Goal: Task Accomplishment & Management: Complete application form

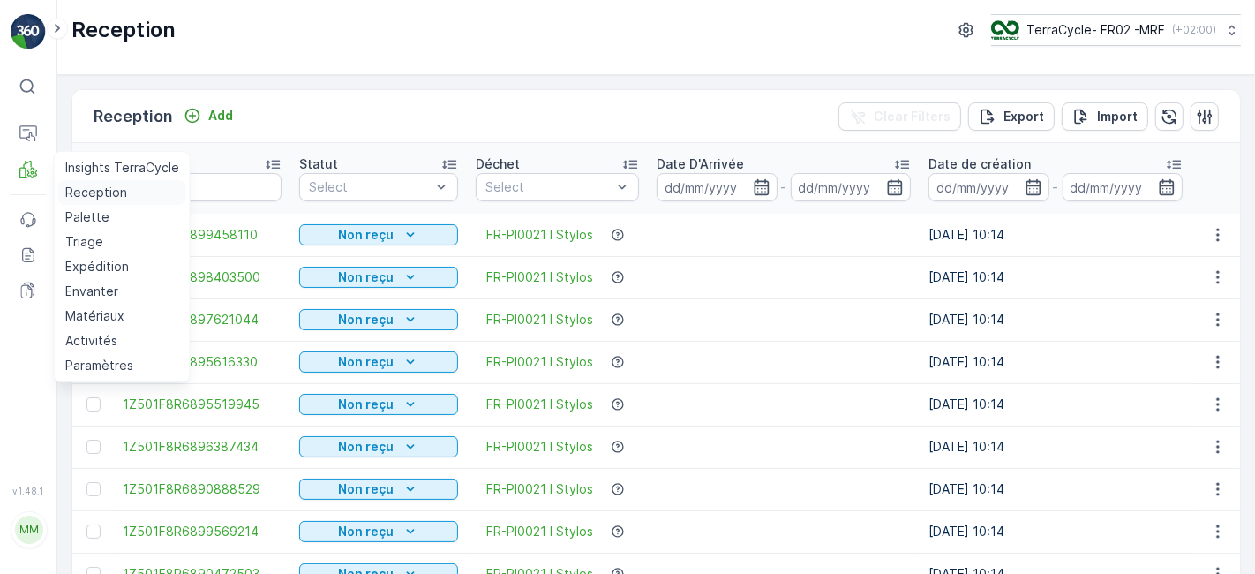
click at [80, 192] on p "Reception" at bounding box center [96, 193] width 62 height 18
click at [108, 192] on p "Reception" at bounding box center [96, 193] width 62 height 18
click at [120, 192] on p "Reception" at bounding box center [96, 193] width 62 height 18
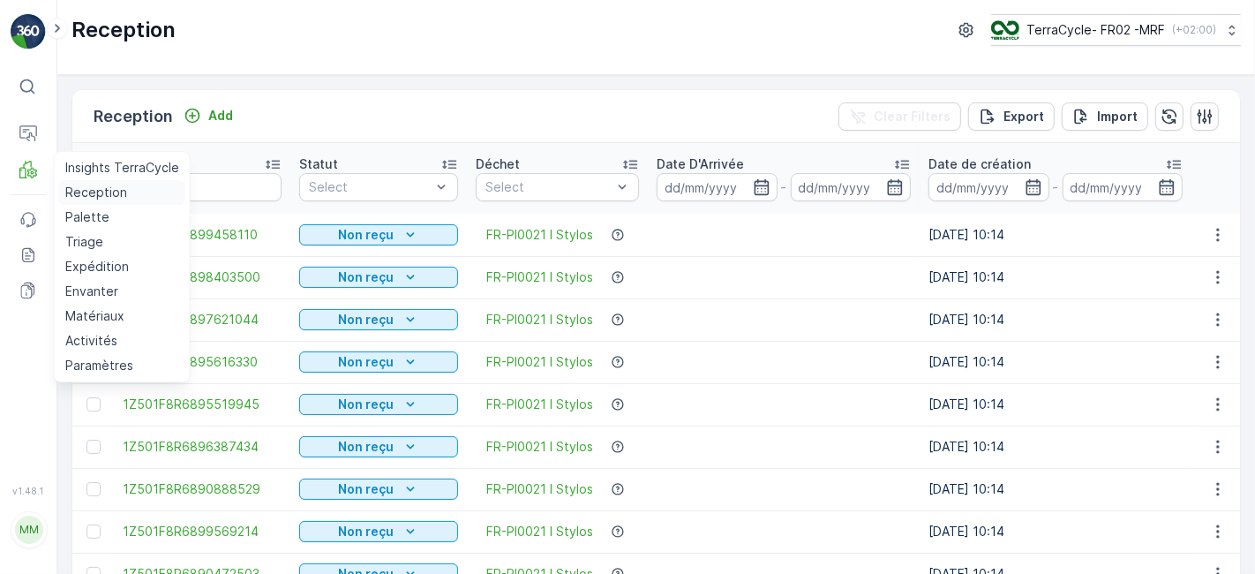
click at [120, 192] on p "Reception" at bounding box center [96, 193] width 62 height 18
click at [124, 215] on link "Palette" at bounding box center [122, 217] width 128 height 25
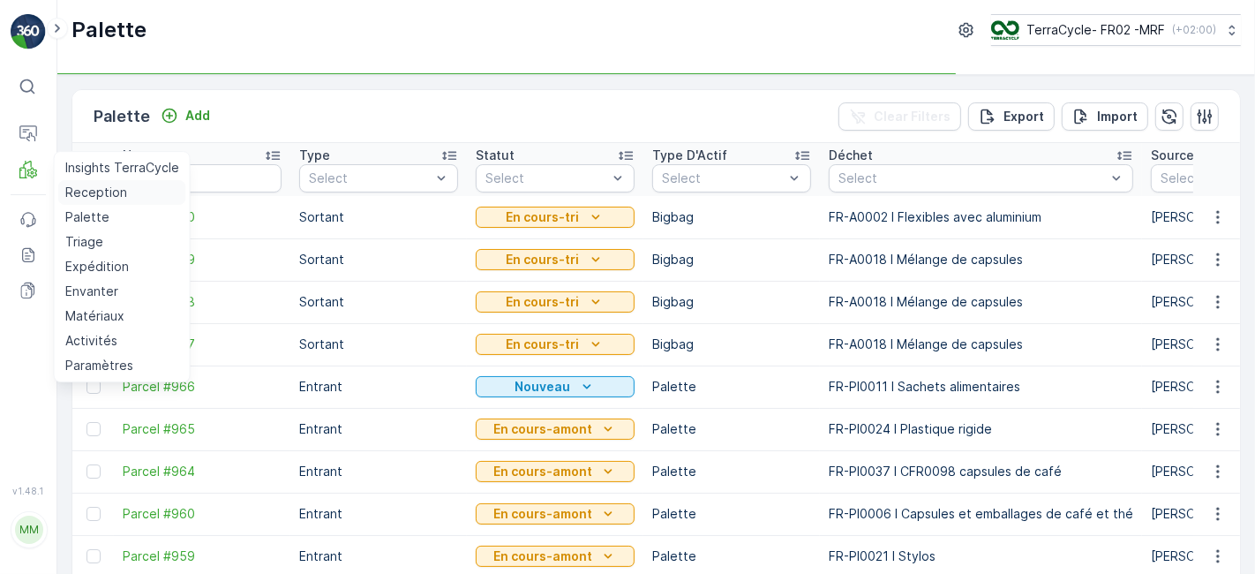
click at [117, 190] on p "Reception" at bounding box center [96, 193] width 62 height 18
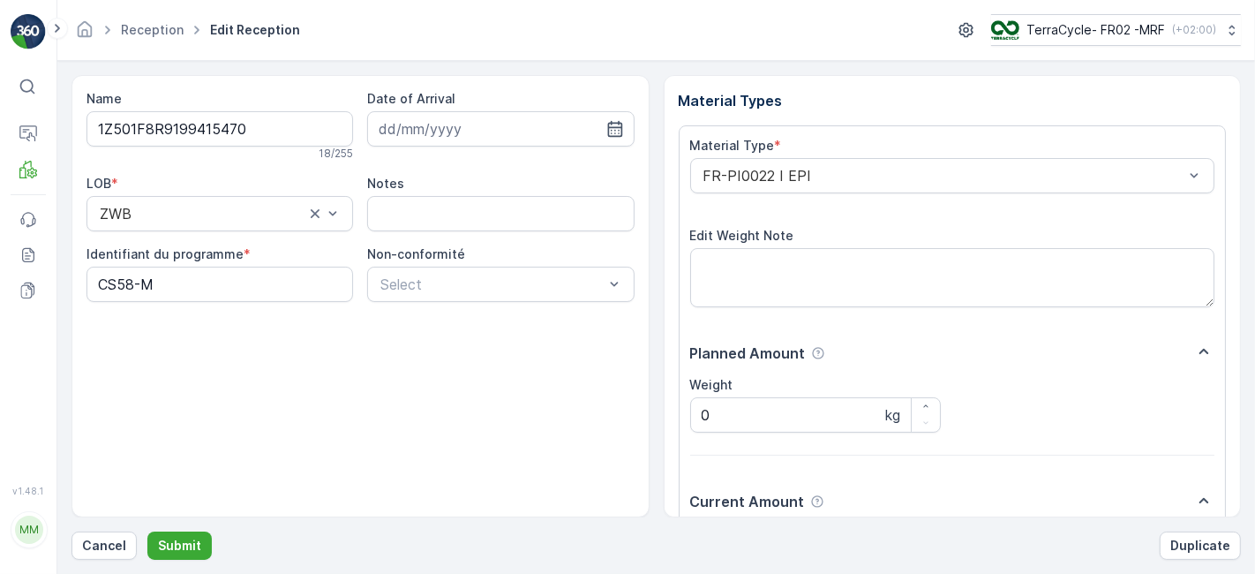
scroll to position [217, 0]
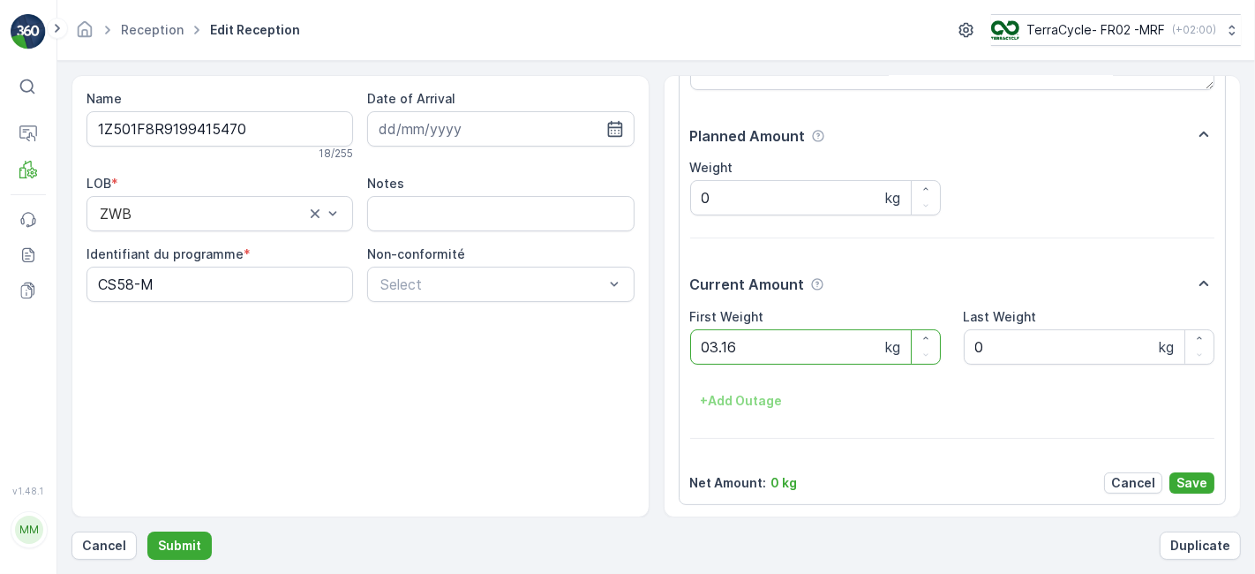
click at [147, 531] on button "Submit" at bounding box center [179, 545] width 64 height 28
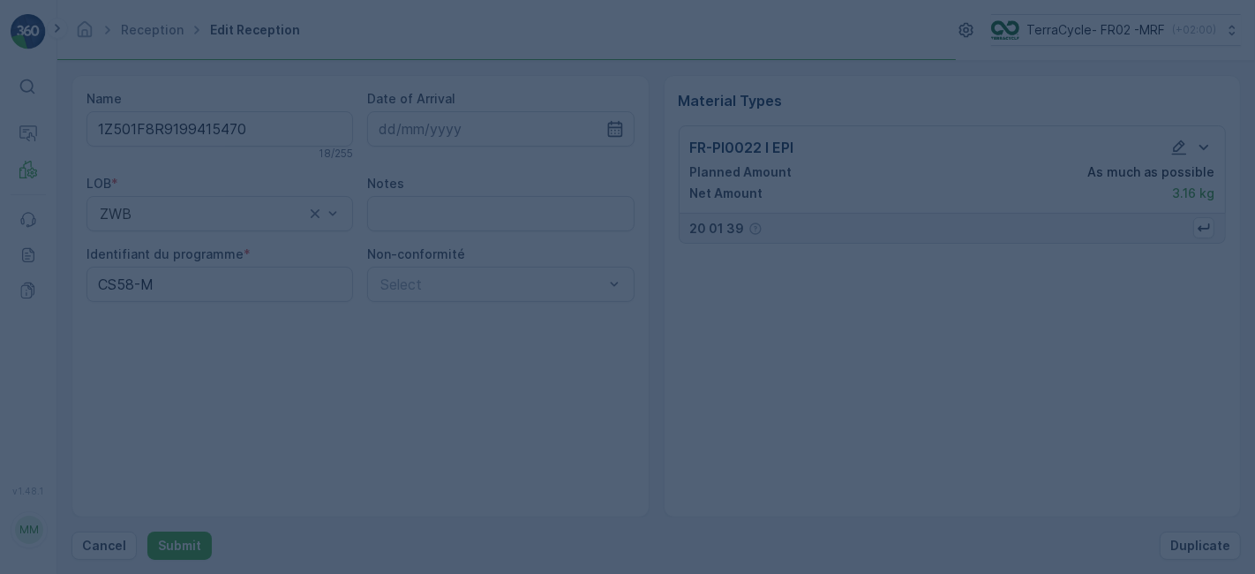
scroll to position [0, 0]
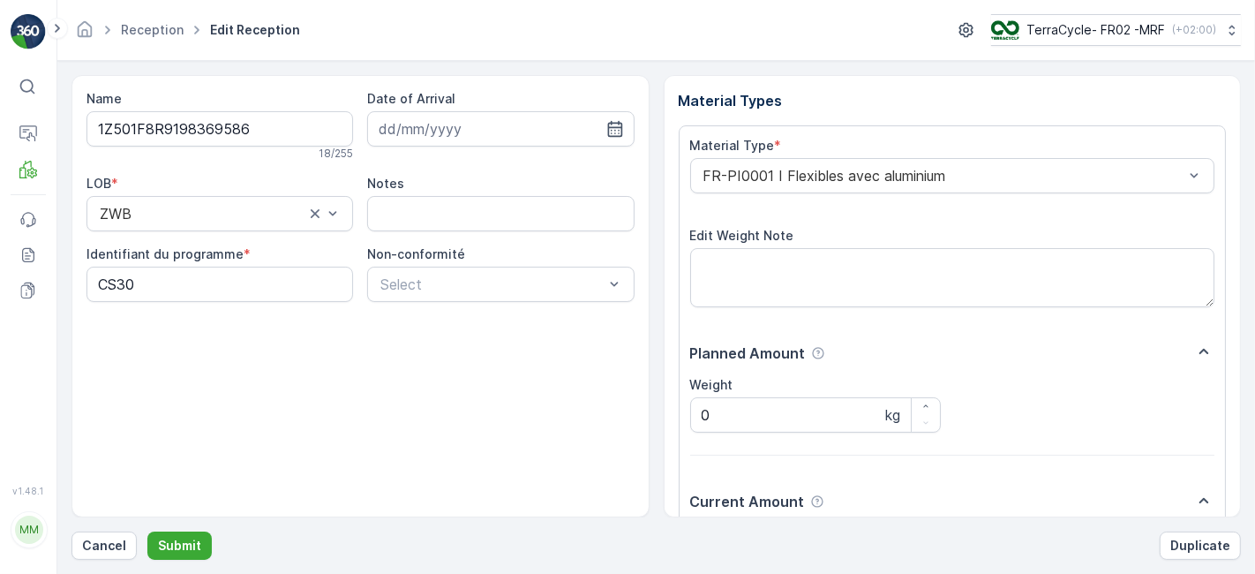
scroll to position [217, 0]
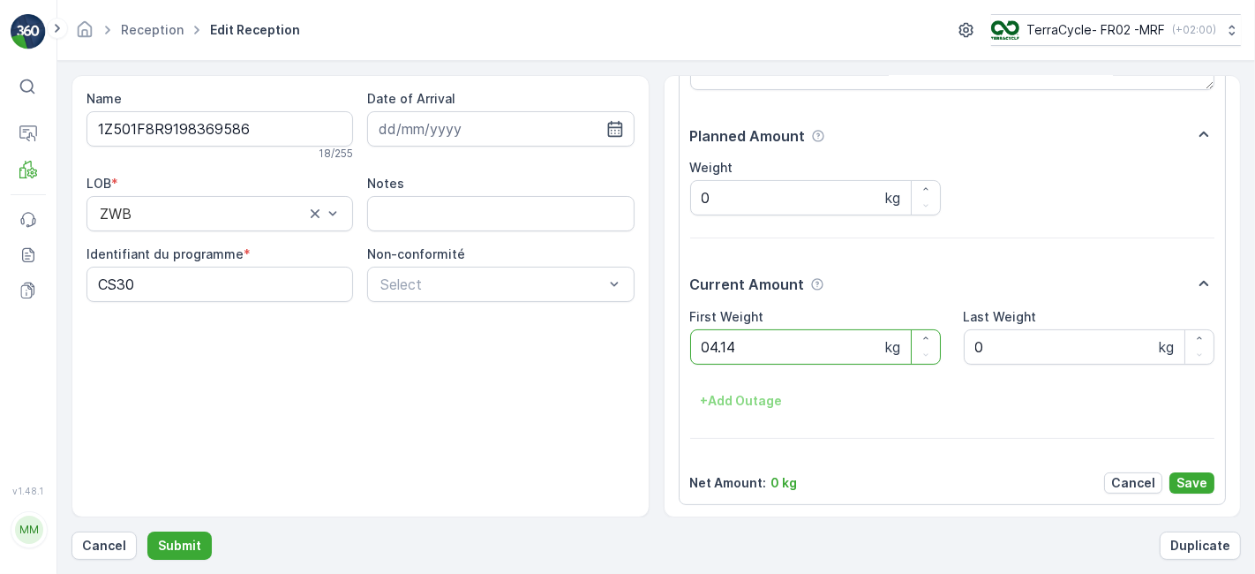
click at [147, 531] on button "Submit" at bounding box center [179, 545] width 64 height 28
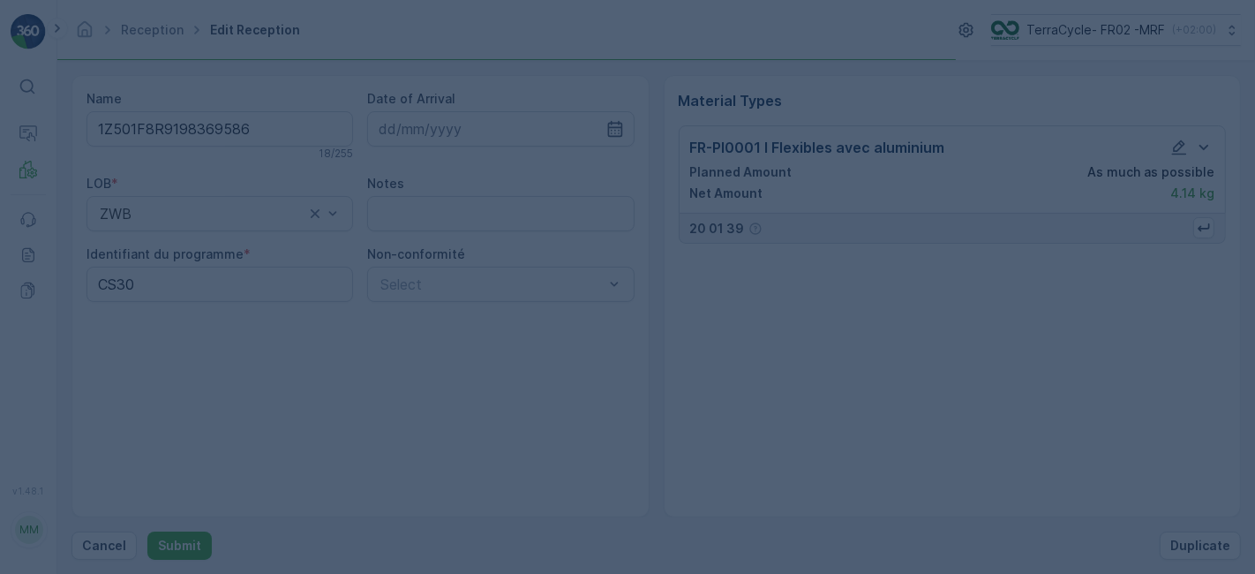
scroll to position [0, 0]
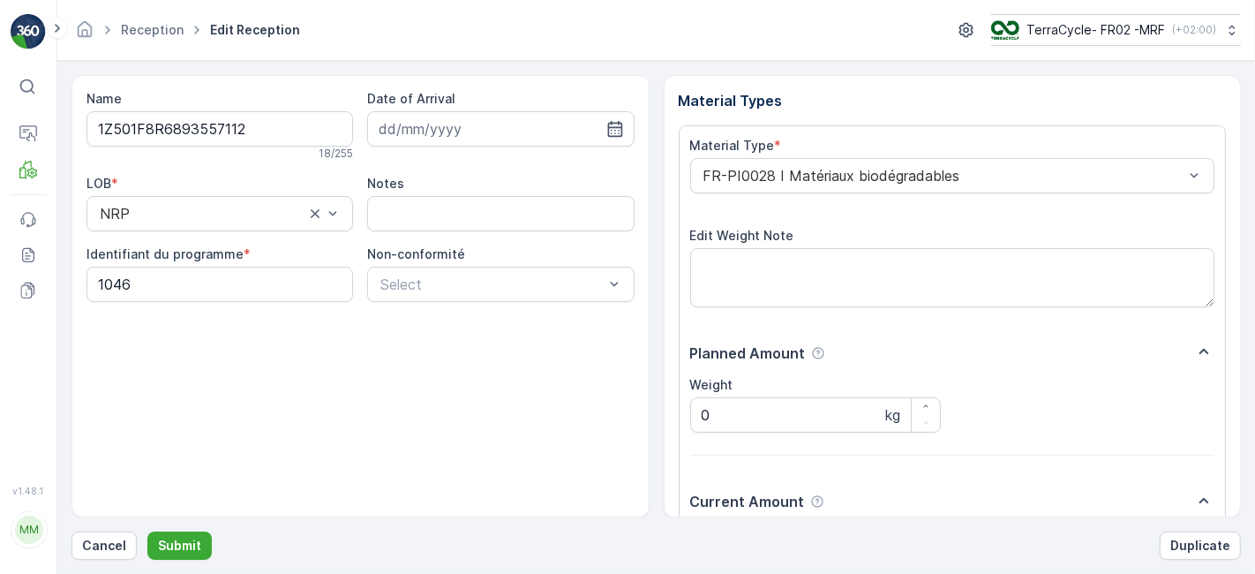
scroll to position [217, 0]
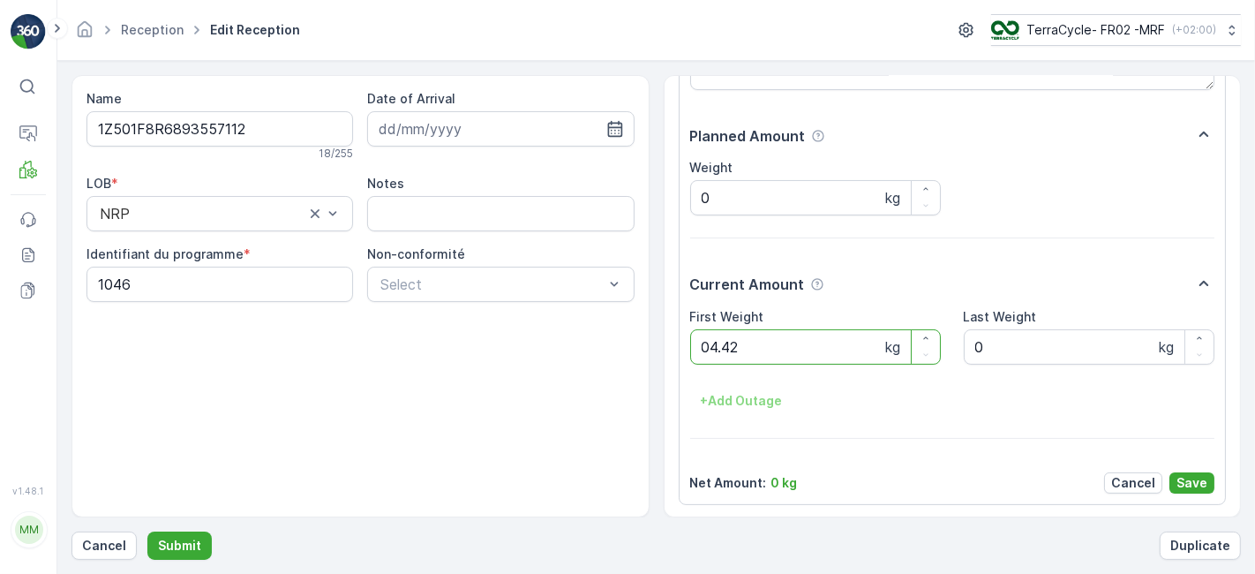
click at [147, 531] on button "Submit" at bounding box center [179, 545] width 64 height 28
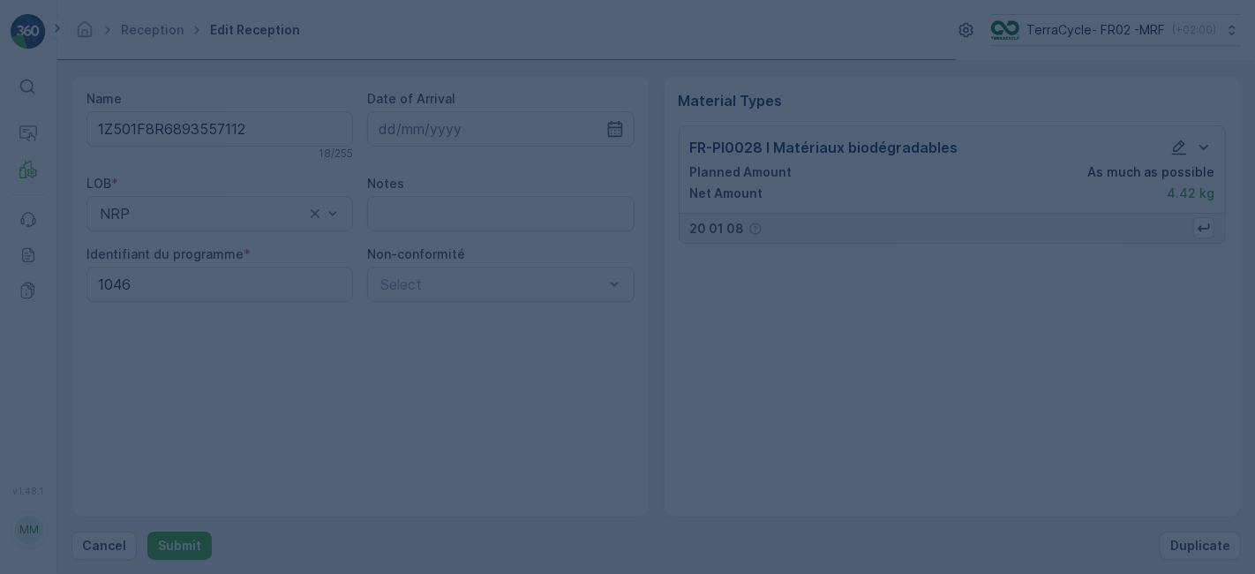
scroll to position [0, 0]
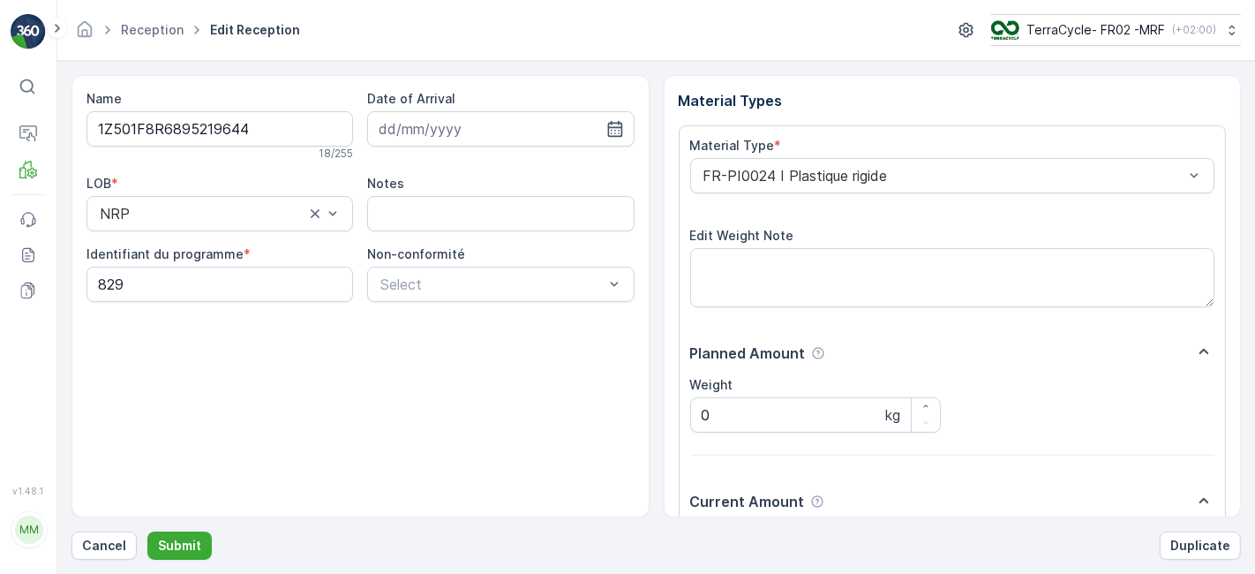
scroll to position [217, 0]
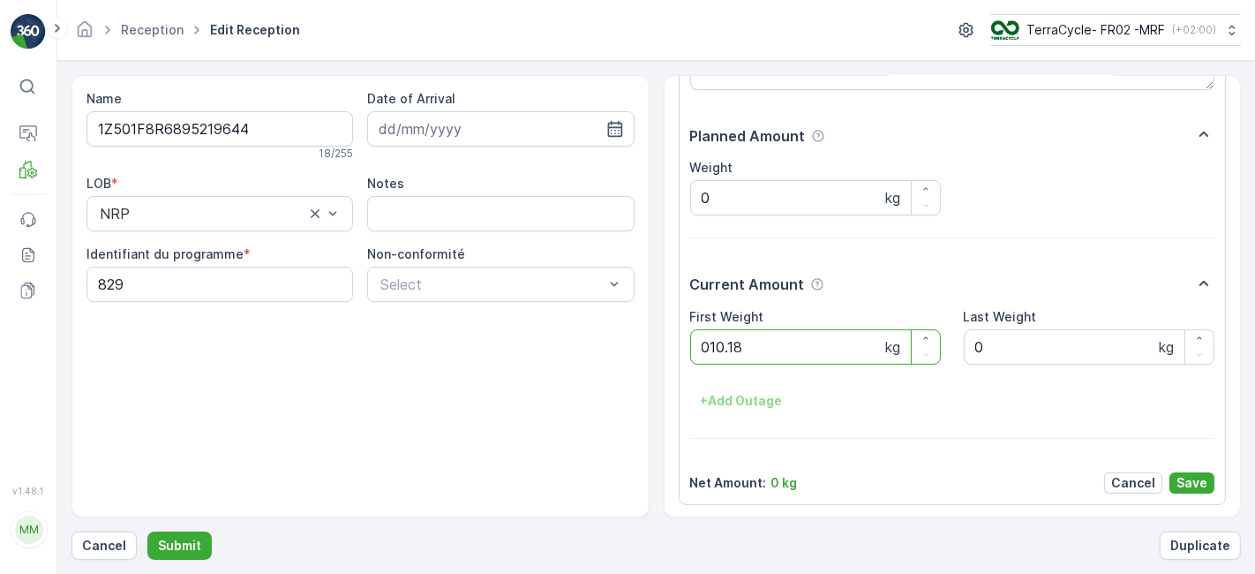
click at [147, 531] on button "Submit" at bounding box center [179, 545] width 64 height 28
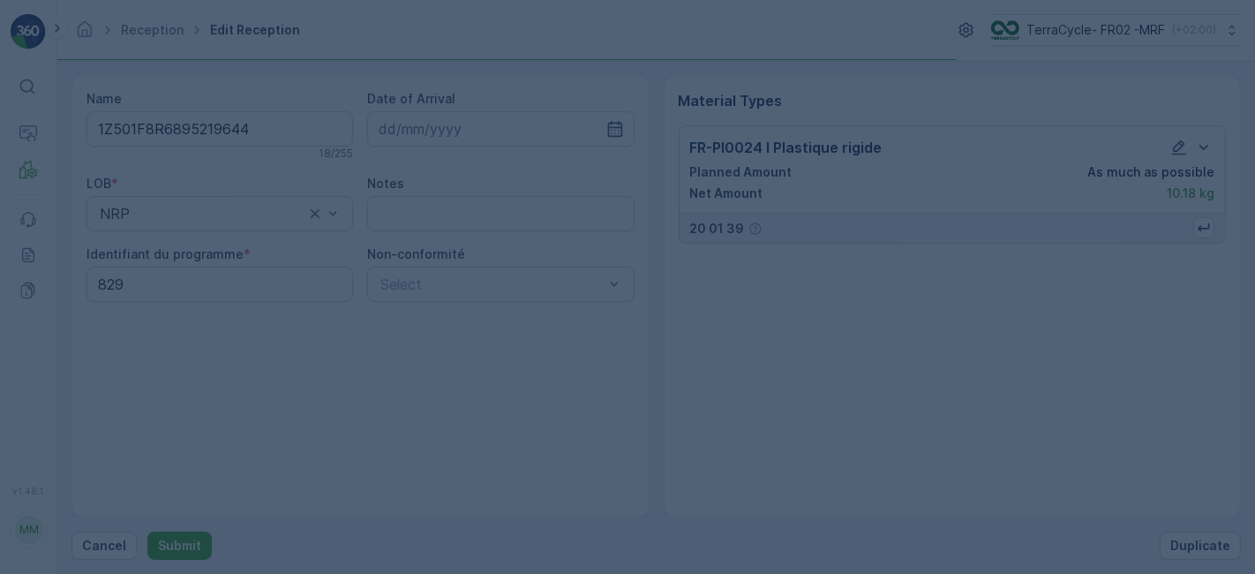
scroll to position [0, 0]
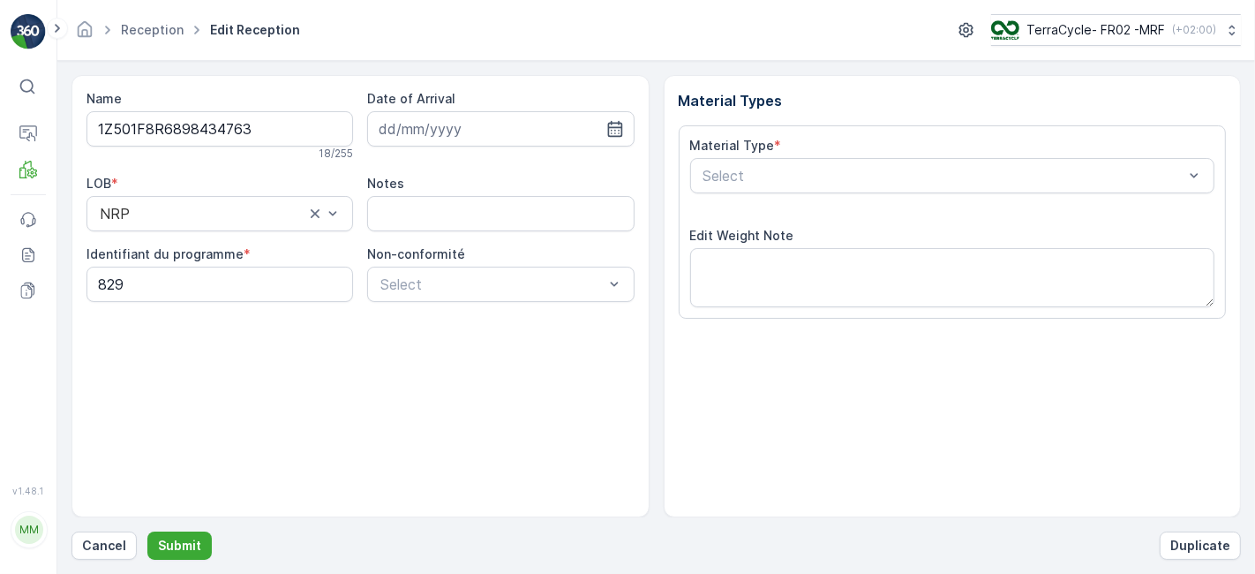
scroll to position [217, 0]
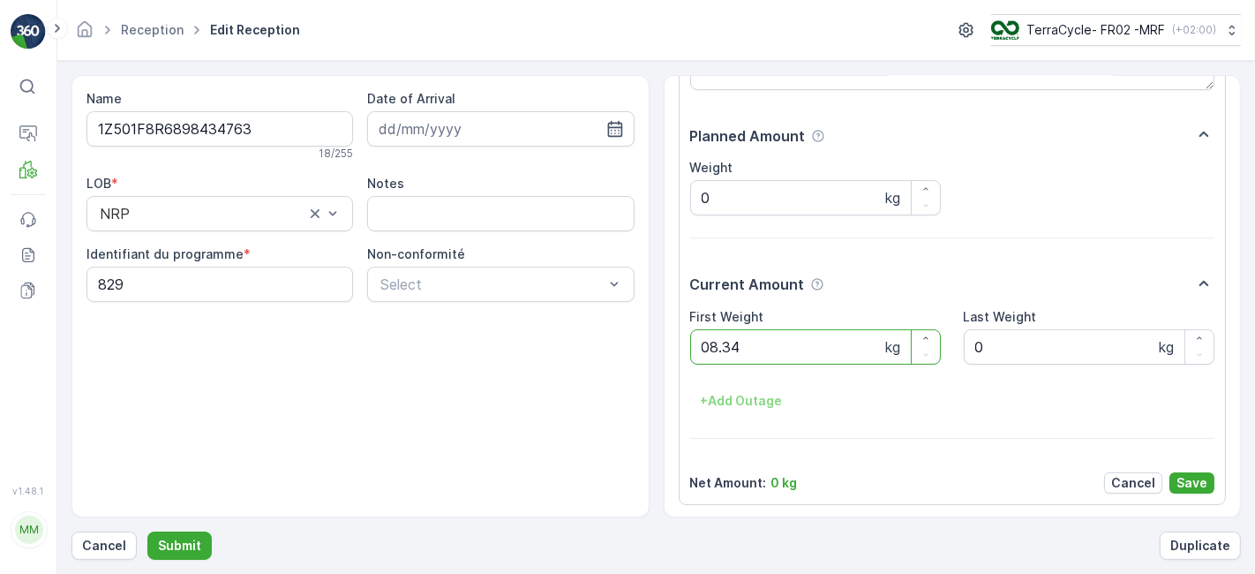
click at [147, 531] on button "Submit" at bounding box center [179, 545] width 64 height 28
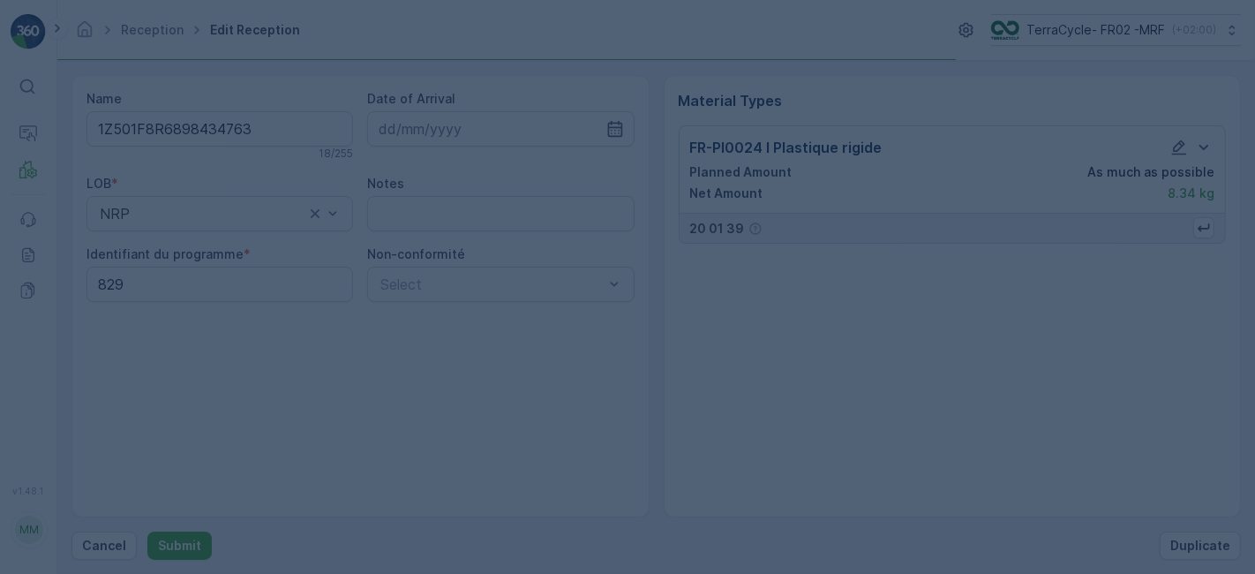
scroll to position [0, 0]
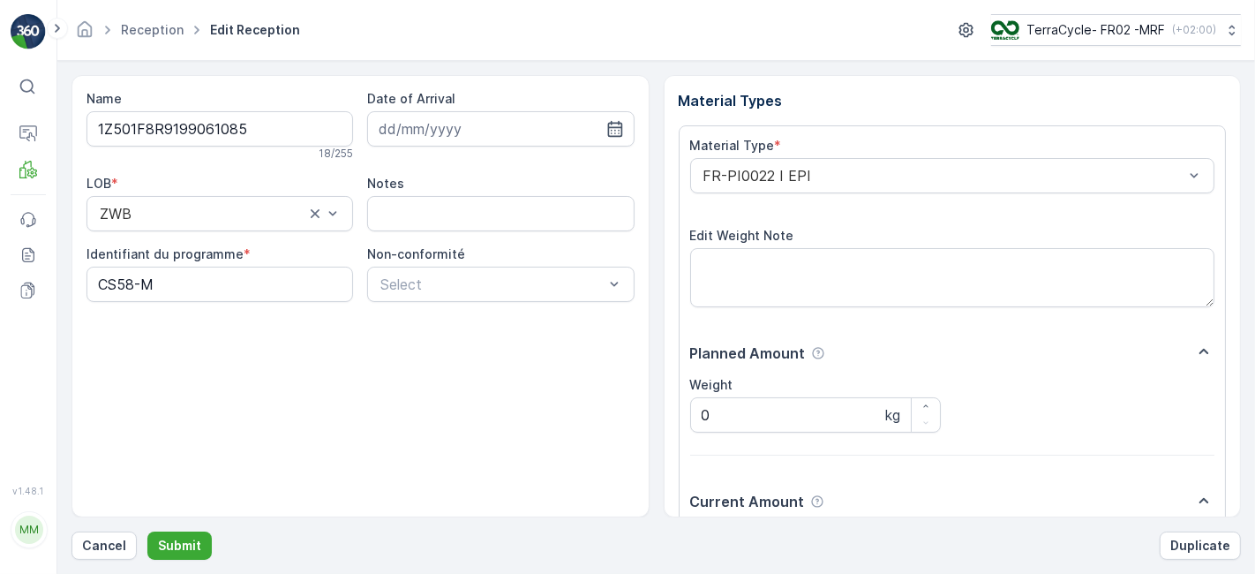
scroll to position [217, 0]
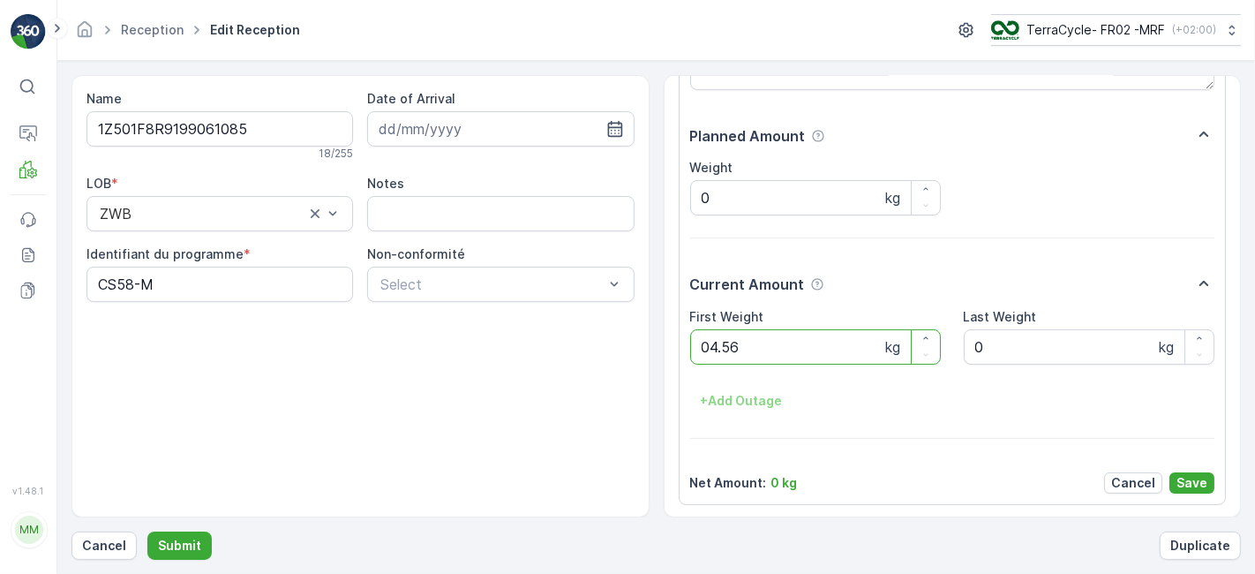
click at [147, 531] on button "Submit" at bounding box center [179, 545] width 64 height 28
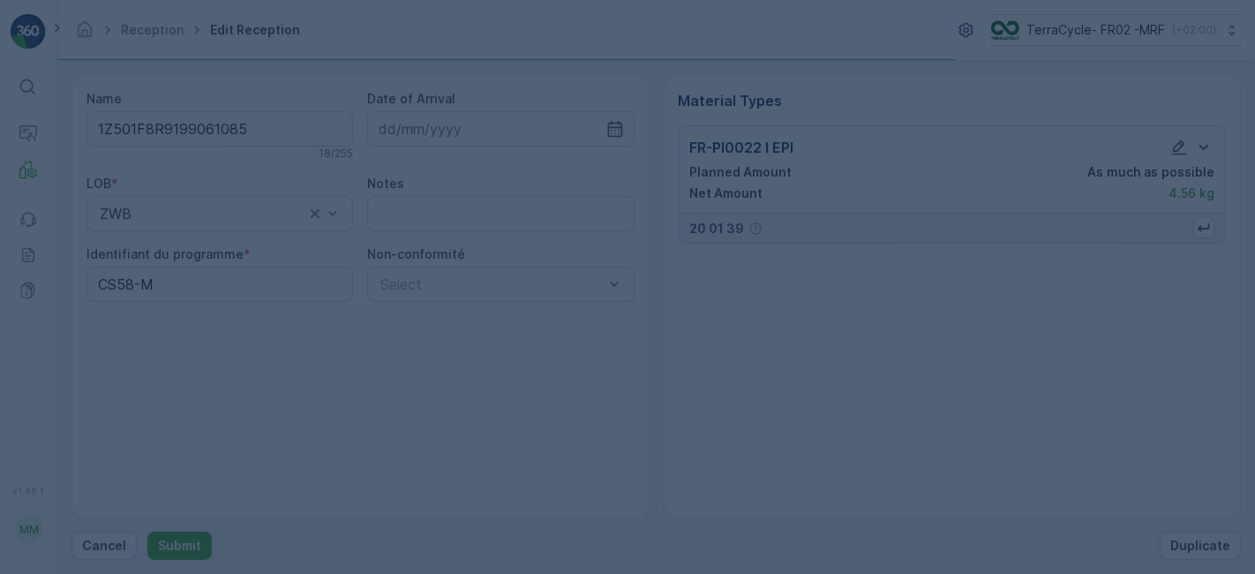
scroll to position [0, 0]
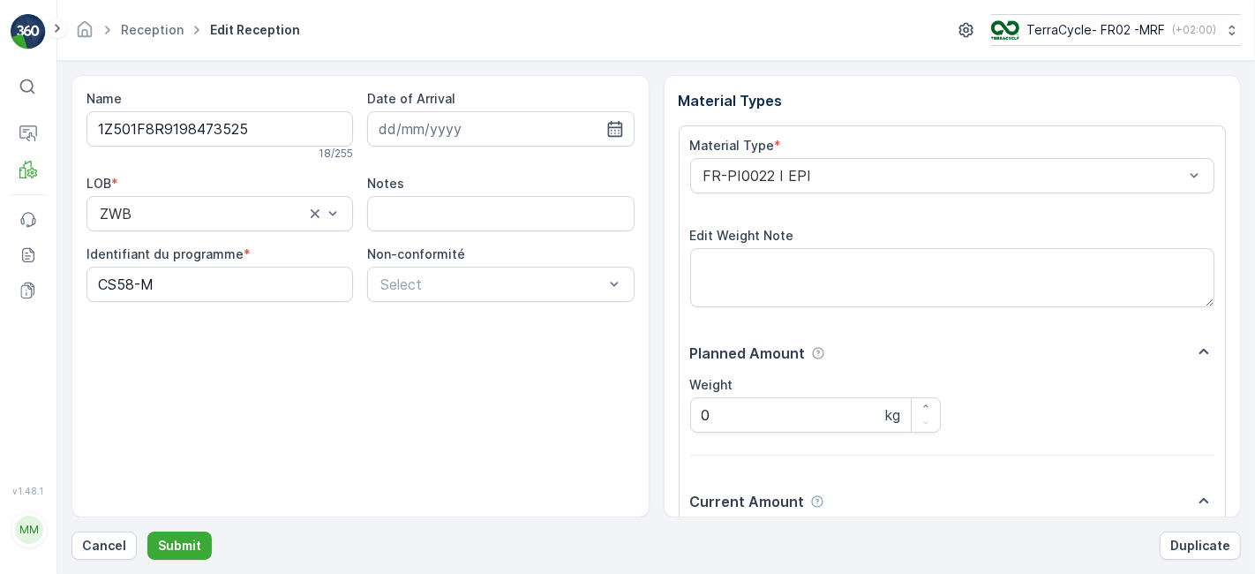
scroll to position [217, 0]
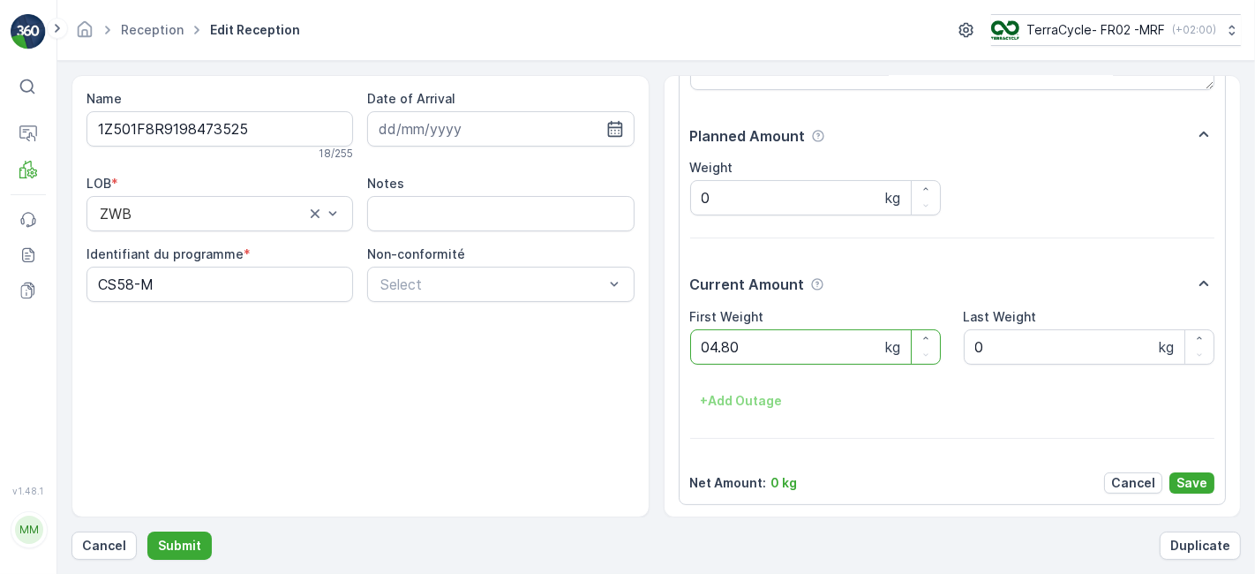
click at [147, 531] on button "Submit" at bounding box center [179, 545] width 64 height 28
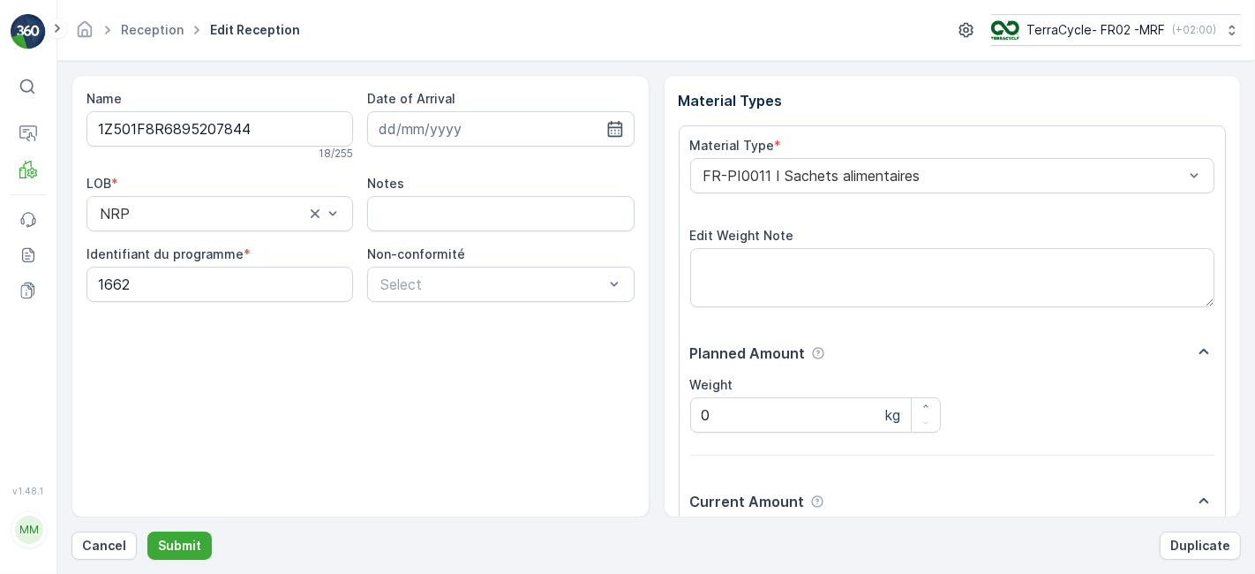
scroll to position [217, 0]
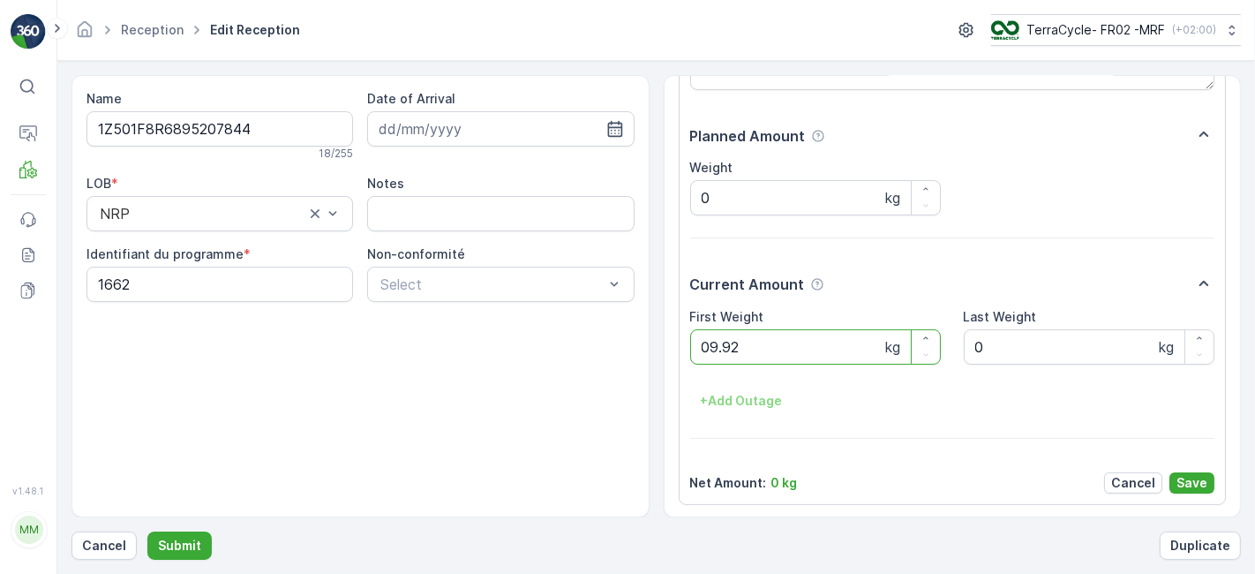
click at [147, 531] on button "Submit" at bounding box center [179, 545] width 64 height 28
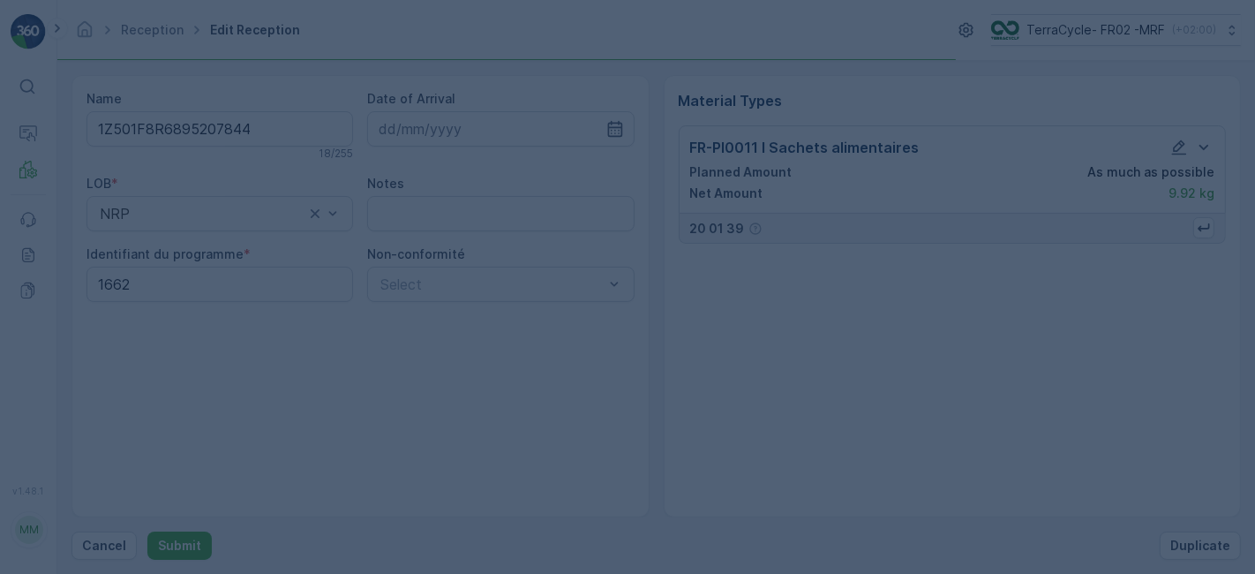
scroll to position [0, 0]
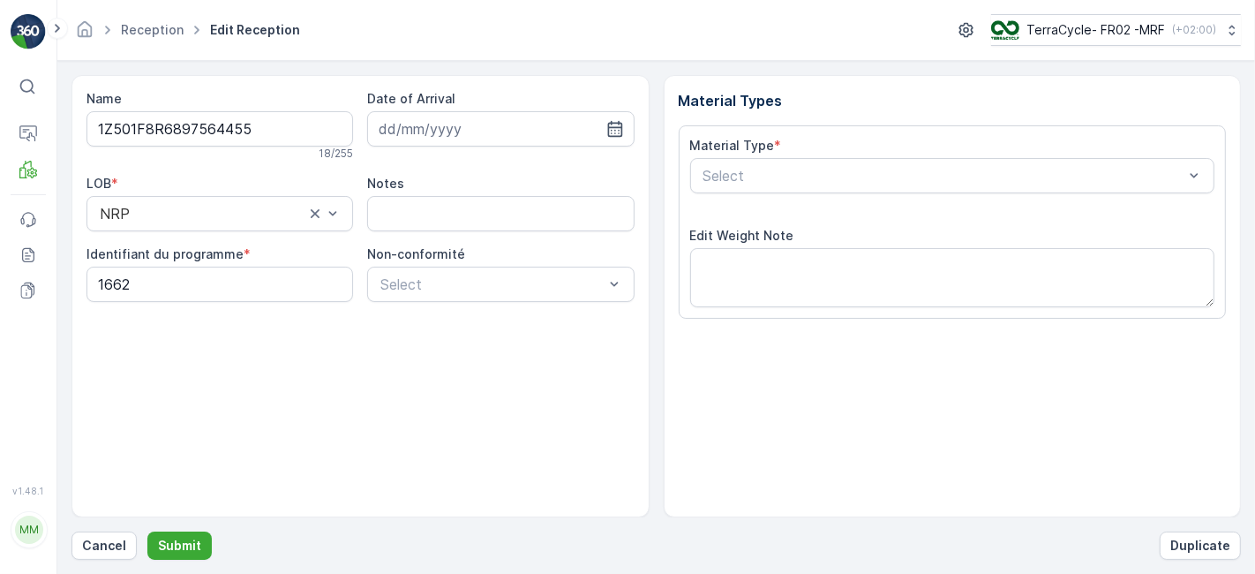
scroll to position [217, 0]
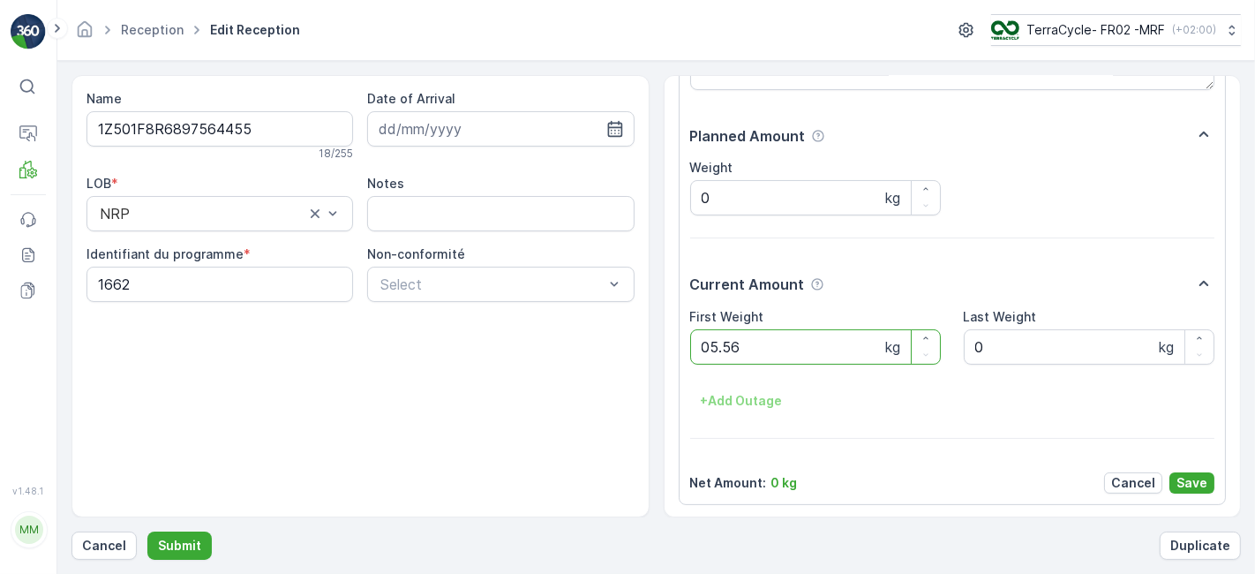
click at [147, 531] on button "Submit" at bounding box center [179, 545] width 64 height 28
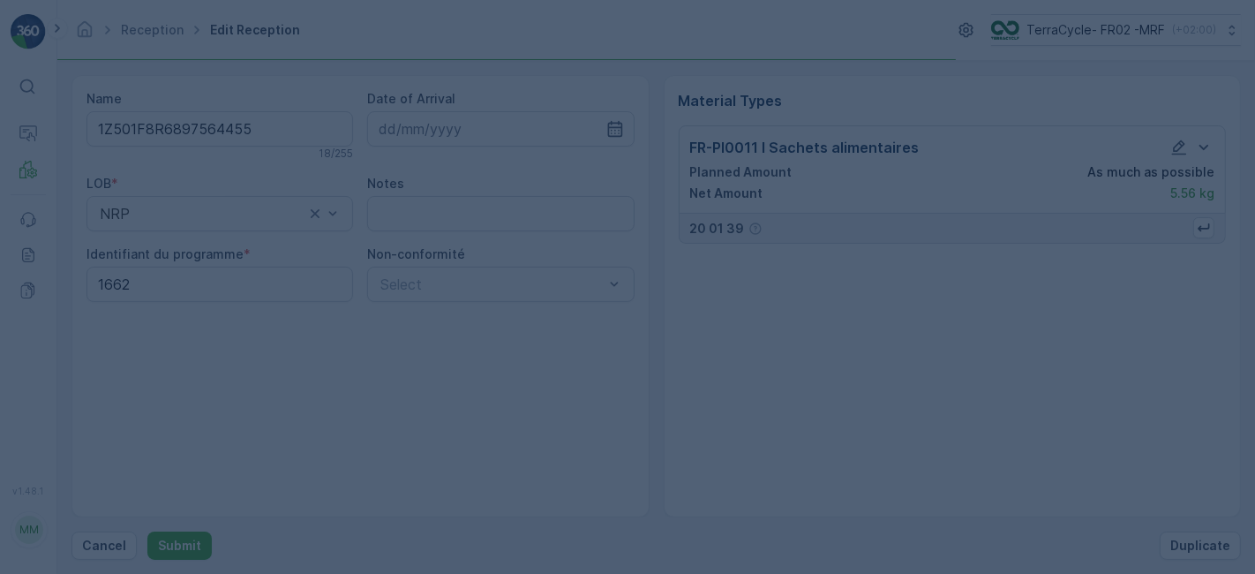
scroll to position [0, 0]
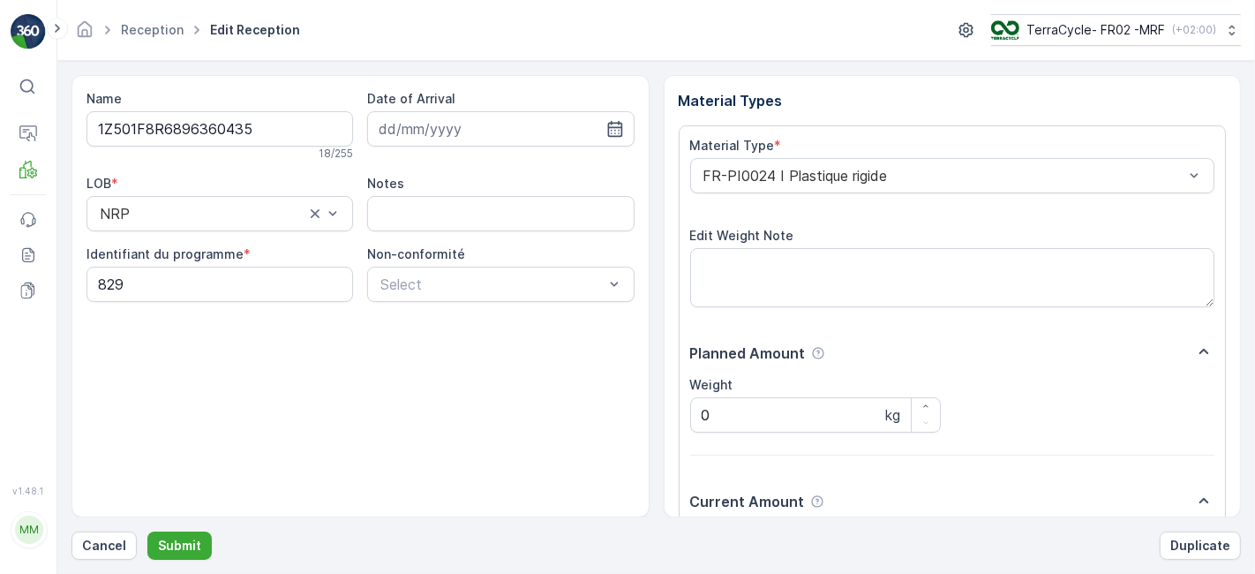
scroll to position [217, 0]
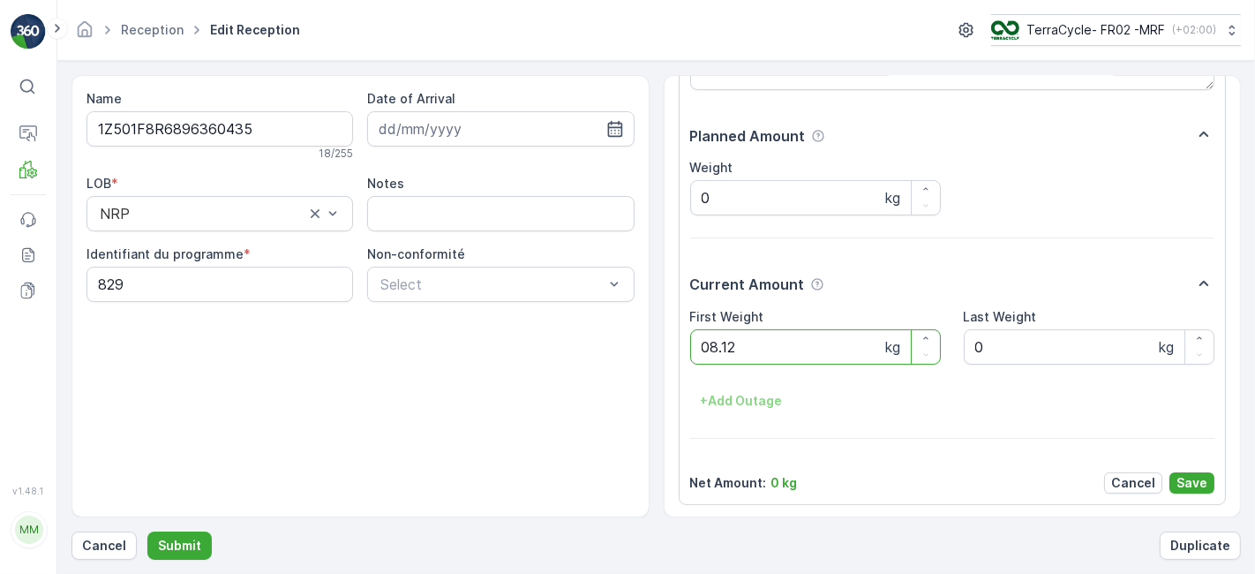
click at [147, 531] on button "Submit" at bounding box center [179, 545] width 64 height 28
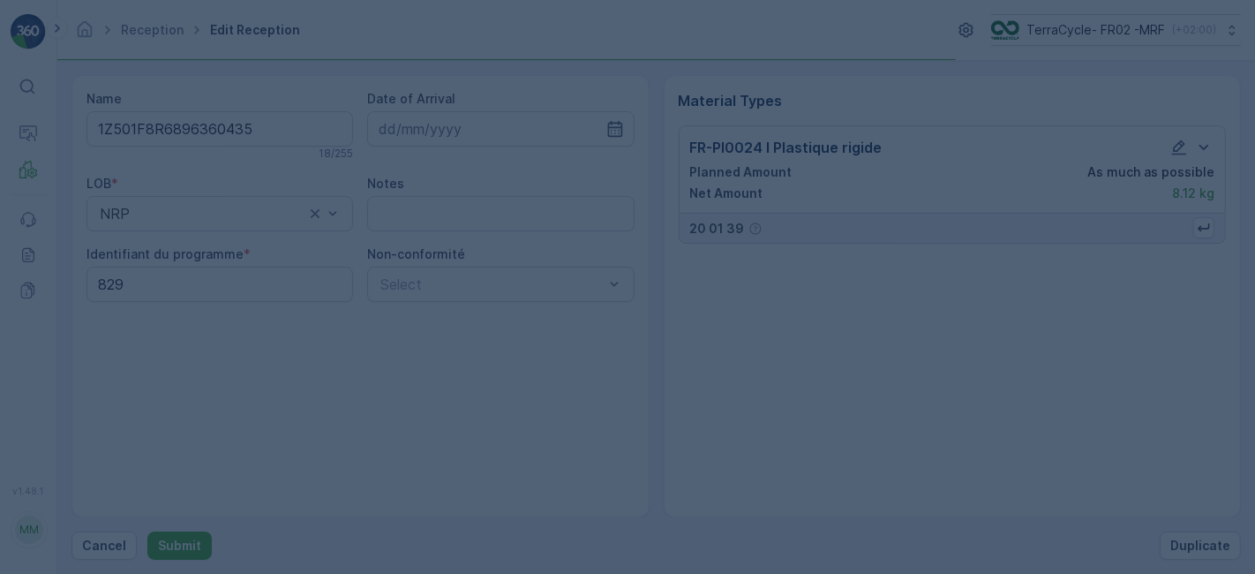
scroll to position [0, 0]
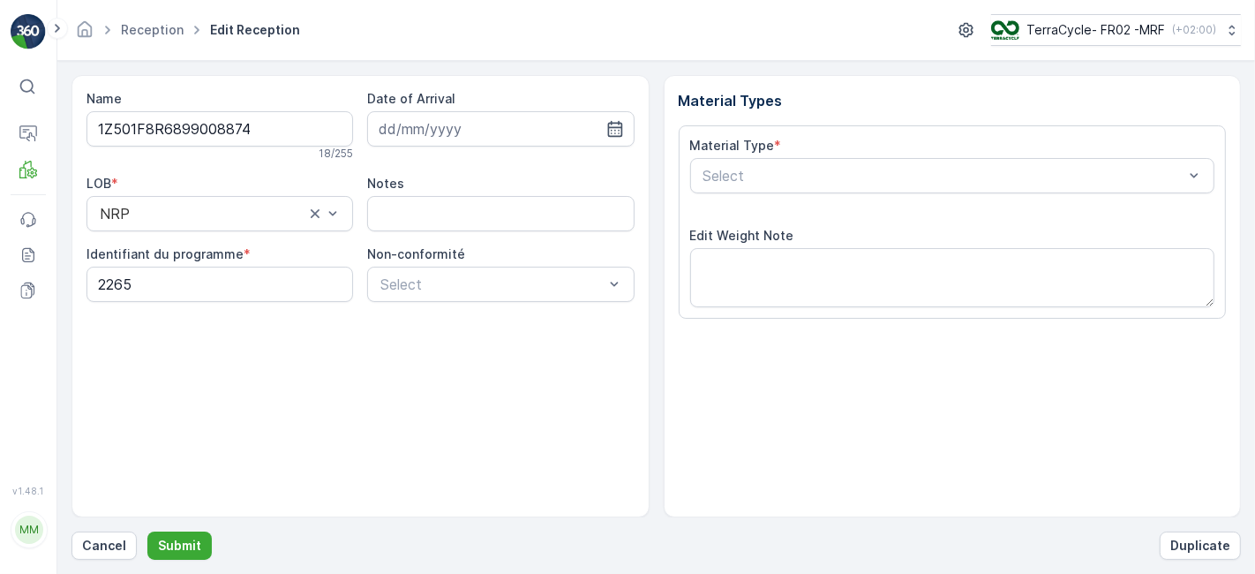
scroll to position [217, 0]
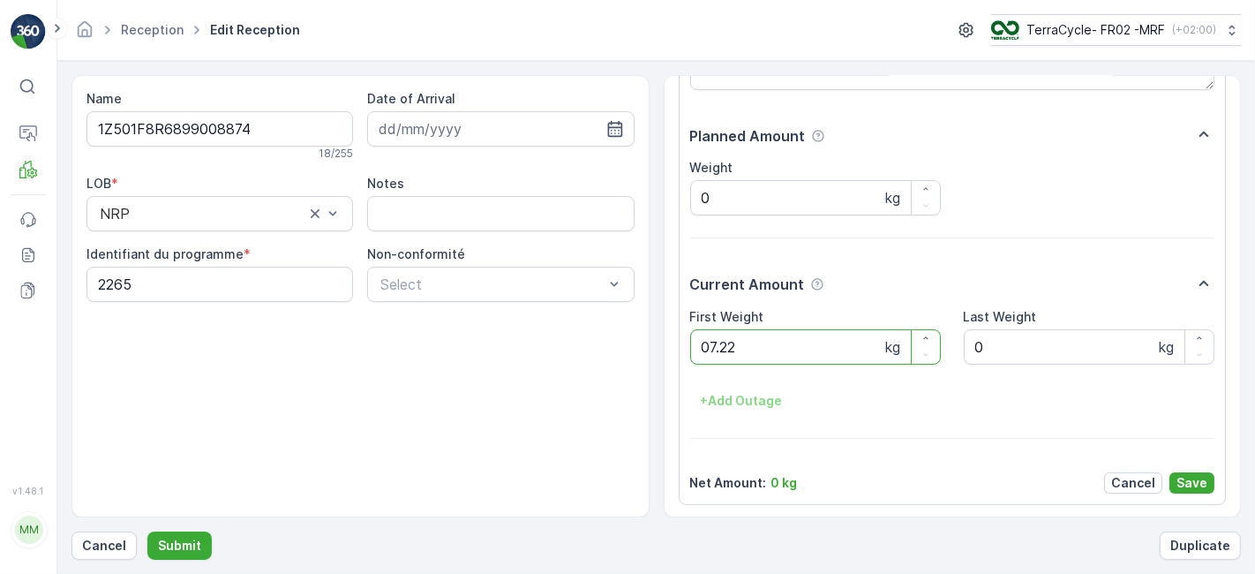
click at [147, 531] on button "Submit" at bounding box center [179, 545] width 64 height 28
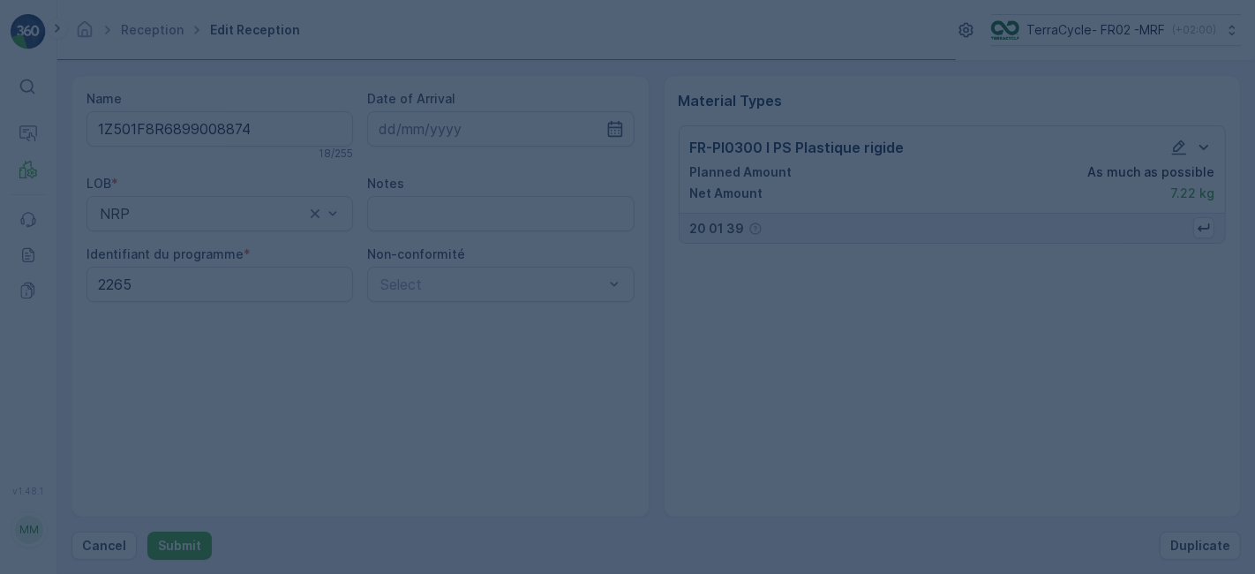
scroll to position [0, 0]
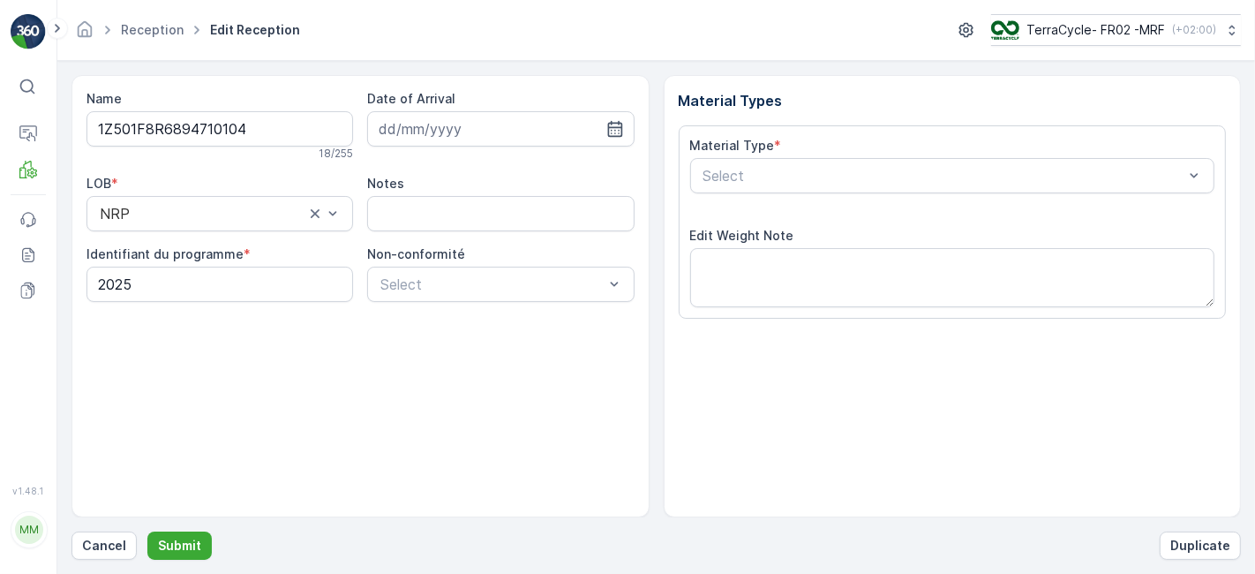
scroll to position [217, 0]
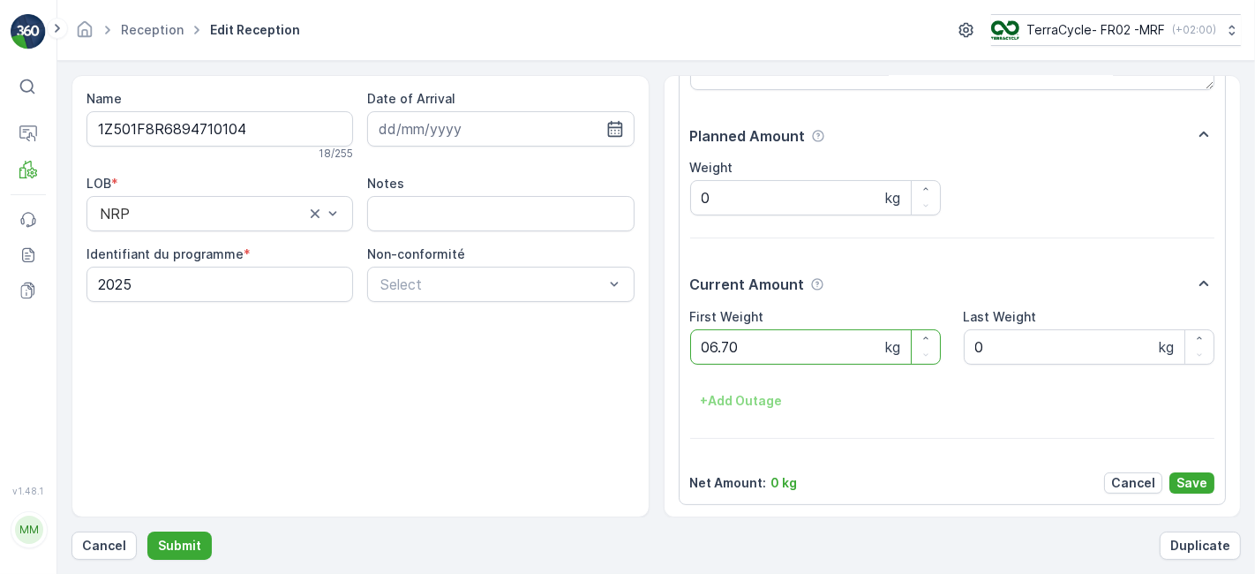
click at [147, 531] on button "Submit" at bounding box center [179, 545] width 64 height 28
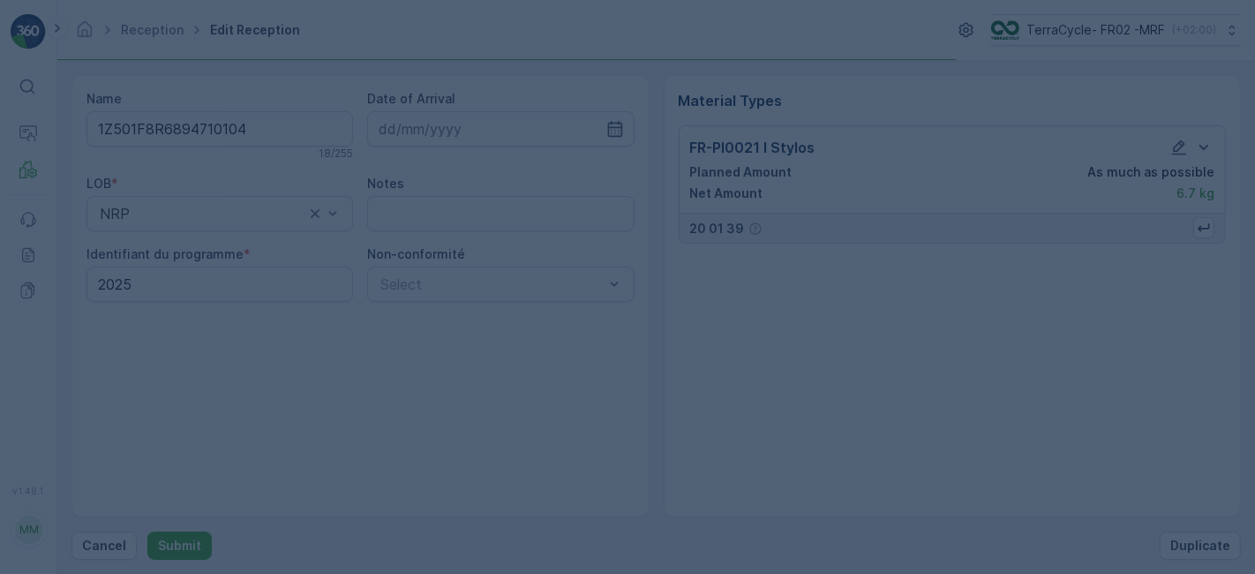
scroll to position [0, 0]
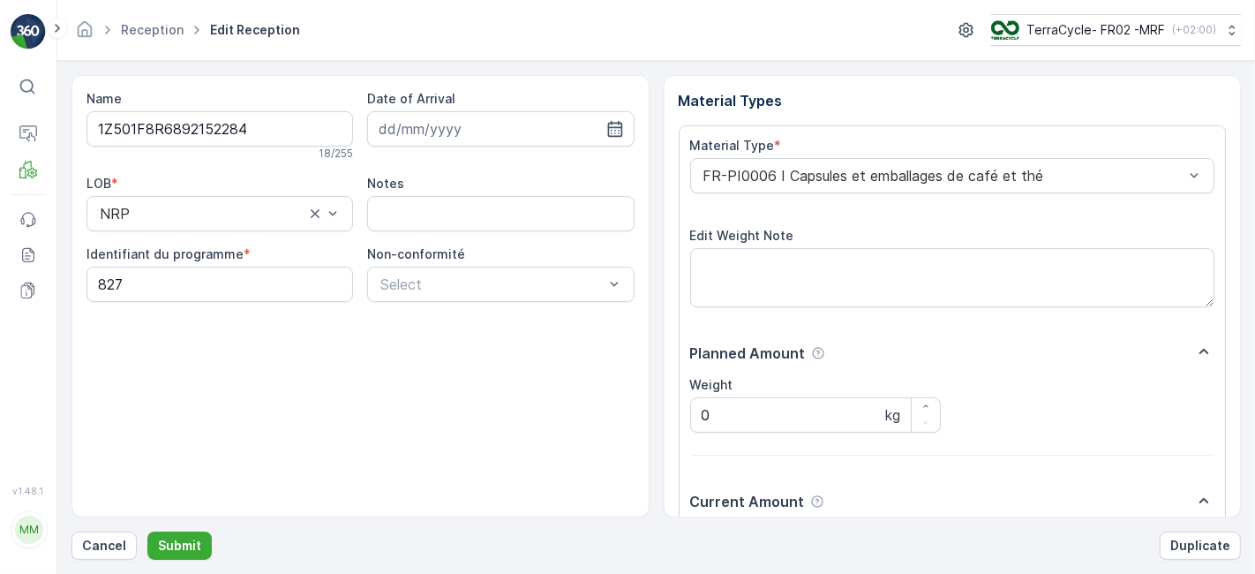
scroll to position [217, 0]
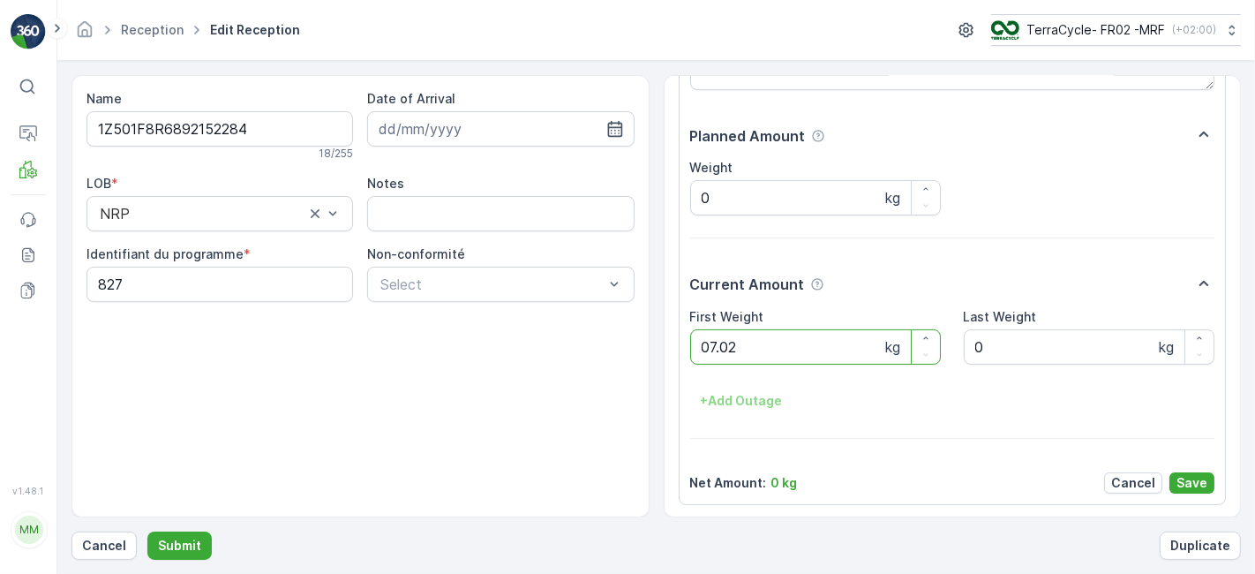
click at [147, 531] on button "Submit" at bounding box center [179, 545] width 64 height 28
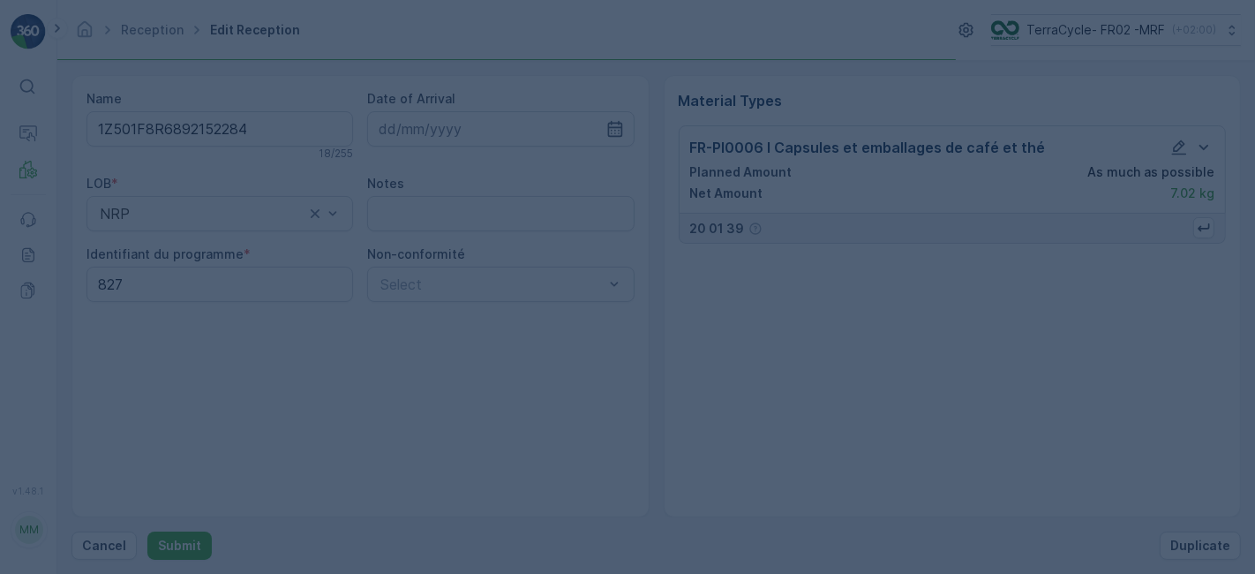
scroll to position [0, 0]
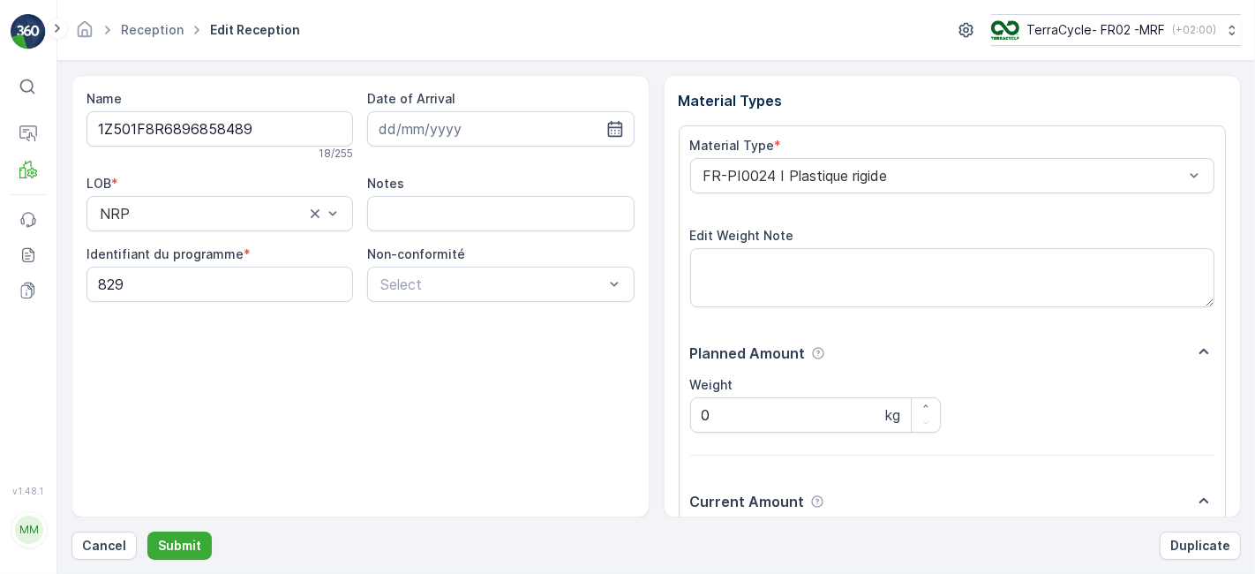
scroll to position [217, 0]
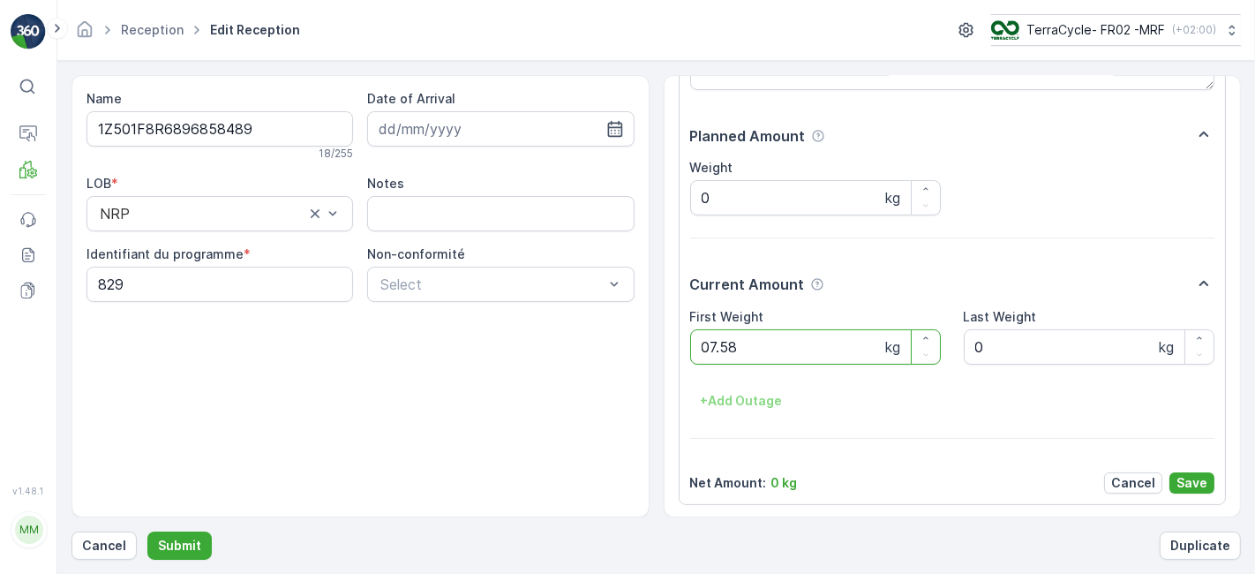
click at [147, 531] on button "Submit" at bounding box center [179, 545] width 64 height 28
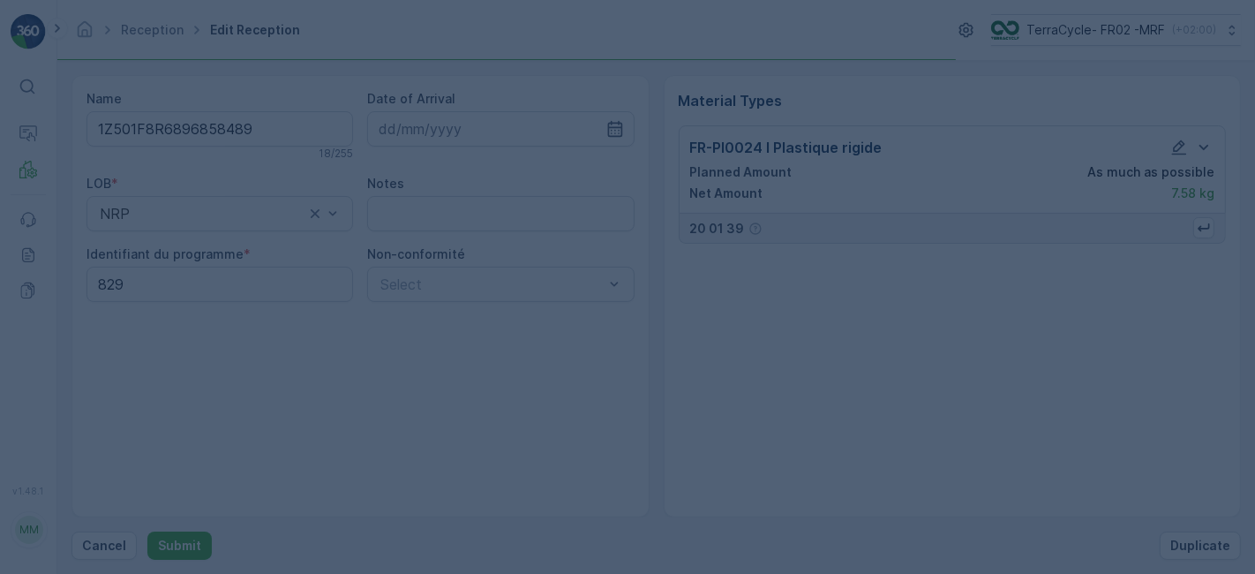
scroll to position [0, 0]
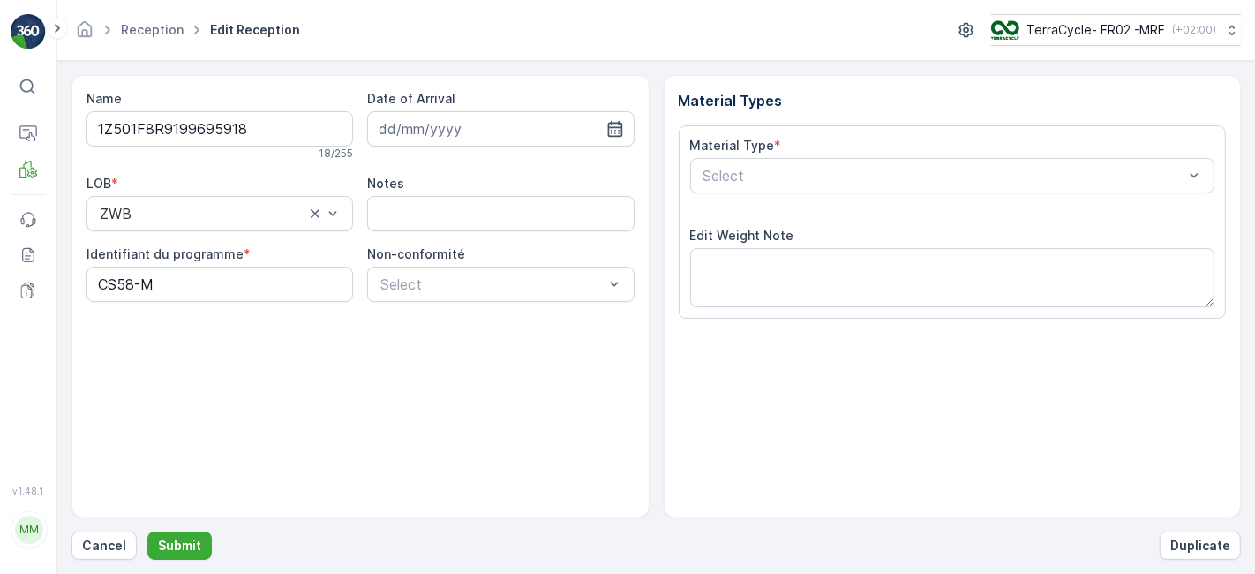
scroll to position [217, 0]
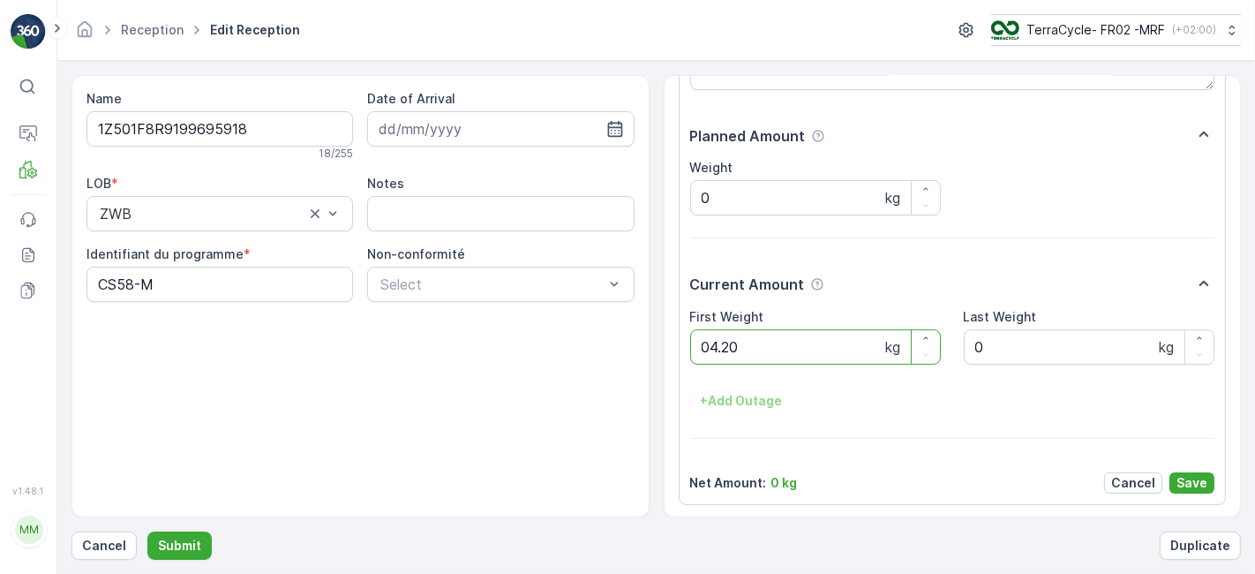
click at [147, 531] on button "Submit" at bounding box center [179, 545] width 64 height 28
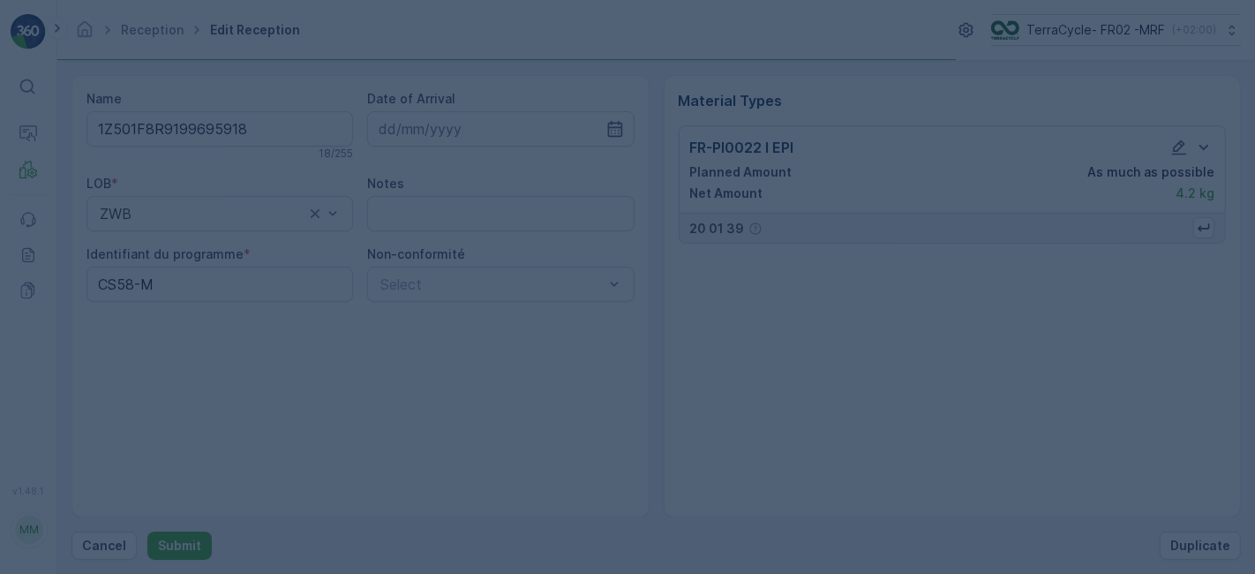
scroll to position [0, 0]
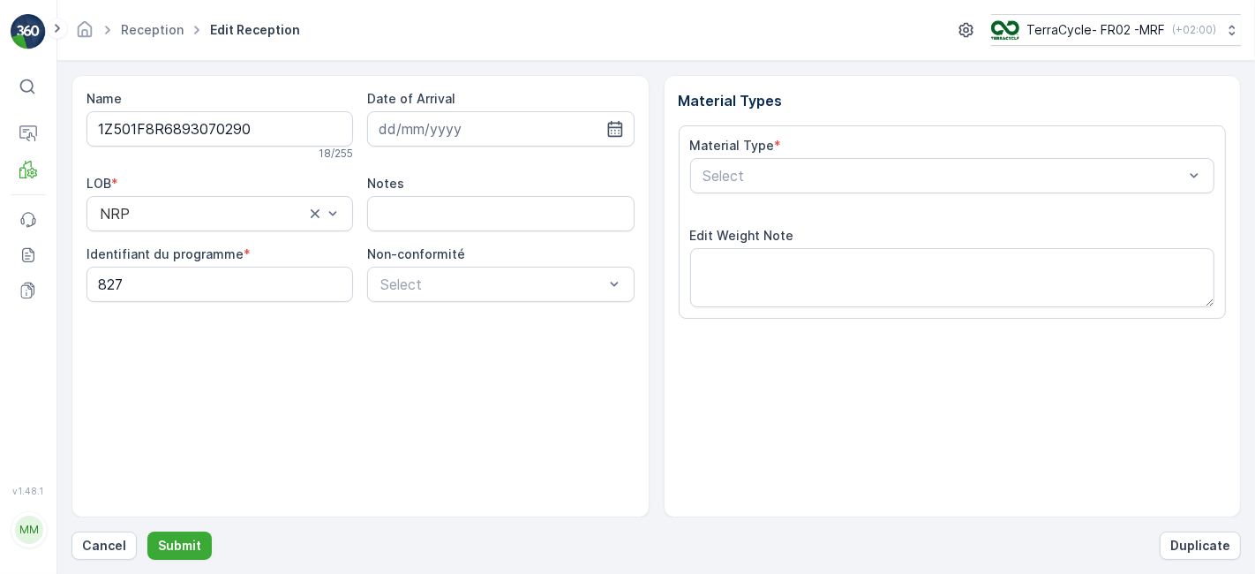
scroll to position [217, 0]
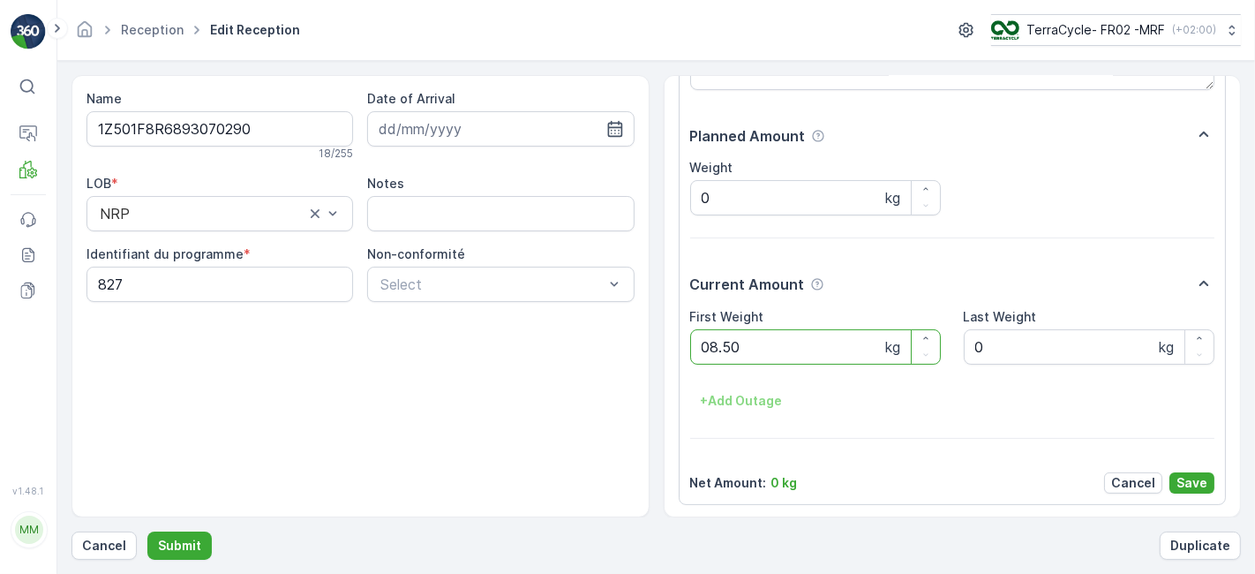
click at [147, 531] on button "Submit" at bounding box center [179, 545] width 64 height 28
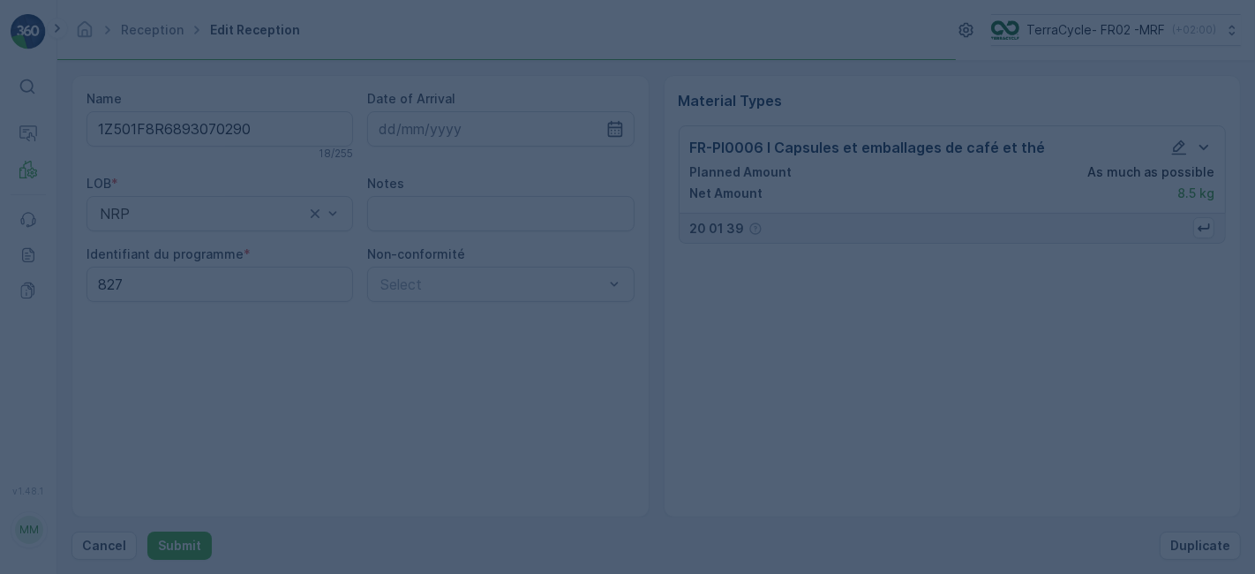
scroll to position [0, 0]
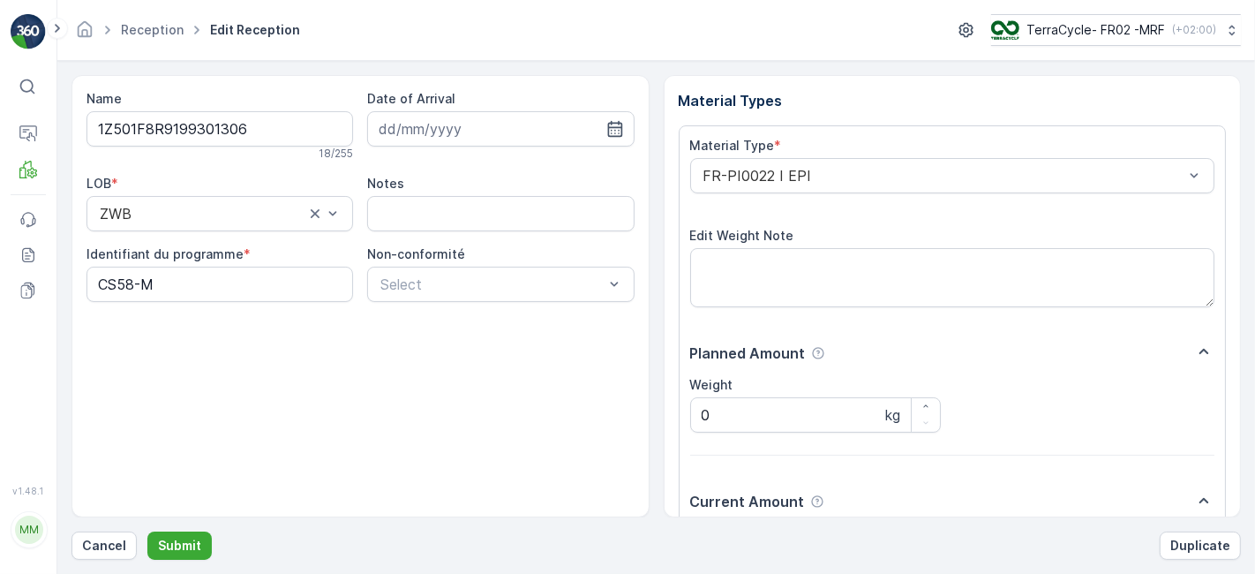
scroll to position [217, 0]
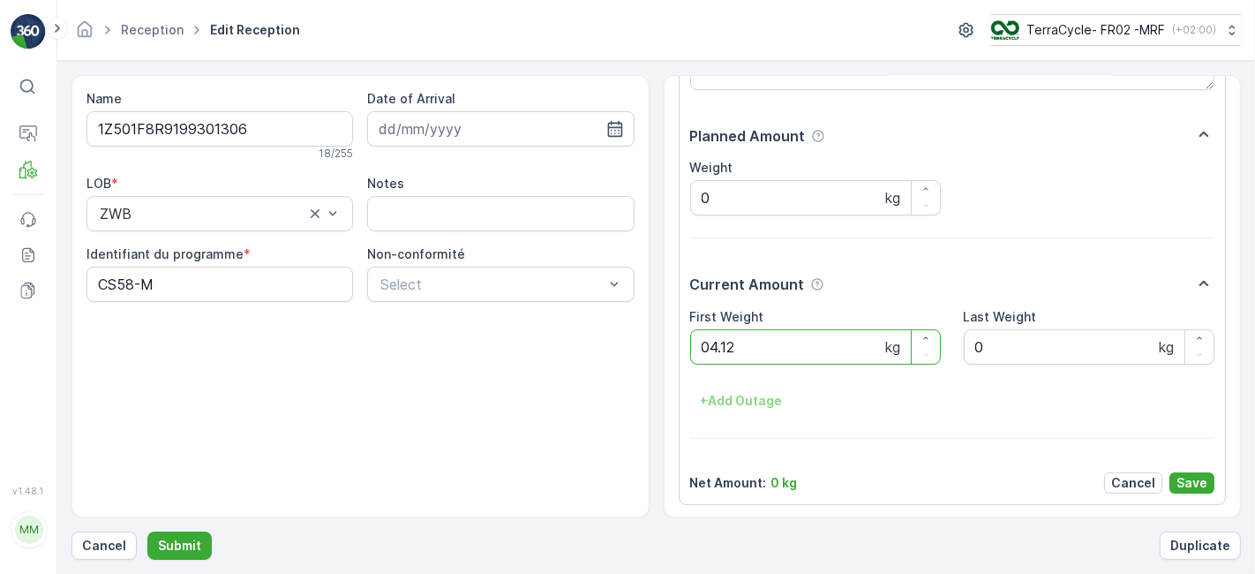
click at [147, 531] on button "Submit" at bounding box center [179, 545] width 64 height 28
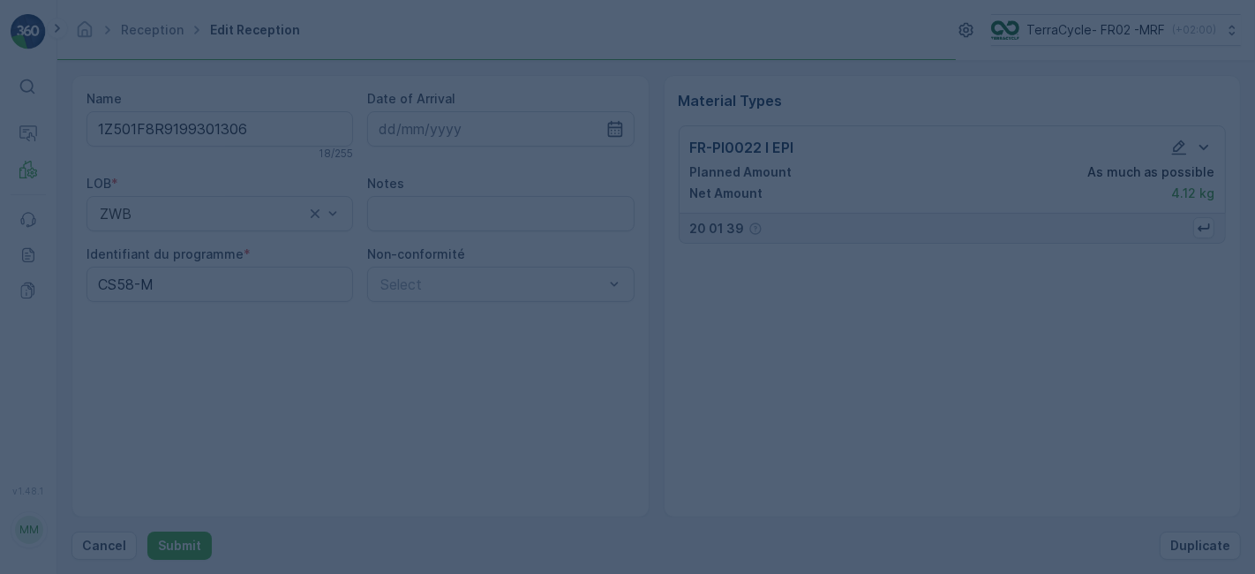
scroll to position [0, 0]
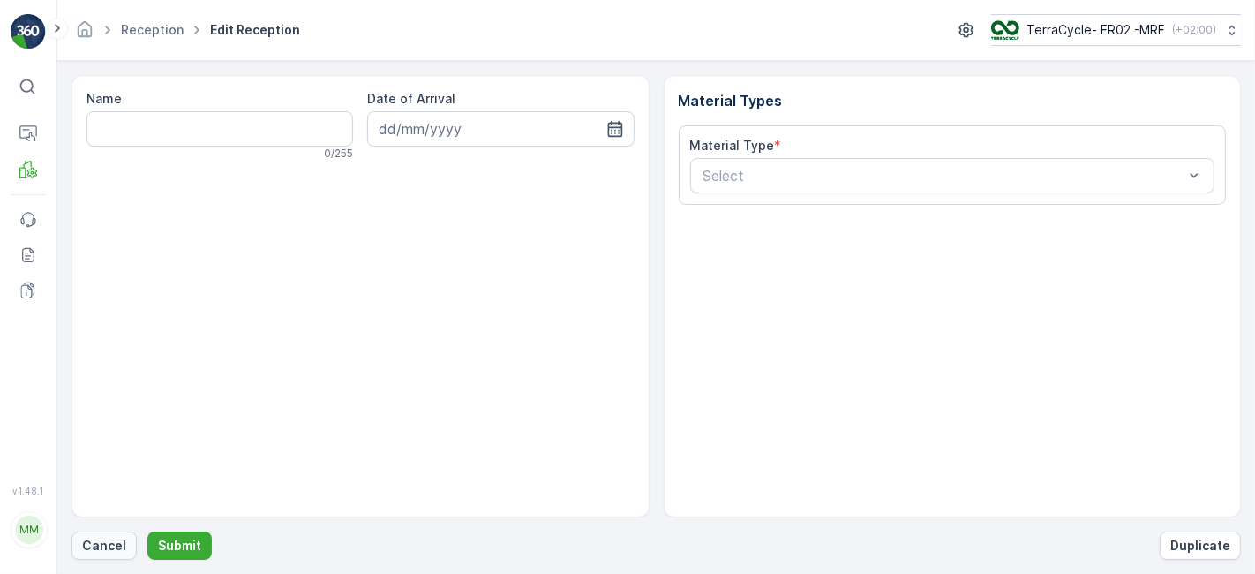
click at [119, 537] on p "Cancel" at bounding box center [104, 546] width 44 height 18
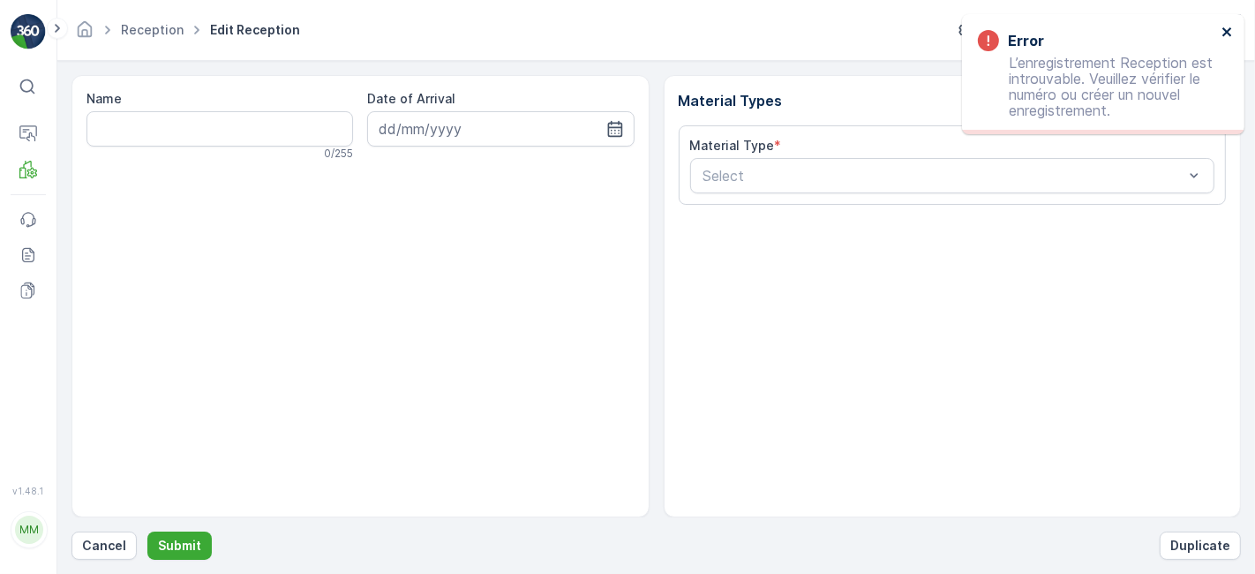
click at [1222, 27] on icon "close" at bounding box center [1228, 32] width 12 height 14
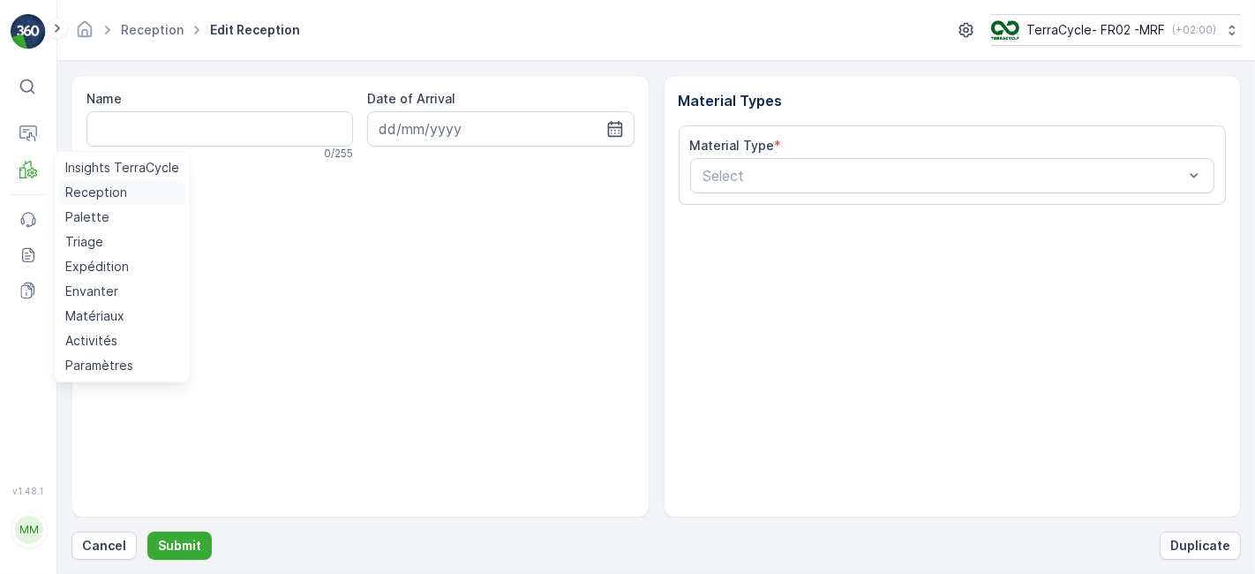
click at [78, 193] on p "Reception" at bounding box center [96, 193] width 62 height 18
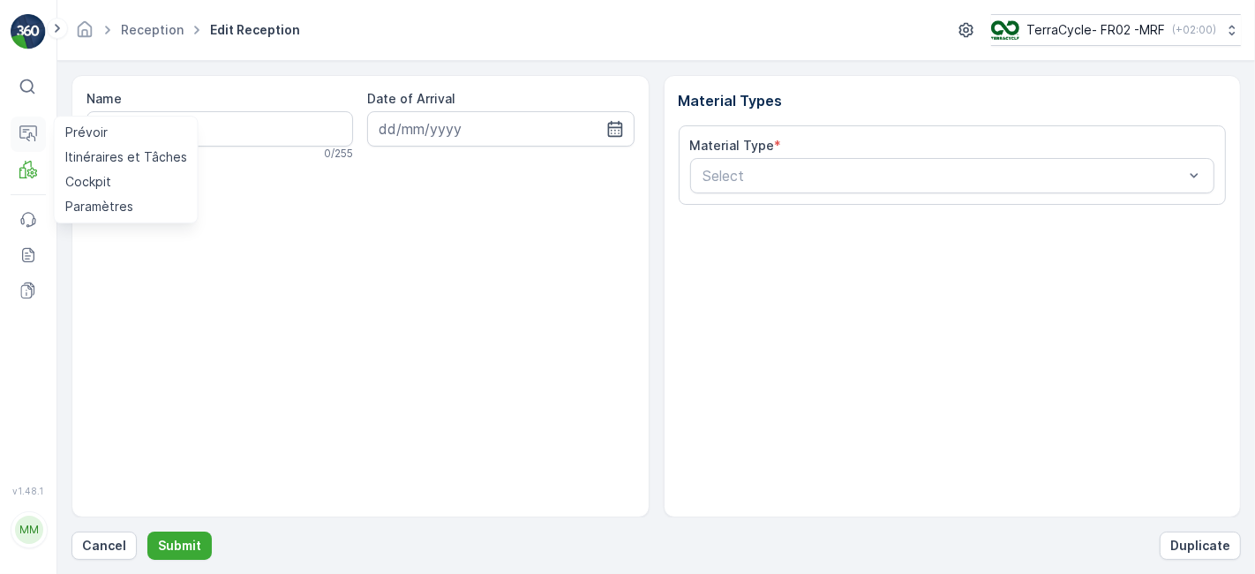
click at [34, 126] on icon at bounding box center [28, 134] width 18 height 18
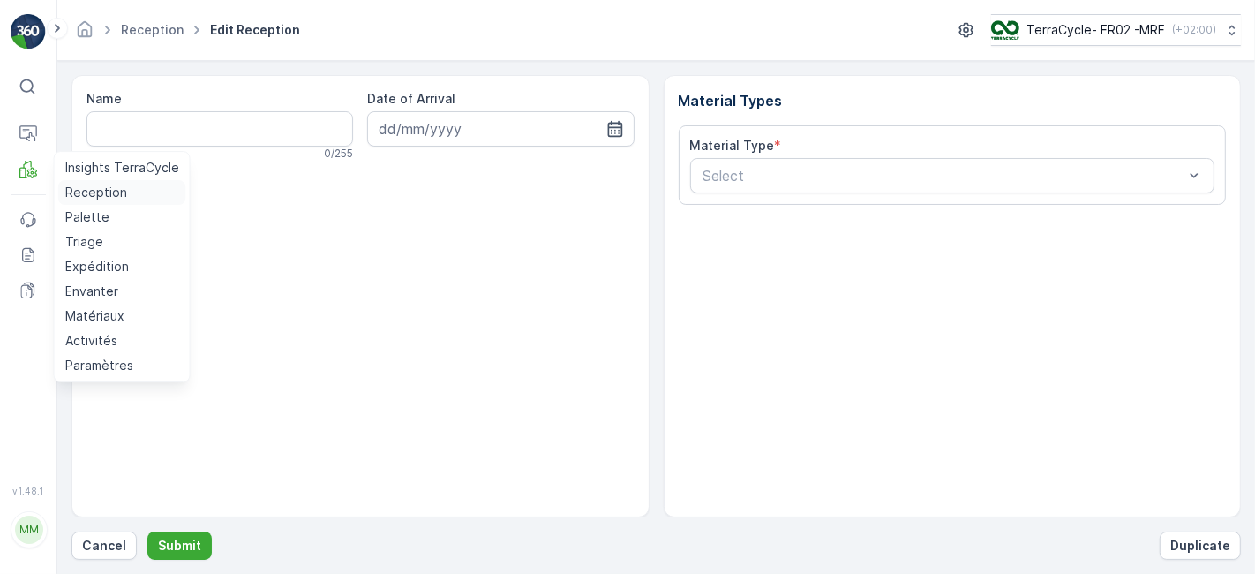
click at [101, 198] on p "Reception" at bounding box center [96, 193] width 62 height 18
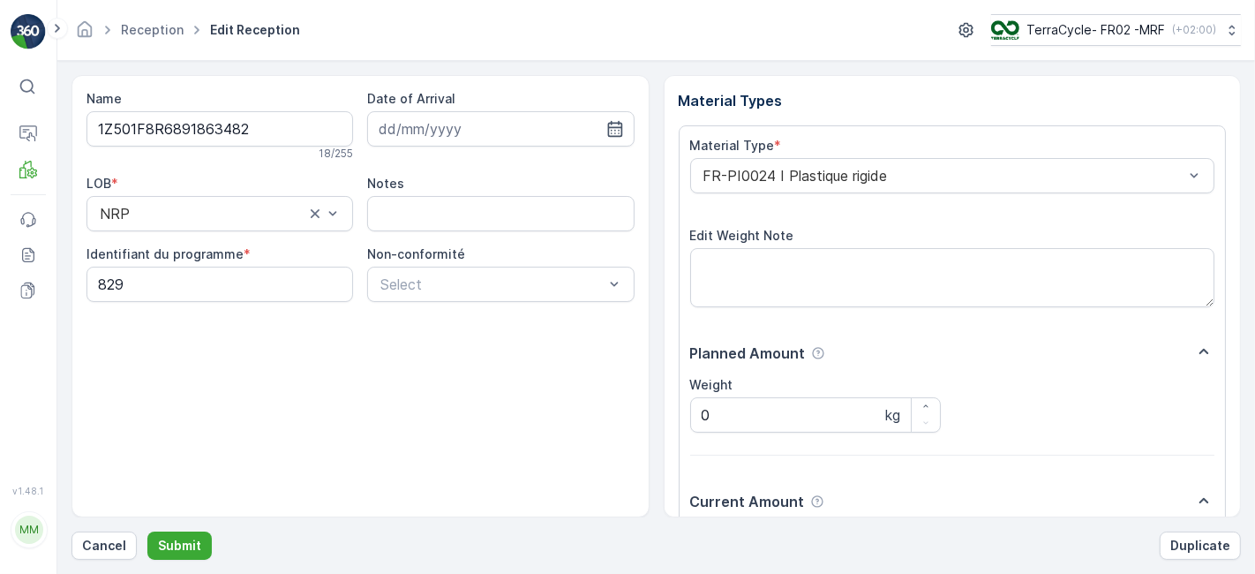
scroll to position [217, 0]
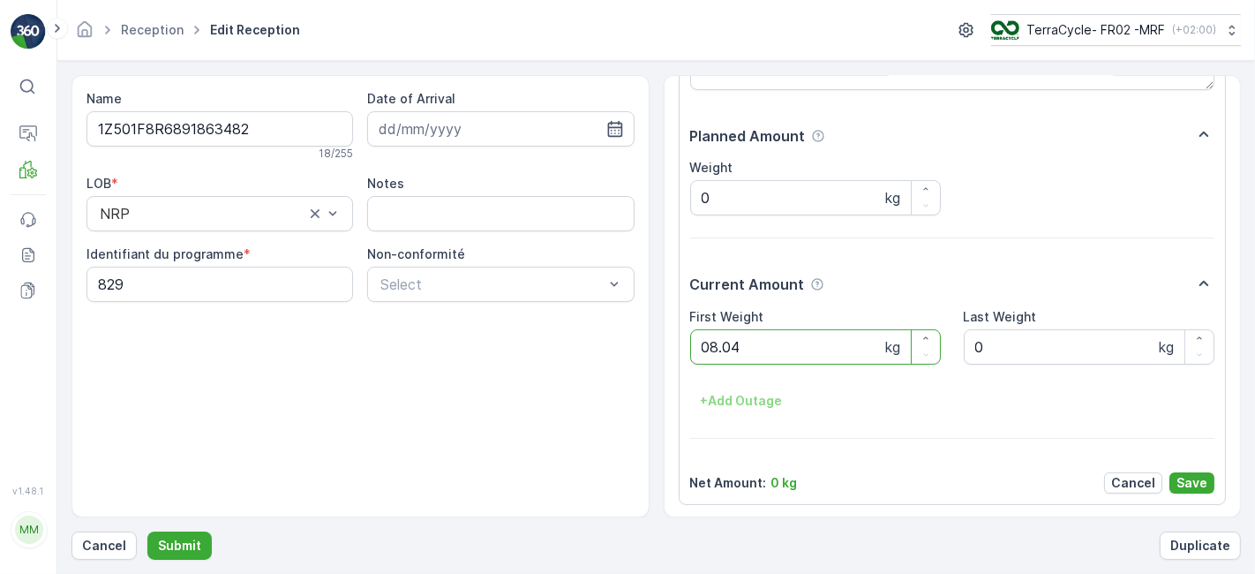
click at [147, 531] on button "Submit" at bounding box center [179, 545] width 64 height 28
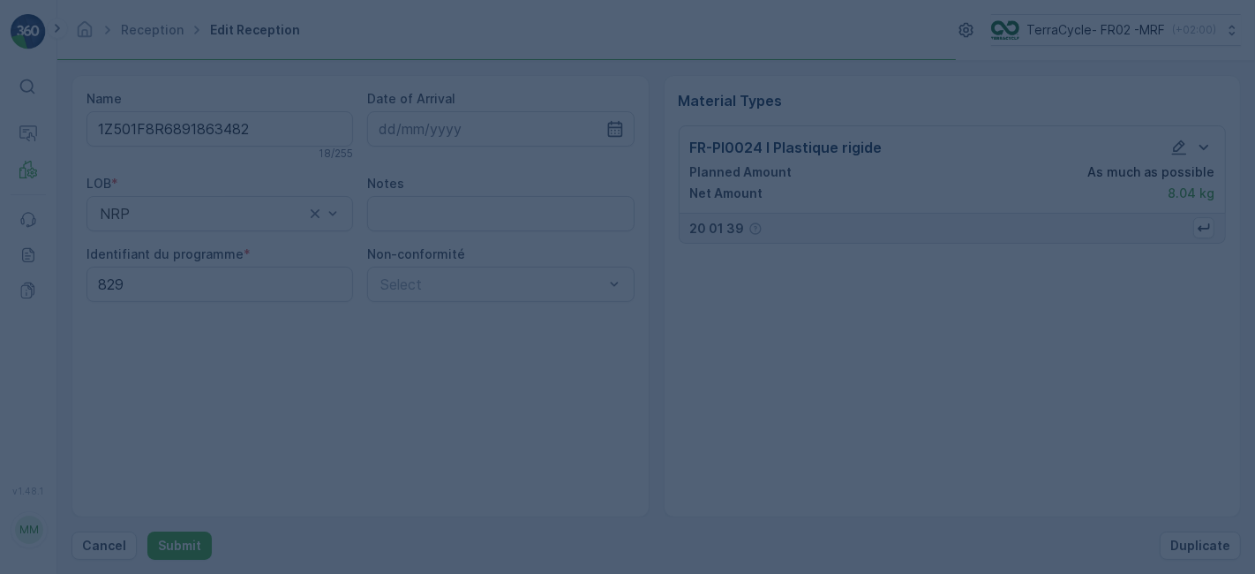
scroll to position [0, 0]
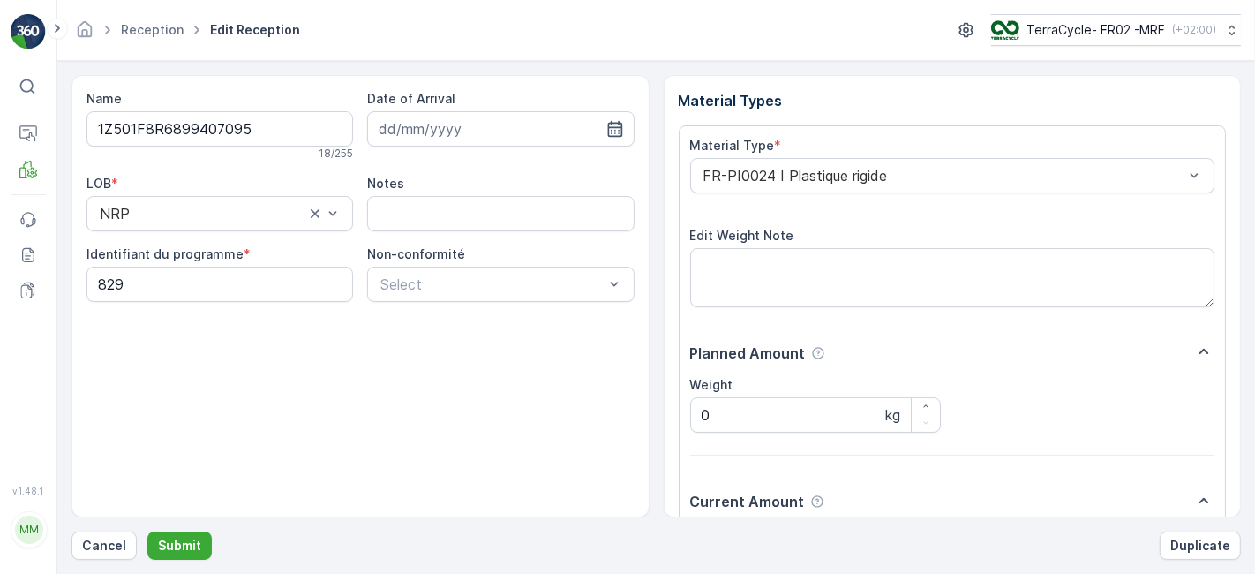
scroll to position [217, 0]
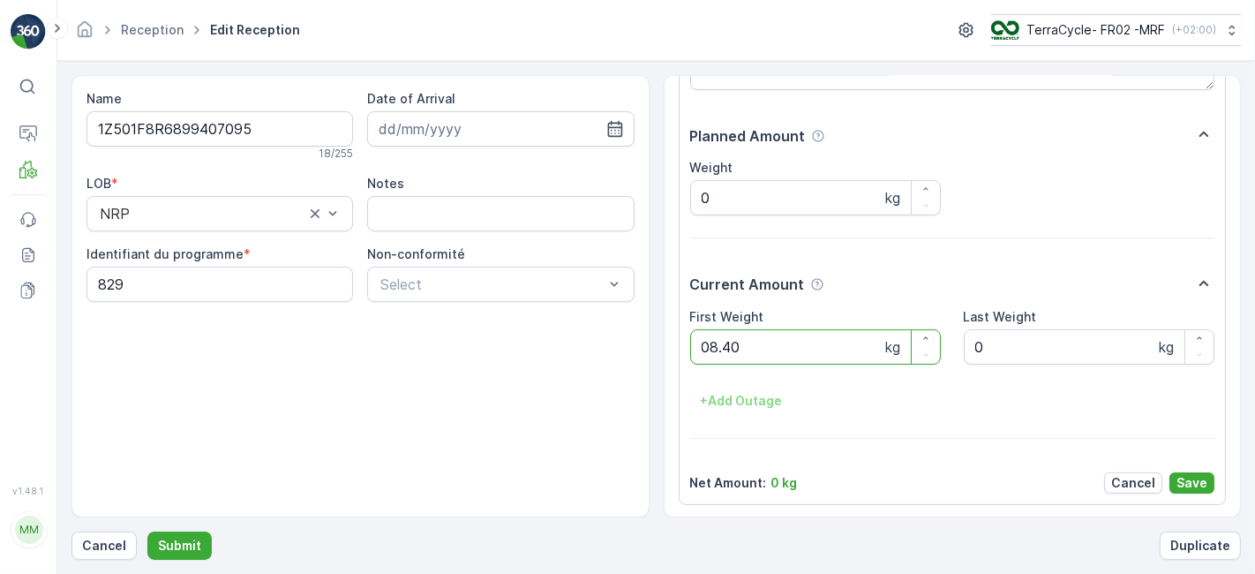
click at [147, 531] on button "Submit" at bounding box center [179, 545] width 64 height 28
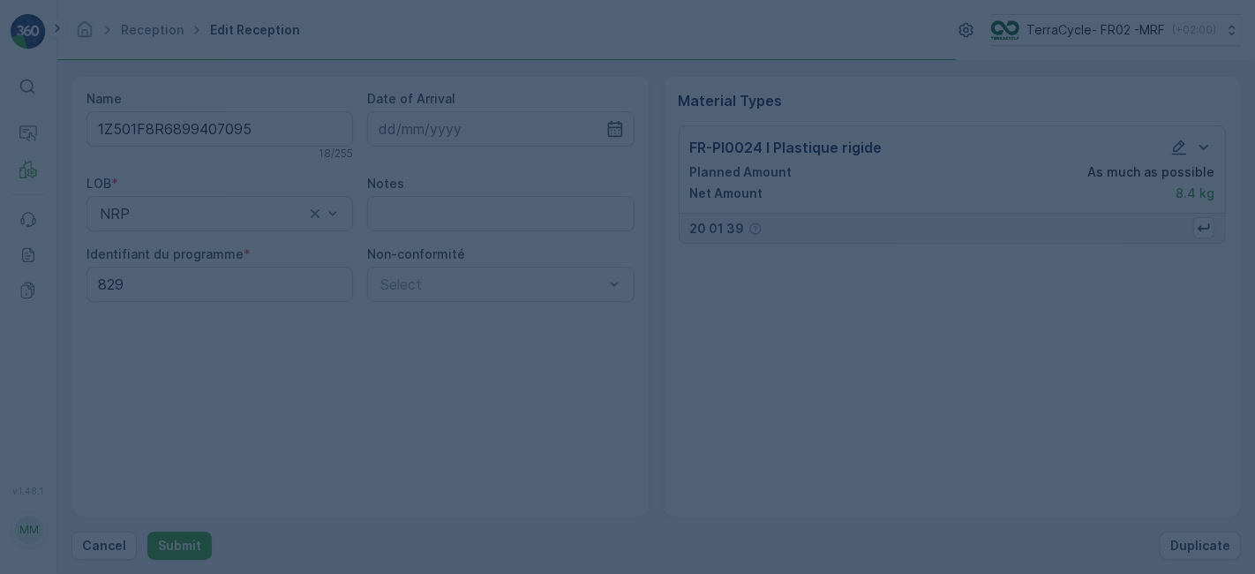
scroll to position [0, 0]
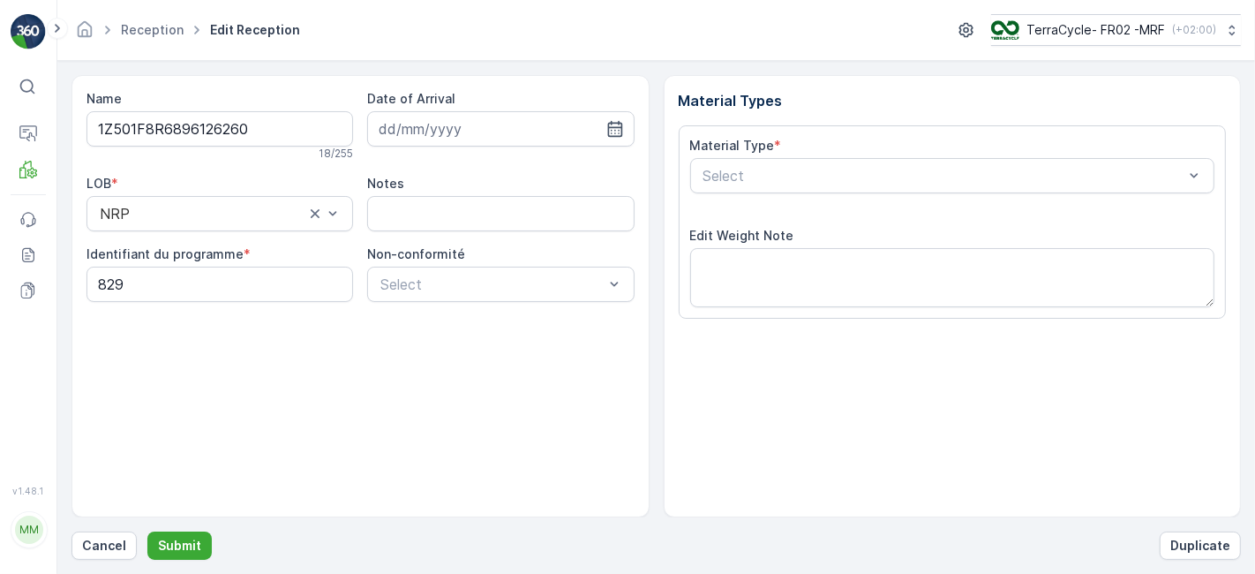
scroll to position [217, 0]
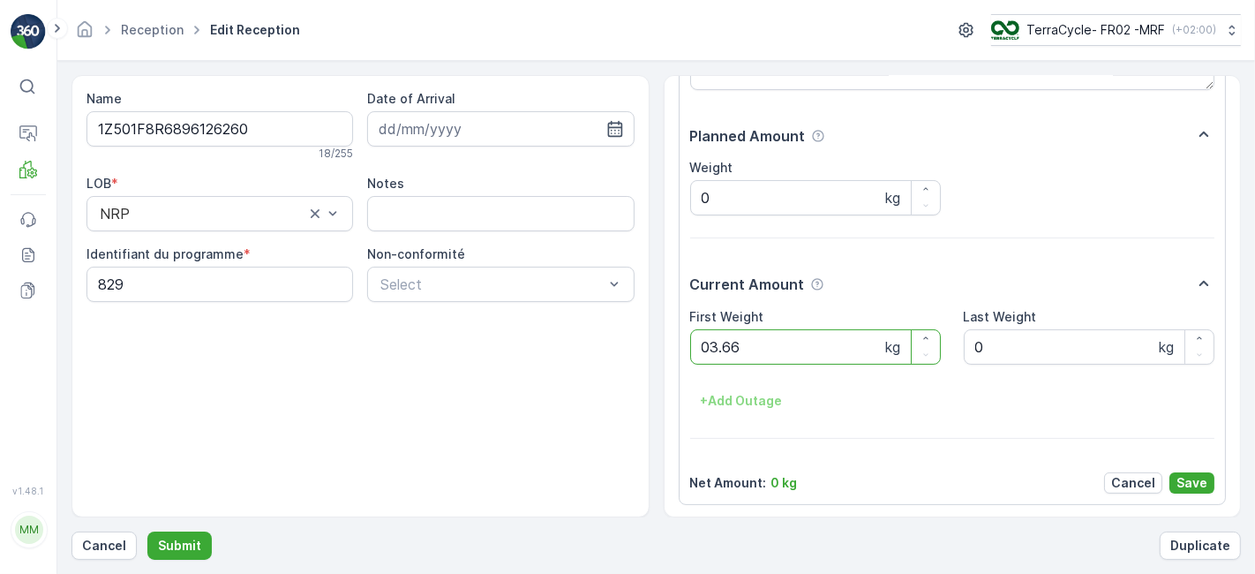
click at [147, 531] on button "Submit" at bounding box center [179, 545] width 64 height 28
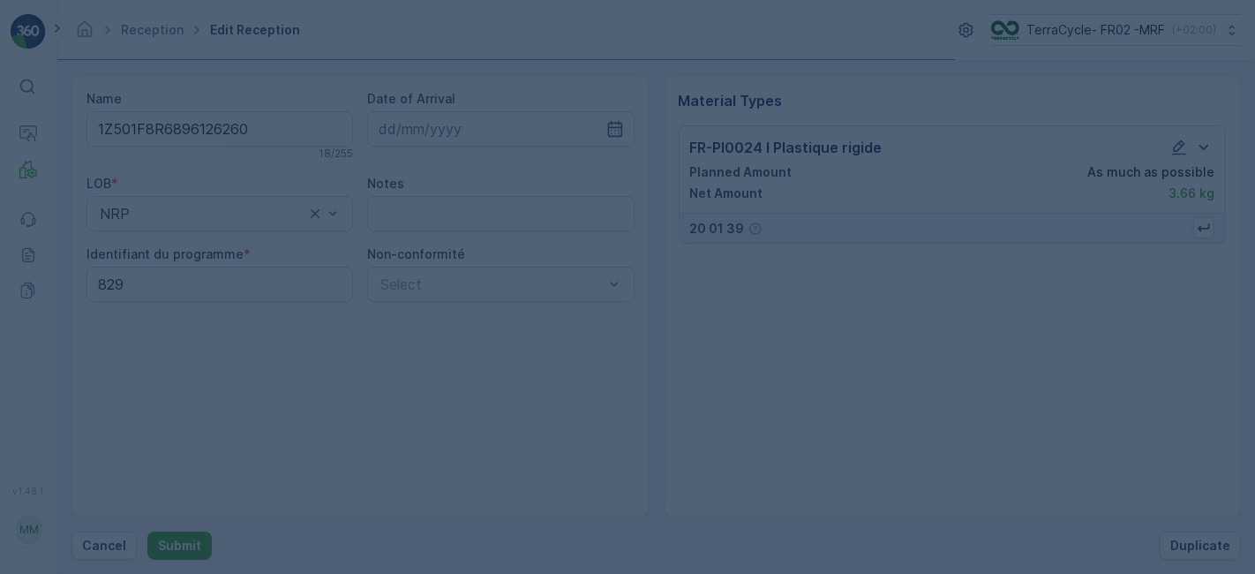
scroll to position [0, 0]
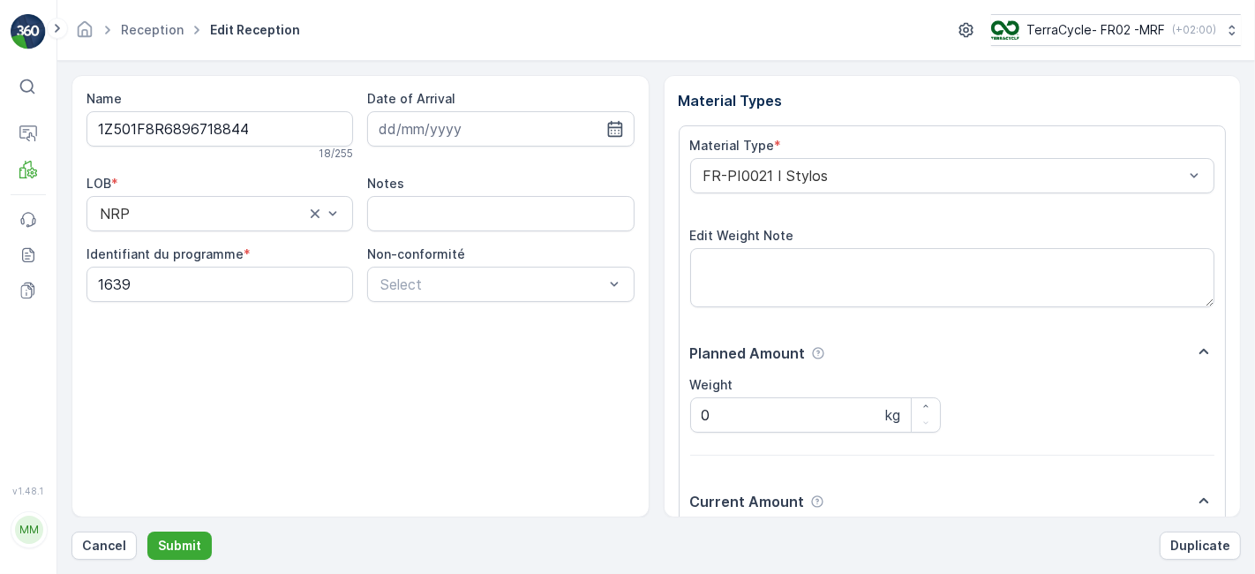
scroll to position [217, 0]
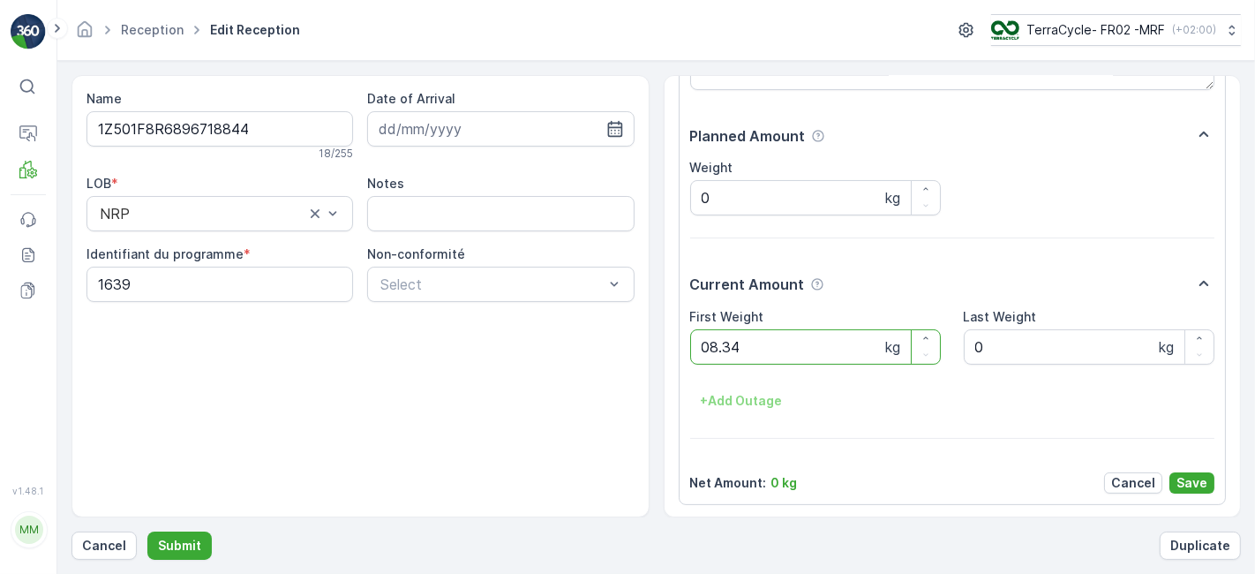
click at [147, 531] on button "Submit" at bounding box center [179, 545] width 64 height 28
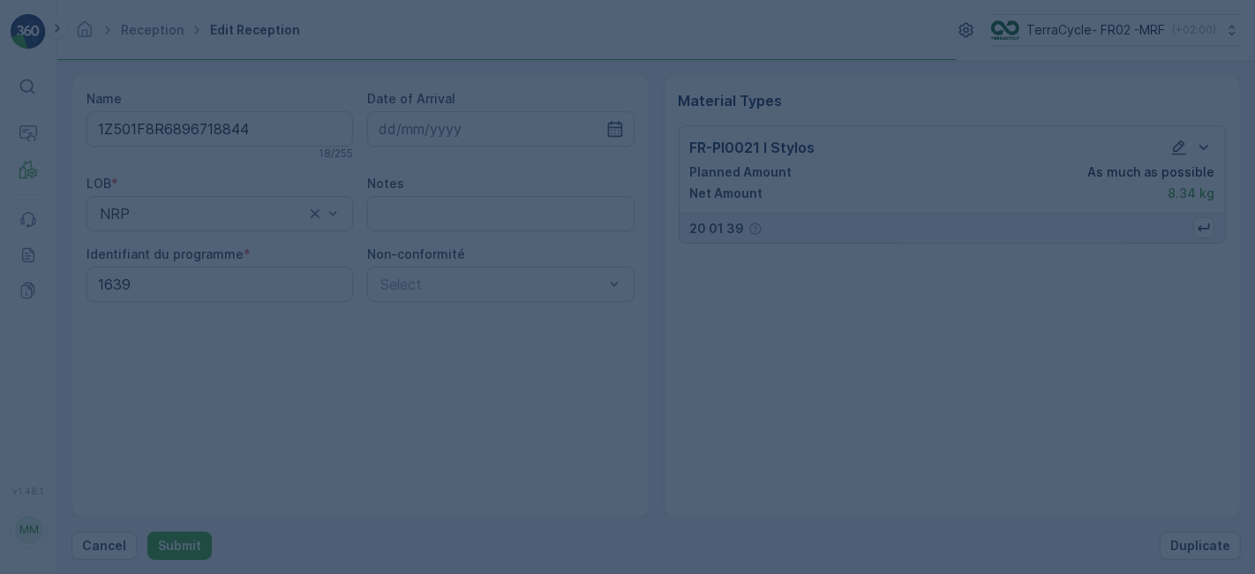
scroll to position [0, 0]
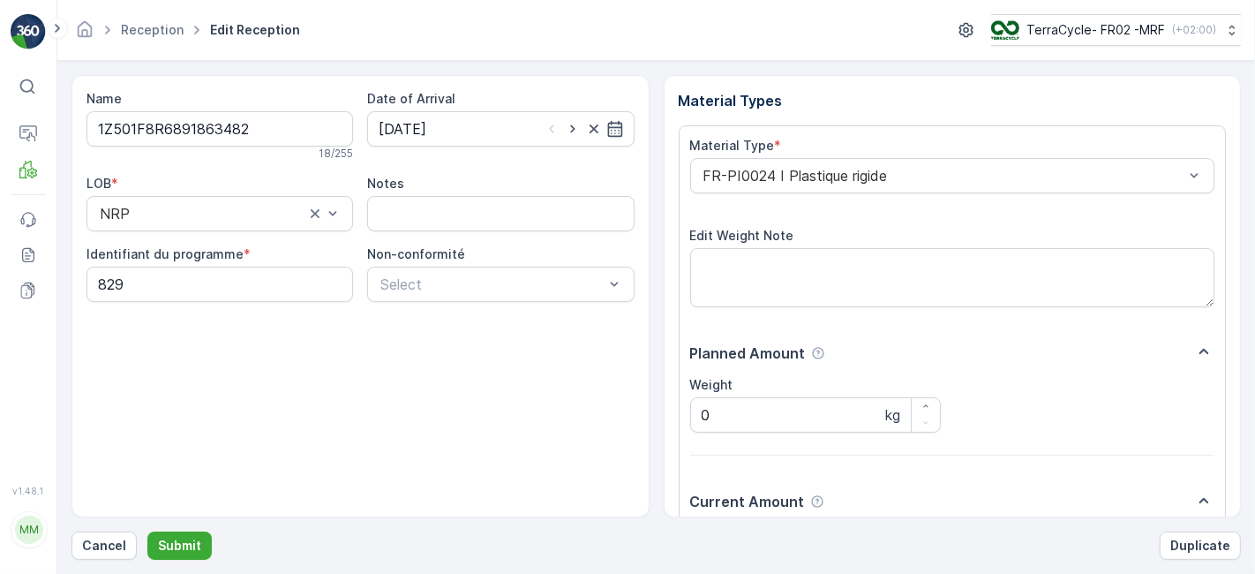
scroll to position [217, 0]
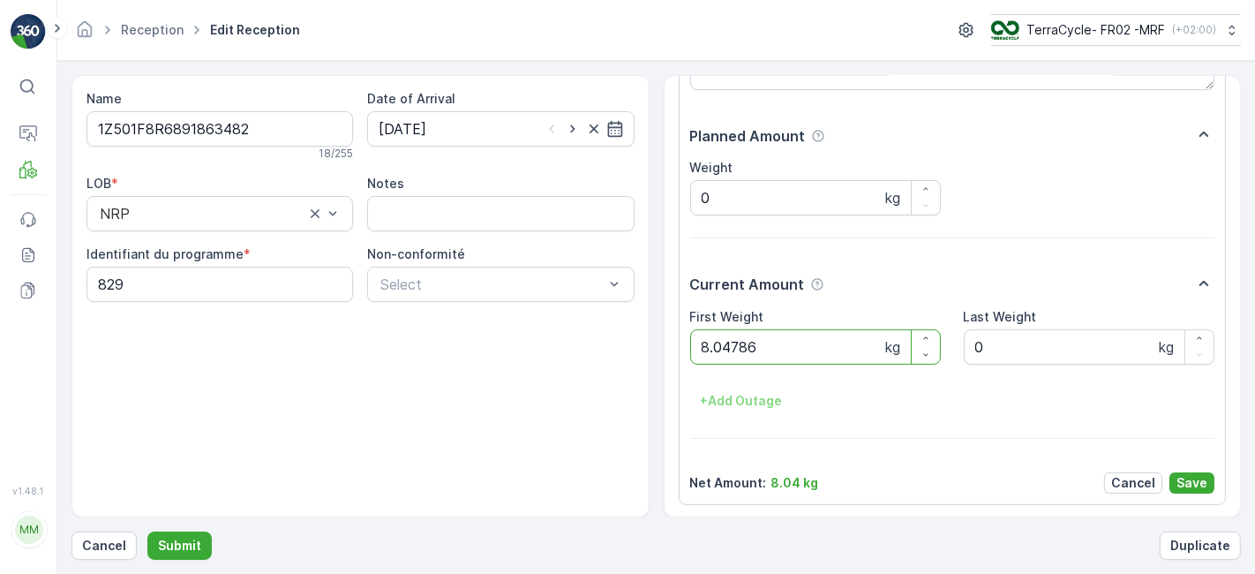
click at [147, 531] on button "Submit" at bounding box center [179, 545] width 64 height 28
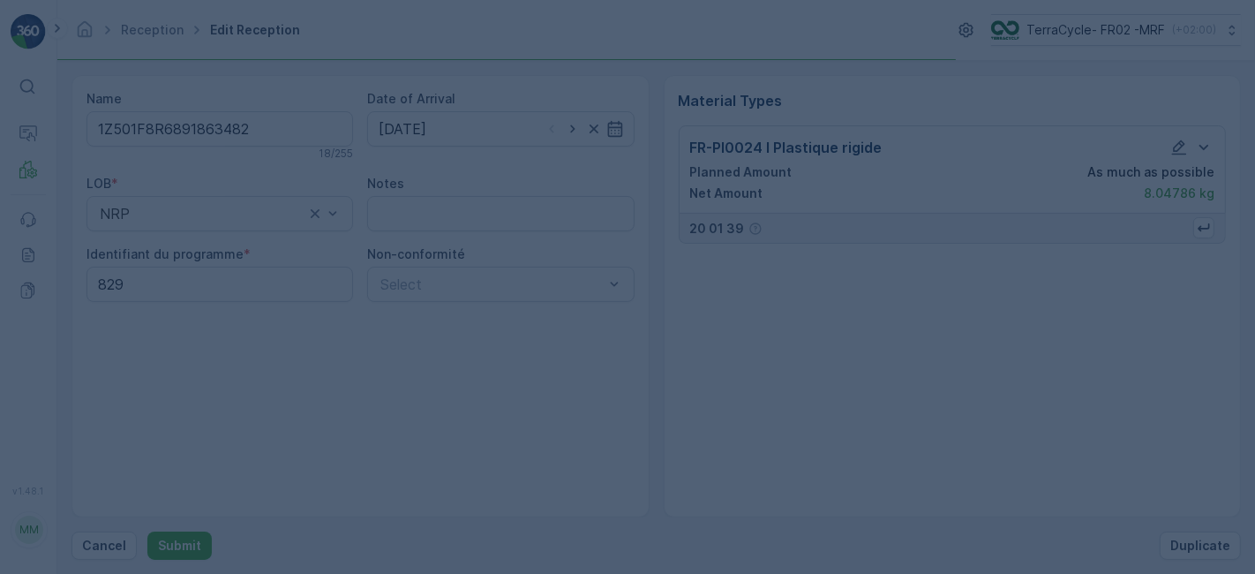
scroll to position [0, 0]
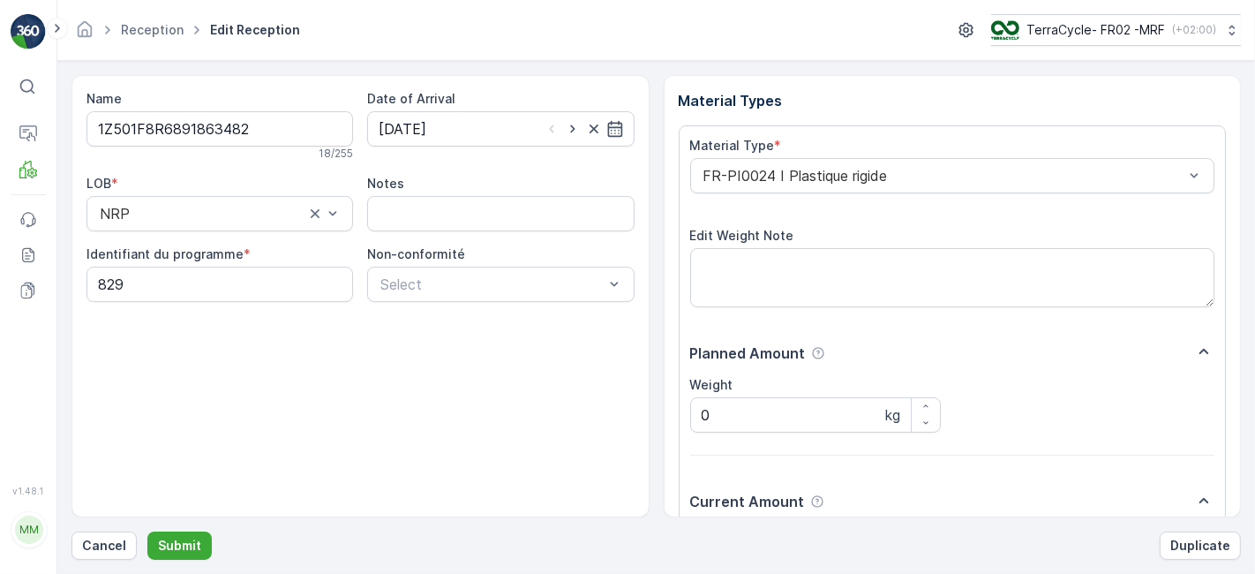
scroll to position [217, 0]
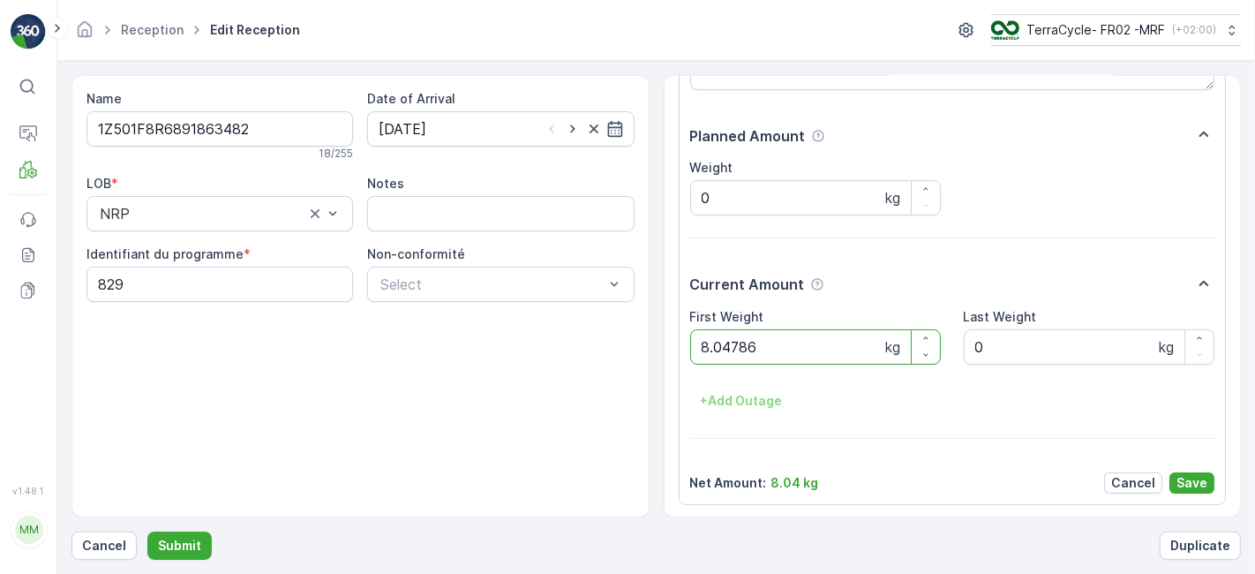
click at [147, 531] on button "Submit" at bounding box center [179, 545] width 64 height 28
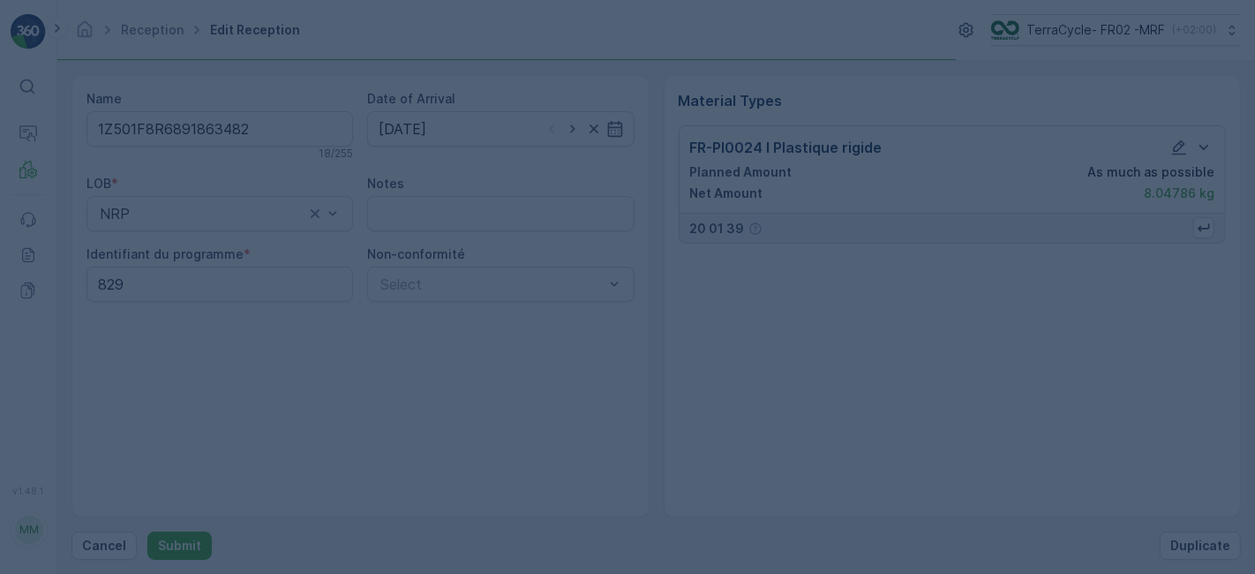
scroll to position [0, 0]
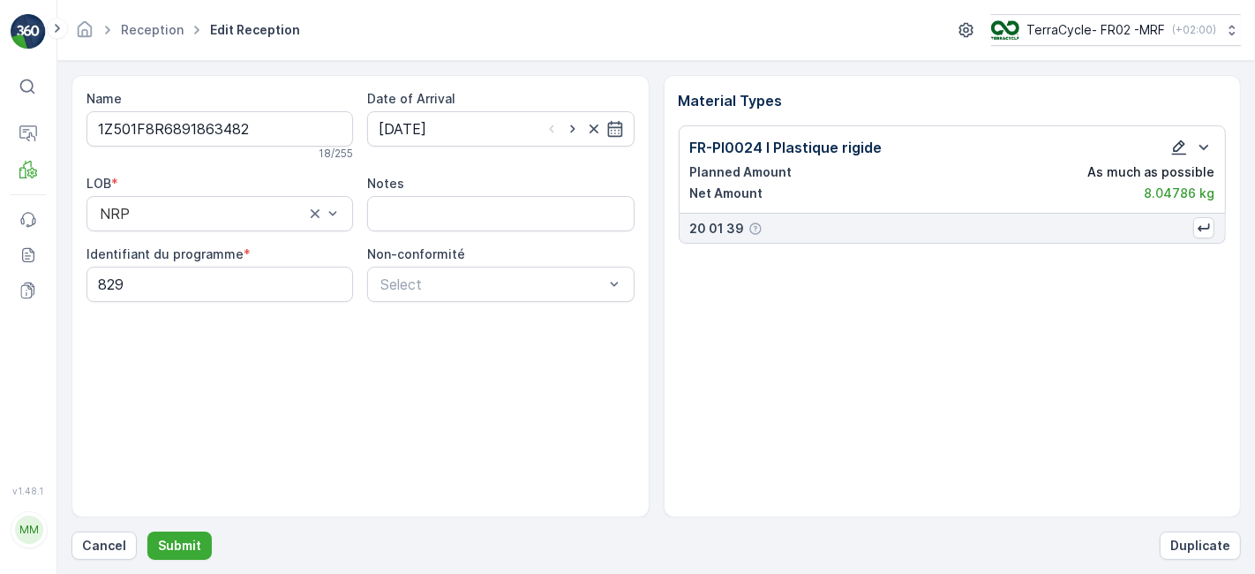
click at [1185, 143] on icon "button" at bounding box center [1179, 147] width 15 height 15
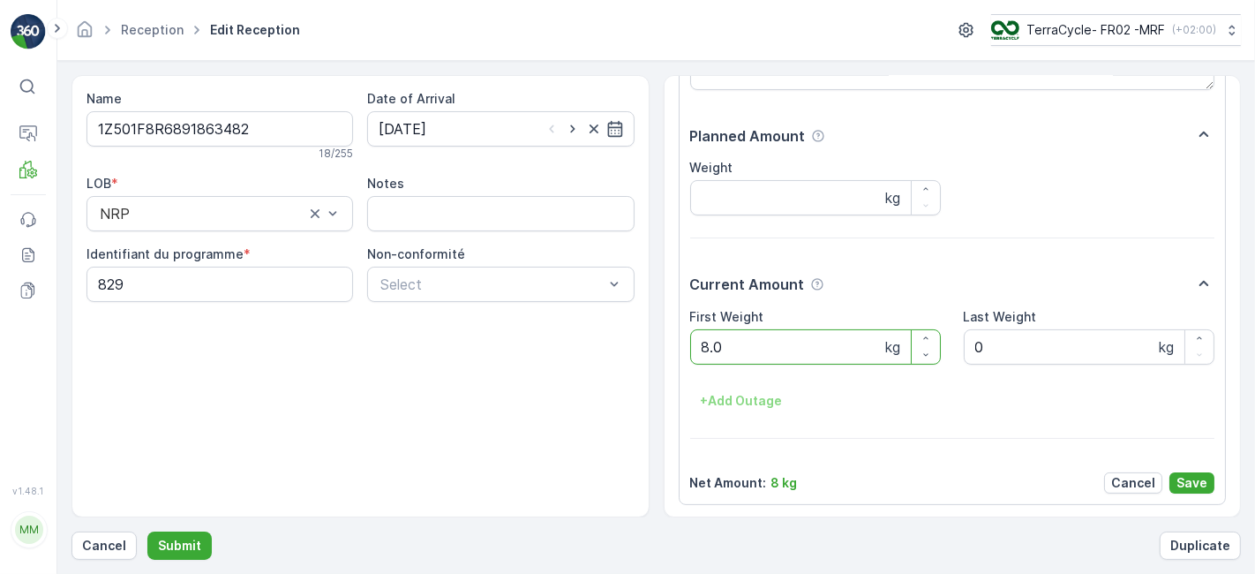
type Weight "8"
type Weight "7.86"
click at [1200, 478] on p "Save" at bounding box center [1192, 483] width 31 height 18
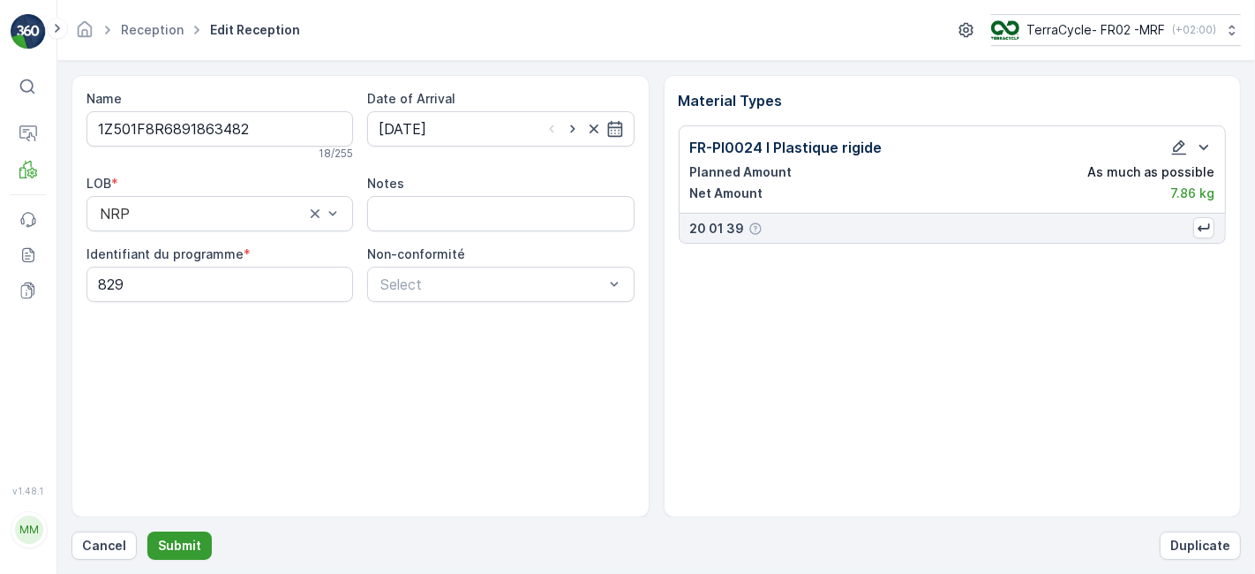
click at [161, 542] on p "Submit" at bounding box center [179, 546] width 43 height 18
click at [1208, 224] on icon "button" at bounding box center [1204, 228] width 18 height 18
click at [962, 389] on div "Material Types FR-PI0024 I Plastique rigide Planned Amount As much as possible …" at bounding box center [953, 296] width 578 height 442
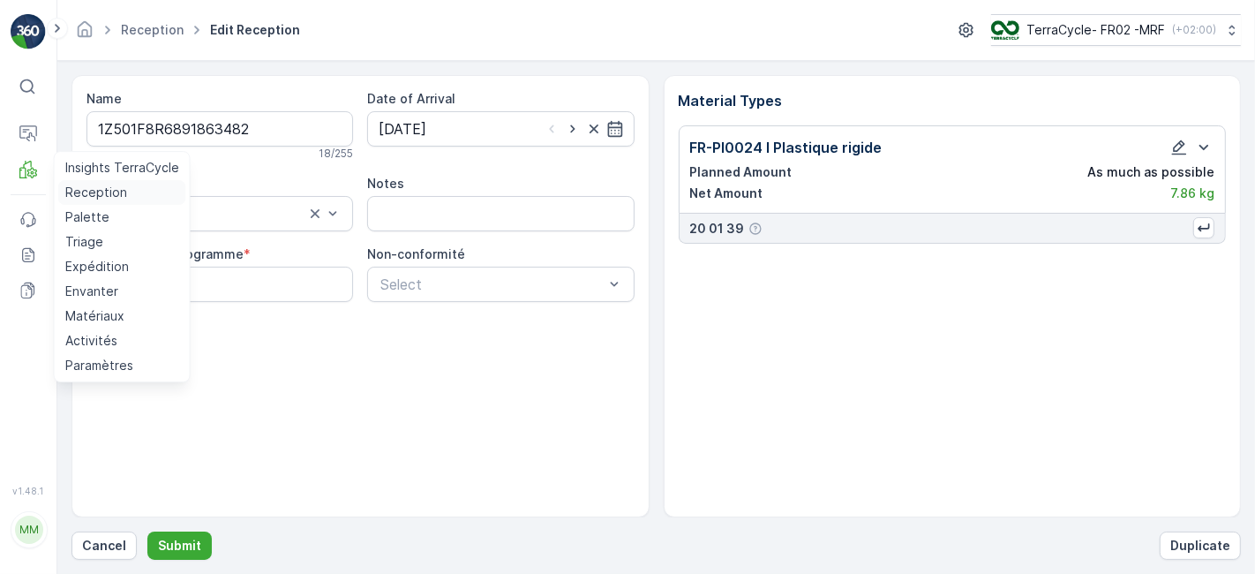
click at [80, 195] on p "Reception" at bounding box center [96, 193] width 62 height 18
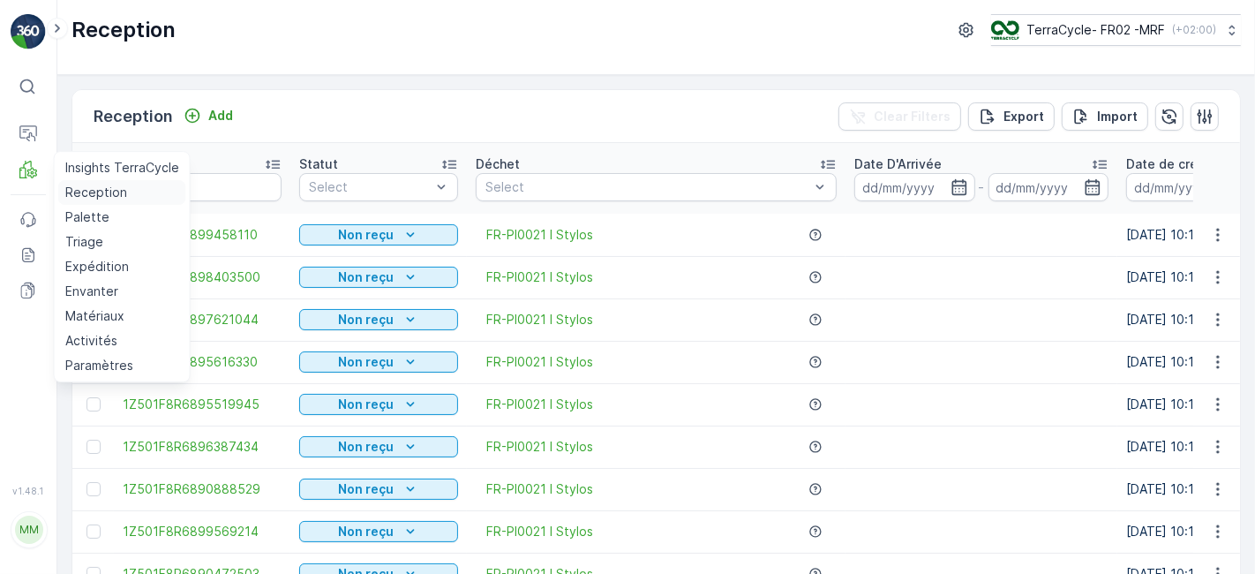
click at [58, 180] on link "Reception" at bounding box center [122, 192] width 128 height 25
click at [98, 190] on p "Reception" at bounding box center [96, 193] width 62 height 18
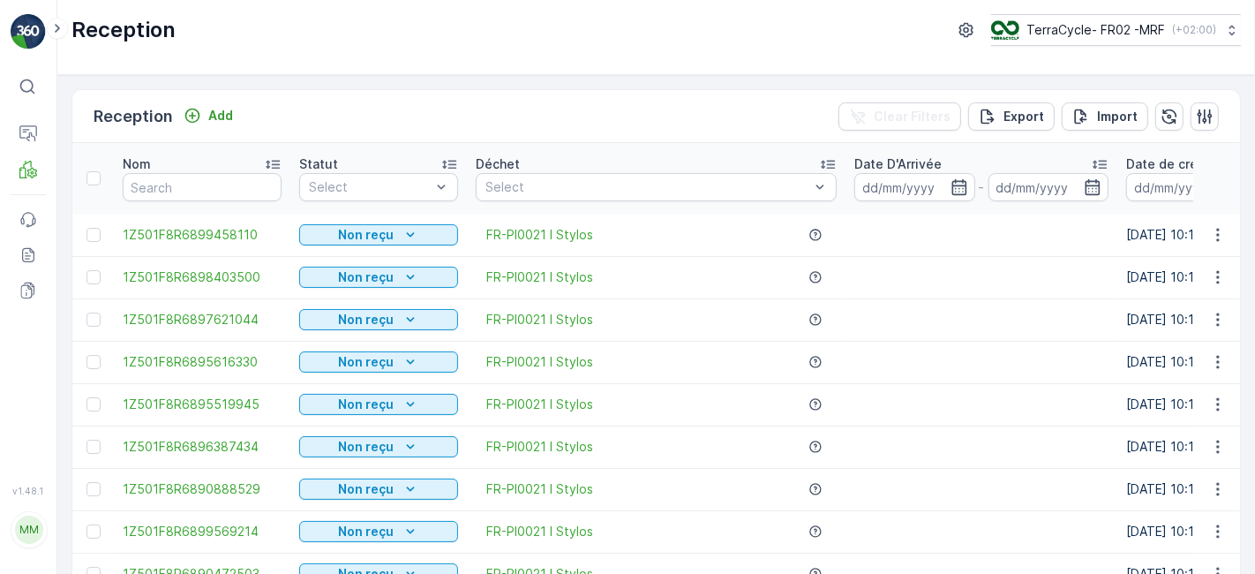
click at [42, 381] on div "⌘B Operations MRF Events Reports Documents" at bounding box center [28, 268] width 35 height 394
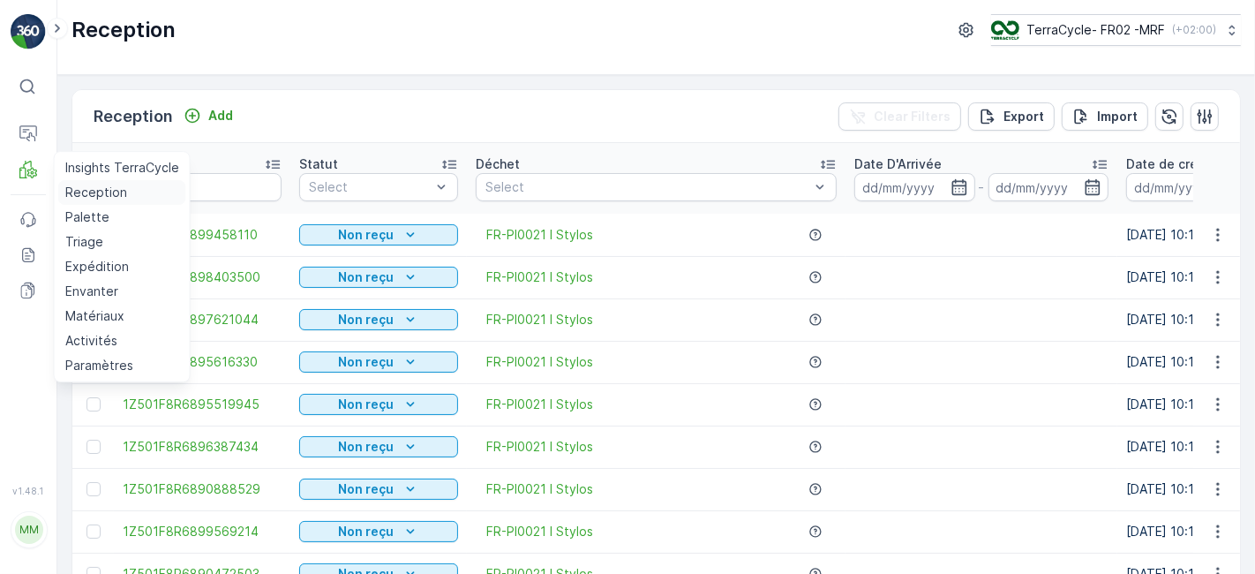
click at [87, 194] on p "Reception" at bounding box center [96, 193] width 62 height 18
click at [101, 190] on p "Reception" at bounding box center [96, 193] width 62 height 18
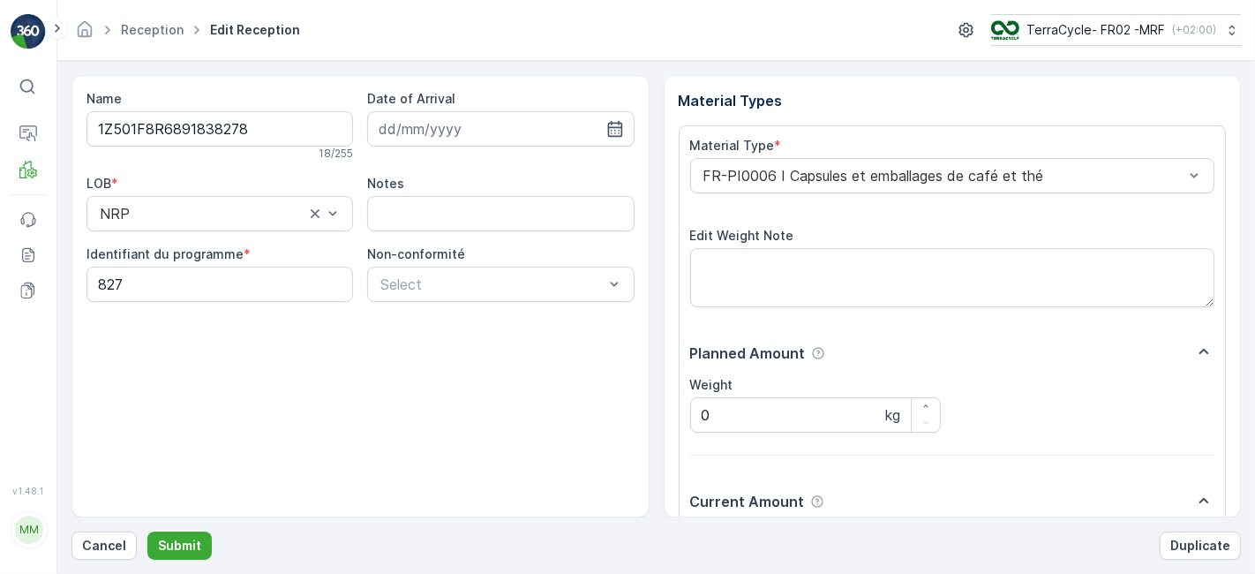
scroll to position [217, 0]
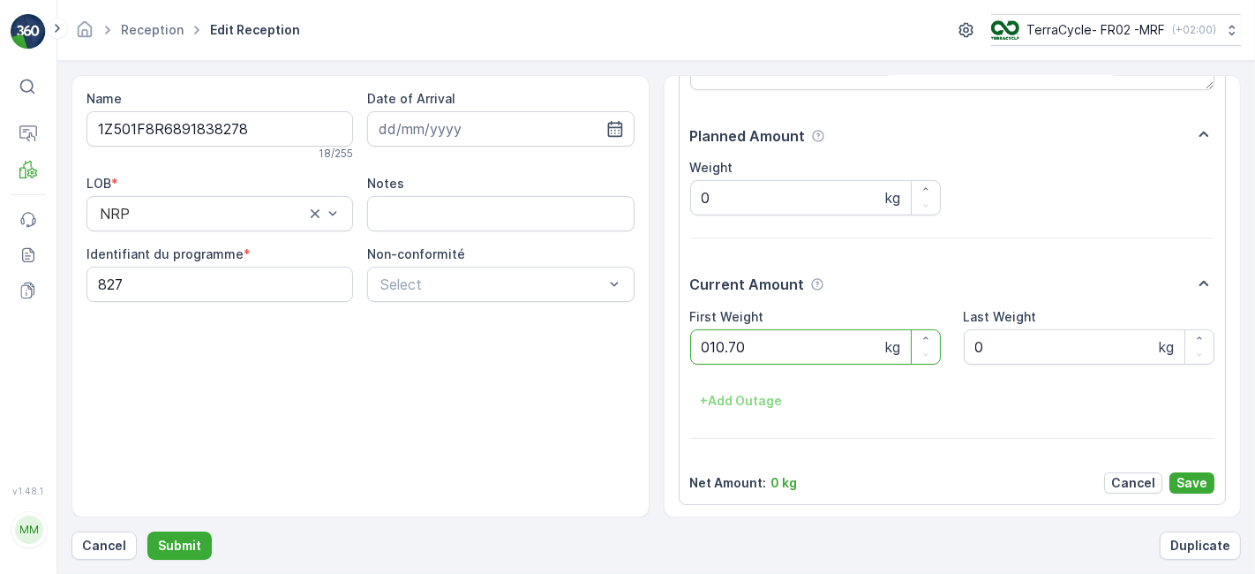
click at [147, 531] on button "Submit" at bounding box center [179, 545] width 64 height 28
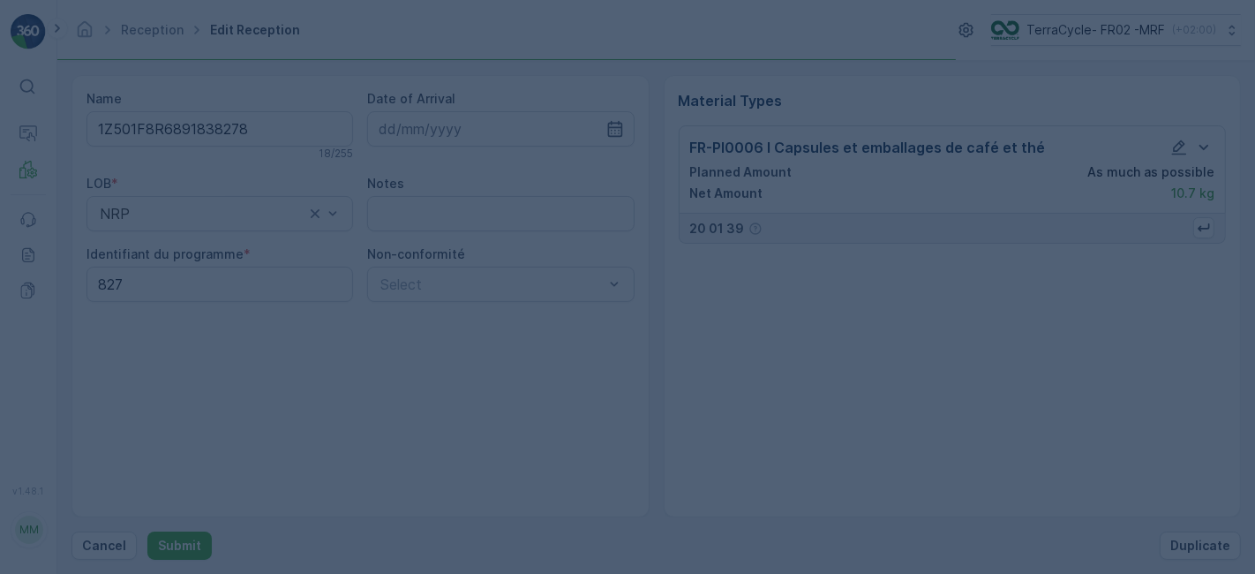
scroll to position [0, 0]
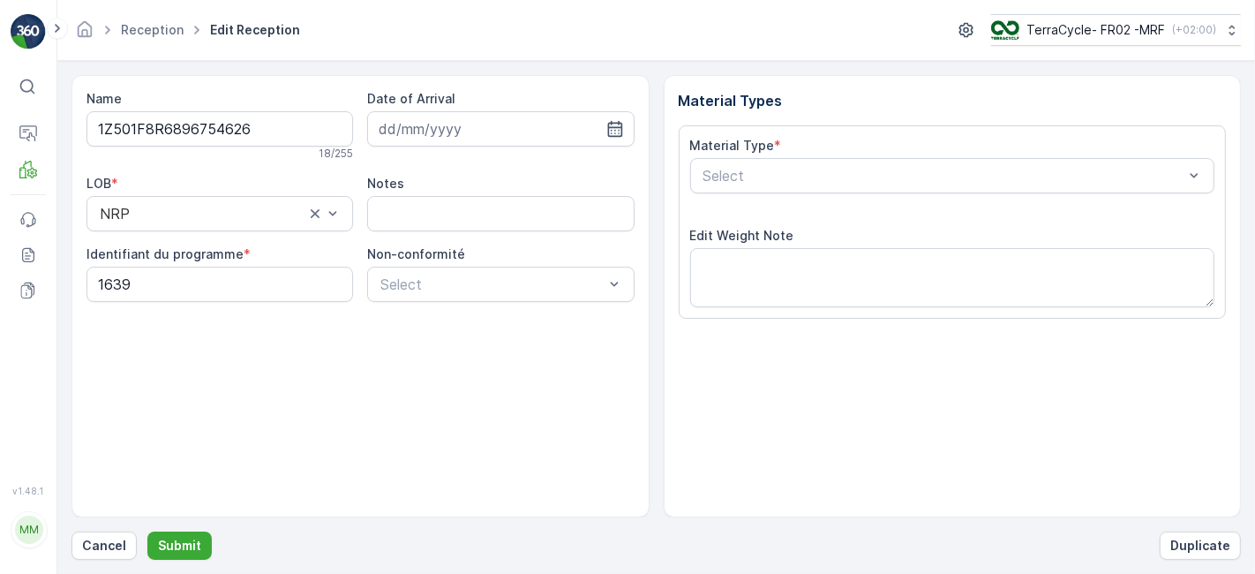
scroll to position [217, 0]
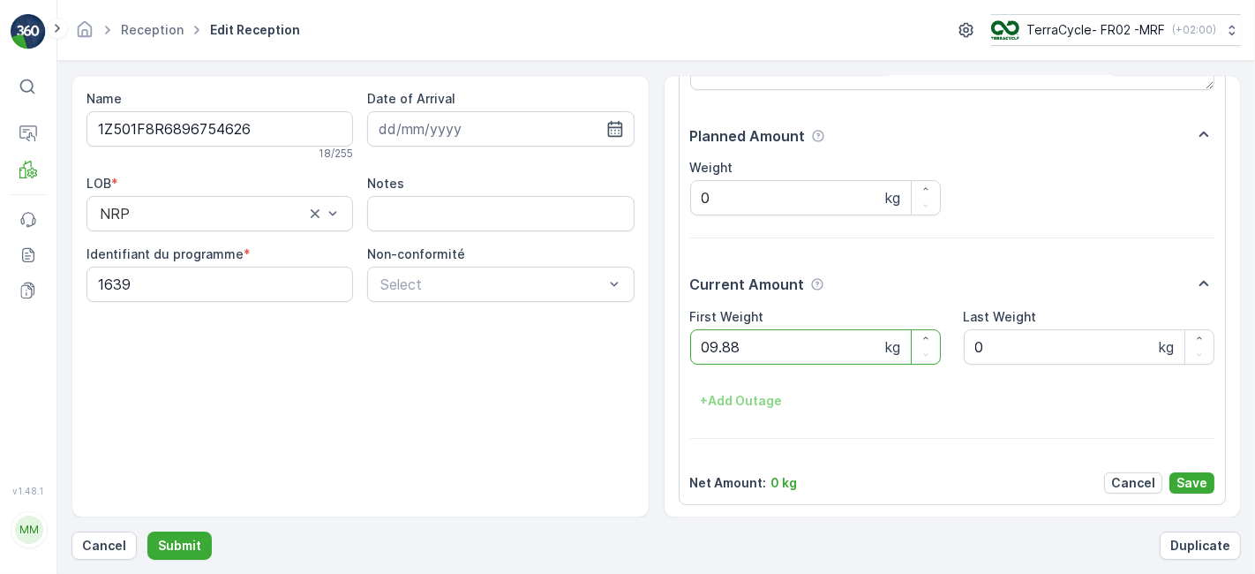
click at [147, 531] on button "Submit" at bounding box center [179, 545] width 64 height 28
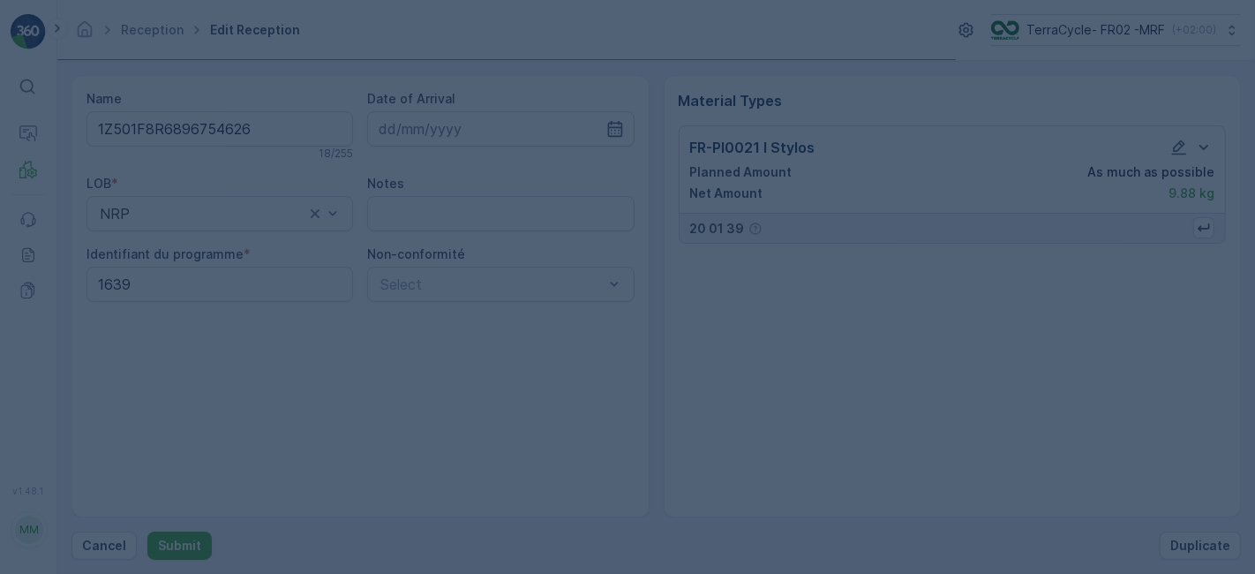
scroll to position [0, 0]
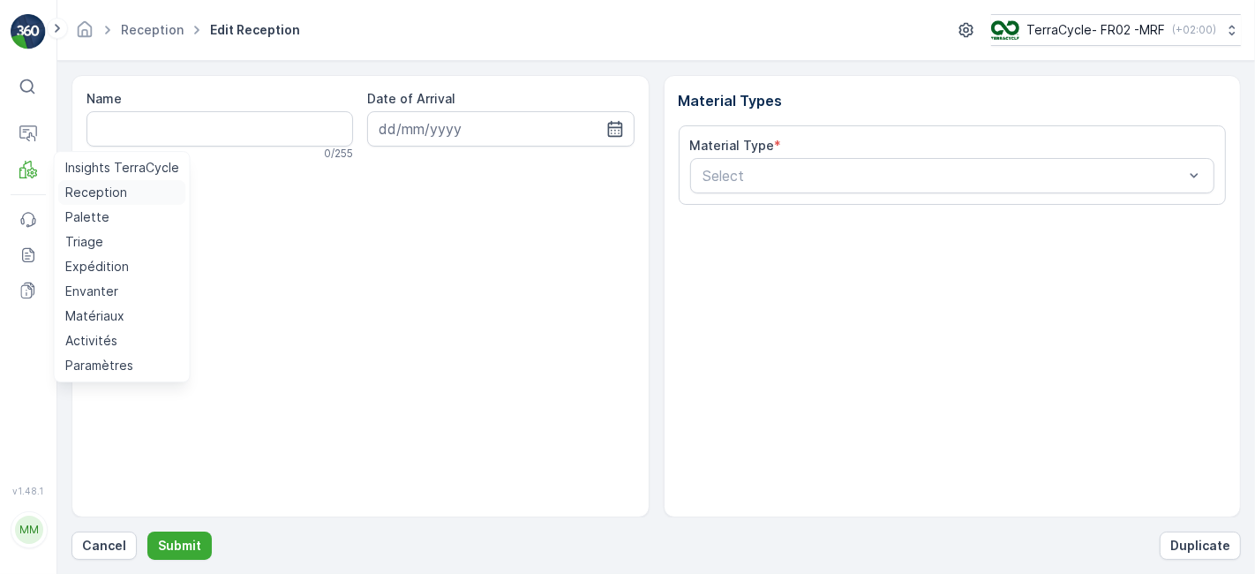
click at [75, 195] on p "Reception" at bounding box center [96, 193] width 62 height 18
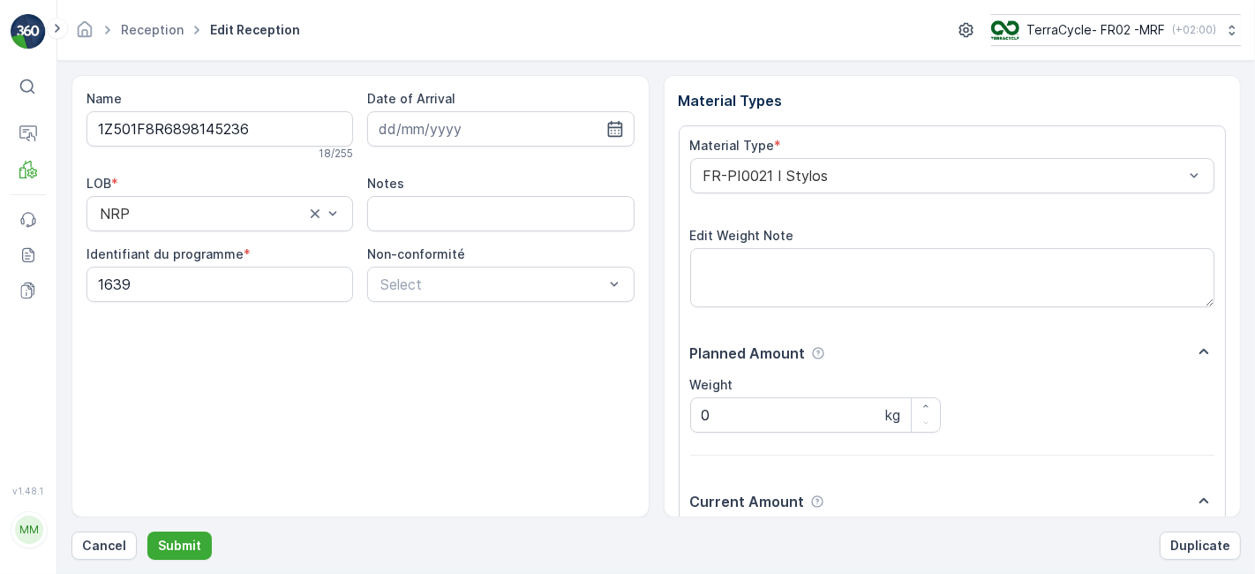
scroll to position [217, 0]
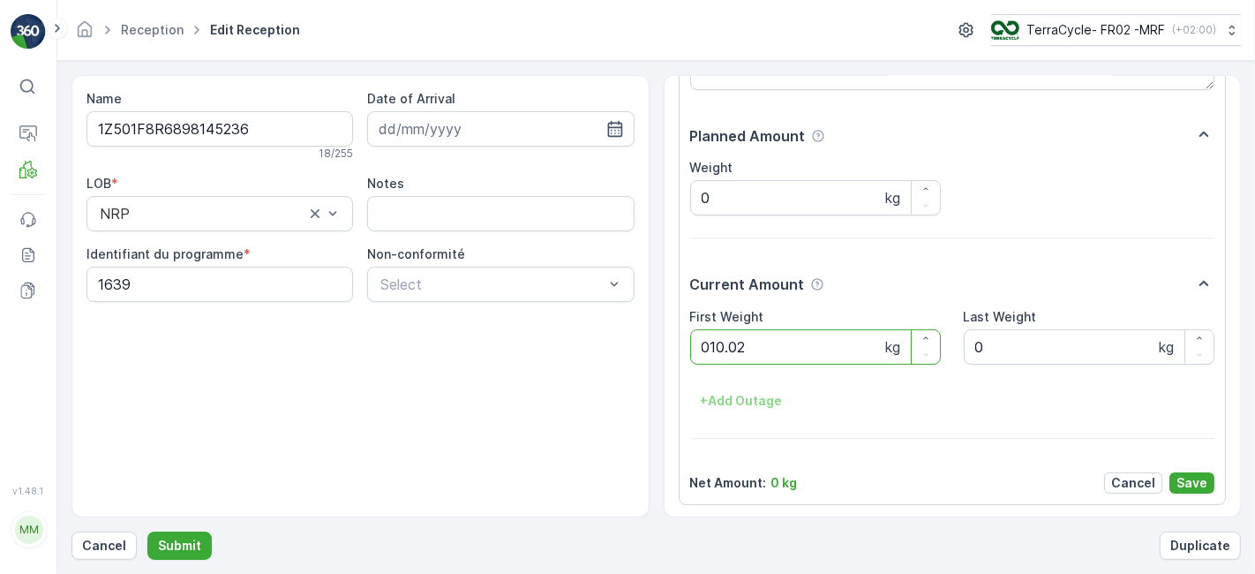
click at [147, 531] on button "Submit" at bounding box center [179, 545] width 64 height 28
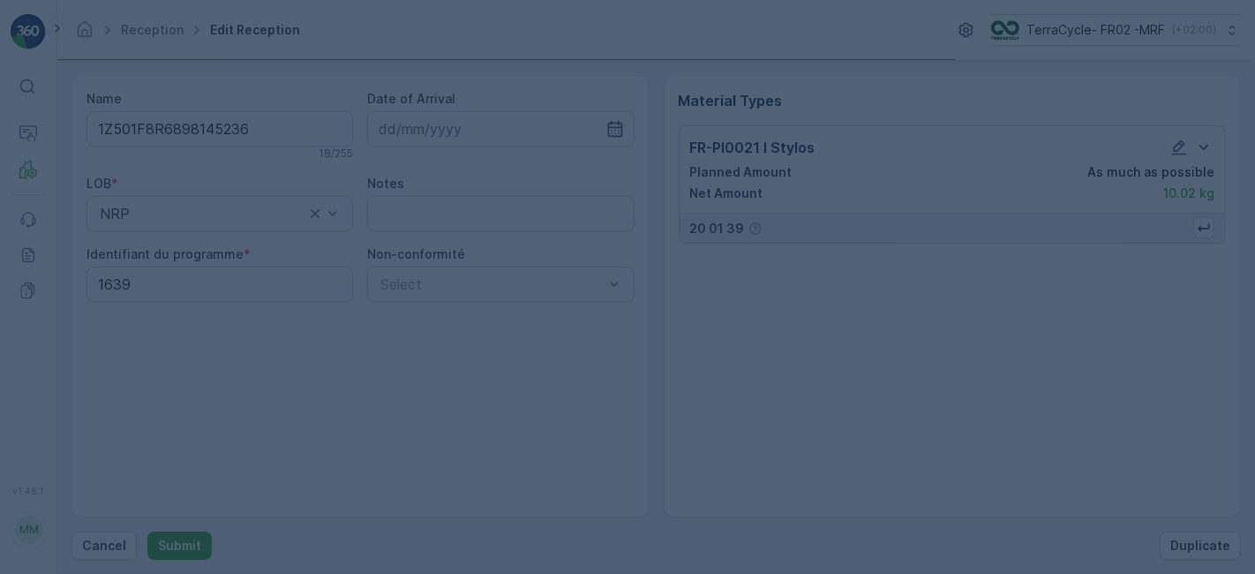
scroll to position [0, 0]
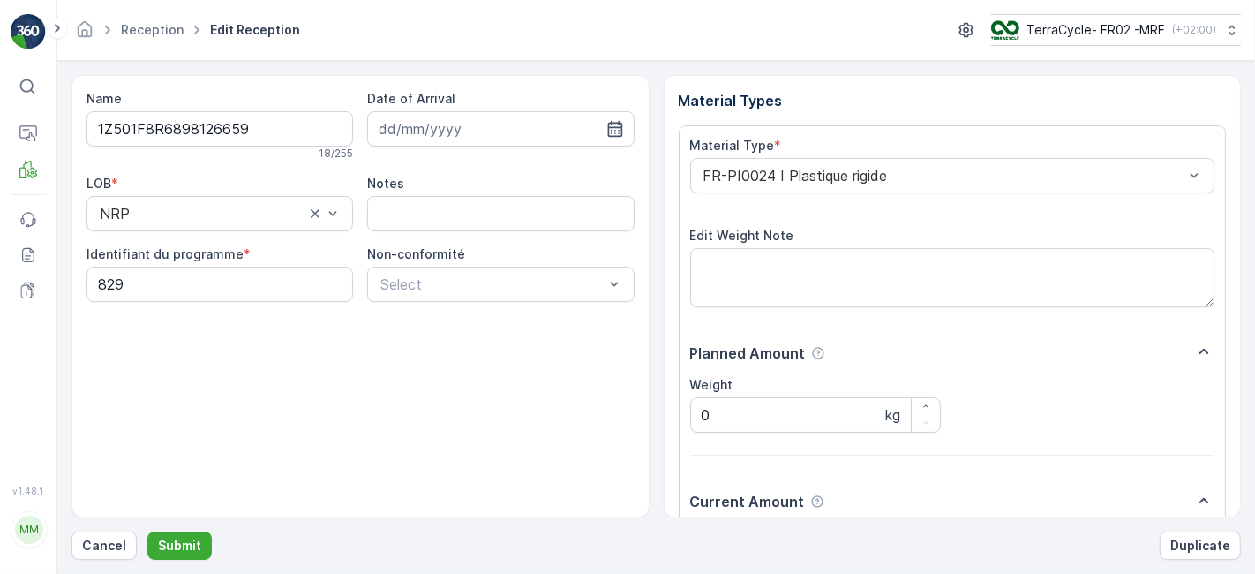
scroll to position [217, 0]
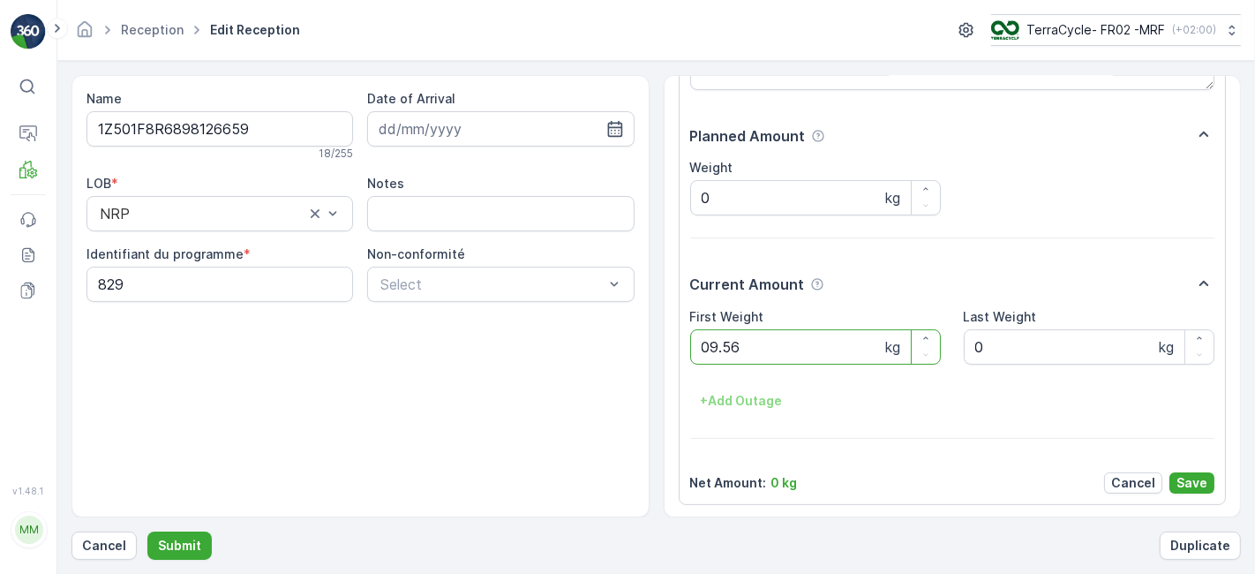
click at [147, 531] on button "Submit" at bounding box center [179, 545] width 64 height 28
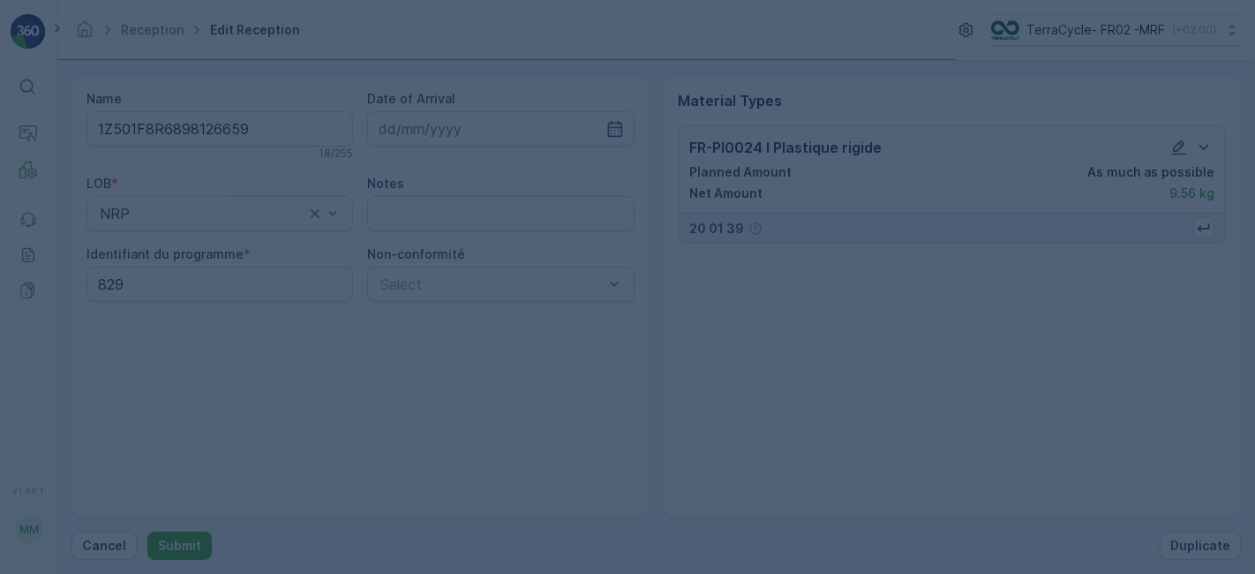
scroll to position [0, 0]
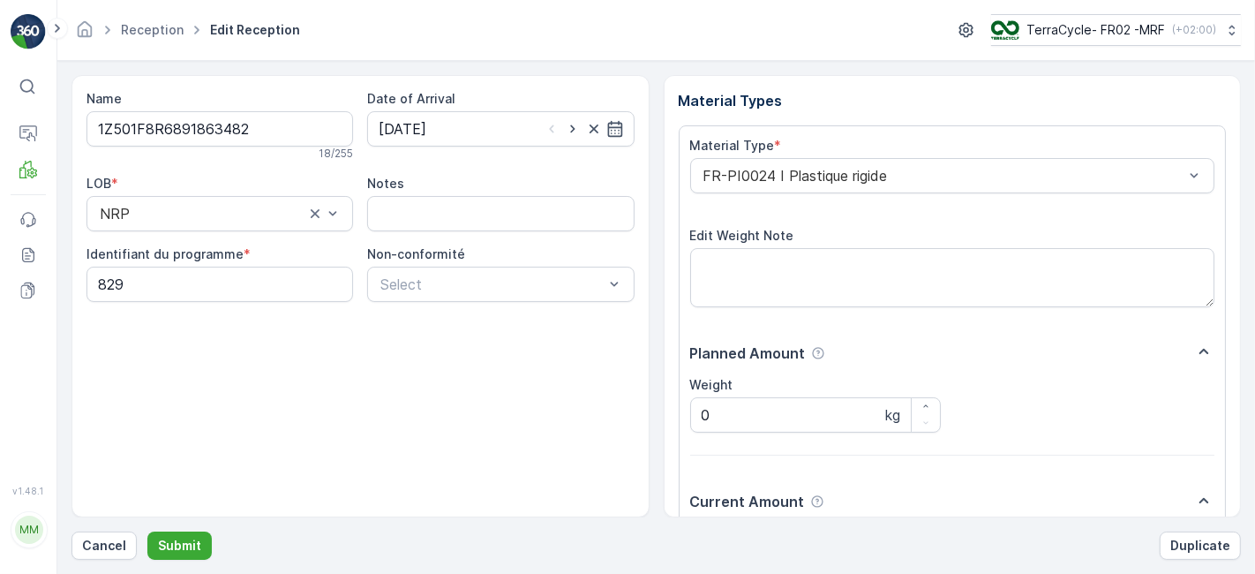
scroll to position [217, 0]
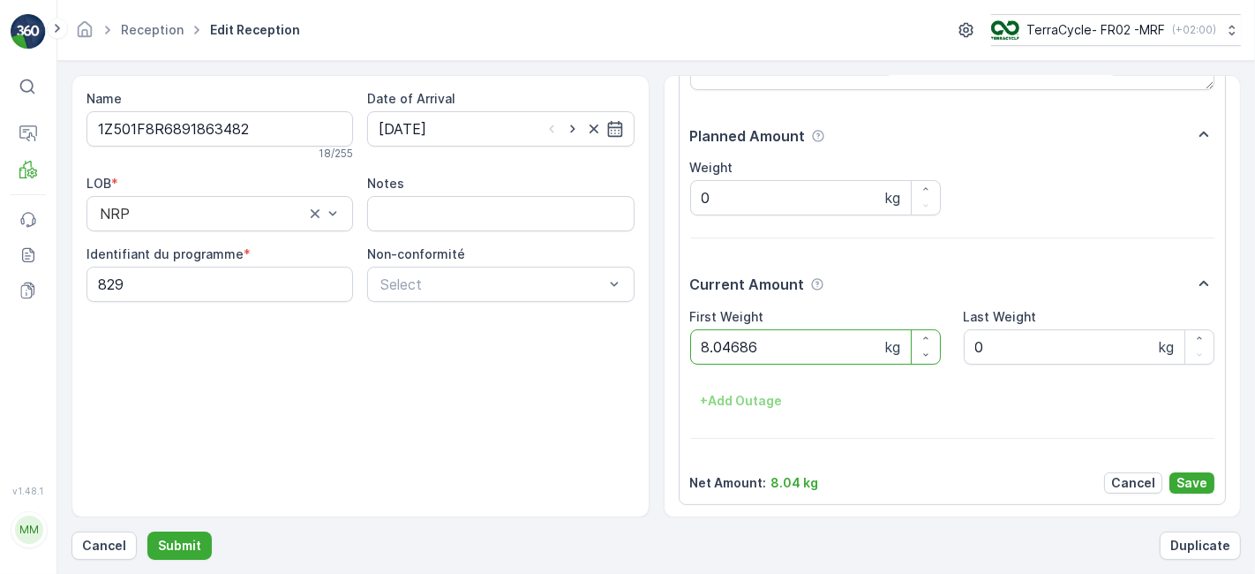
click at [147, 531] on button "Submit" at bounding box center [179, 545] width 64 height 28
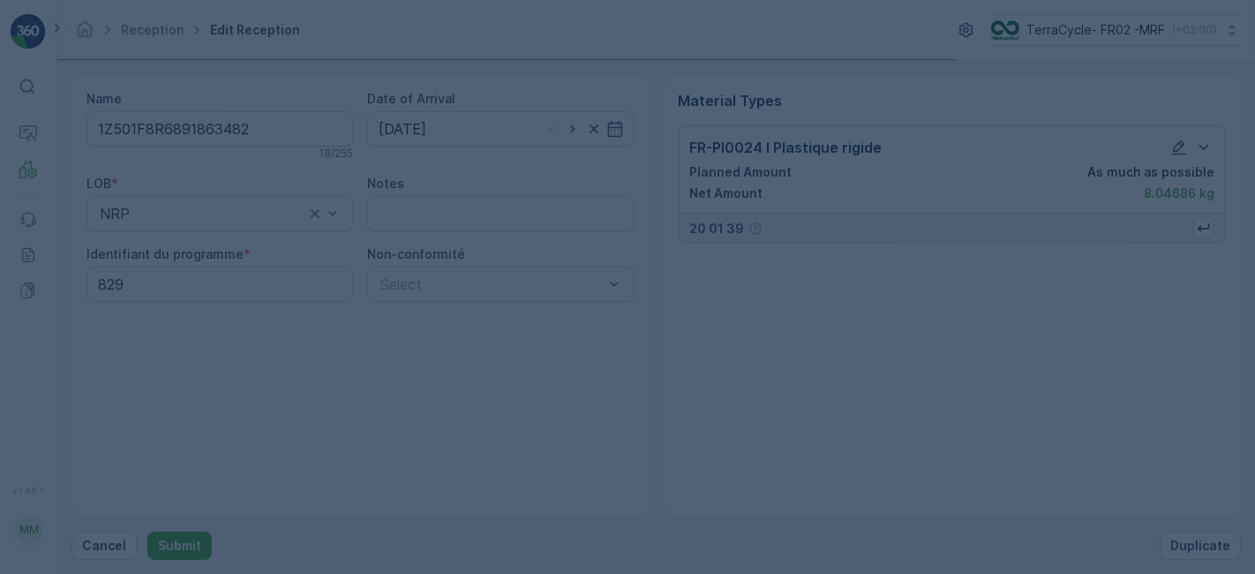
scroll to position [0, 0]
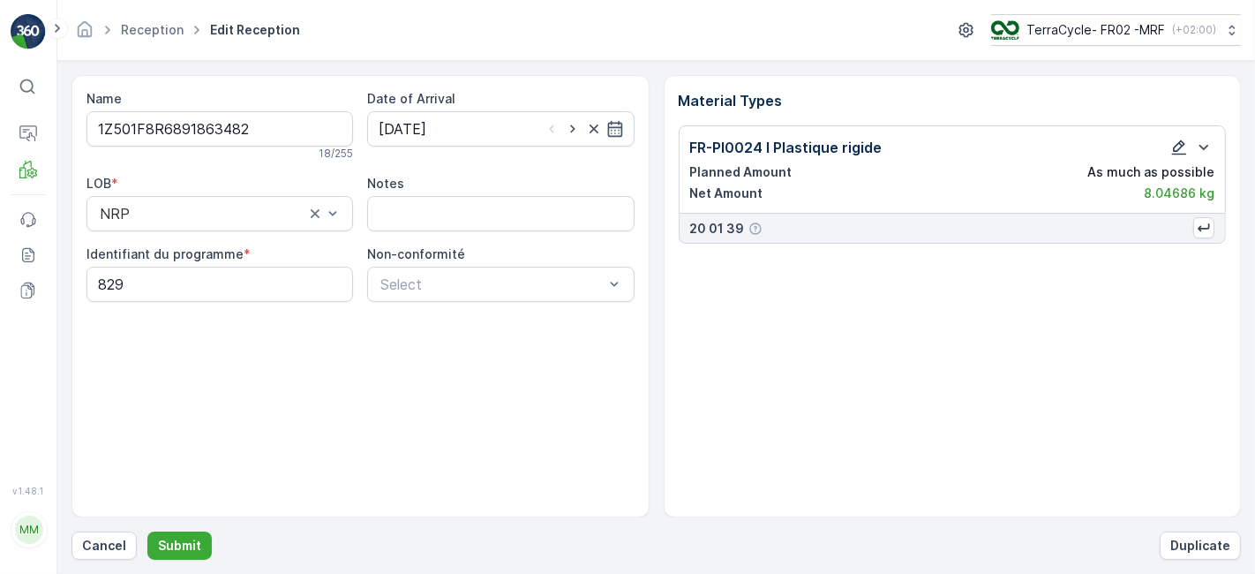
click at [1180, 145] on icon "button" at bounding box center [1180, 148] width 18 height 18
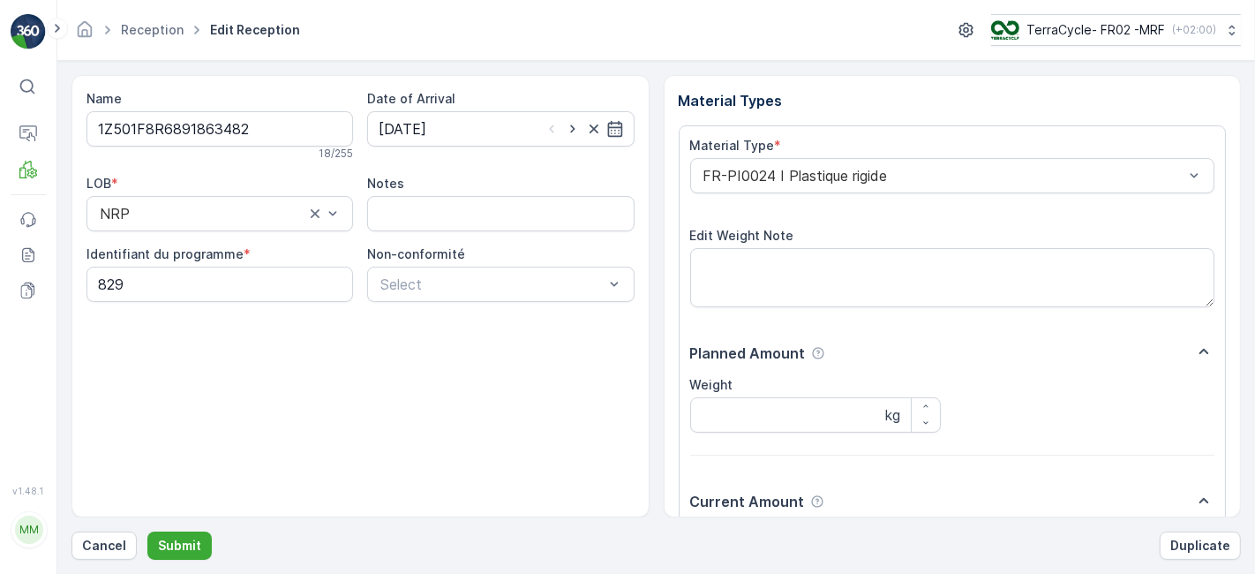
scroll to position [217, 0]
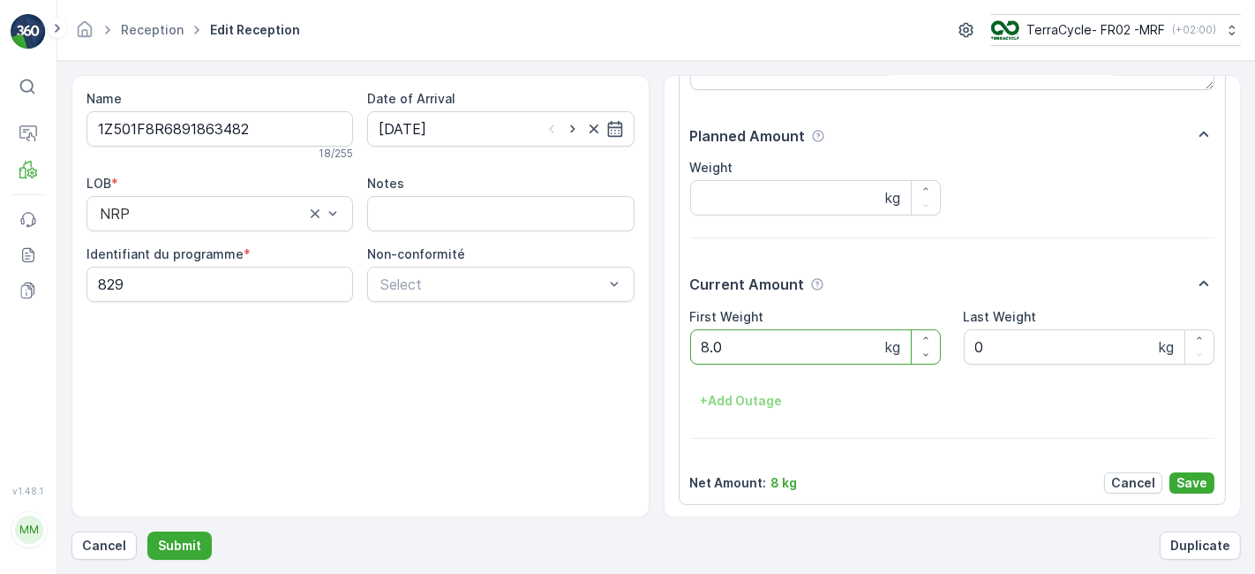
type Weight "8"
type Weight "6.86"
click at [1198, 483] on p "Save" at bounding box center [1192, 483] width 31 height 18
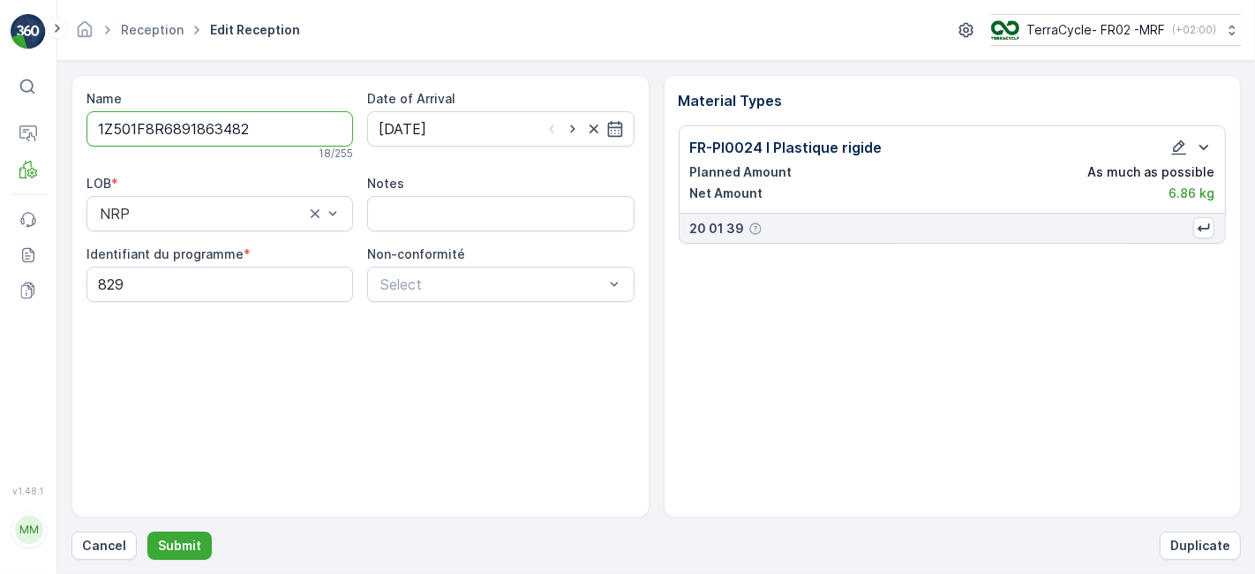
scroll to position [0, 0]
click at [186, 540] on p "Submit" at bounding box center [179, 546] width 43 height 18
click at [1179, 150] on icon "button" at bounding box center [1180, 148] width 18 height 18
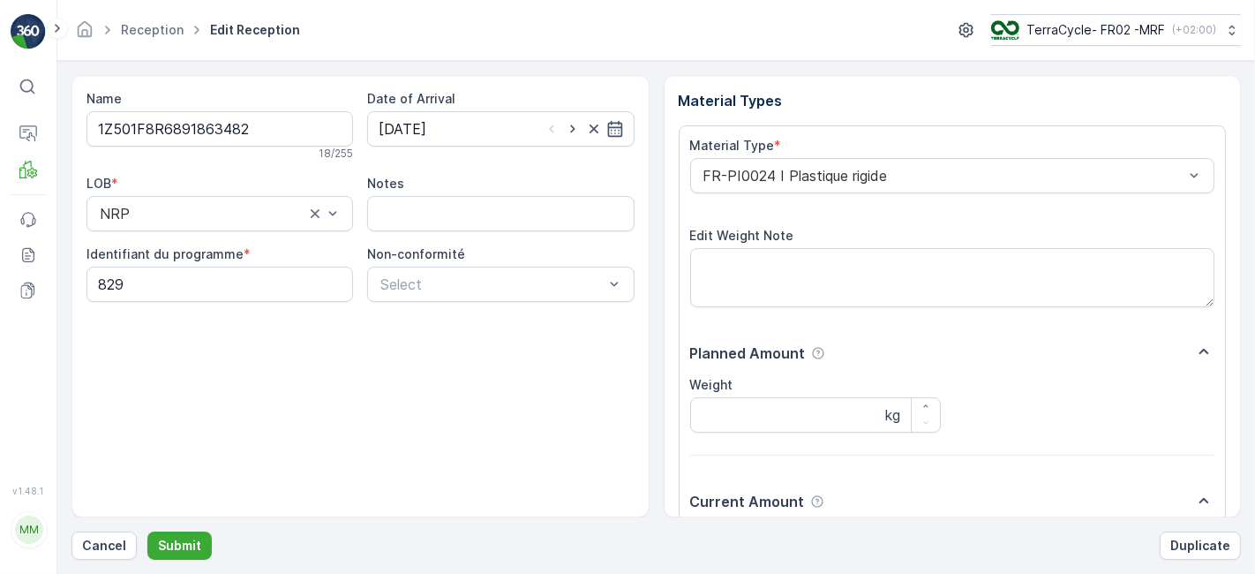
scroll to position [217, 0]
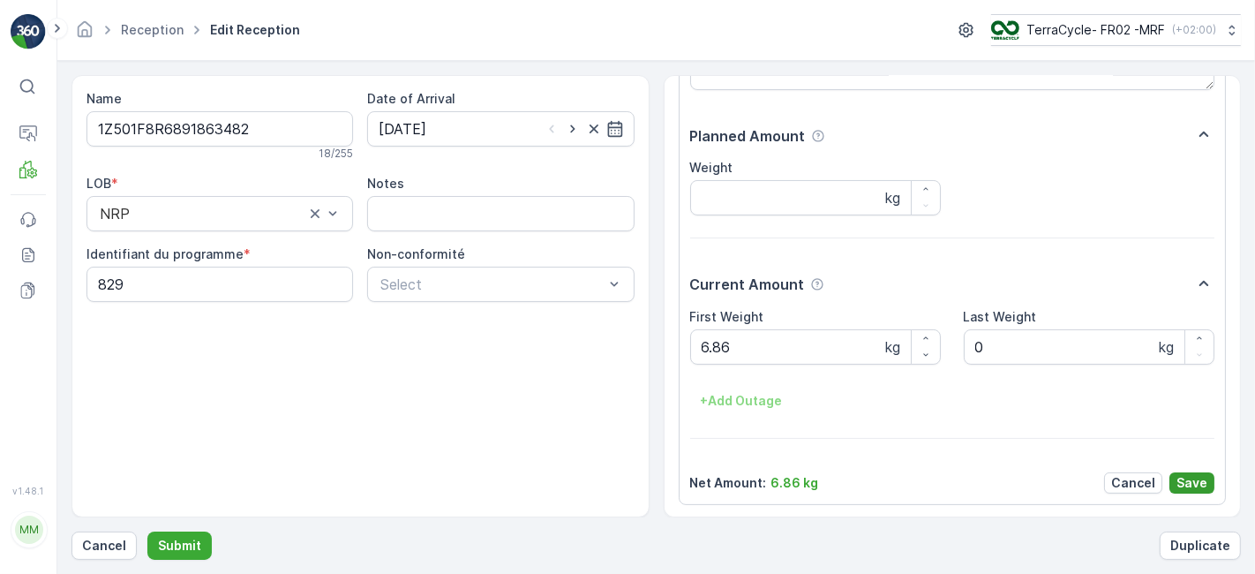
click at [1183, 474] on p "Save" at bounding box center [1192, 483] width 31 height 18
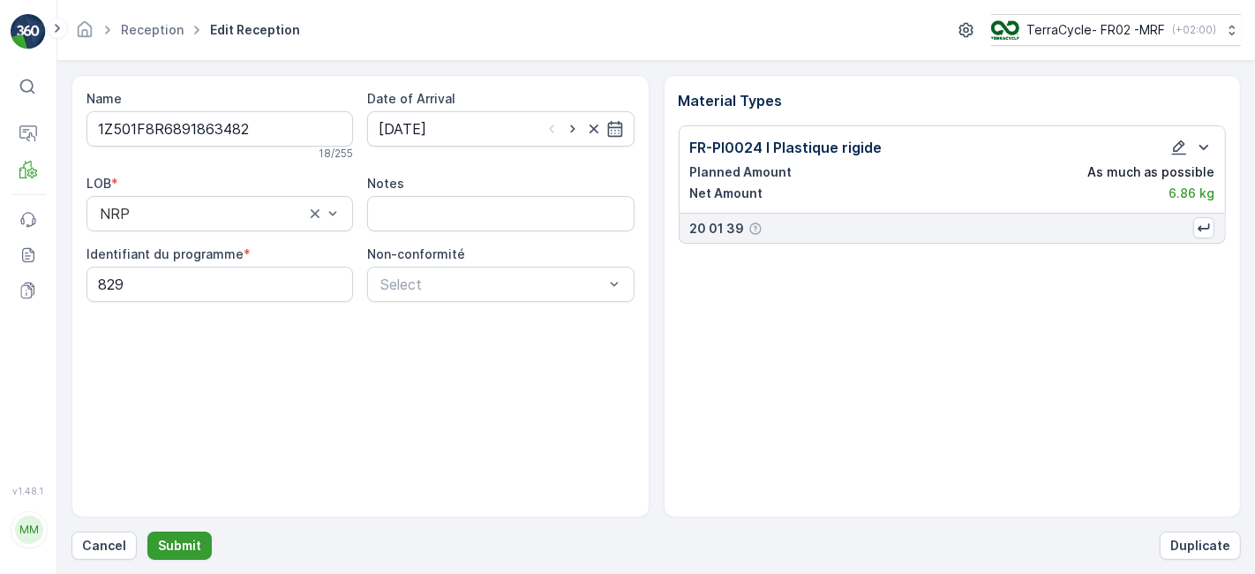
click at [188, 546] on p "Submit" at bounding box center [179, 546] width 43 height 18
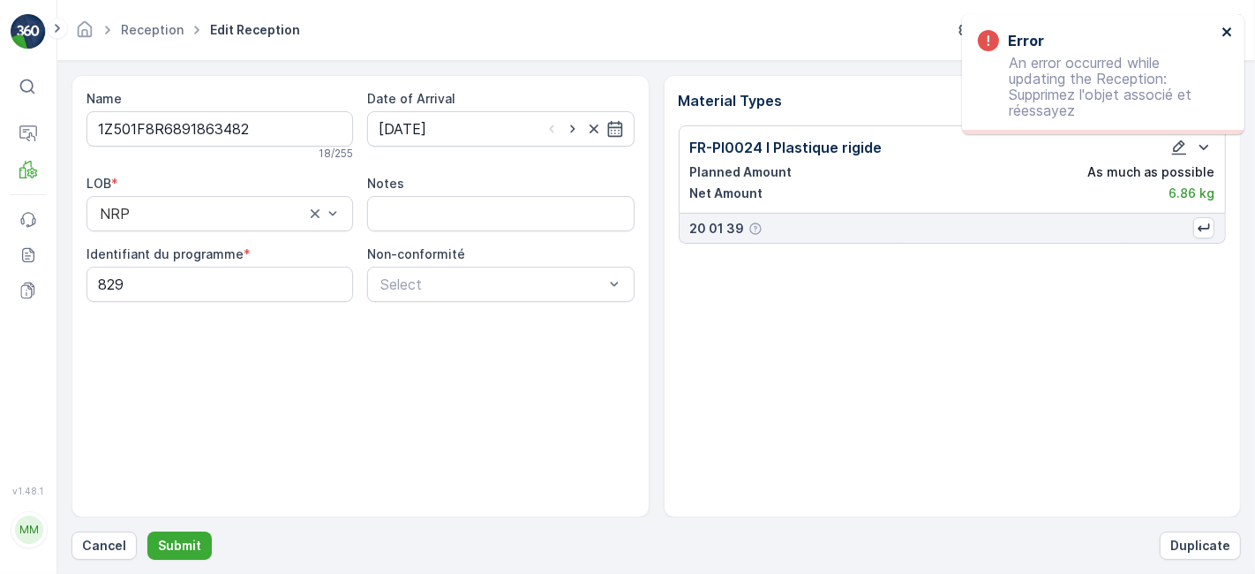
click at [1225, 26] on icon "close" at bounding box center [1228, 32] width 12 height 14
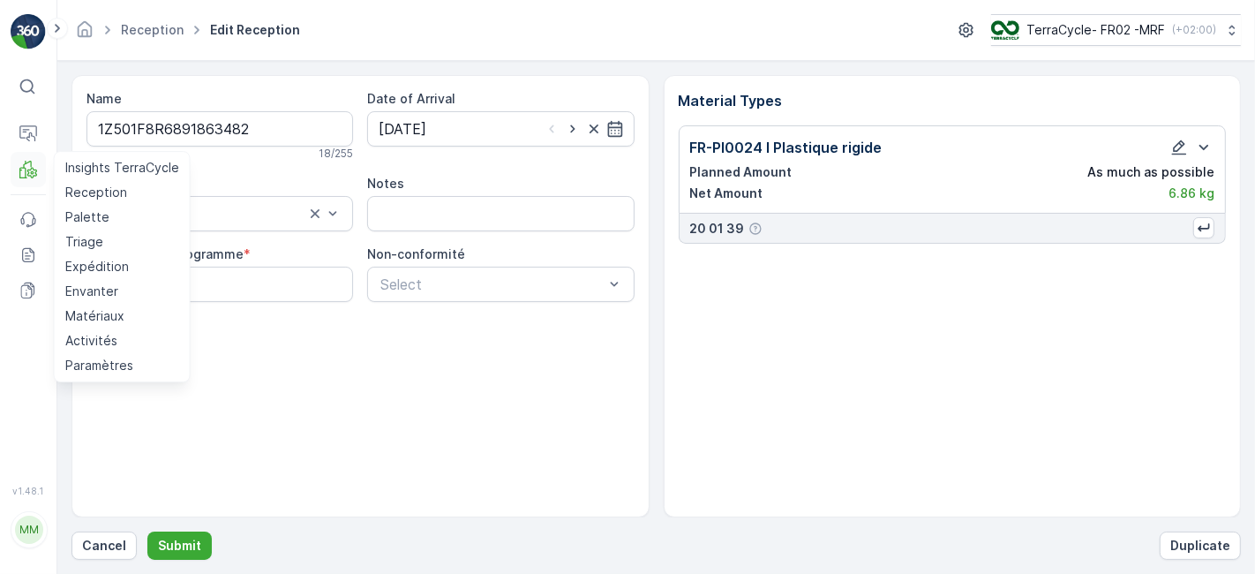
click at [36, 173] on icon at bounding box center [31, 173] width 9 height 10
click at [85, 192] on p "Reception" at bounding box center [96, 193] width 62 height 18
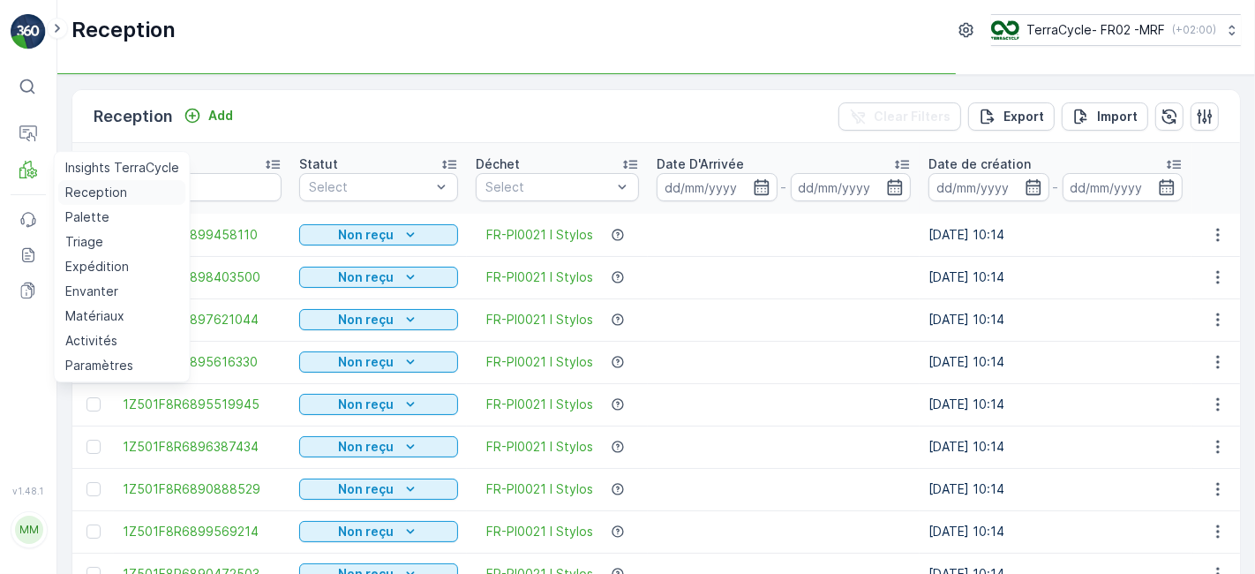
click at [58, 180] on link "Reception" at bounding box center [122, 192] width 128 height 25
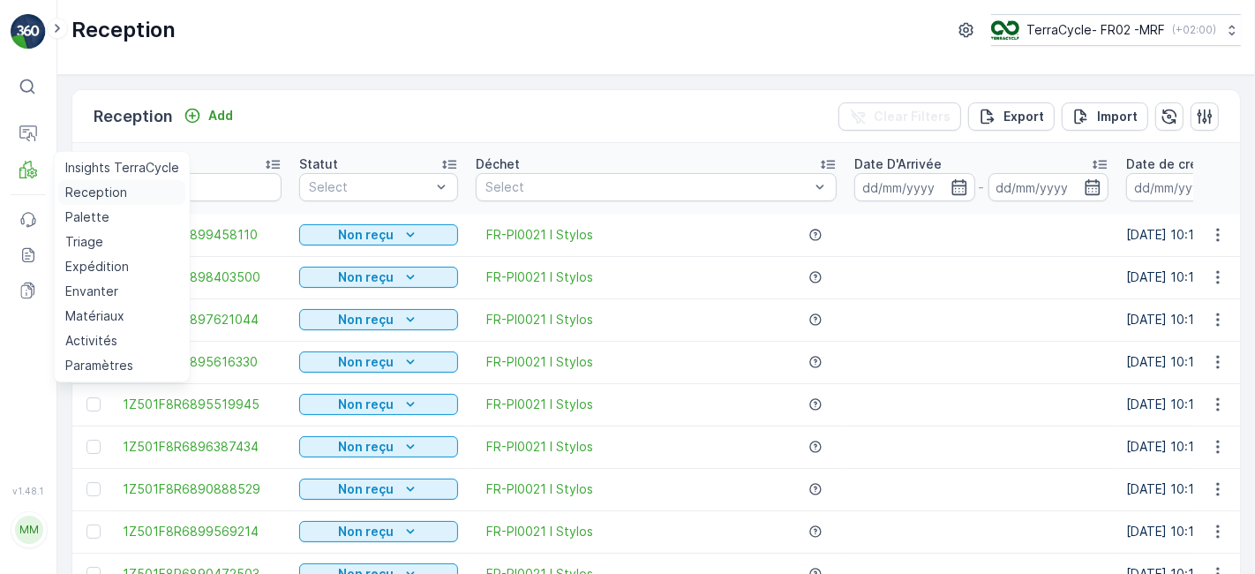
click at [89, 192] on p "Reception" at bounding box center [96, 193] width 62 height 18
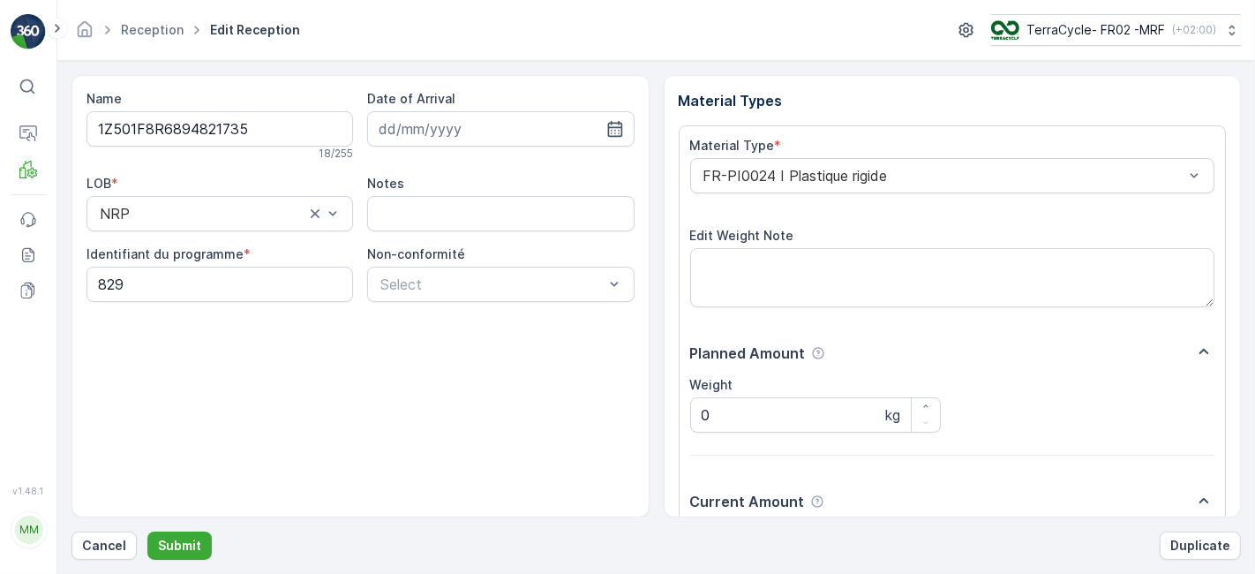
scroll to position [217, 0]
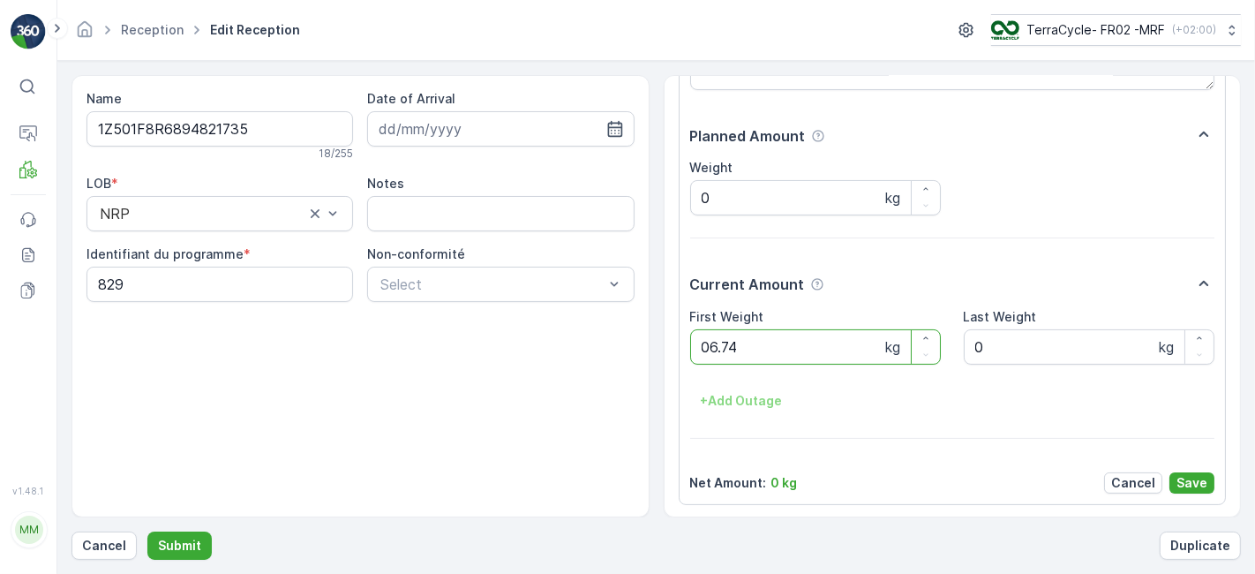
click at [147, 531] on button "Submit" at bounding box center [179, 545] width 64 height 28
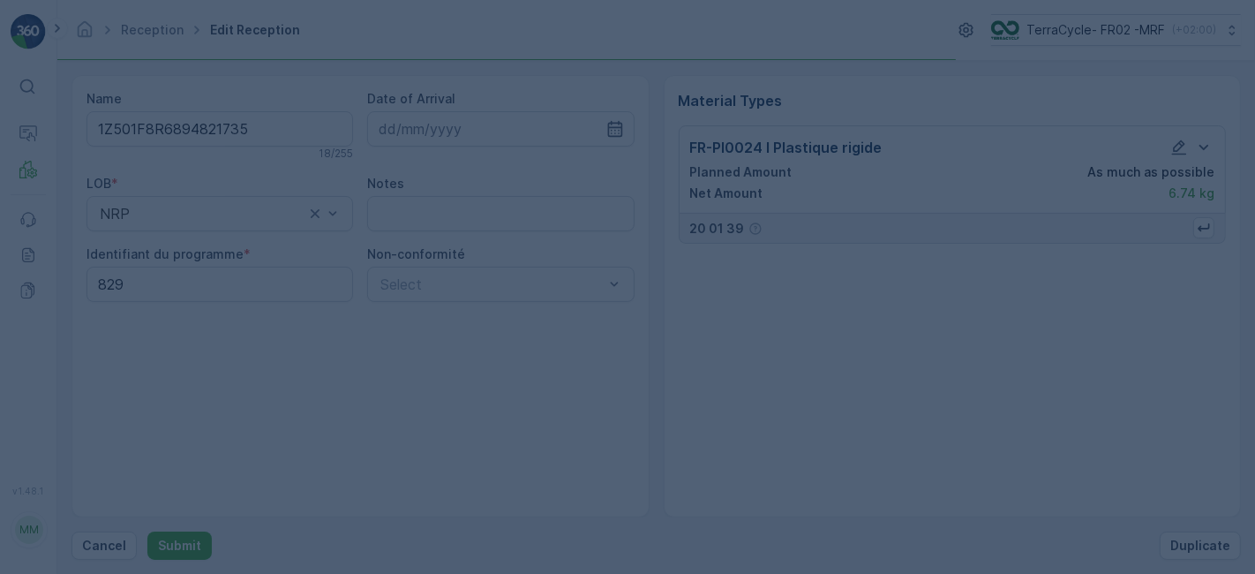
scroll to position [0, 0]
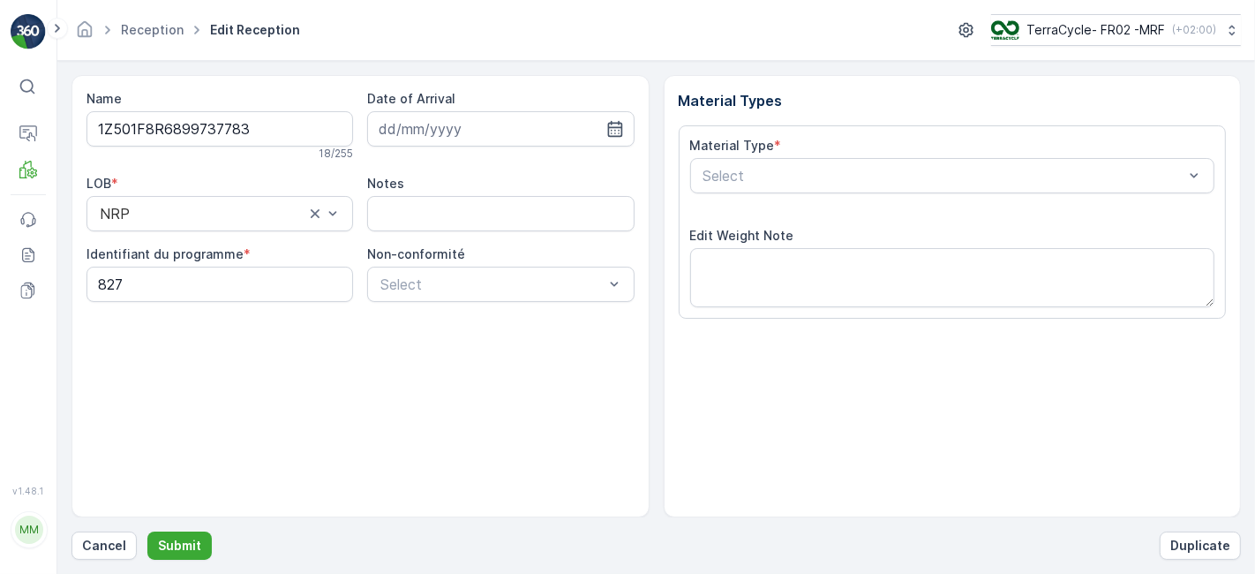
scroll to position [217, 0]
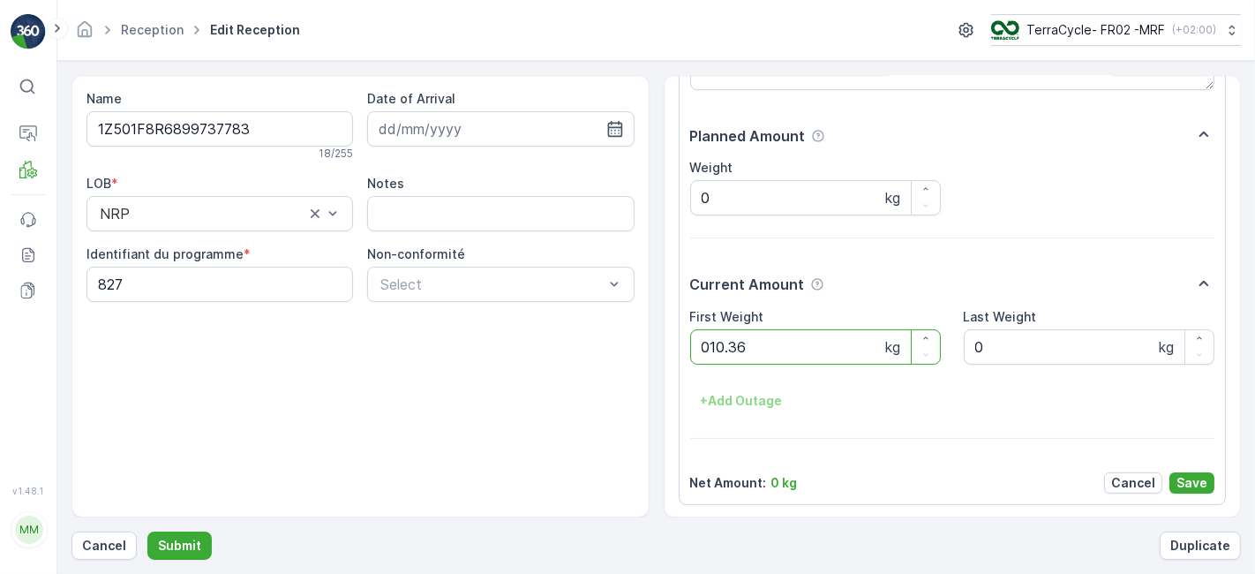
click at [147, 531] on button "Submit" at bounding box center [179, 545] width 64 height 28
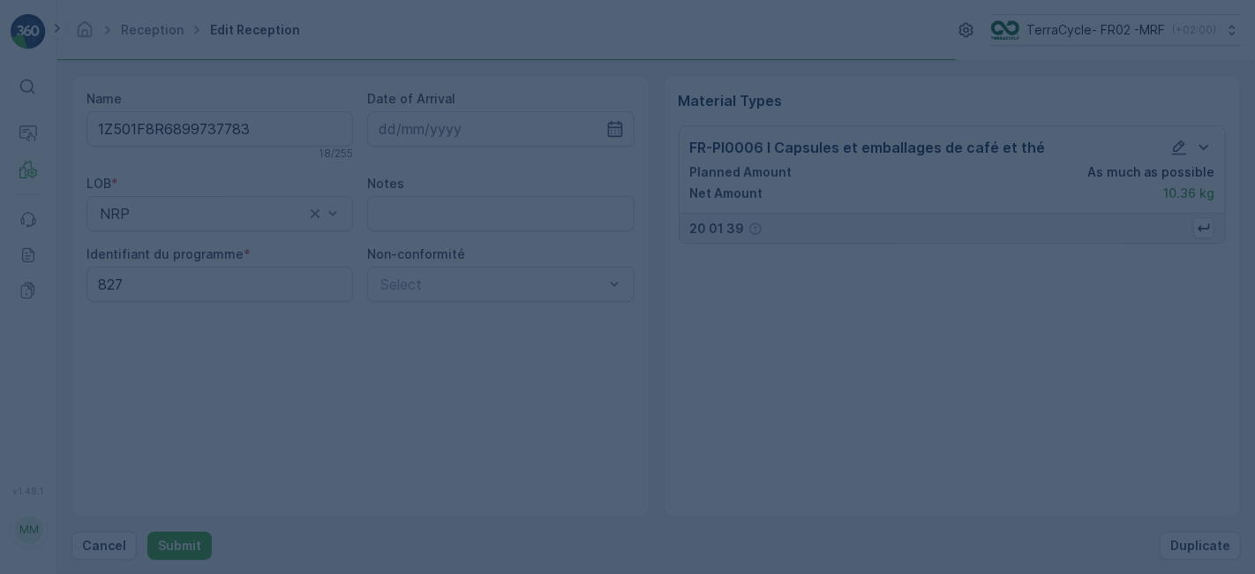
scroll to position [0, 0]
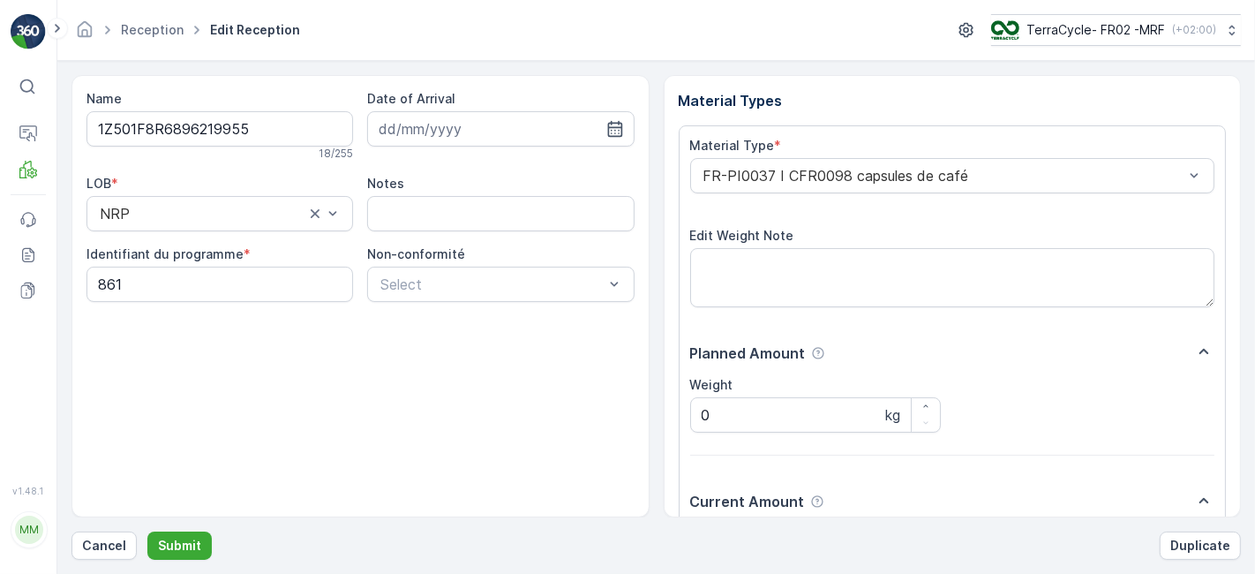
scroll to position [217, 0]
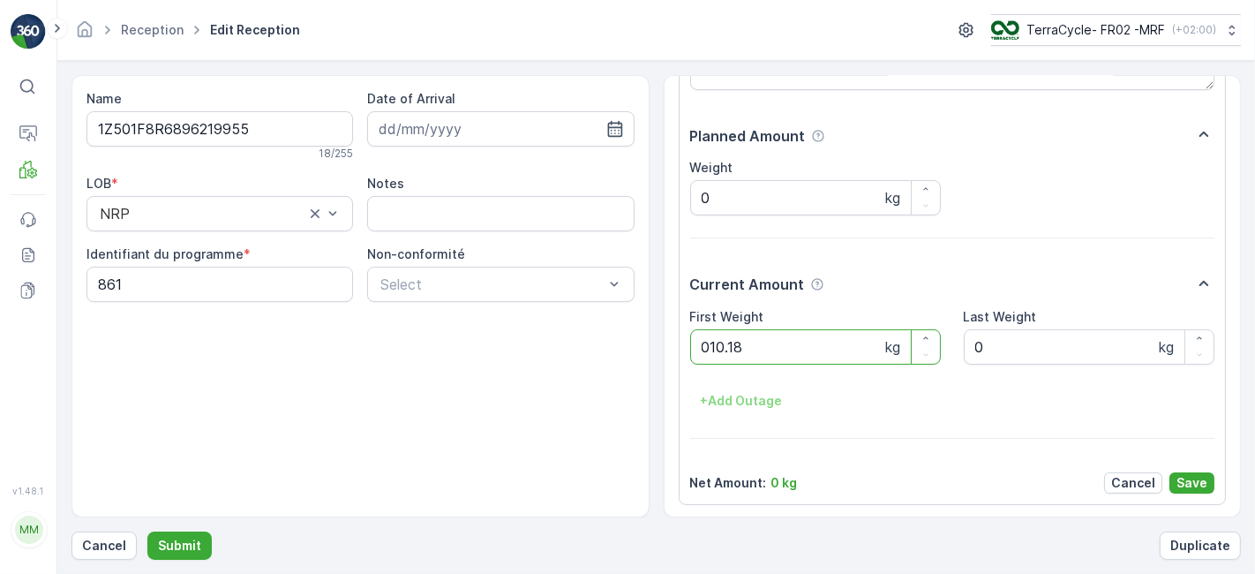
click at [147, 531] on button "Submit" at bounding box center [179, 545] width 64 height 28
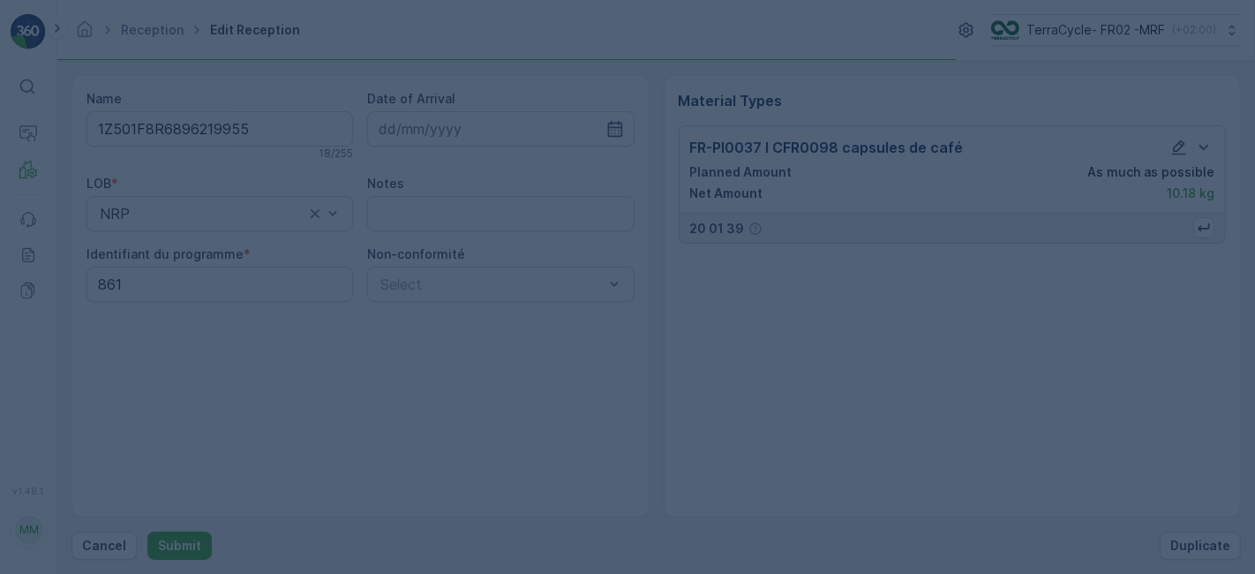
scroll to position [0, 0]
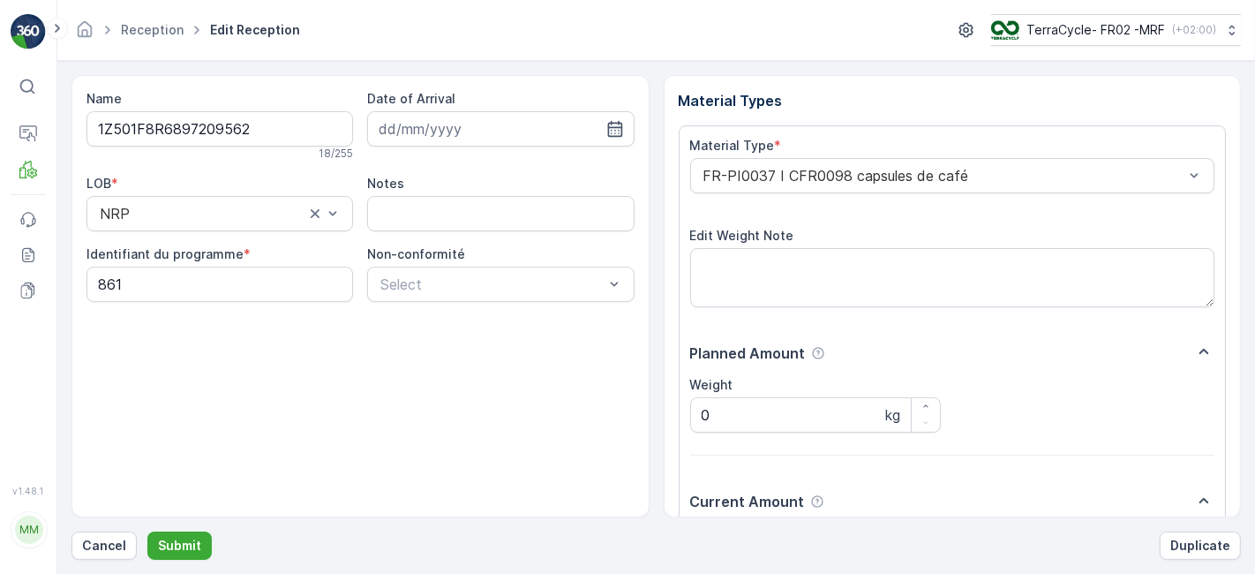
scroll to position [217, 0]
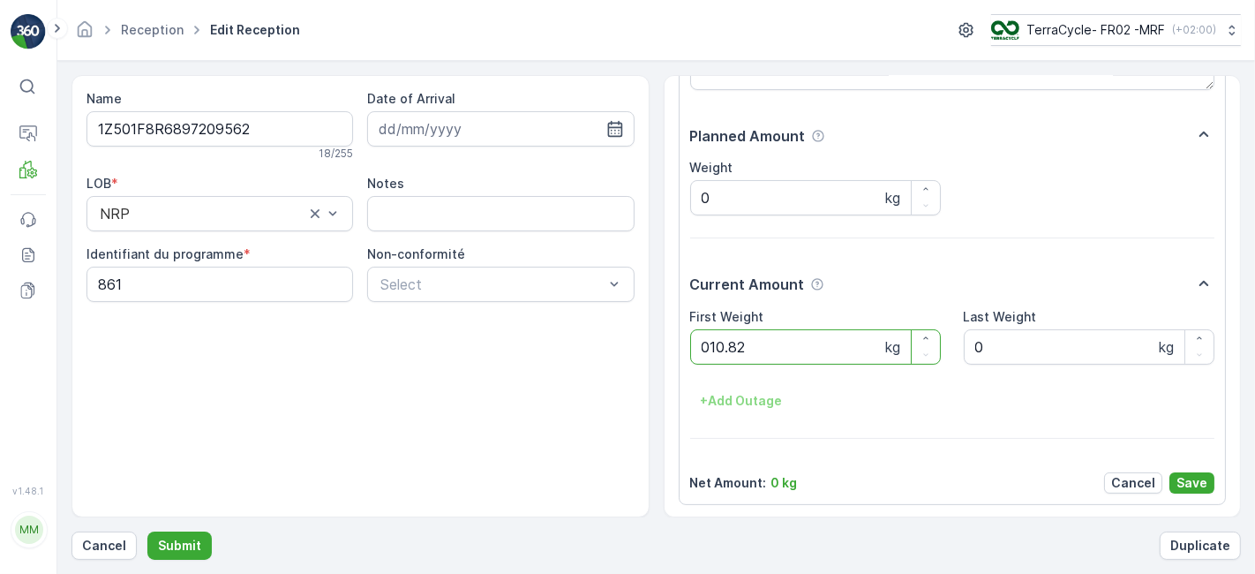
click at [147, 531] on button "Submit" at bounding box center [179, 545] width 64 height 28
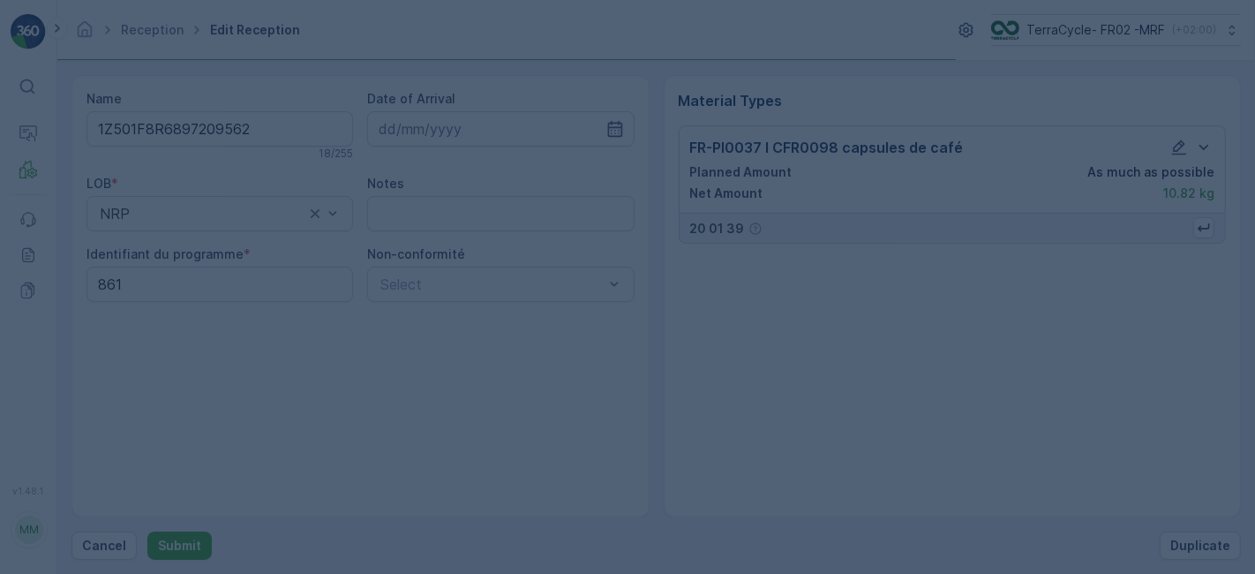
scroll to position [0, 0]
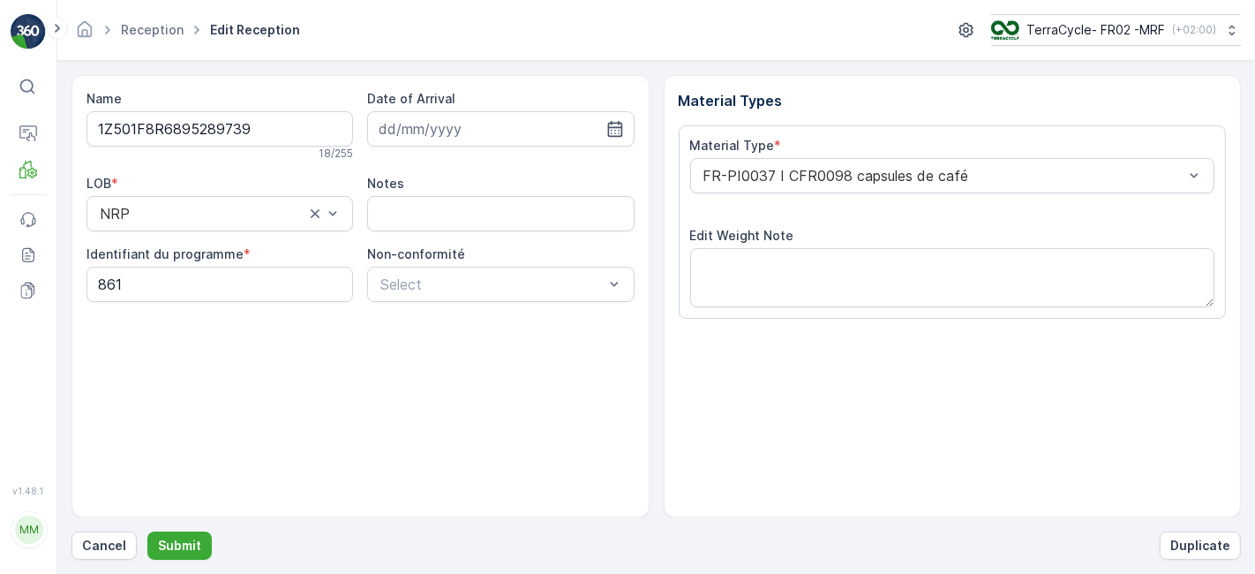
scroll to position [217, 0]
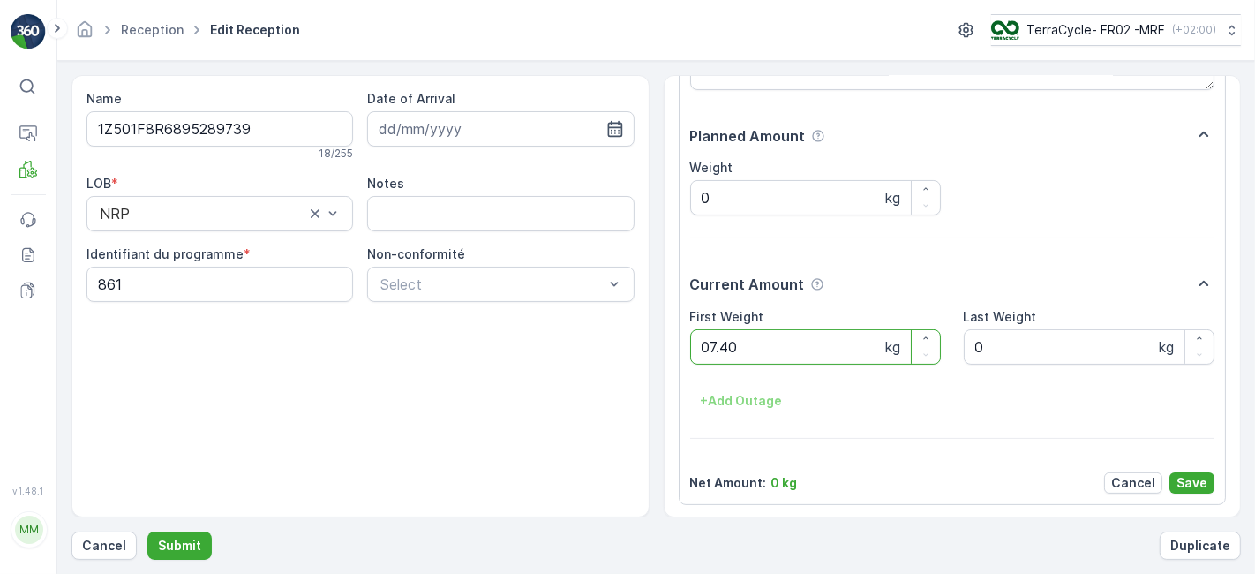
click at [147, 531] on button "Submit" at bounding box center [179, 545] width 64 height 28
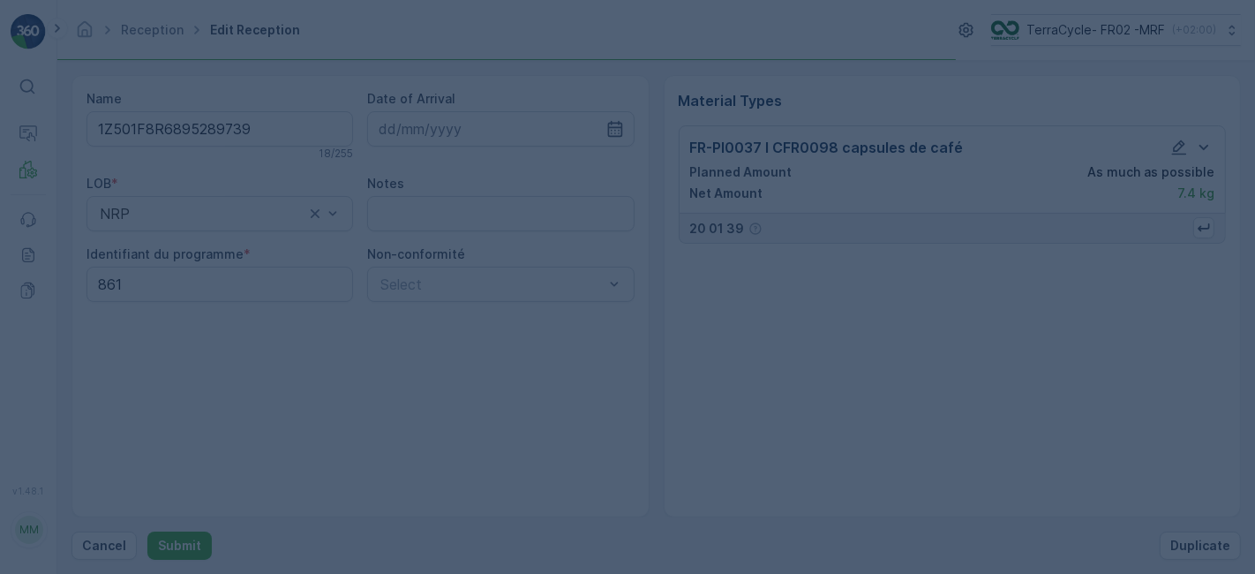
scroll to position [0, 0]
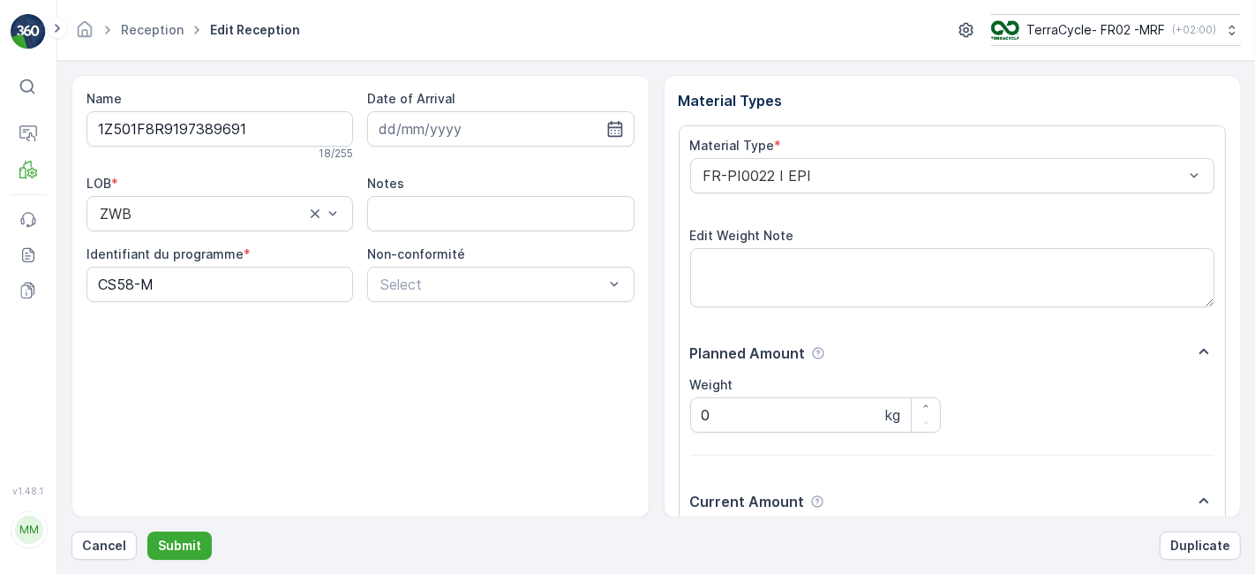
scroll to position [217, 0]
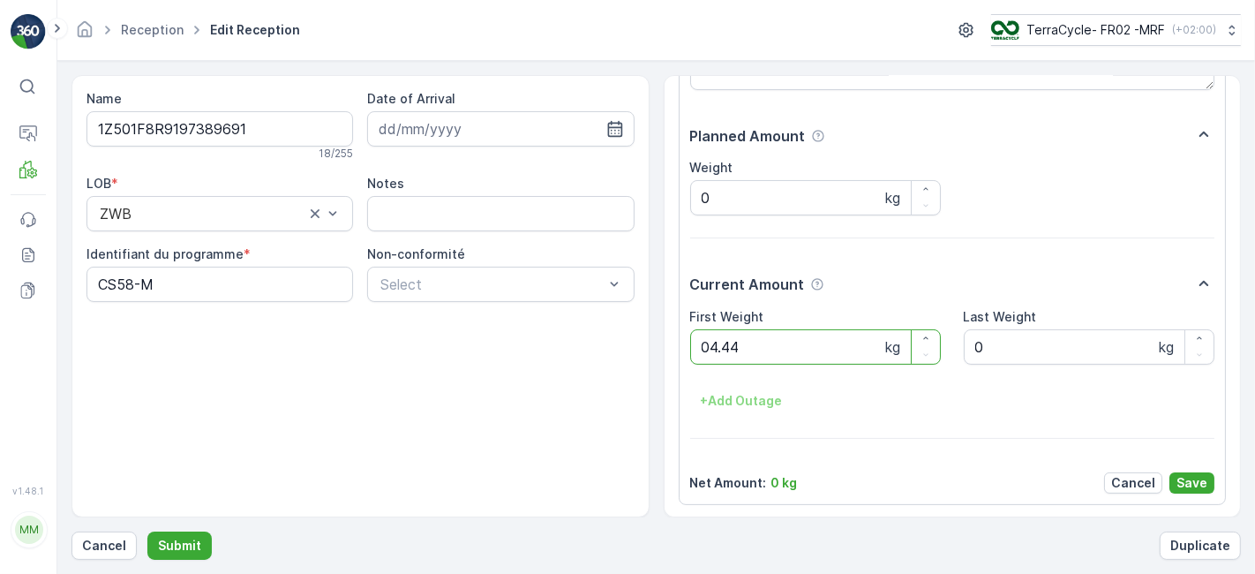
click at [147, 531] on button "Submit" at bounding box center [179, 545] width 64 height 28
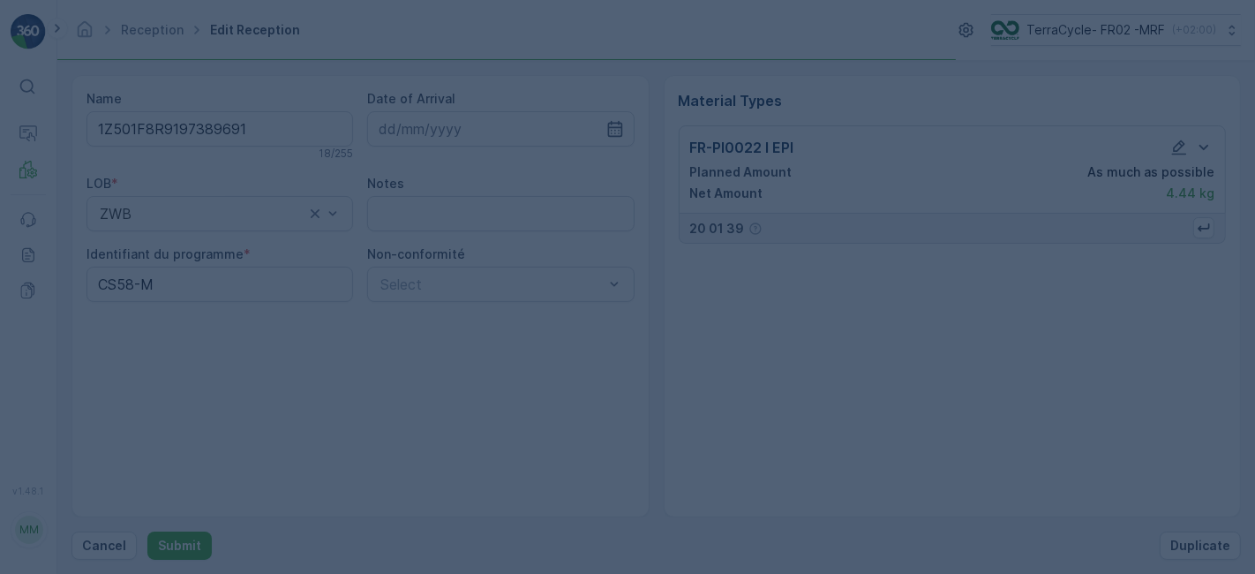
scroll to position [0, 0]
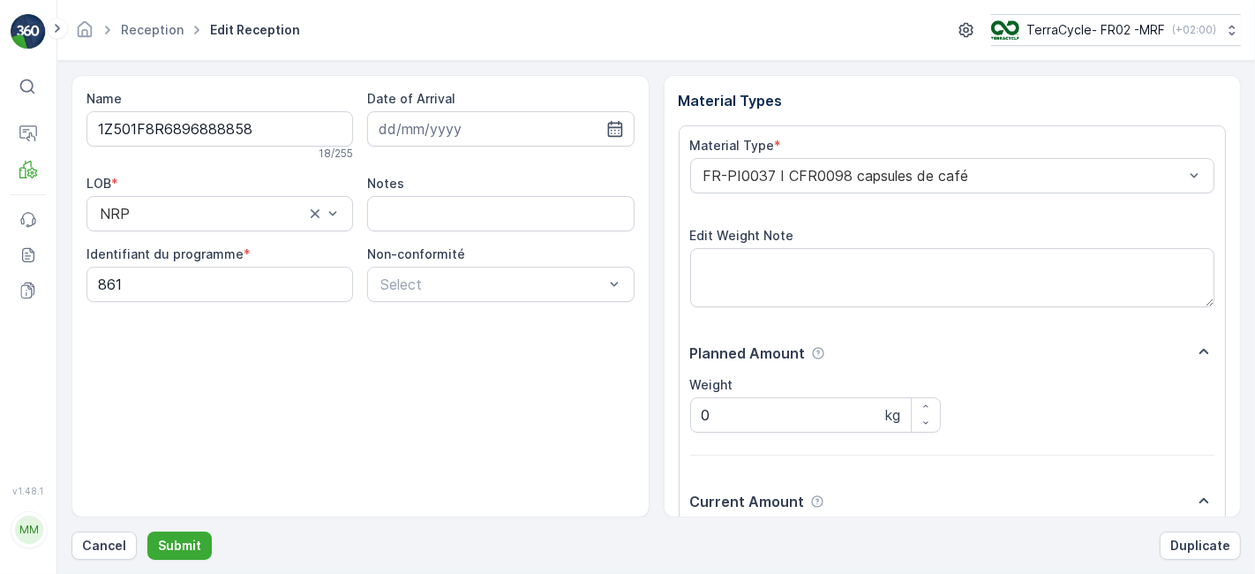
scroll to position [217, 0]
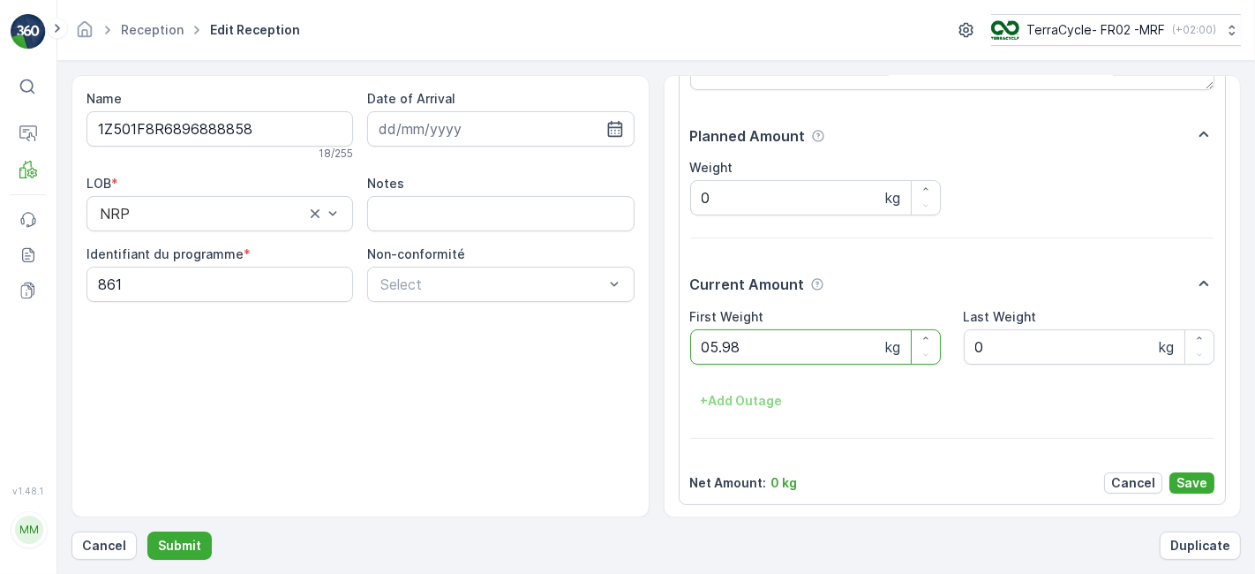
click at [147, 531] on button "Submit" at bounding box center [179, 545] width 64 height 28
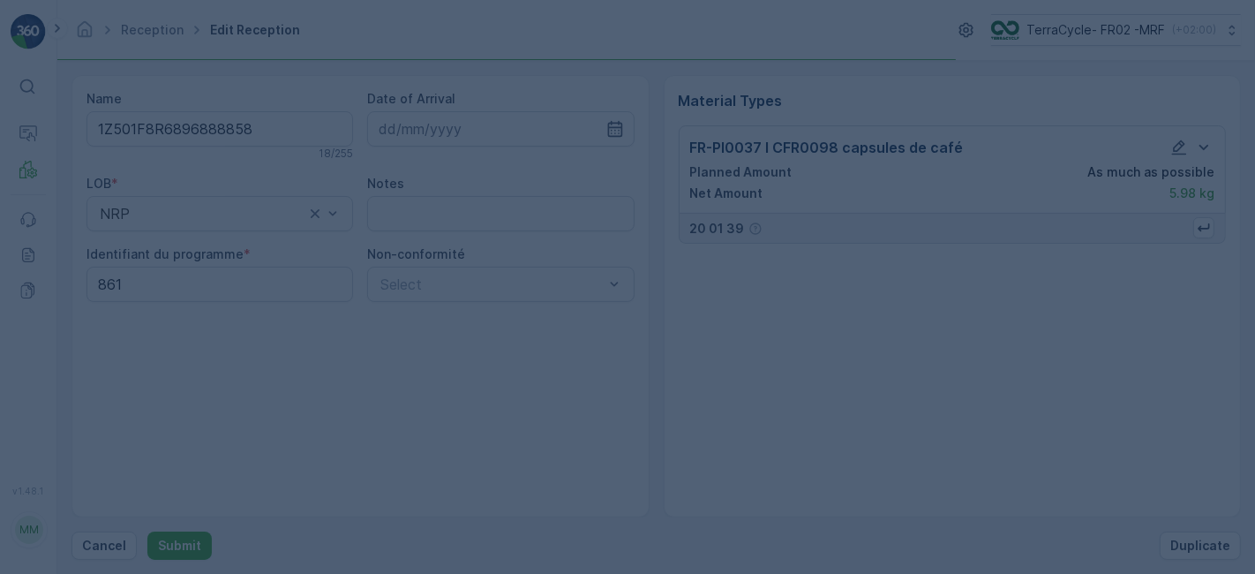
scroll to position [0, 0]
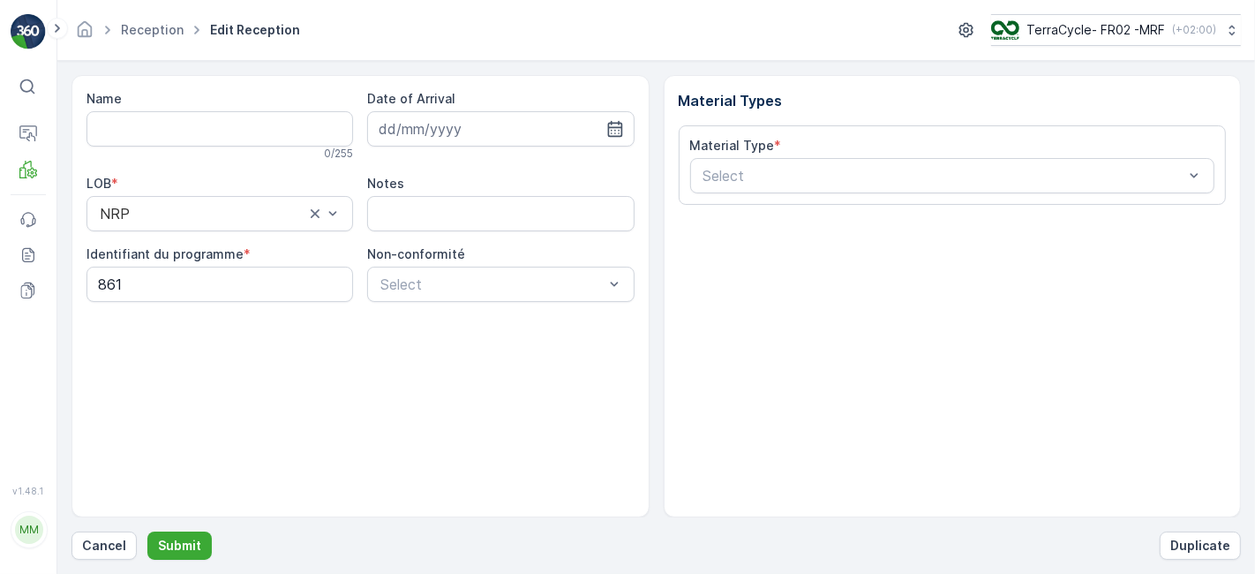
type input "1Z501F8R6897213342"
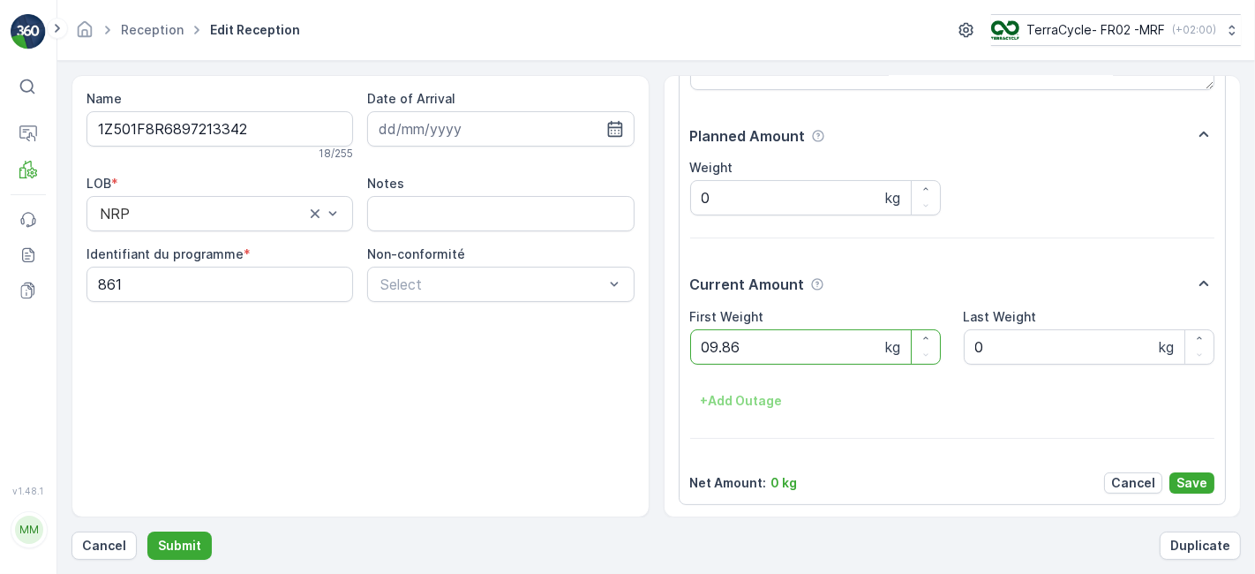
click at [147, 531] on button "Submit" at bounding box center [179, 545] width 64 height 28
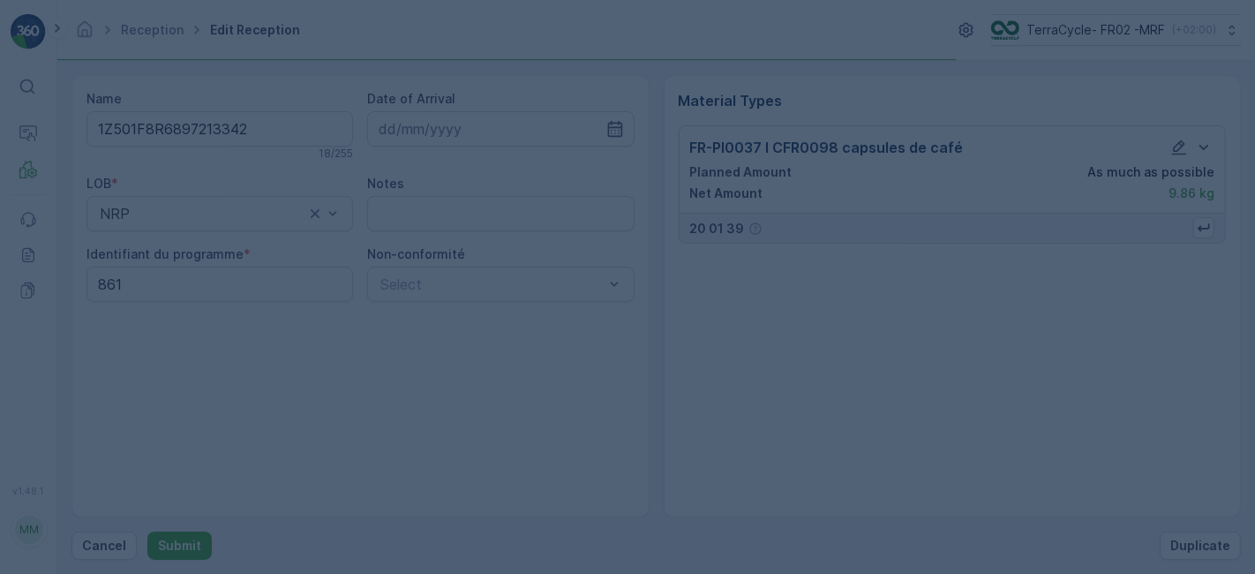
scroll to position [0, 0]
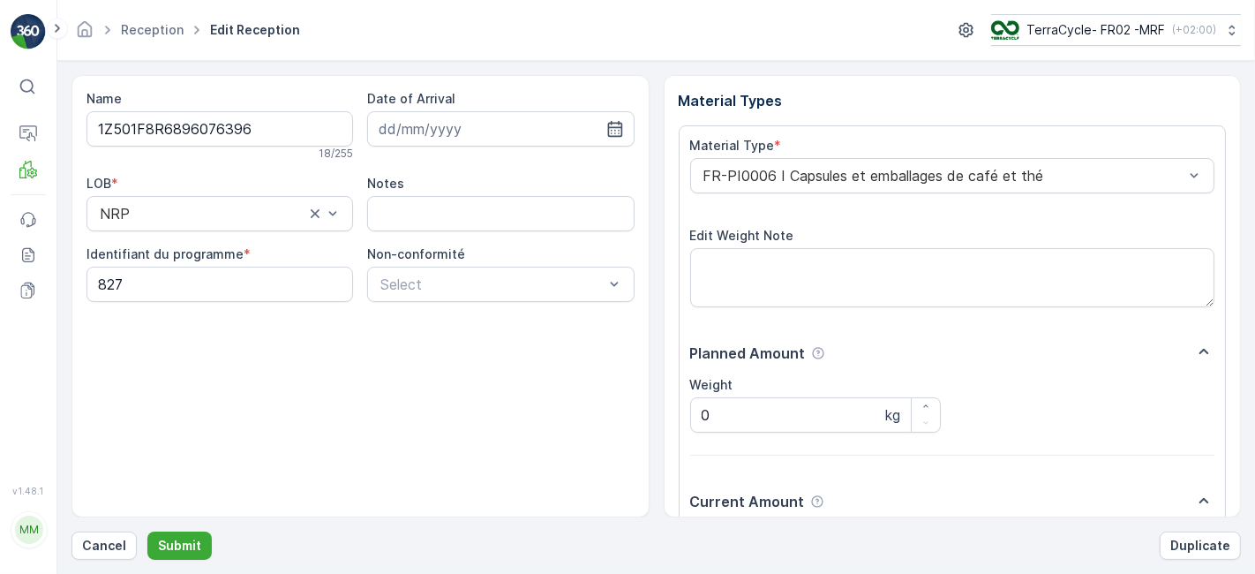
scroll to position [217, 0]
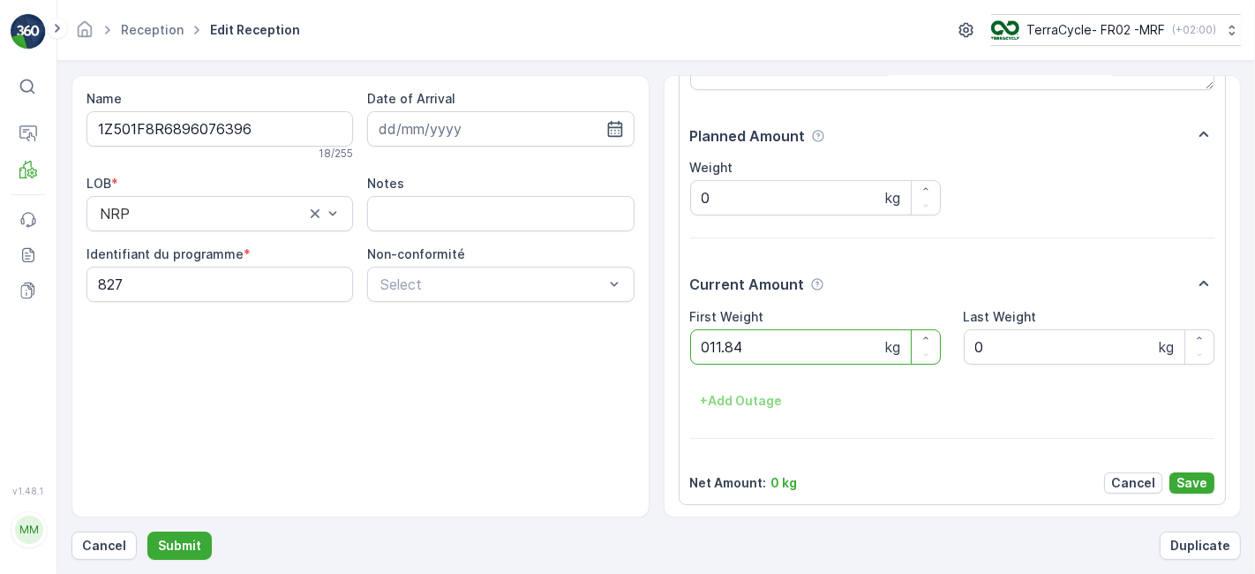
click at [147, 531] on button "Submit" at bounding box center [179, 545] width 64 height 28
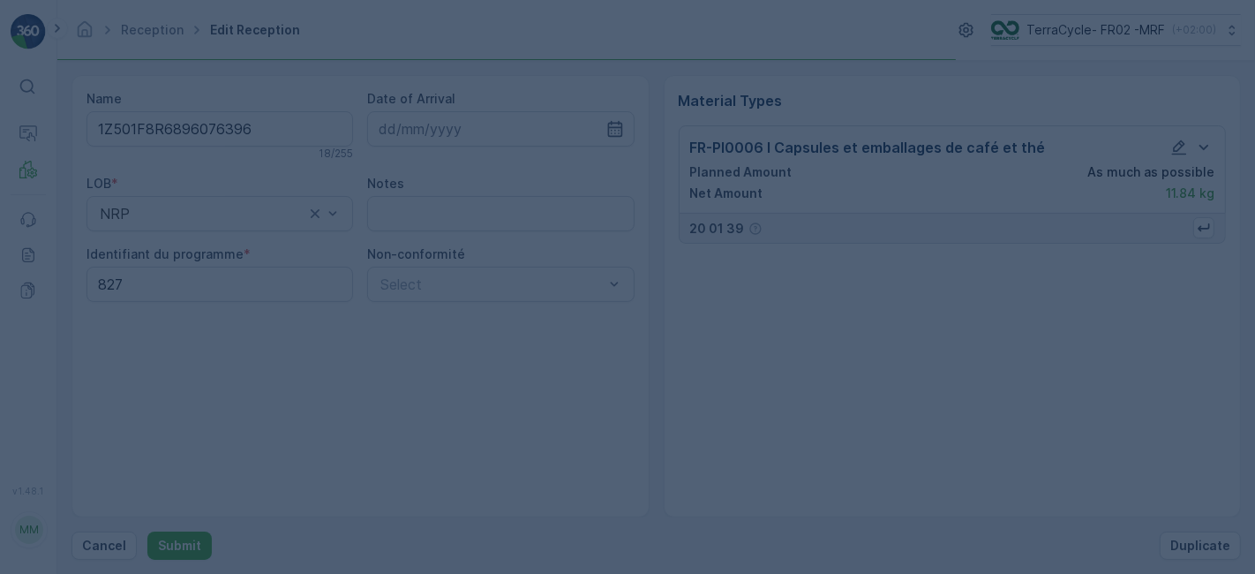
scroll to position [0, 0]
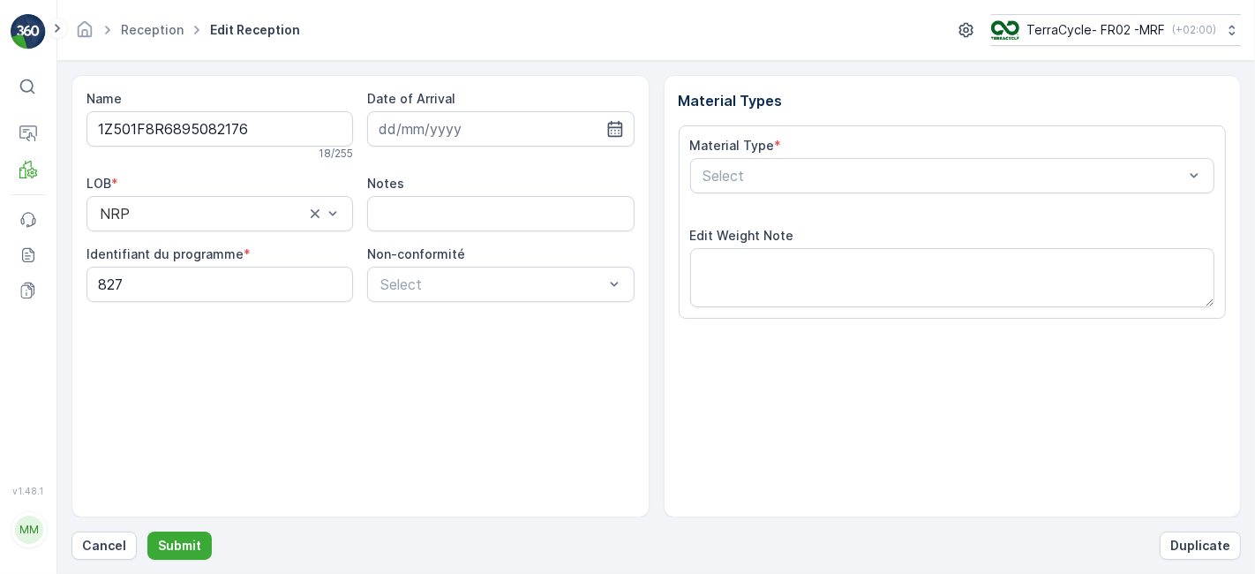
scroll to position [217, 0]
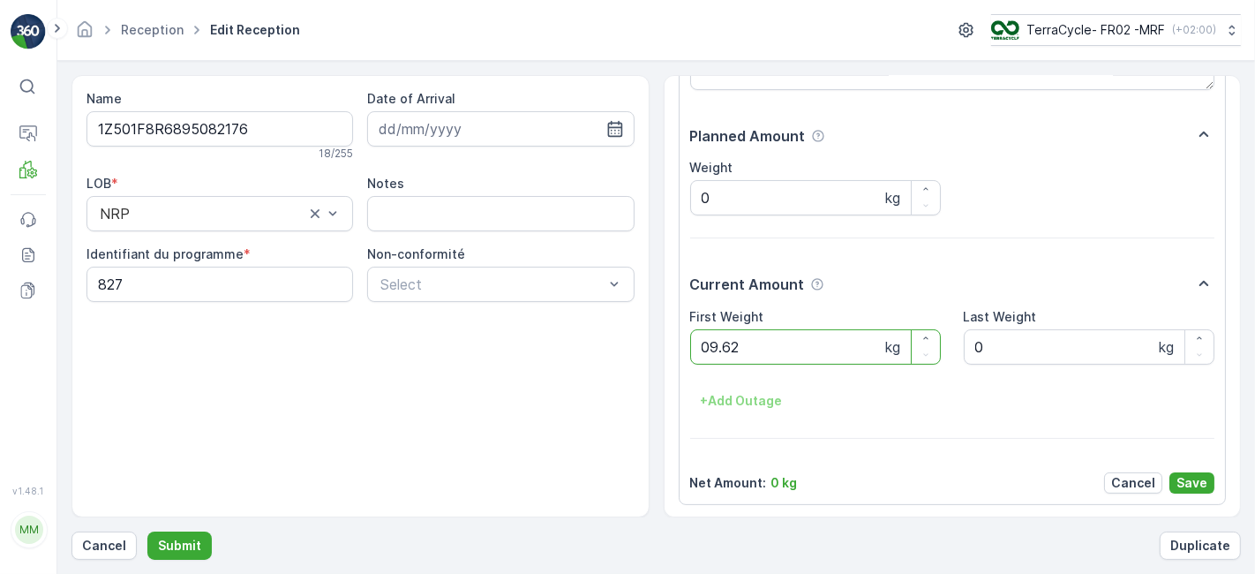
click at [147, 531] on button "Submit" at bounding box center [179, 545] width 64 height 28
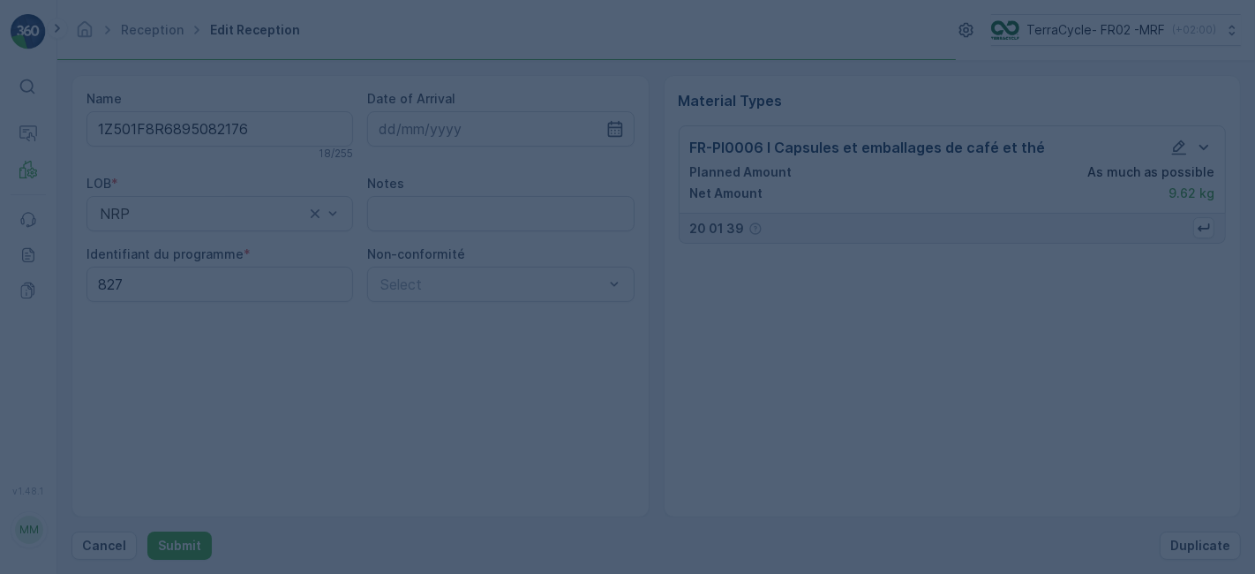
scroll to position [0, 0]
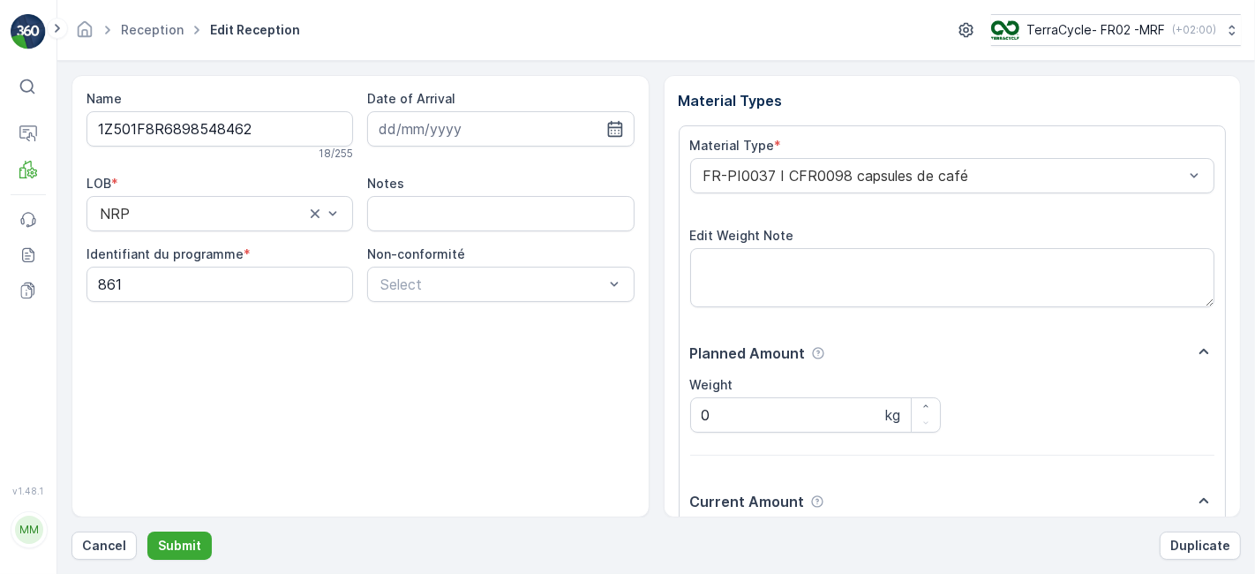
scroll to position [217, 0]
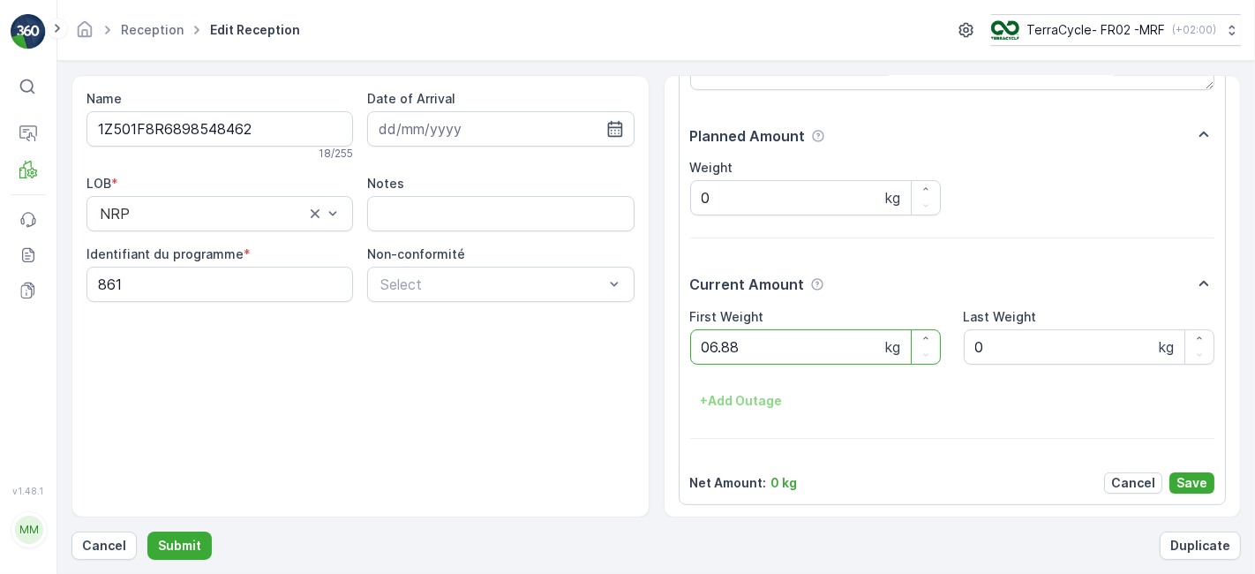
click at [147, 531] on button "Submit" at bounding box center [179, 545] width 64 height 28
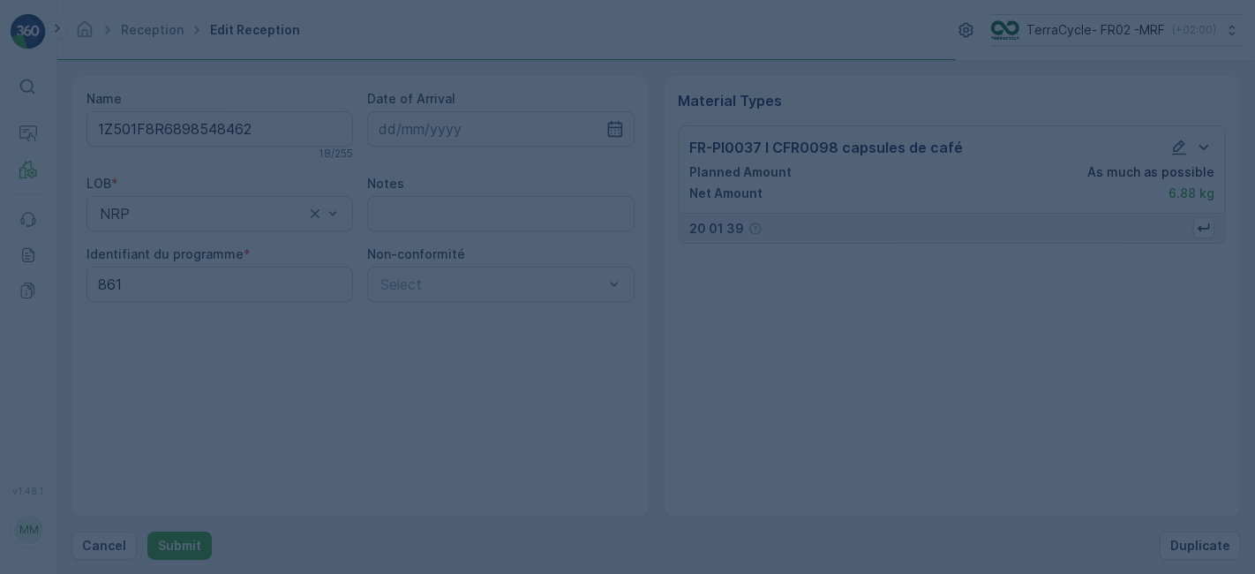
scroll to position [0, 0]
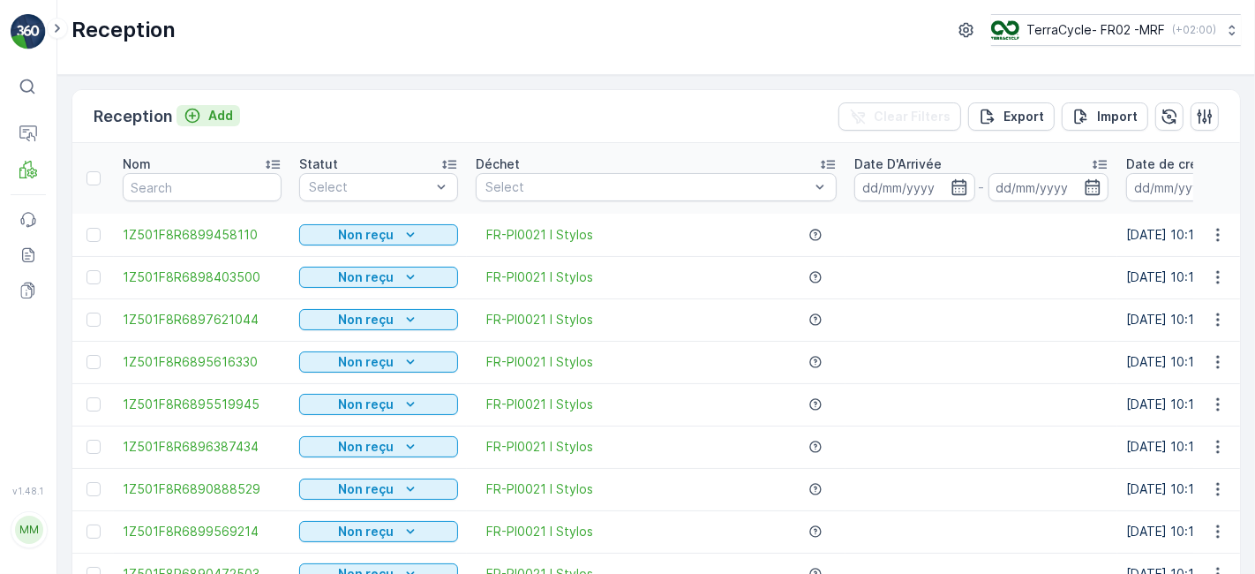
click at [208, 116] on p "Add" at bounding box center [220, 116] width 25 height 18
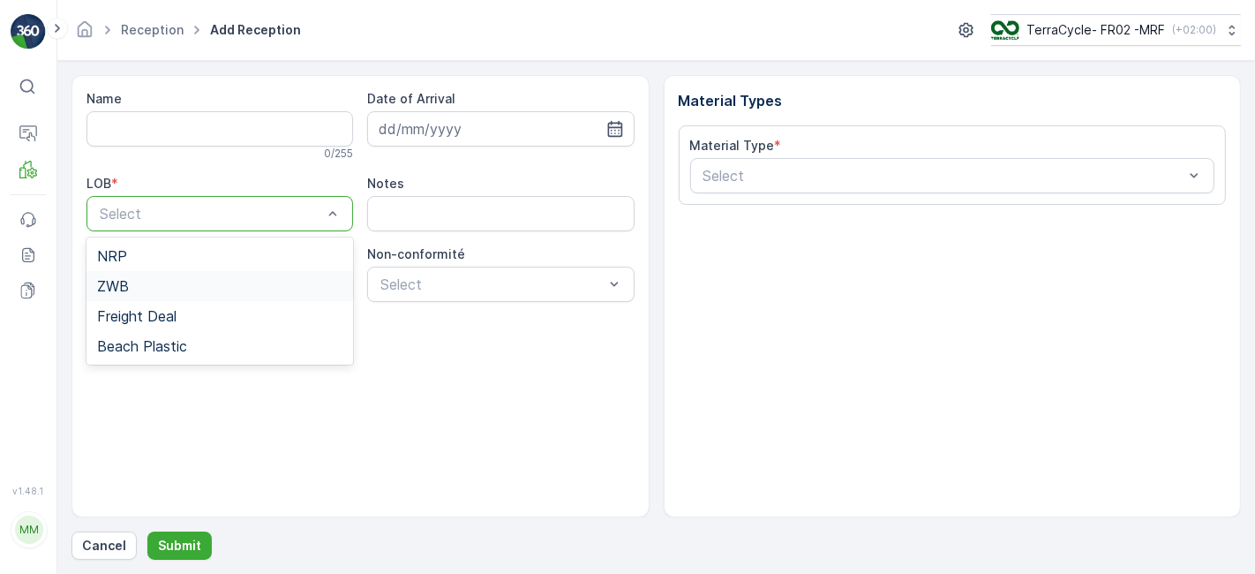
click at [252, 273] on div "ZWB" at bounding box center [220, 286] width 267 height 30
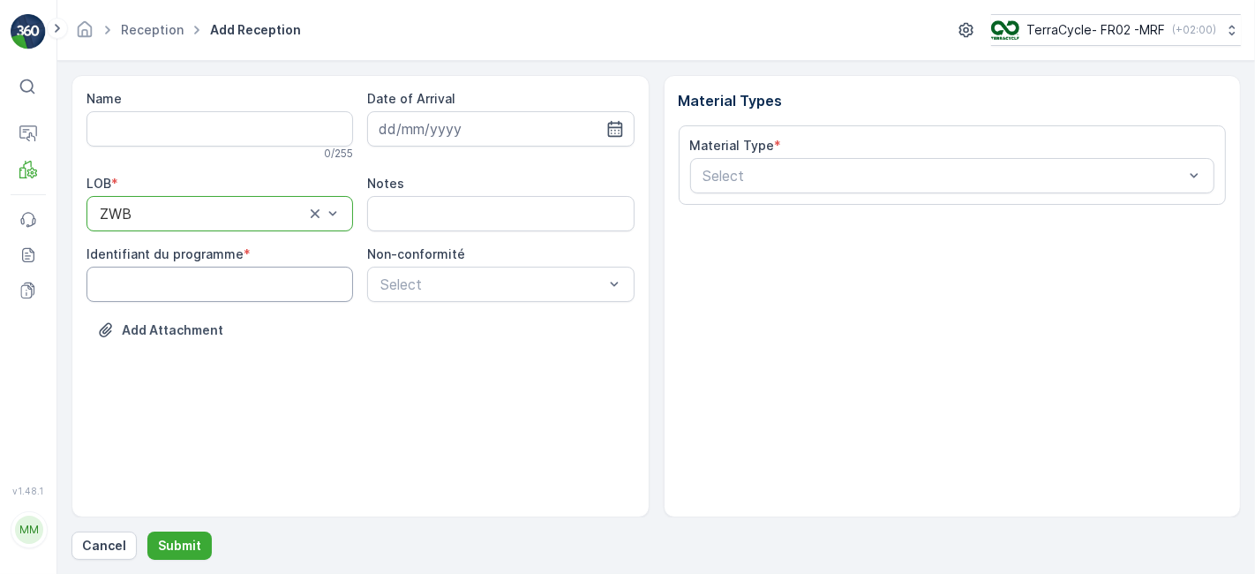
click at [252, 273] on programme "Identifiant du programme" at bounding box center [220, 284] width 267 height 35
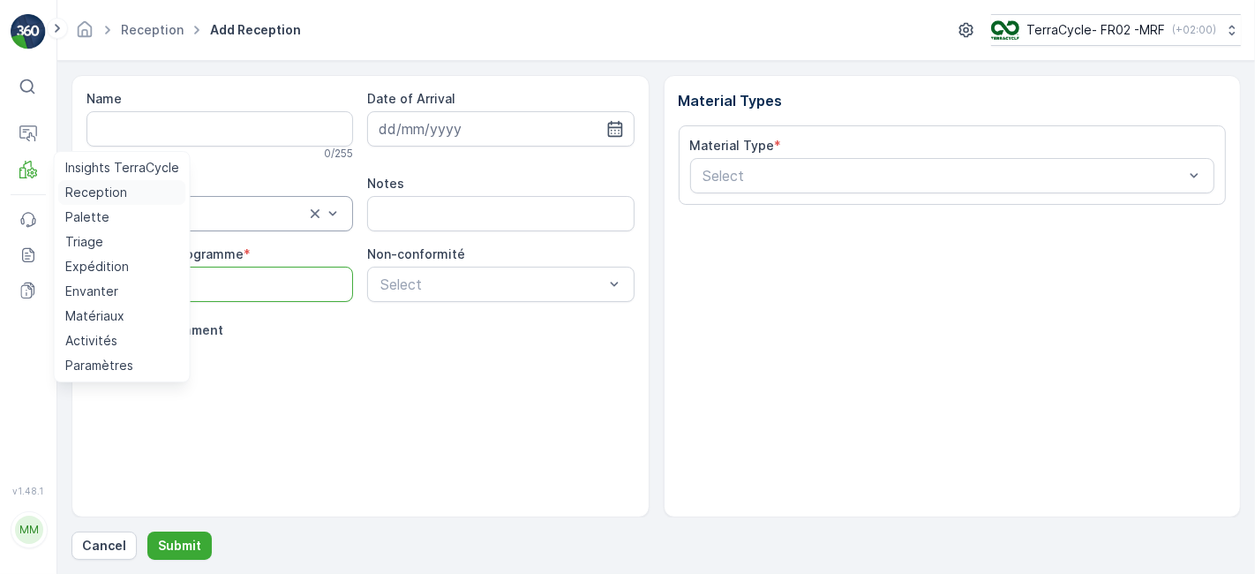
click at [79, 192] on p "Reception" at bounding box center [96, 193] width 62 height 18
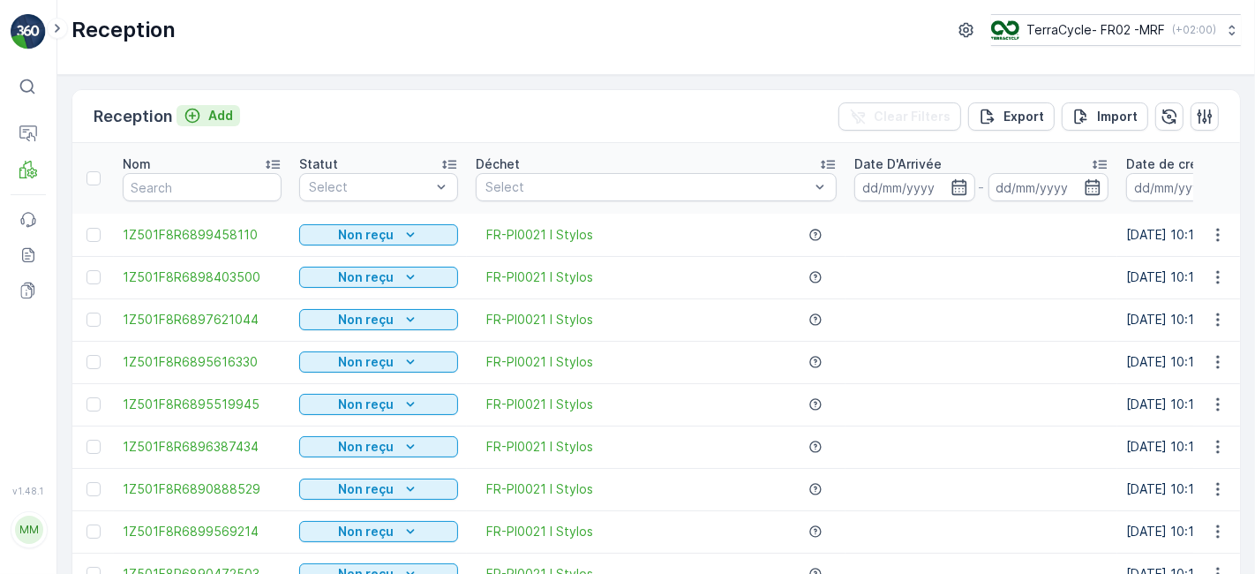
click at [227, 114] on p "Add" at bounding box center [220, 116] width 25 height 18
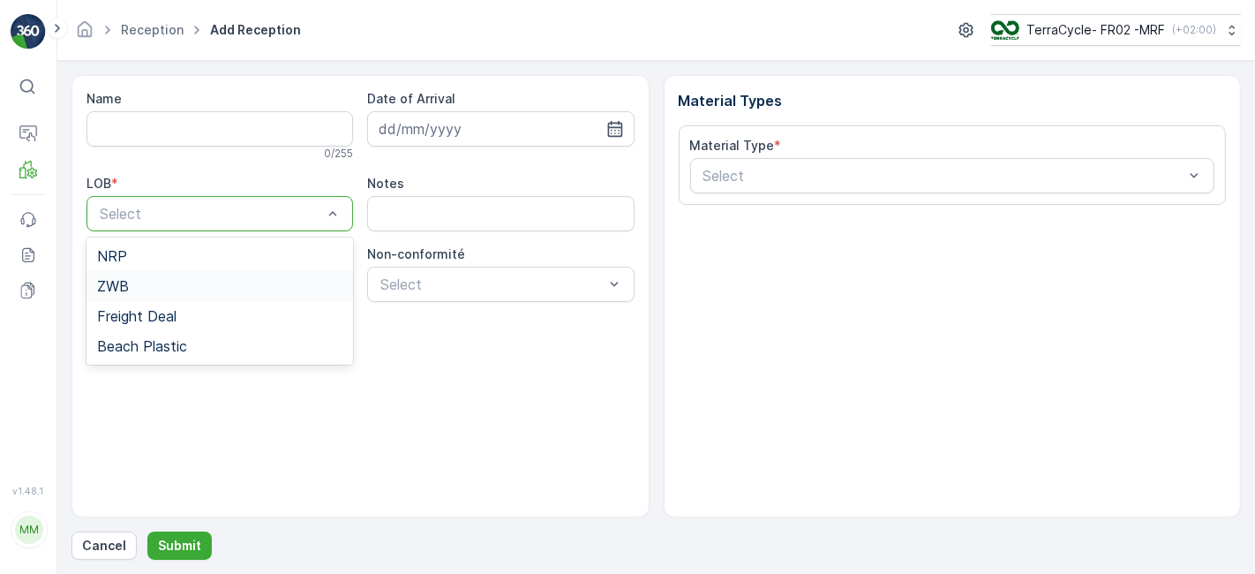
click at [161, 274] on div "ZWB" at bounding box center [220, 286] width 267 height 30
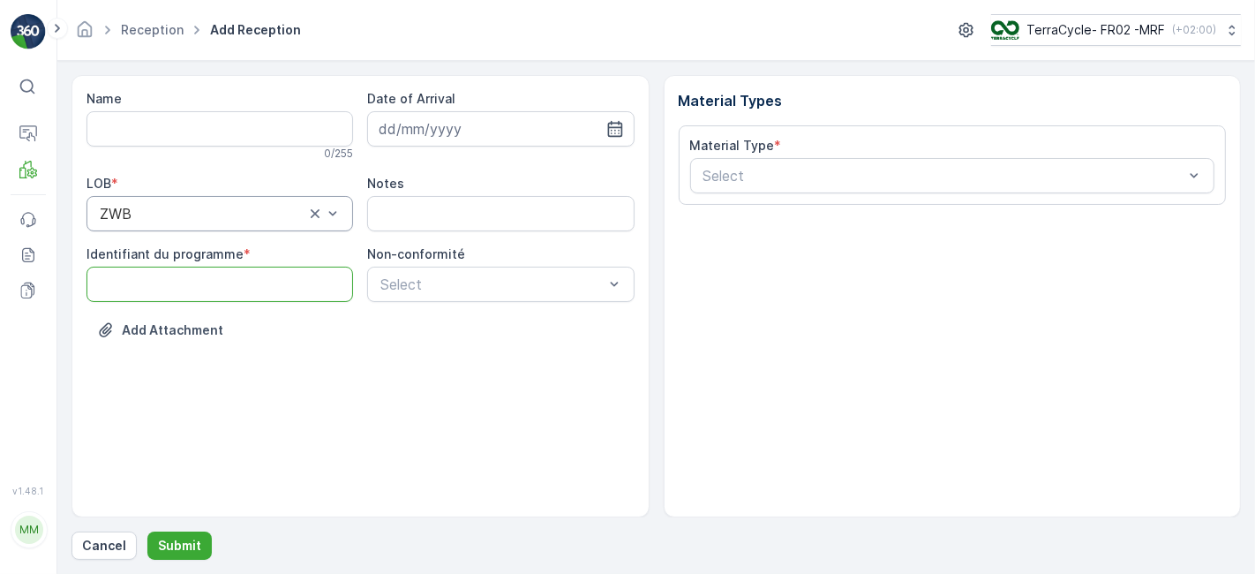
click at [159, 284] on programme "Identifiant du programme" at bounding box center [220, 284] width 267 height 35
click at [154, 291] on programme "Identifiant du programme" at bounding box center [220, 284] width 267 height 35
type programme "0000"
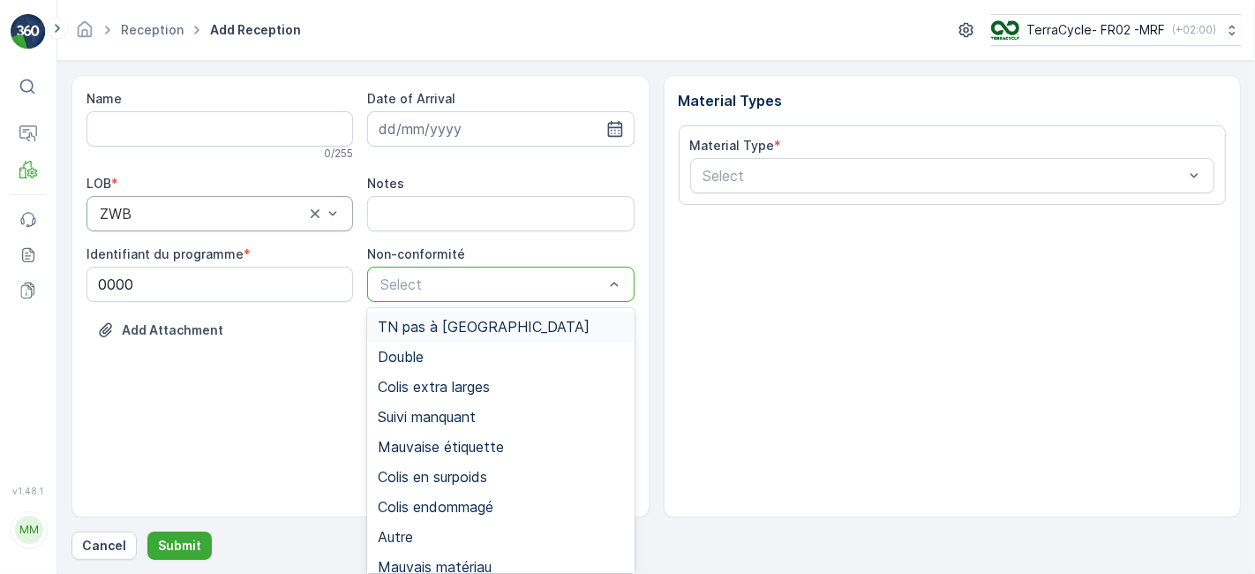
click at [392, 289] on div at bounding box center [492, 284] width 226 height 16
click at [461, 416] on span "Suivi manquant" at bounding box center [427, 417] width 98 height 16
click at [456, 420] on span "Suivi manquant" at bounding box center [427, 417] width 98 height 16
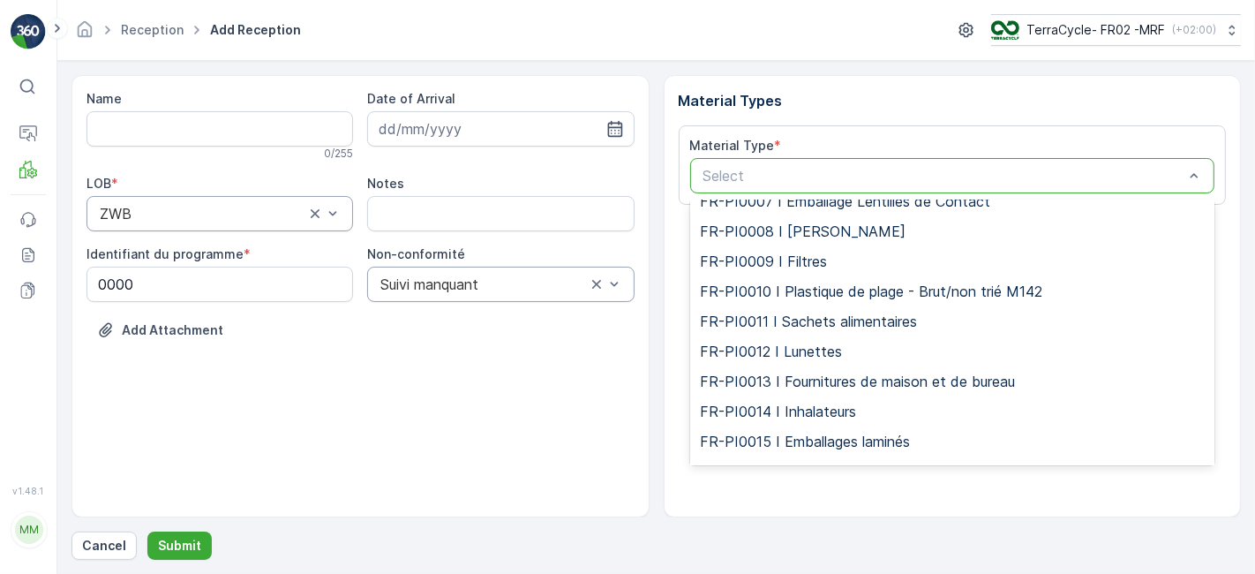
scroll to position [3168, 0]
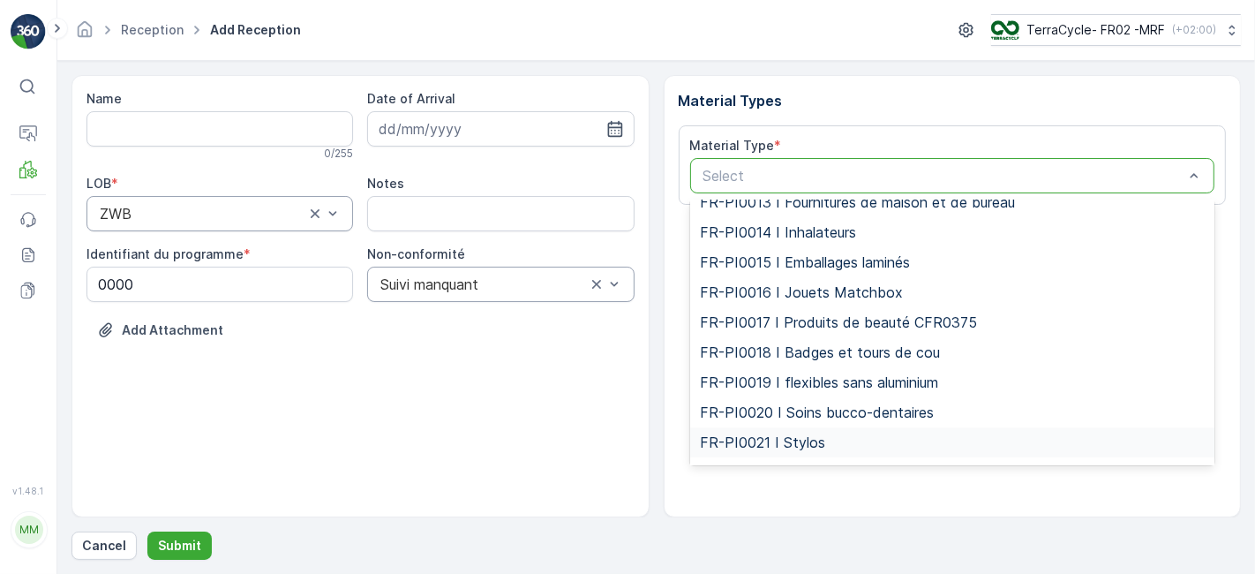
click at [897, 434] on div "FR-PI0021 I Stylos" at bounding box center [953, 442] width 504 height 16
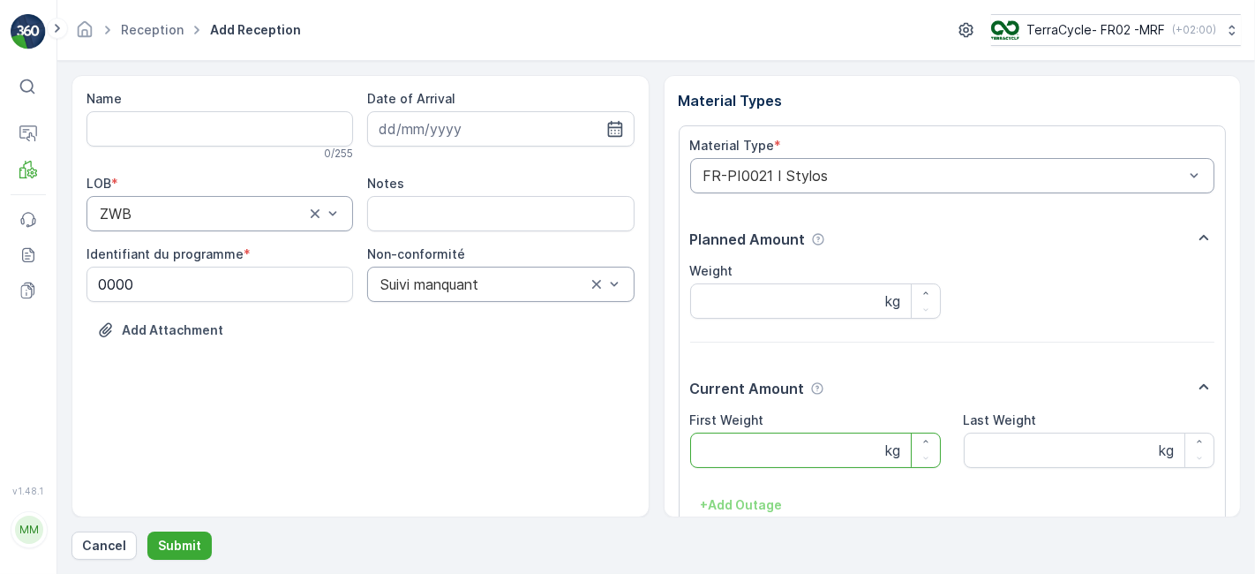
click at [774, 450] on Weight "First Weight" at bounding box center [815, 450] width 251 height 35
type Weight "9.80"
drag, startPoint x: 1235, startPoint y: 411, endPoint x: 1246, endPoint y: 427, distance: 19.1
click at [1244, 462] on form "Name 0 / 255 Date of Arrival LOB * ZWB Notes Identifiant du programme * 0000 No…" at bounding box center [656, 317] width 1198 height 513
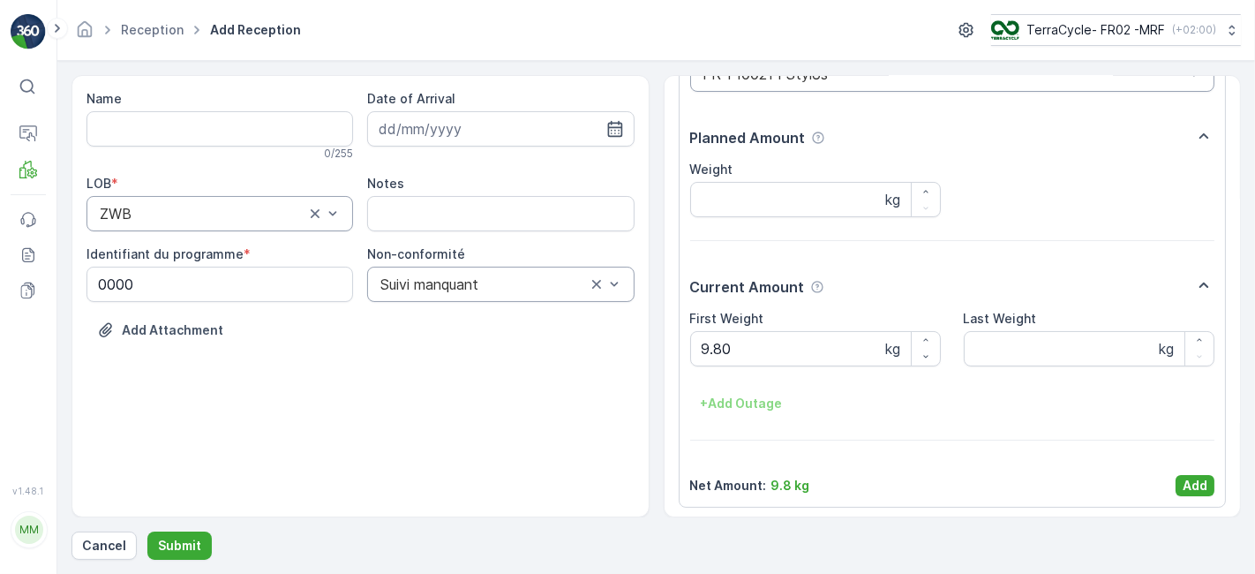
scroll to position [104, 0]
click at [1197, 478] on p "Add" at bounding box center [1195, 483] width 25 height 18
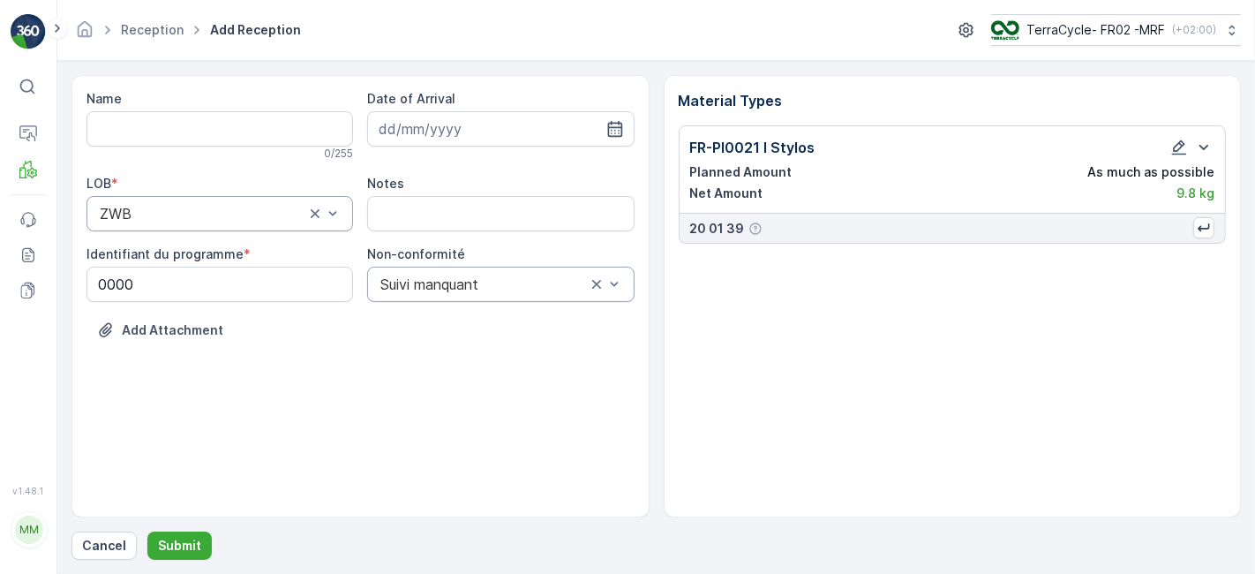
scroll to position [0, 0]
drag, startPoint x: 1197, startPoint y: 478, endPoint x: 1031, endPoint y: 368, distance: 199.3
click at [1031, 368] on div "Material Types FR-PI0021 I Stylos Planned Amount As much as possible Net Amount…" at bounding box center [953, 296] width 578 height 442
click at [1180, 145] on icon "button" at bounding box center [1180, 148] width 18 height 18
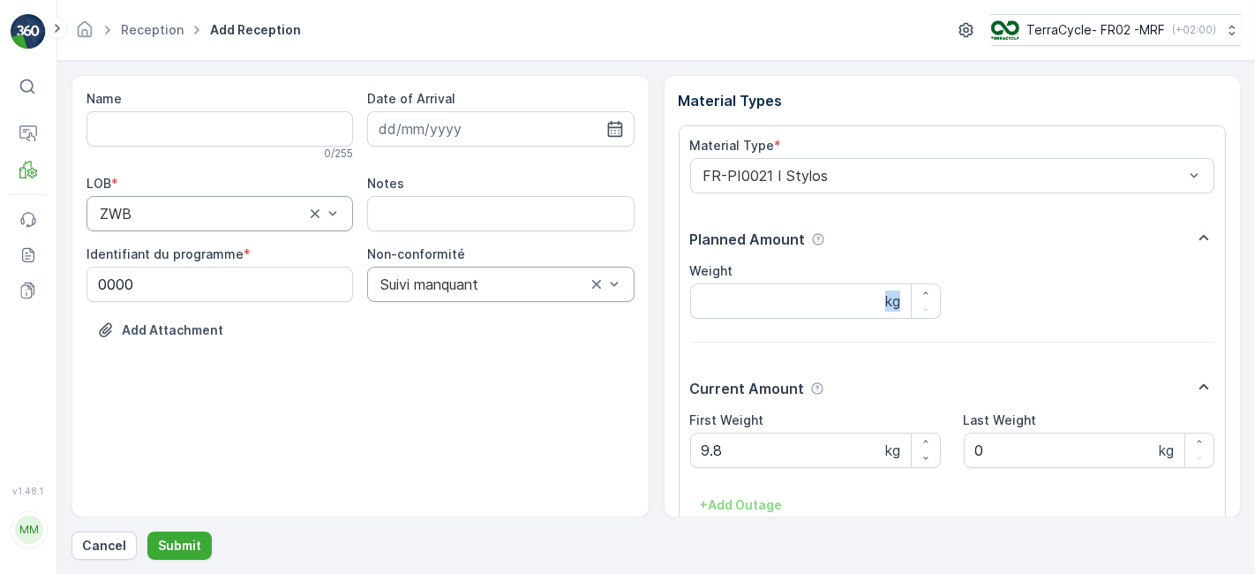
drag, startPoint x: 1243, startPoint y: 269, endPoint x: 1246, endPoint y: 356, distance: 86.6
click at [1246, 356] on form "Name 0 / 255 Date of Arrival LOB * ZWB Notes Identifiant du programme * 0000 No…" at bounding box center [656, 317] width 1198 height 513
click at [1223, 368] on div "Material Types Material Type * FR-PI0021 I Stylos Planned Amount Weight kg Curr…" at bounding box center [953, 296] width 578 height 442
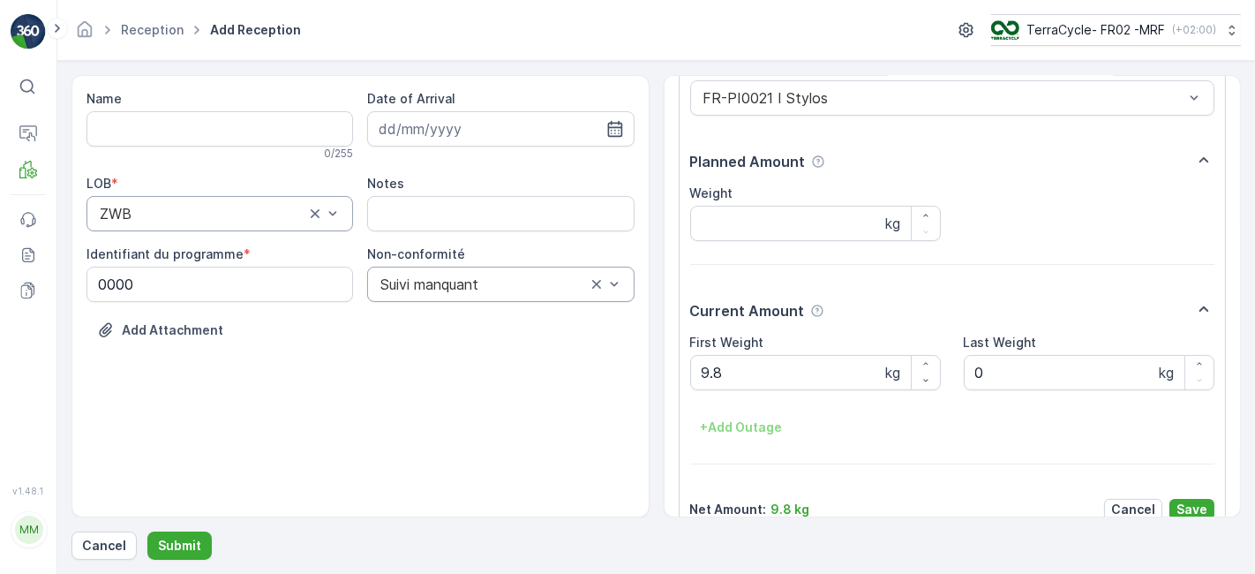
scroll to position [104, 0]
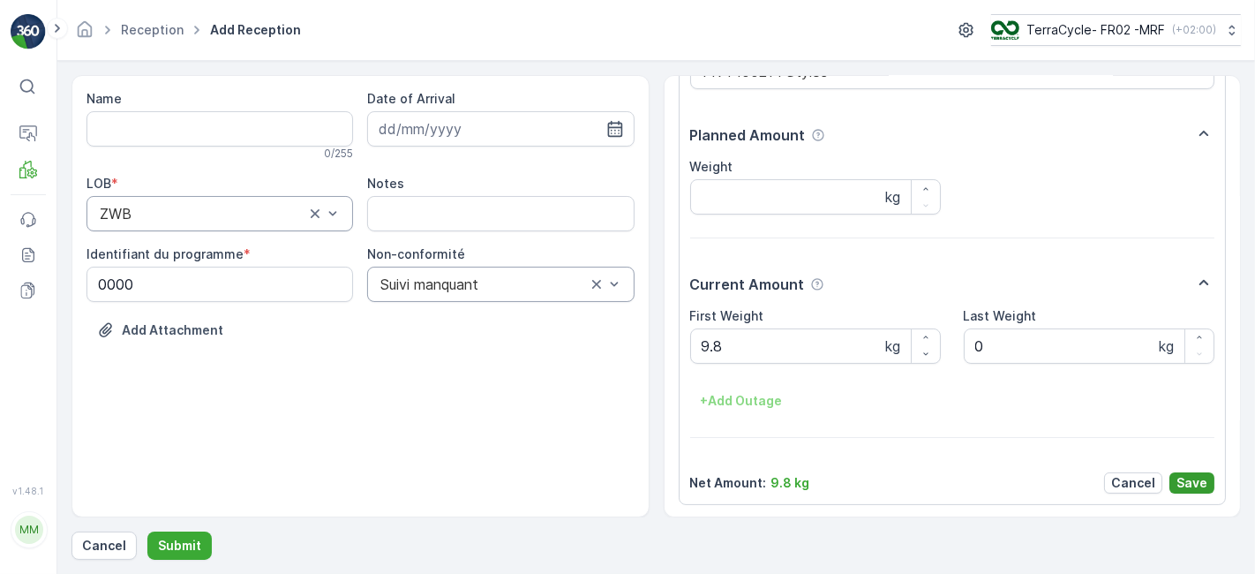
click at [1197, 477] on p "Save" at bounding box center [1192, 483] width 31 height 18
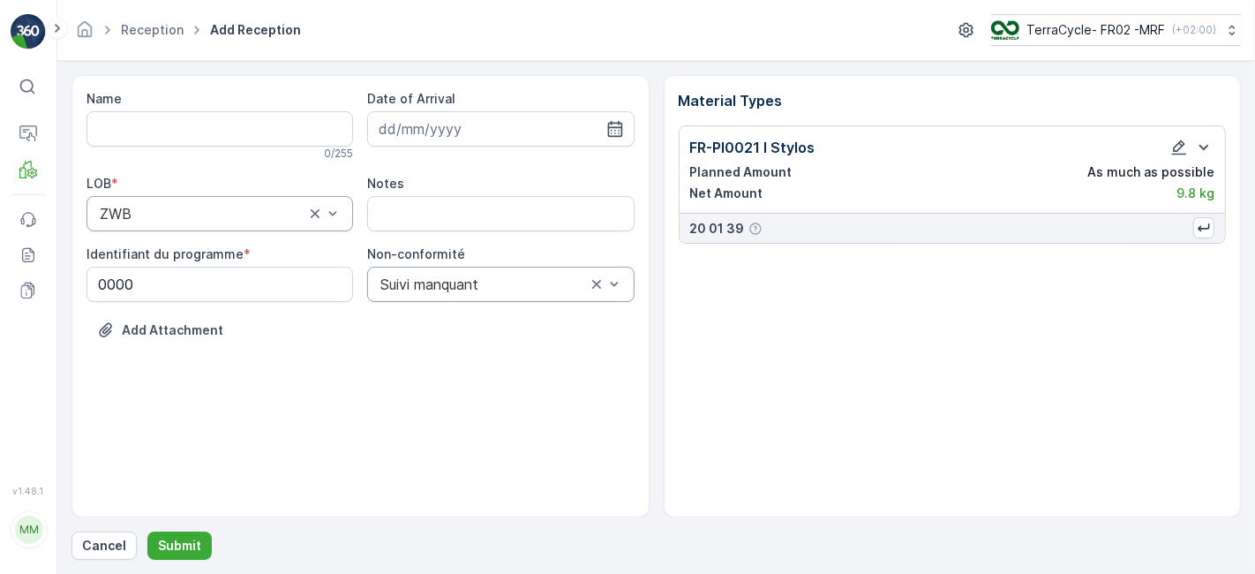
scroll to position [0, 0]
click at [177, 538] on p "Submit" at bounding box center [179, 546] width 43 height 18
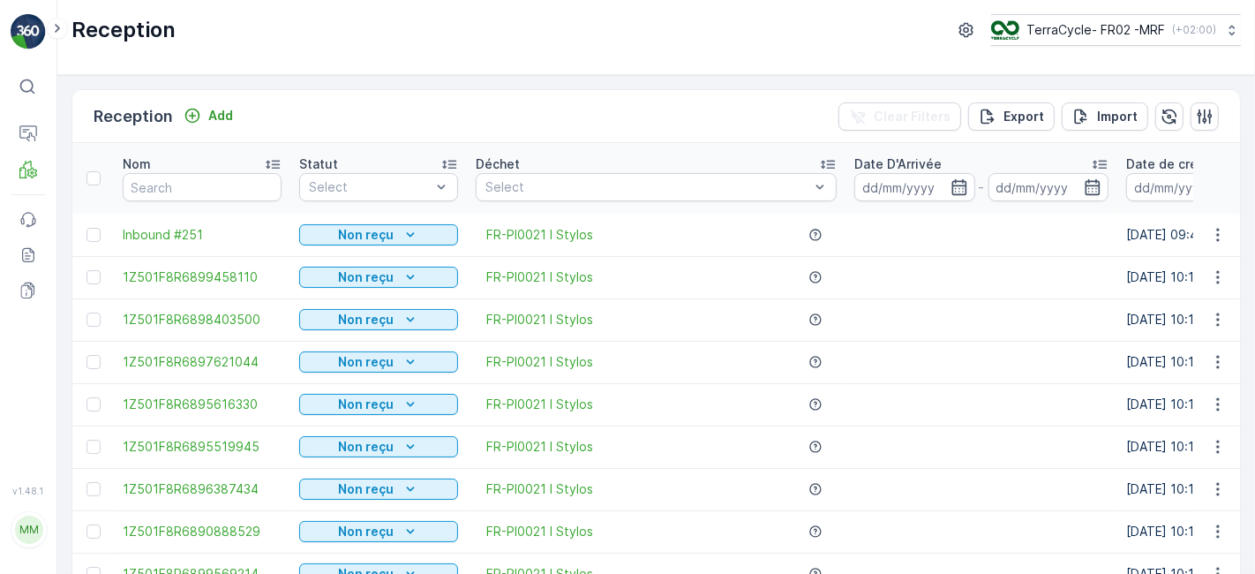
click at [899, 44] on div "Reception TerraCycle- FR02 -MRF ( +02:00 )" at bounding box center [657, 30] width 1170 height 32
click at [427, 232] on div "Non reçu" at bounding box center [378, 235] width 145 height 18
click at [355, 282] on div "Scanné" at bounding box center [337, 284] width 68 height 25
click at [187, 236] on span "Inbound #251" at bounding box center [202, 235] width 159 height 18
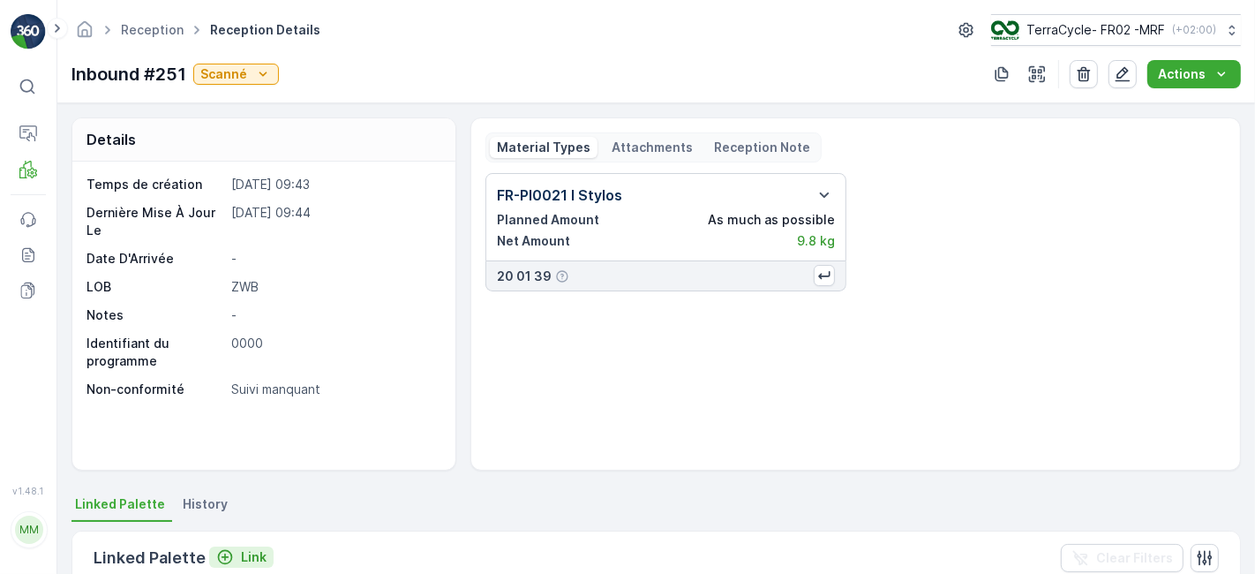
click at [245, 556] on p "Link" at bounding box center [254, 557] width 26 height 18
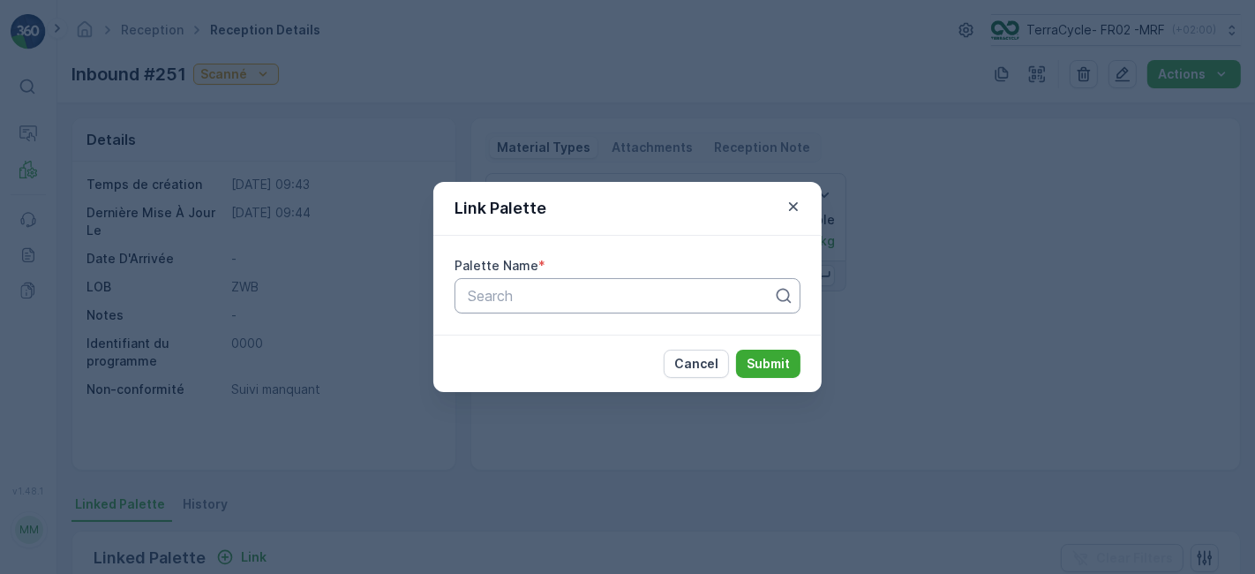
click at [512, 289] on div at bounding box center [620, 296] width 309 height 16
type input "959"
click at [531, 340] on span "Parcel #959" at bounding box center [505, 339] width 80 height 16
click at [779, 364] on p "Submit" at bounding box center [768, 364] width 43 height 18
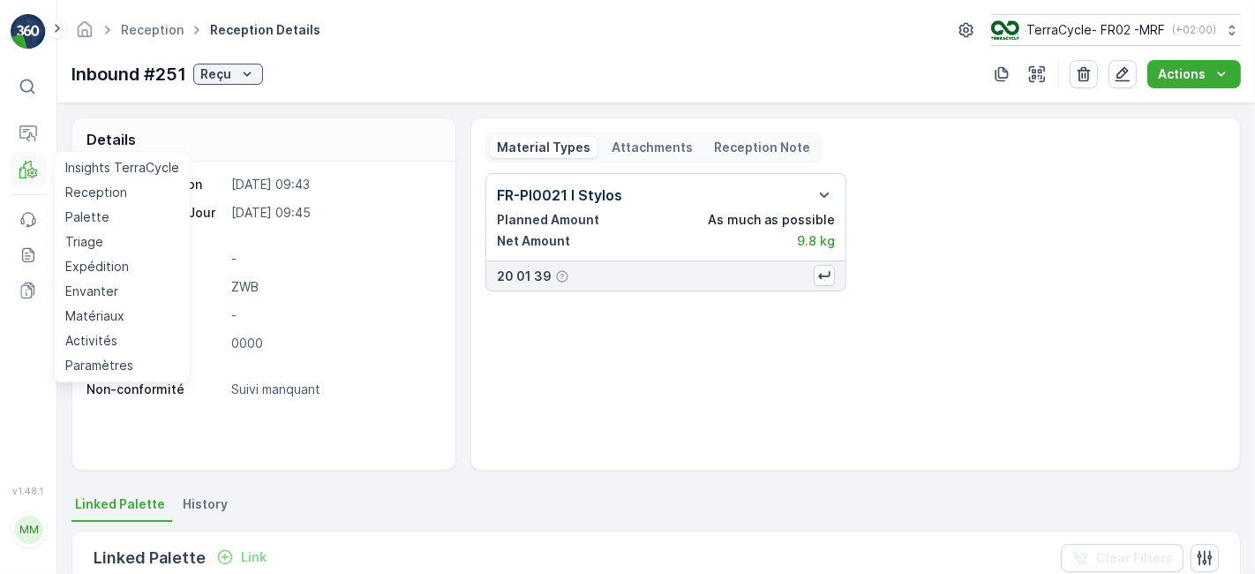
click at [19, 165] on icon at bounding box center [28, 170] width 18 height 18
click at [90, 193] on p "Reception" at bounding box center [96, 193] width 62 height 18
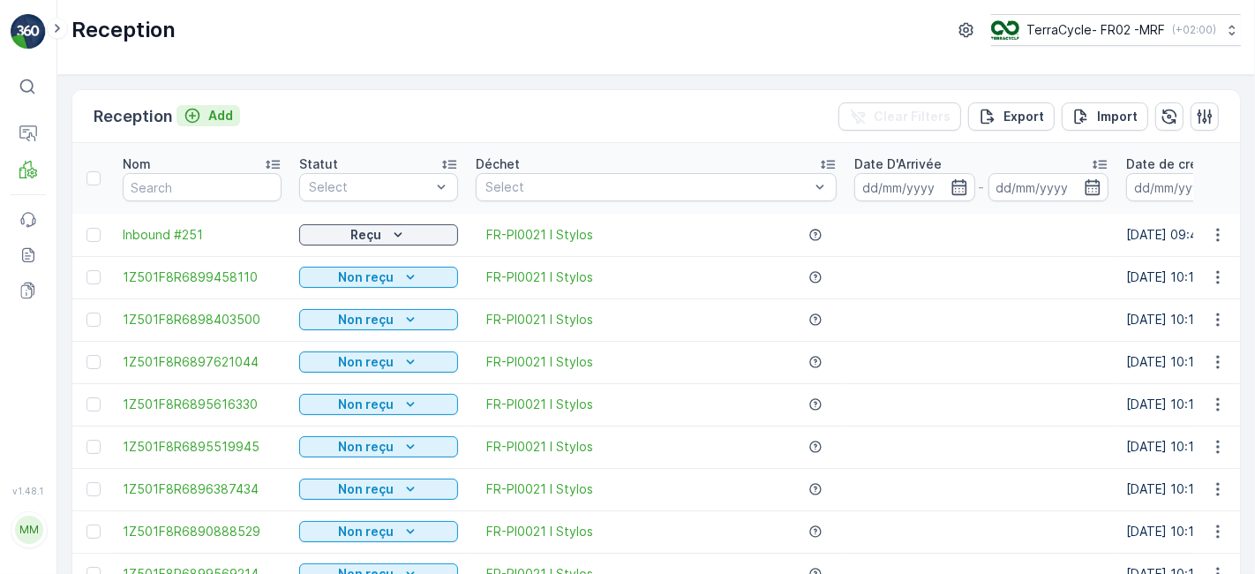
click at [226, 108] on p "Add" at bounding box center [220, 116] width 25 height 18
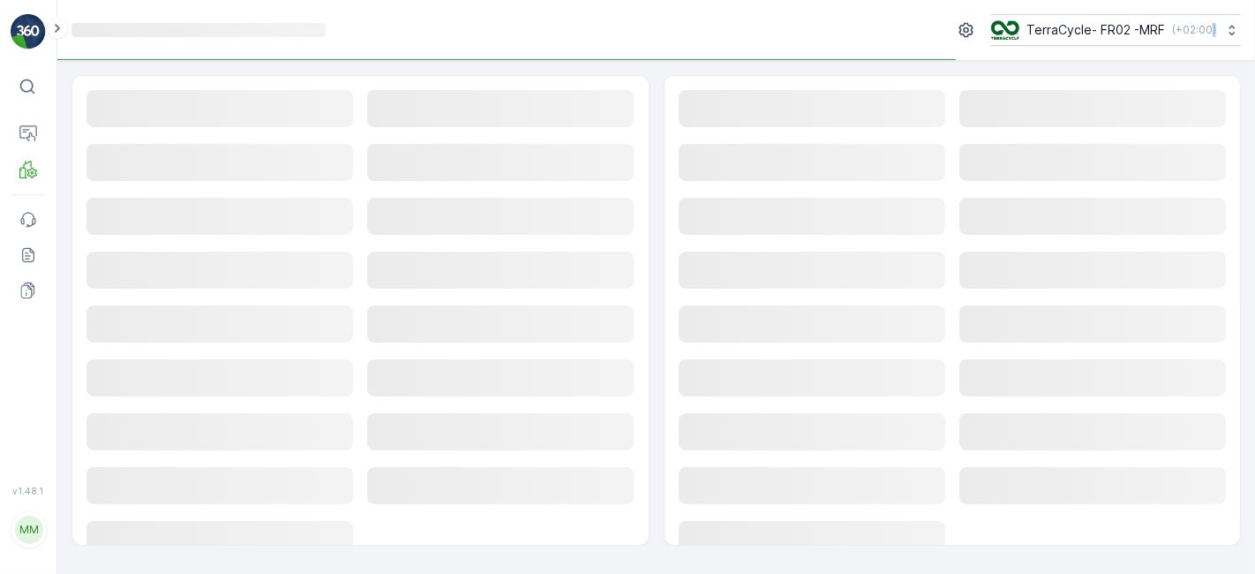
click at [226, 108] on rect at bounding box center [220, 108] width 267 height 37
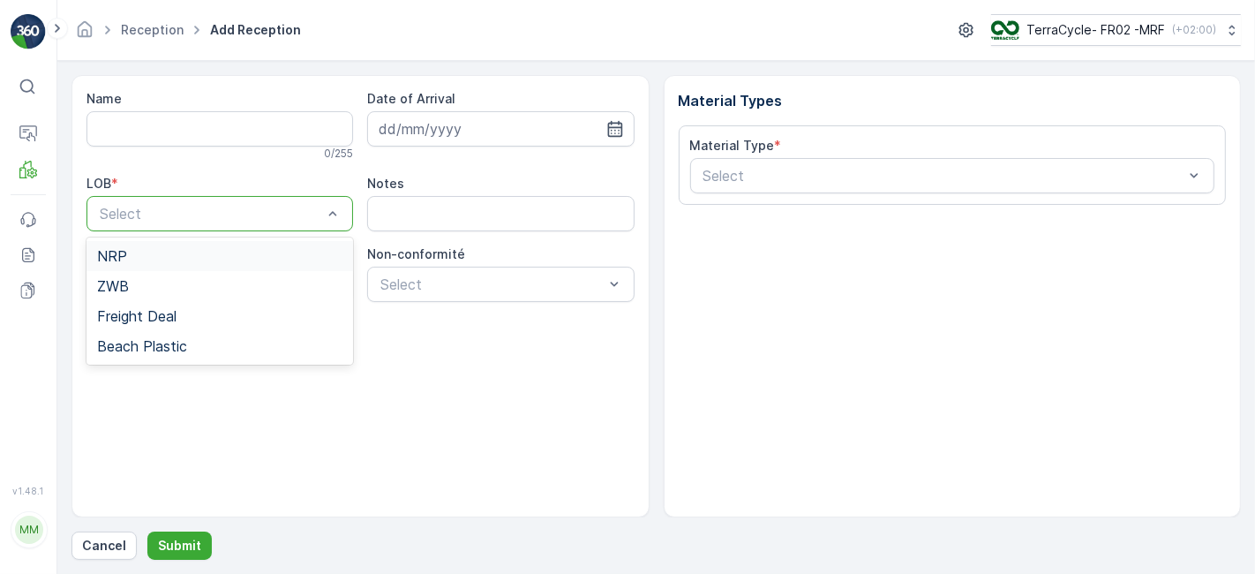
click at [228, 217] on div at bounding box center [211, 214] width 226 height 16
click at [194, 282] on div "ZWB" at bounding box center [220, 286] width 246 height 16
click at [194, 281] on programme "Identifiant du programme" at bounding box center [220, 284] width 267 height 35
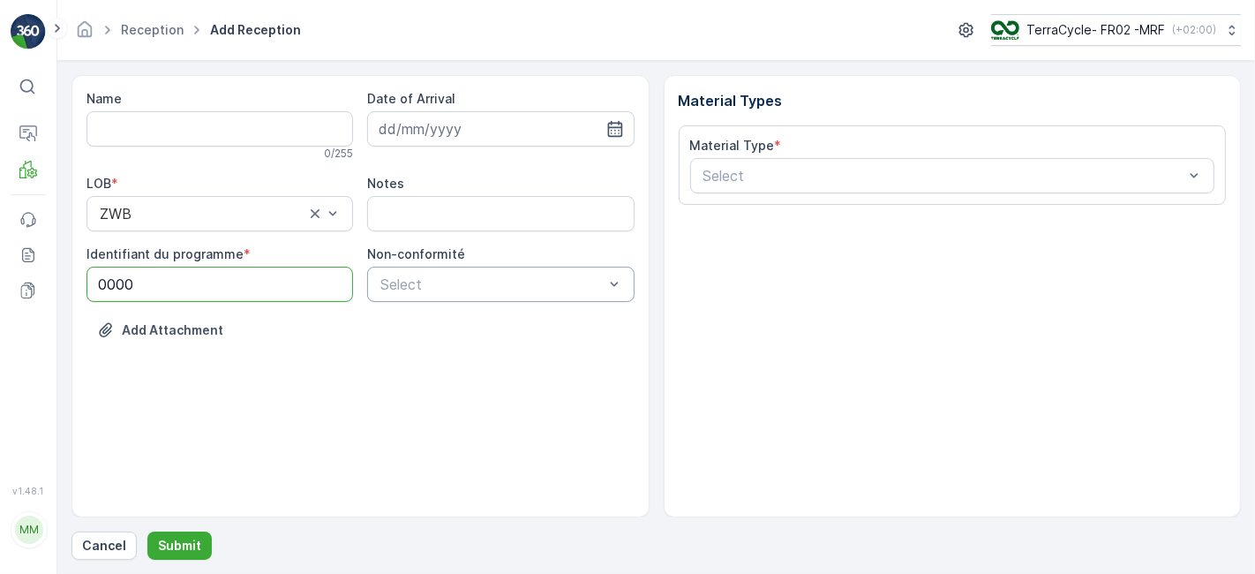
type programme "0000"
click at [425, 279] on div at bounding box center [492, 284] width 226 height 16
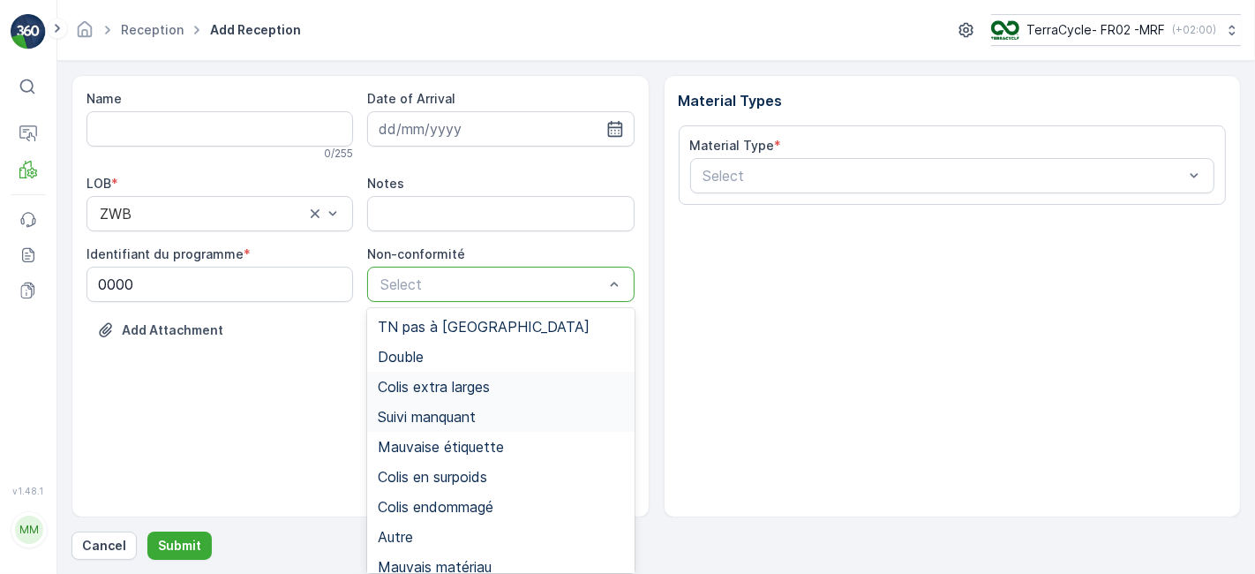
click at [561, 380] on div "Colis extra larges" at bounding box center [501, 387] width 246 height 16
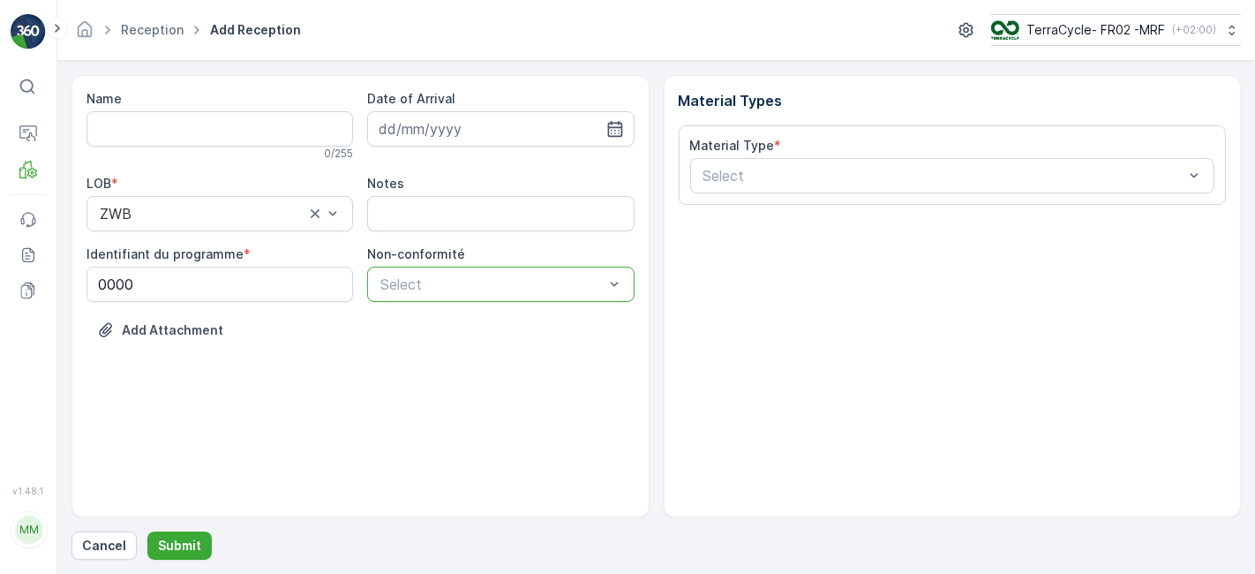
click at [582, 280] on div at bounding box center [492, 284] width 226 height 16
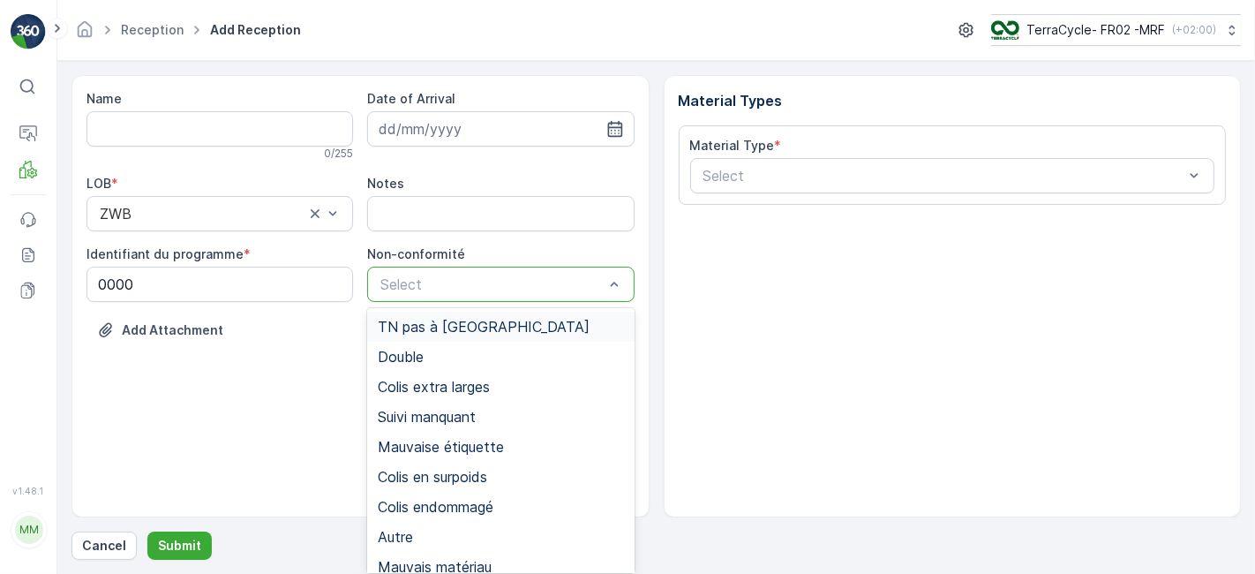
click at [582, 280] on div at bounding box center [492, 284] width 226 height 16
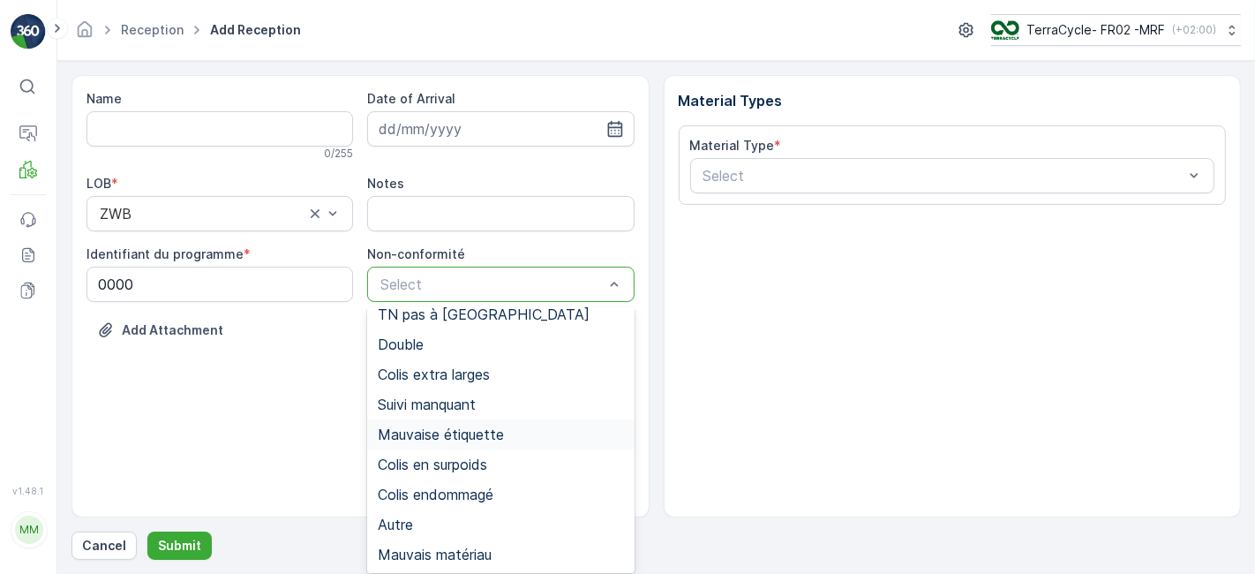
click at [491, 440] on span "Mauvaise étiquette" at bounding box center [441, 434] width 126 height 16
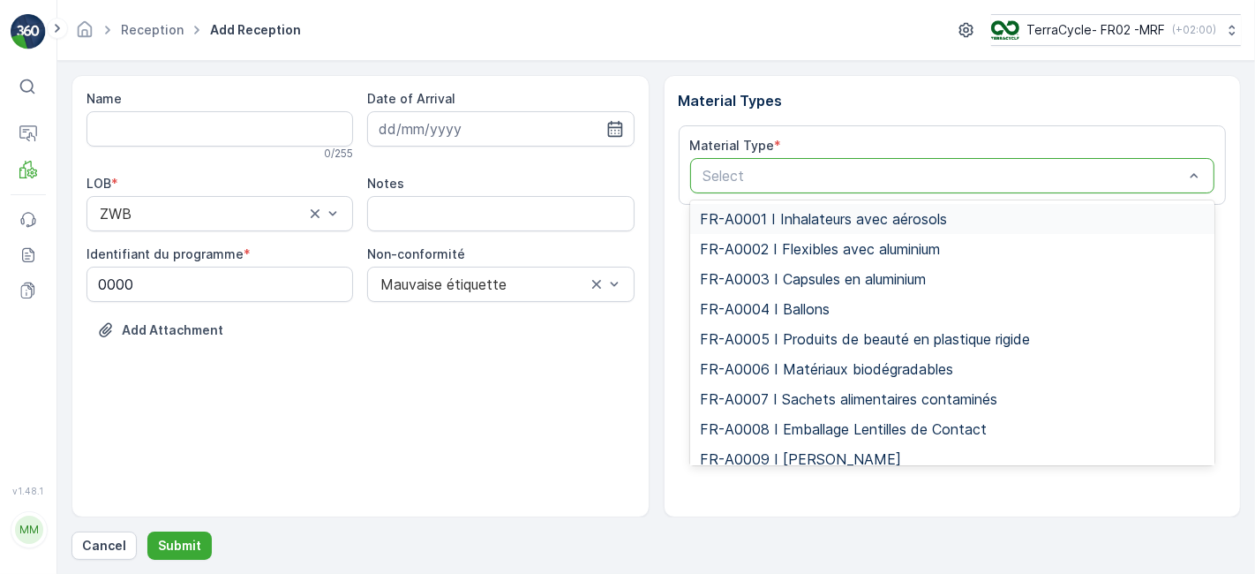
click at [922, 170] on div at bounding box center [944, 176] width 485 height 16
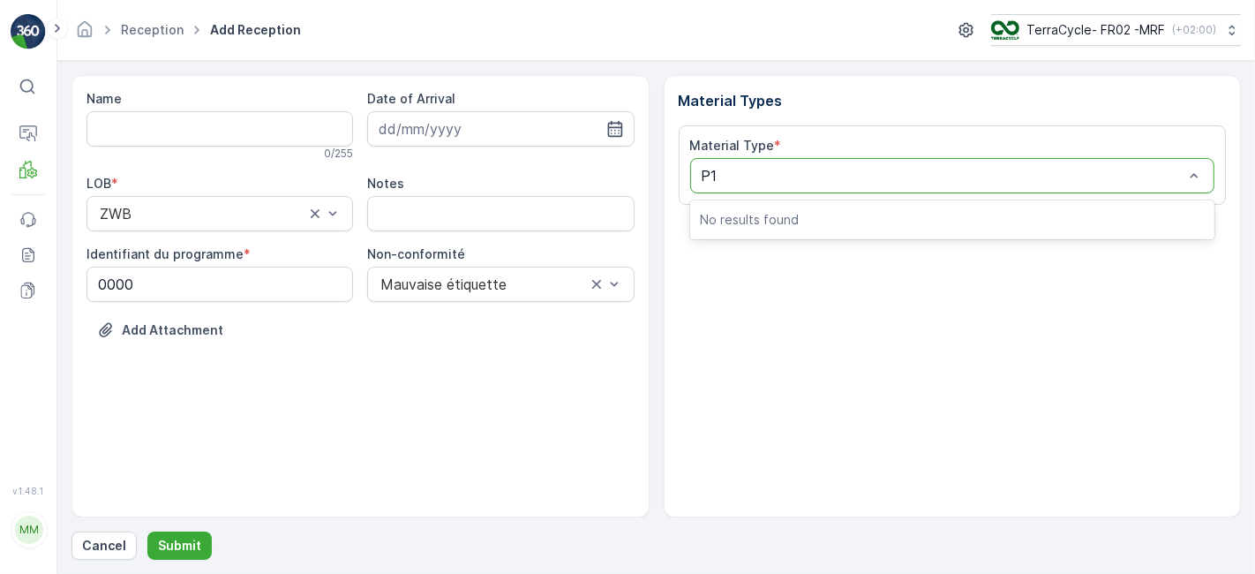
type input "P"
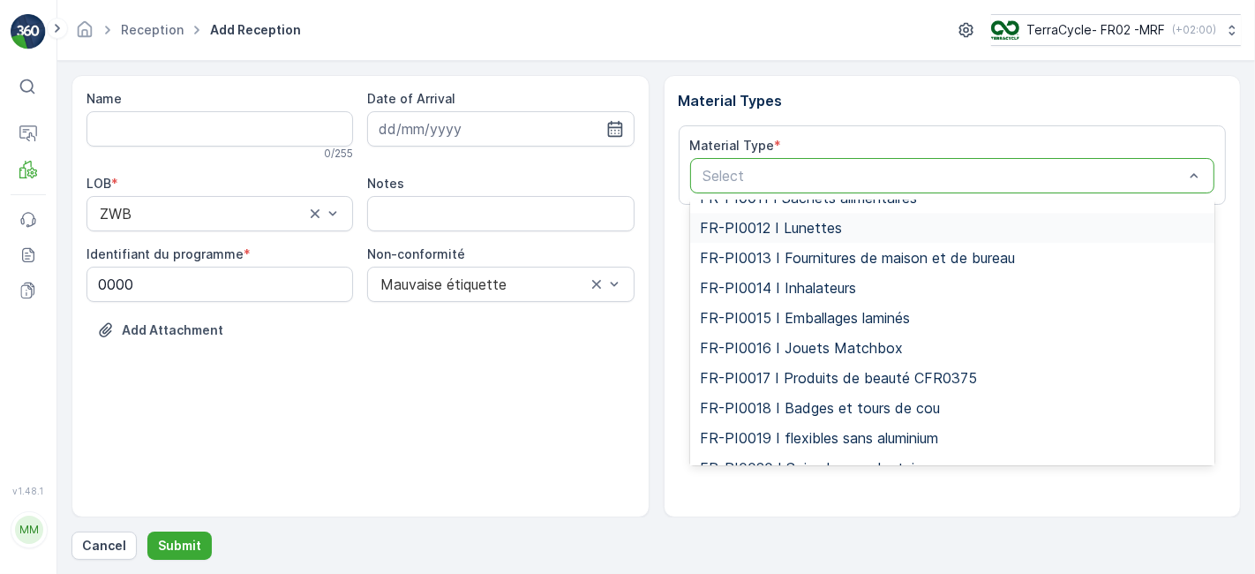
scroll to position [3083, 0]
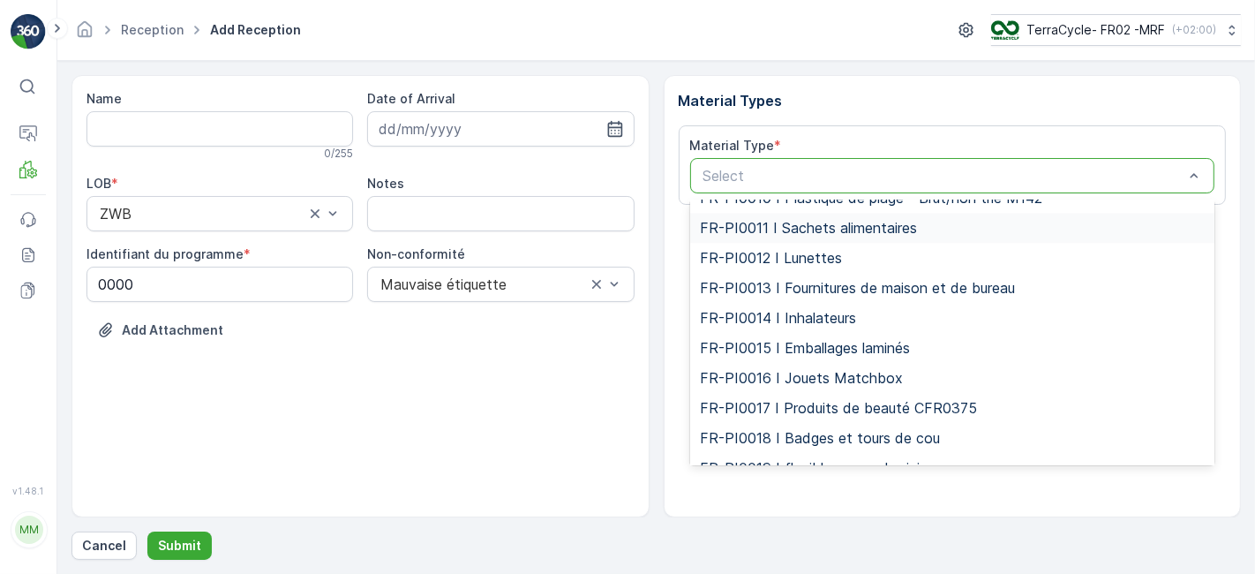
click at [916, 229] on span "FR-PI0011 I Sachets alimentaires" at bounding box center [809, 228] width 217 height 16
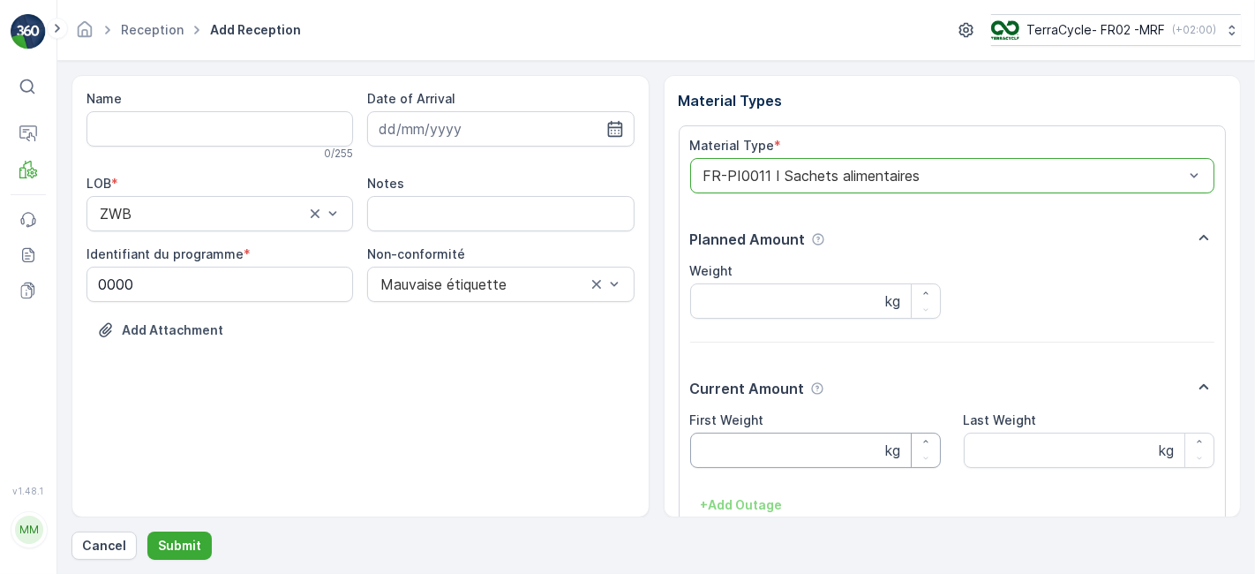
click at [797, 451] on Weight "First Weight" at bounding box center [815, 450] width 251 height 35
type Weight "15.20"
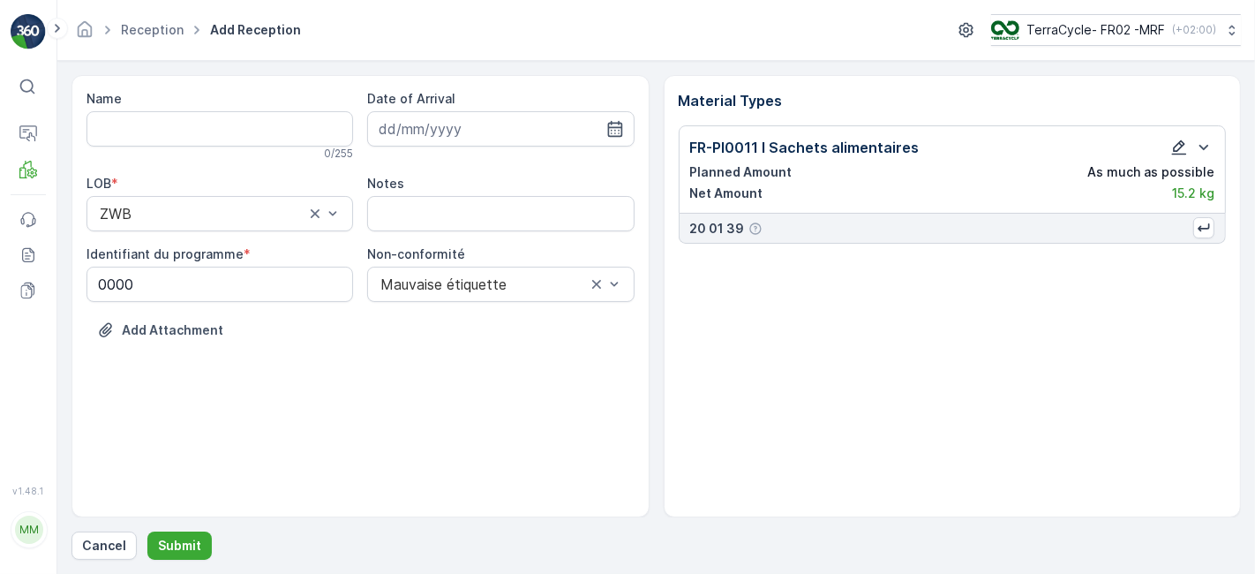
click at [1176, 140] on icon "button" at bounding box center [1180, 148] width 18 height 18
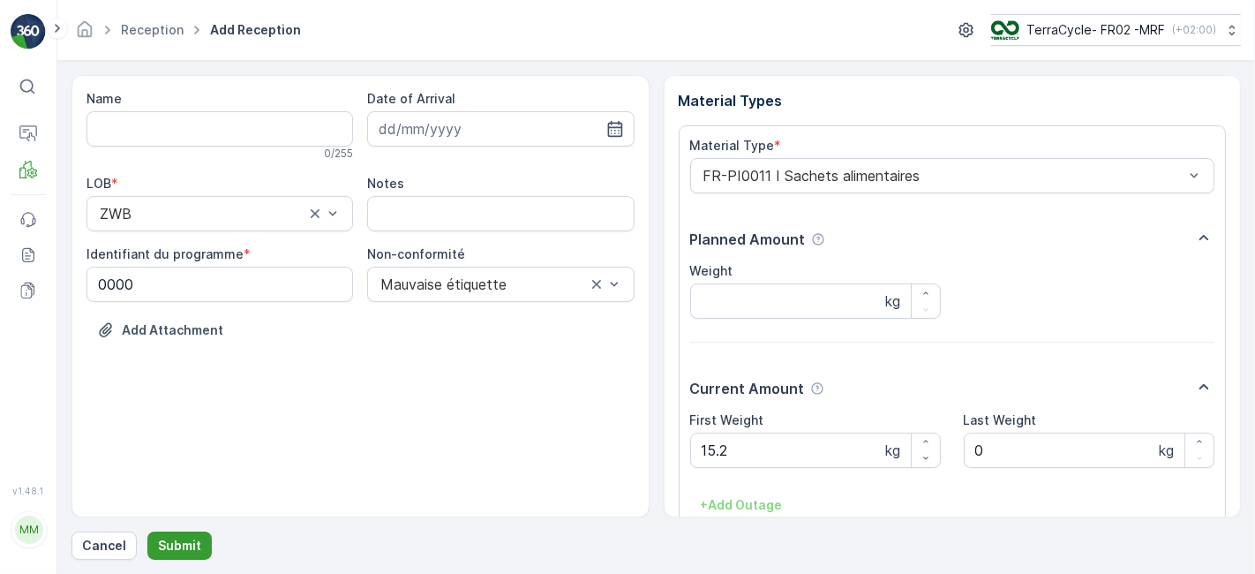
click at [177, 540] on p "Submit" at bounding box center [179, 546] width 43 height 18
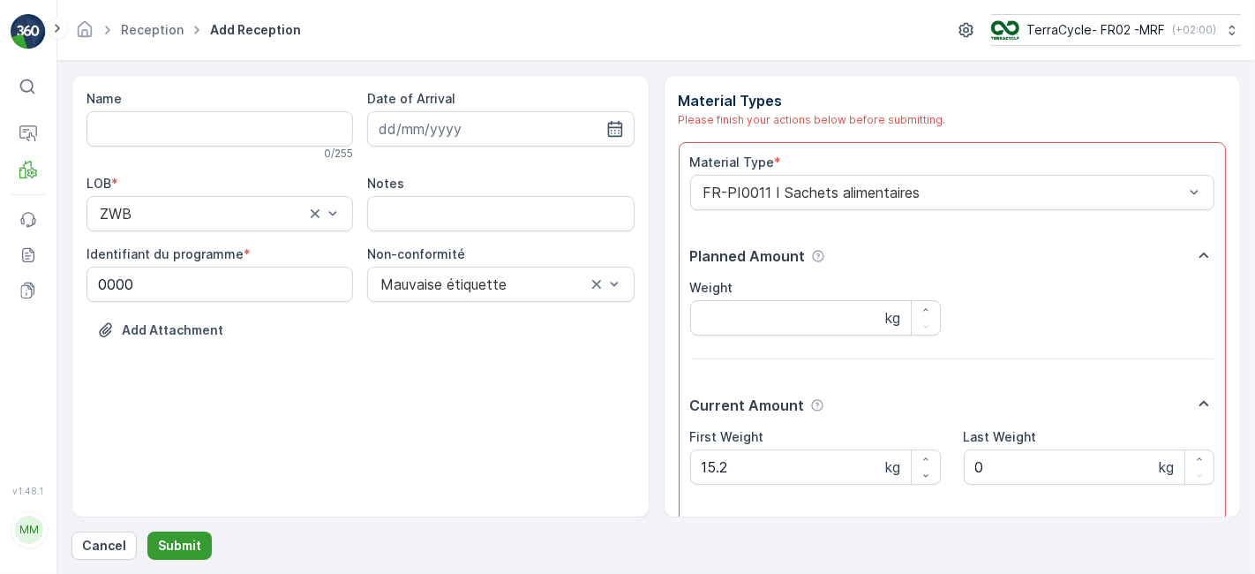
click at [177, 540] on p "Submit" at bounding box center [179, 546] width 43 height 18
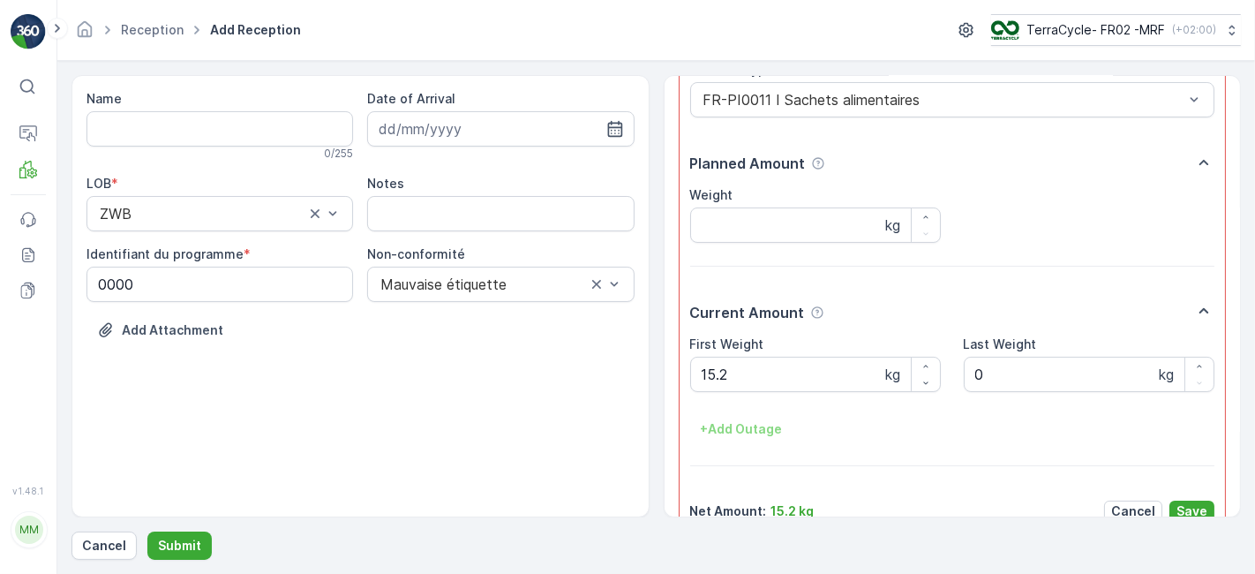
scroll to position [94, 0]
click at [1193, 502] on p "Save" at bounding box center [1192, 510] width 31 height 18
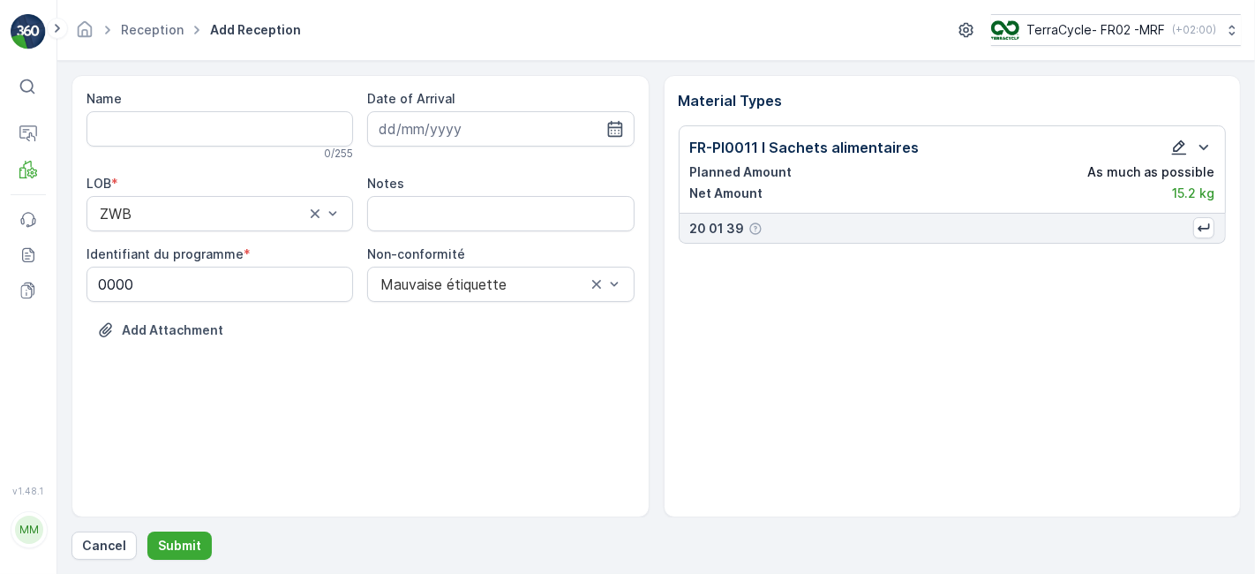
click at [1178, 139] on icon "button" at bounding box center [1180, 148] width 18 height 18
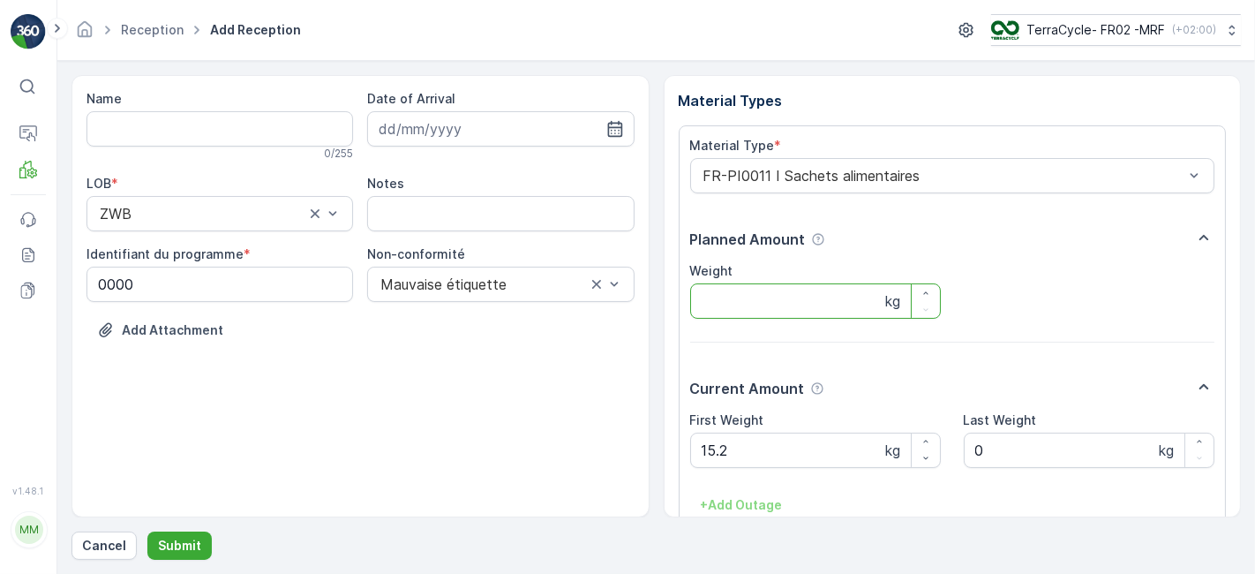
drag, startPoint x: 1246, startPoint y: 326, endPoint x: 1246, endPoint y: 428, distance: 102.4
click at [1246, 428] on form "Name 0 / 255 Date of Arrival LOB * ZWB Notes Identifiant du programme * 0000 No…" at bounding box center [656, 317] width 1198 height 513
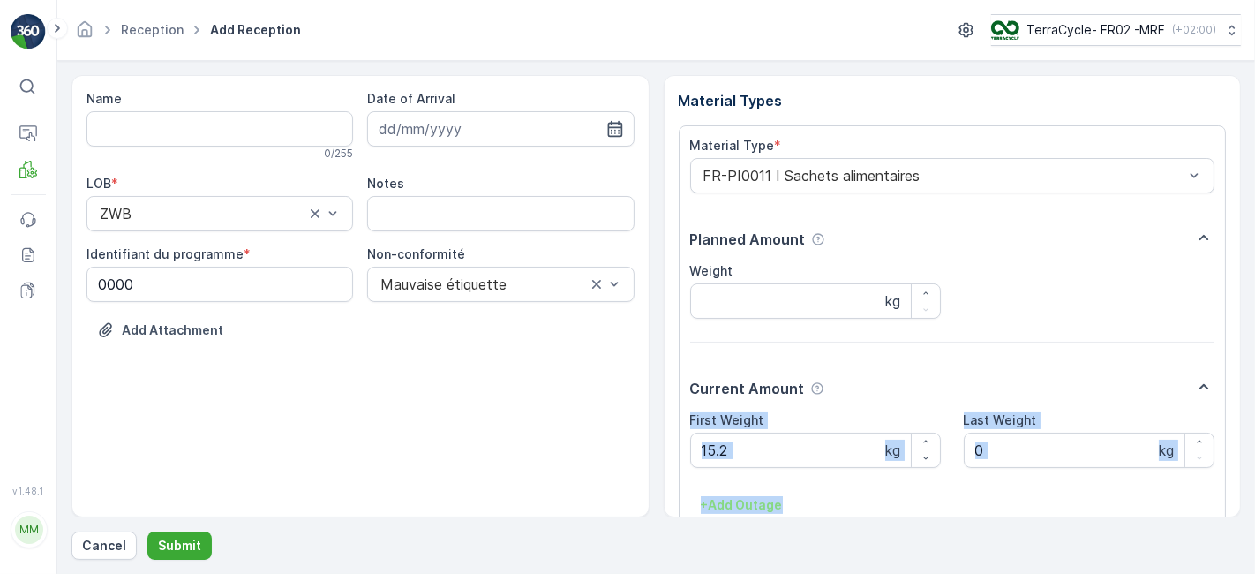
drag, startPoint x: 1235, startPoint y: 381, endPoint x: 1233, endPoint y: 490, distance: 108.6
click at [1233, 490] on div "Material Types Material Type * FR-PI0011 I Sachets alimentaires Planned Amount …" at bounding box center [953, 296] width 578 height 442
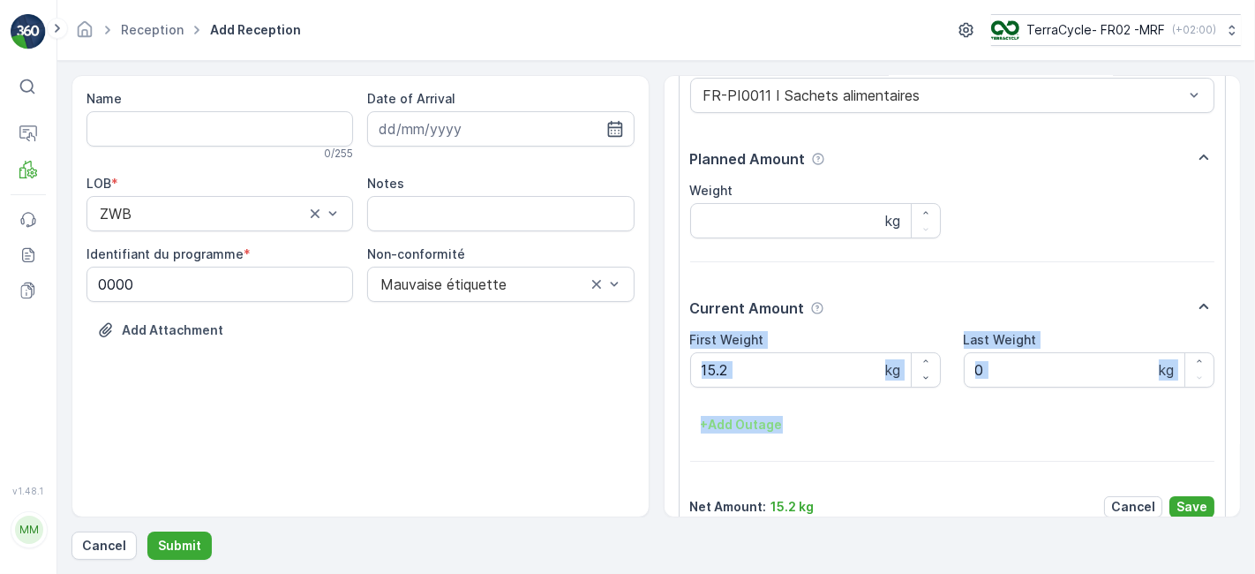
scroll to position [104, 0]
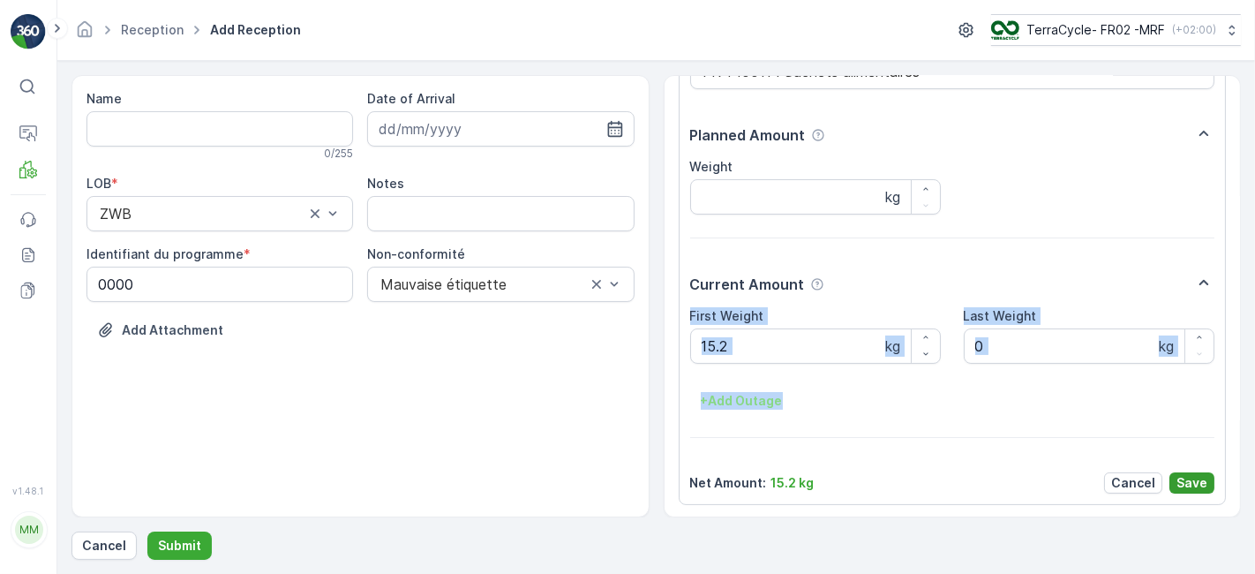
click at [1193, 486] on p "Save" at bounding box center [1192, 483] width 31 height 18
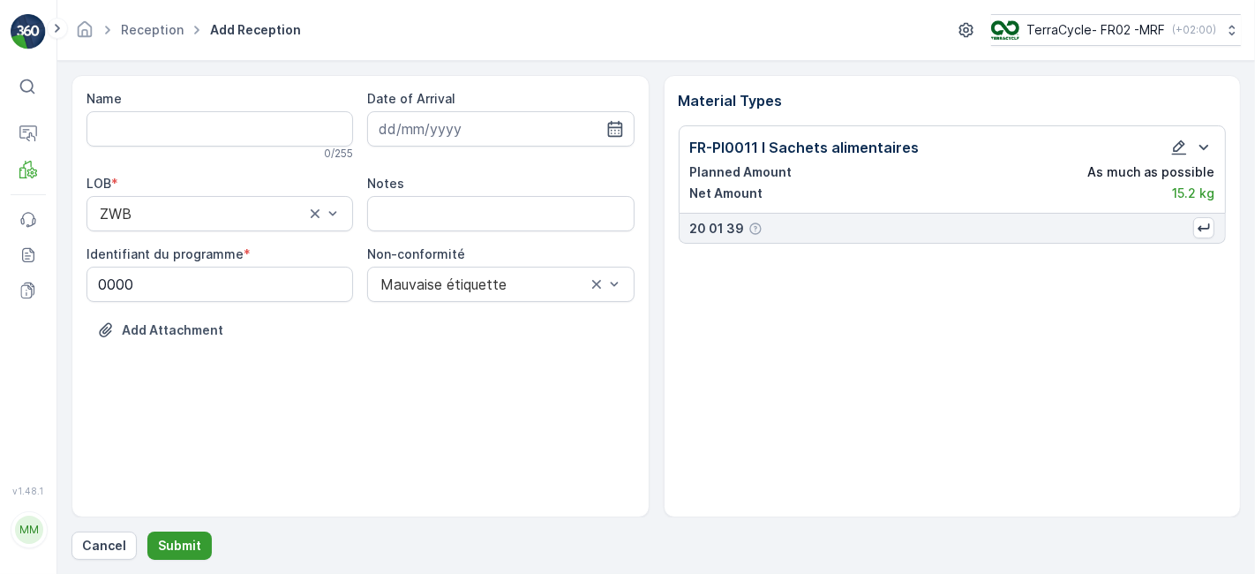
click at [172, 544] on p "Submit" at bounding box center [179, 546] width 43 height 18
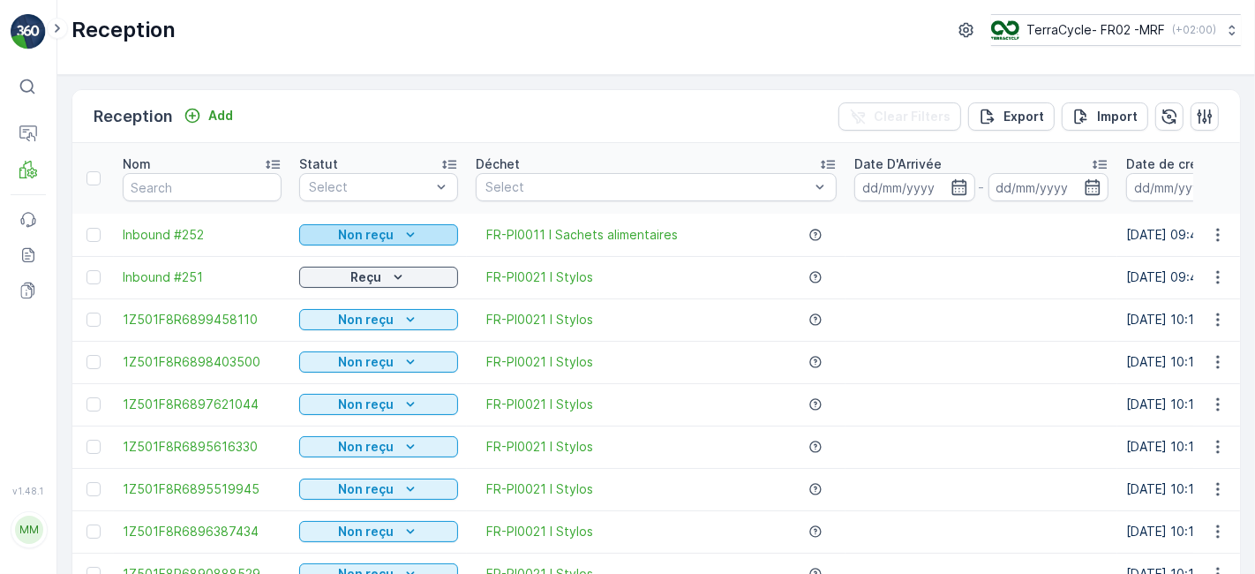
click at [356, 228] on p "Non reçu" at bounding box center [367, 235] width 56 height 18
click at [342, 282] on span "Scanné" at bounding box center [332, 284] width 44 height 18
click at [351, 228] on p "Scanné" at bounding box center [366, 235] width 47 height 18
click at [219, 230] on span "Inbound #252" at bounding box center [202, 235] width 159 height 18
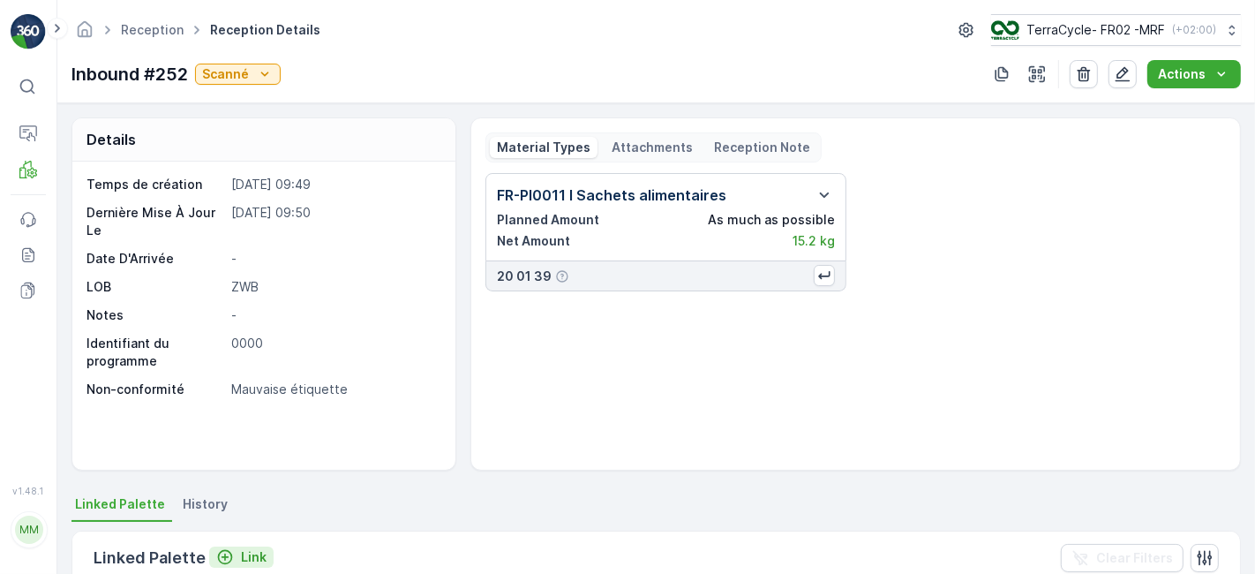
click at [247, 556] on p "Link" at bounding box center [254, 557] width 26 height 18
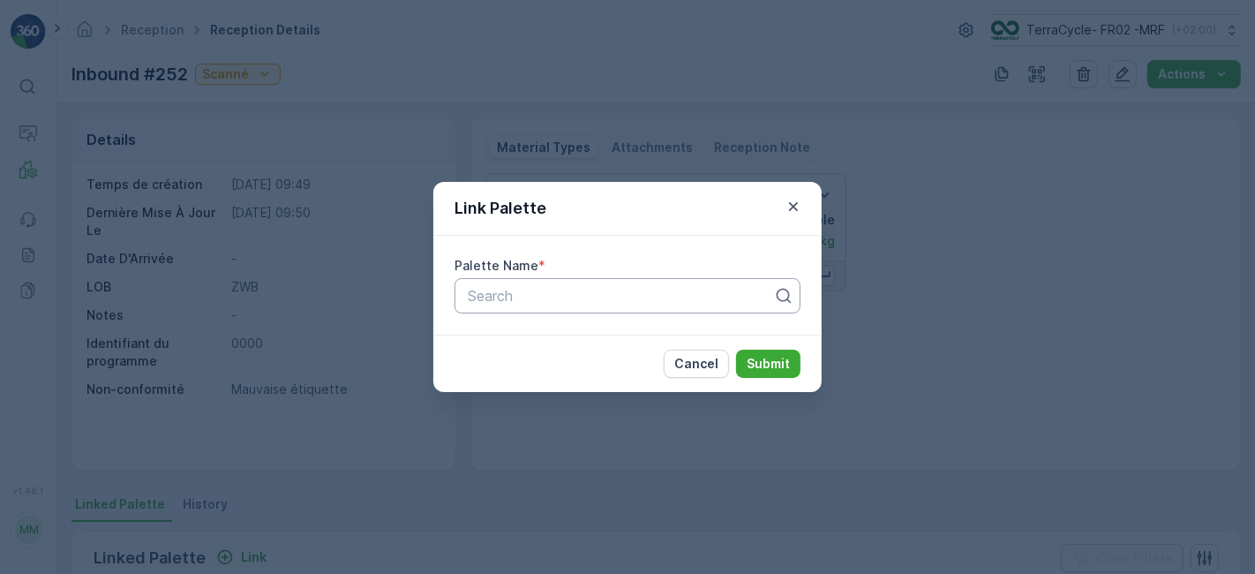
click at [500, 290] on div at bounding box center [620, 296] width 309 height 16
type input "966"
click at [651, 340] on div "Parcel #966" at bounding box center [627, 339] width 325 height 16
click at [770, 364] on p "Submit" at bounding box center [768, 364] width 43 height 18
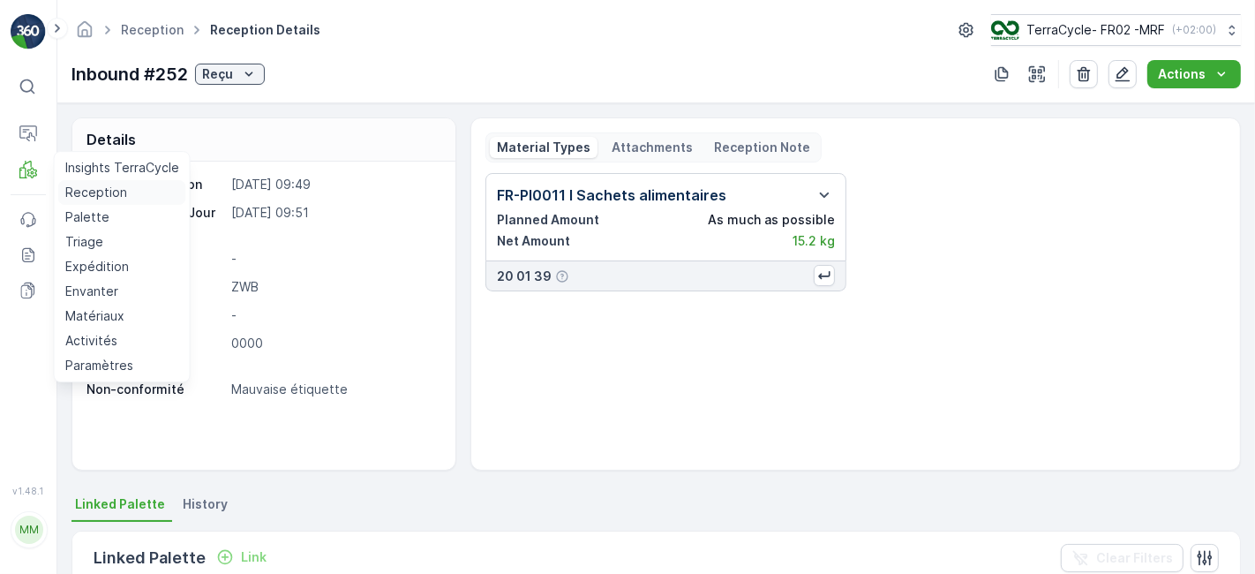
click at [85, 192] on p "Reception" at bounding box center [96, 193] width 62 height 18
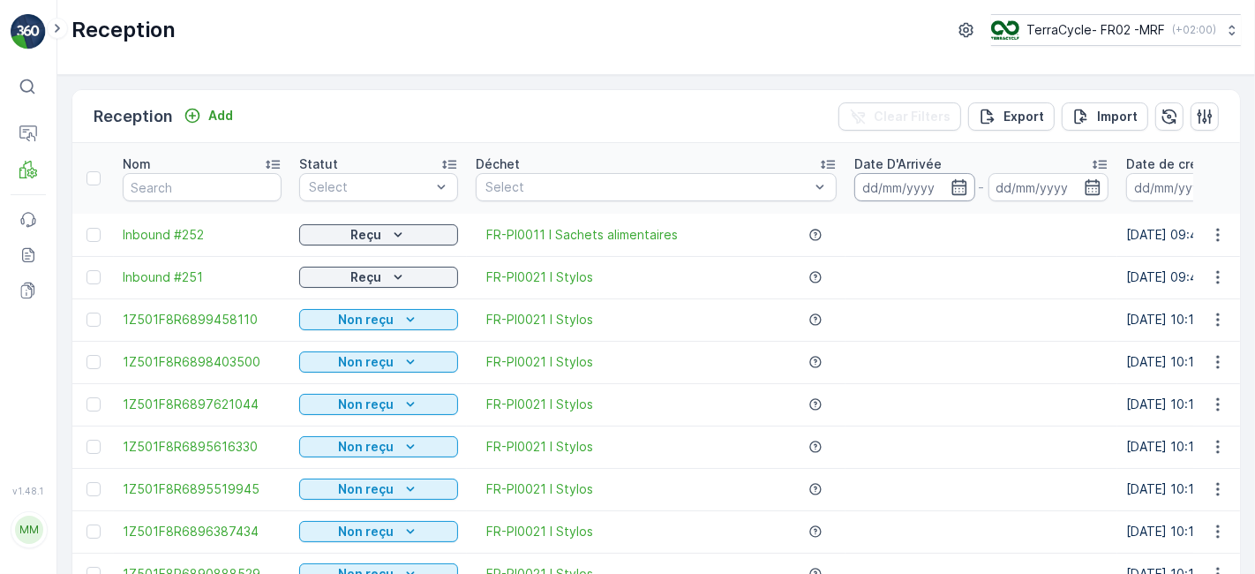
click at [892, 185] on input at bounding box center [915, 187] width 121 height 28
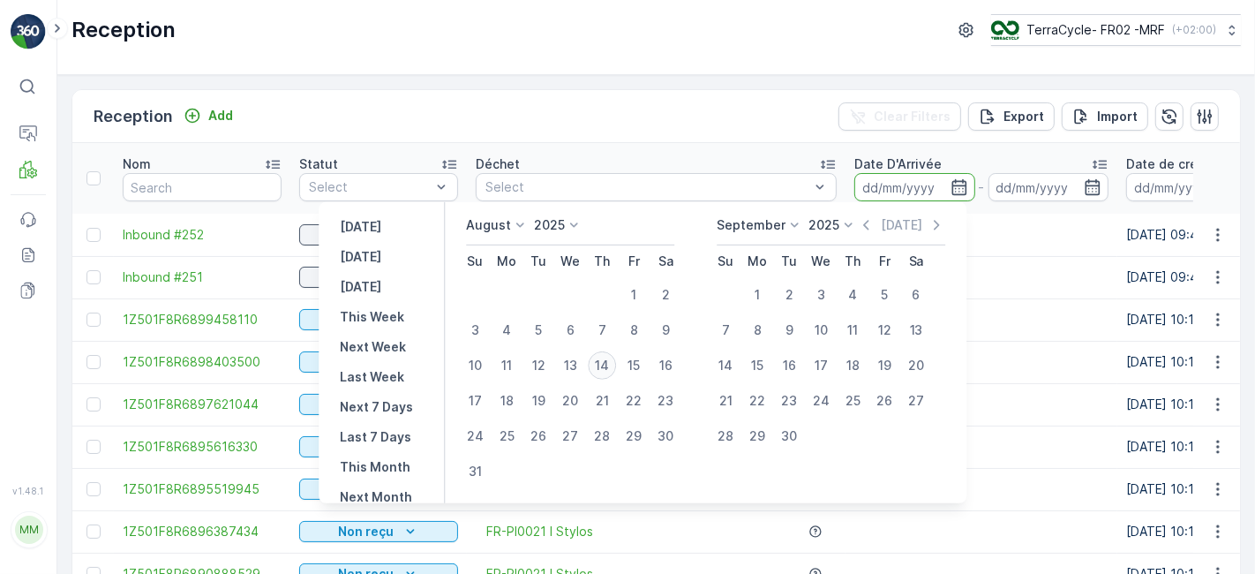
click at [616, 364] on div "14" at bounding box center [602, 365] width 28 height 28
type input "[DATE]"
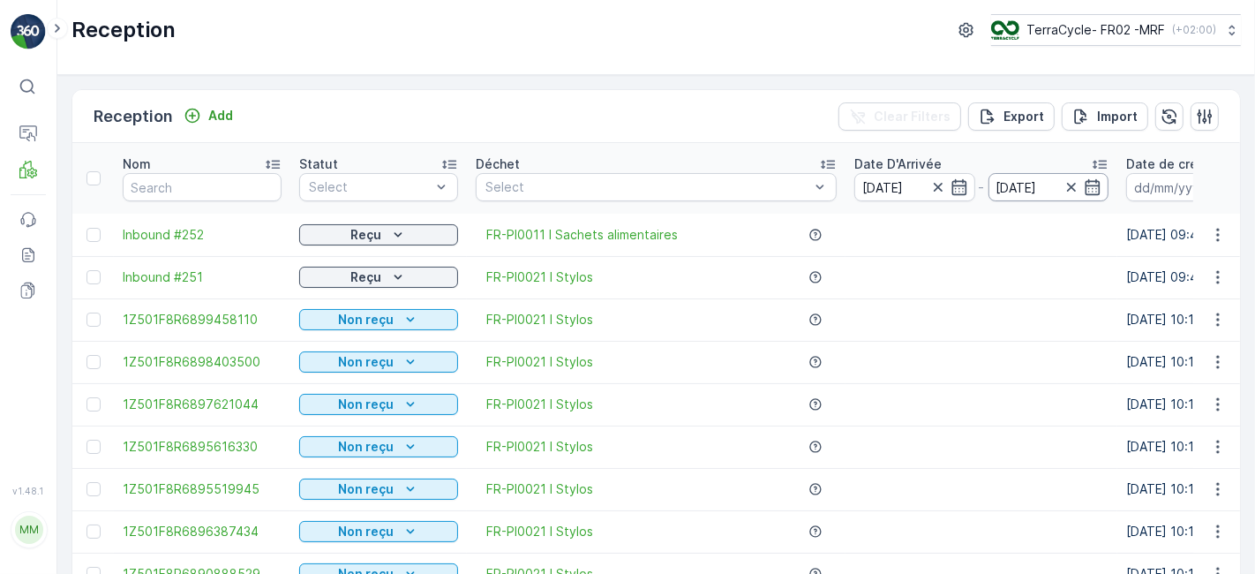
type input "[DATE]"
click at [1018, 185] on input "[DATE]" at bounding box center [1049, 187] width 121 height 28
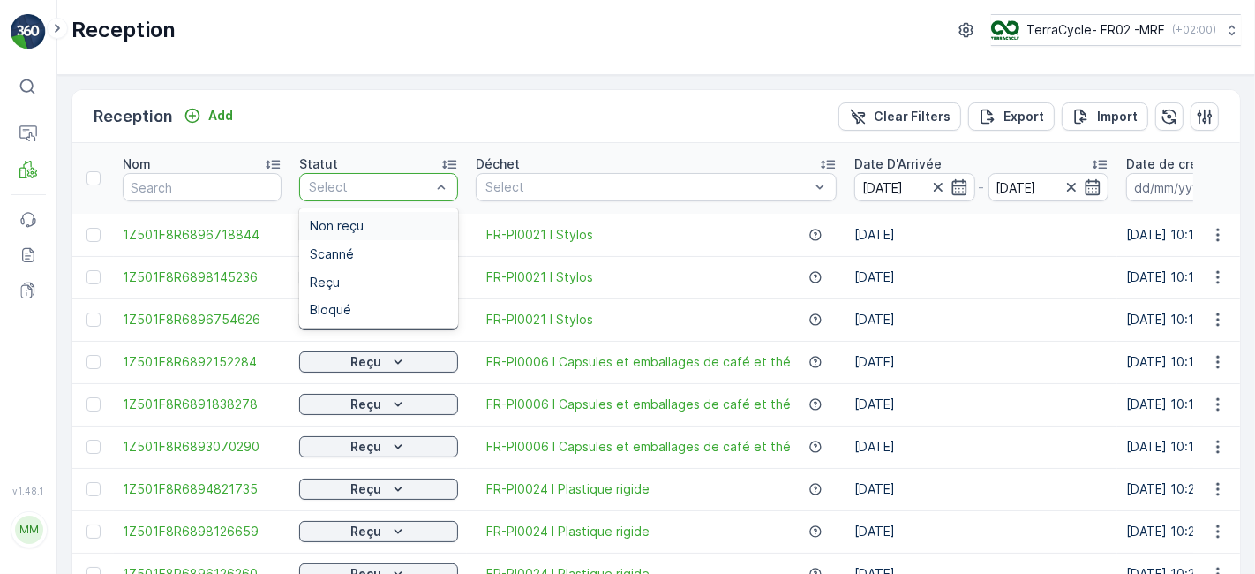
click at [385, 186] on div at bounding box center [369, 187] width 125 height 14
click at [370, 251] on div "Scanné" at bounding box center [379, 254] width 138 height 14
